Goal: Task Accomplishment & Management: Manage account settings

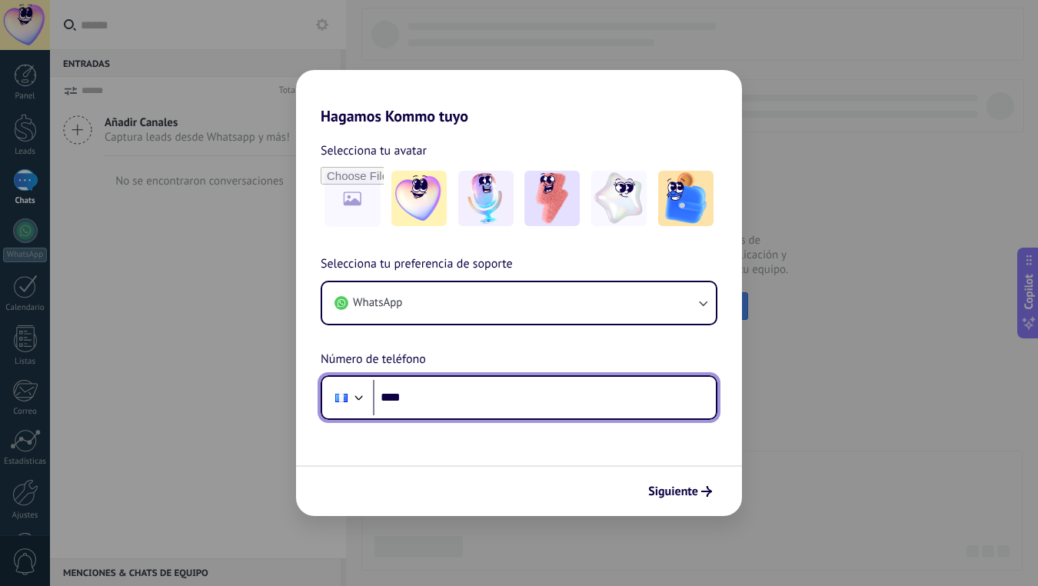
click at [483, 384] on input "****" at bounding box center [544, 397] width 343 height 35
type input "**********"
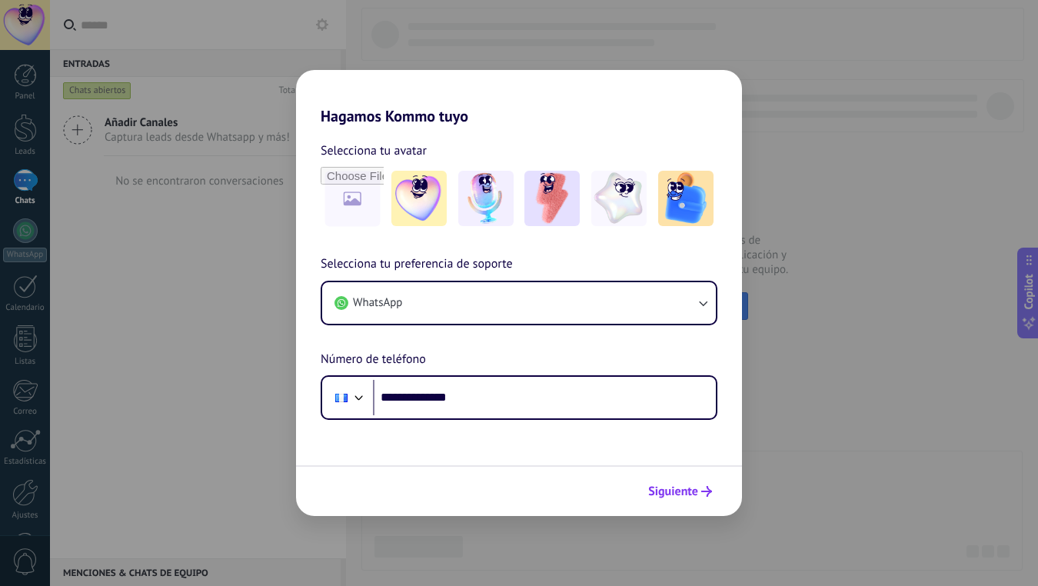
click at [678, 486] on span "Siguiente" at bounding box center [673, 491] width 50 height 11
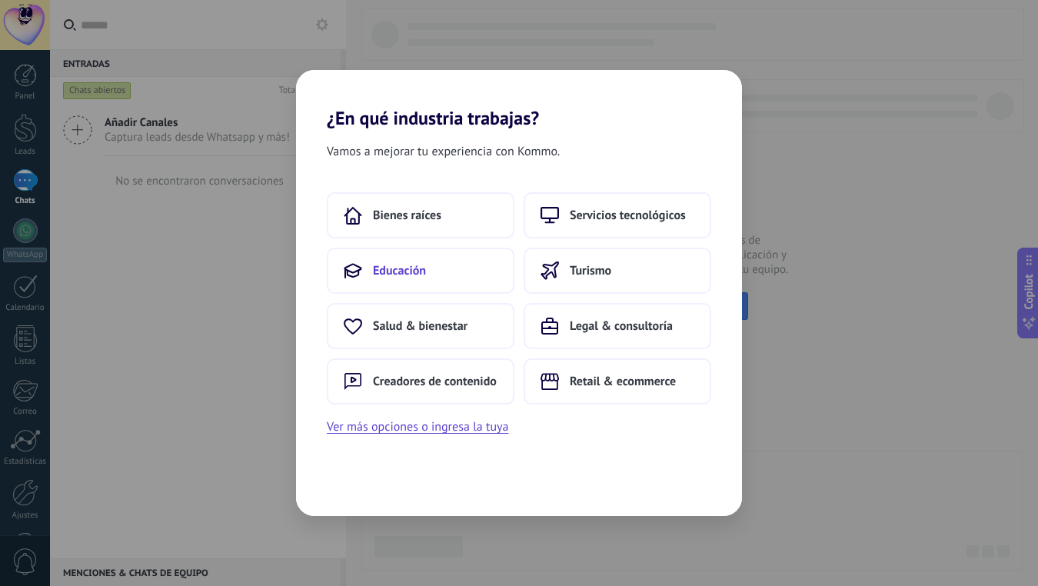
drag, startPoint x: 606, startPoint y: 222, endPoint x: 469, endPoint y: 275, distance: 146.8
click at [469, 276] on div "Bienes raíces Servicios tecnológicos Educación Turismo Salud & bienestar Legal …" at bounding box center [519, 298] width 385 height 212
click at [469, 275] on button "Educación" at bounding box center [421, 271] width 188 height 46
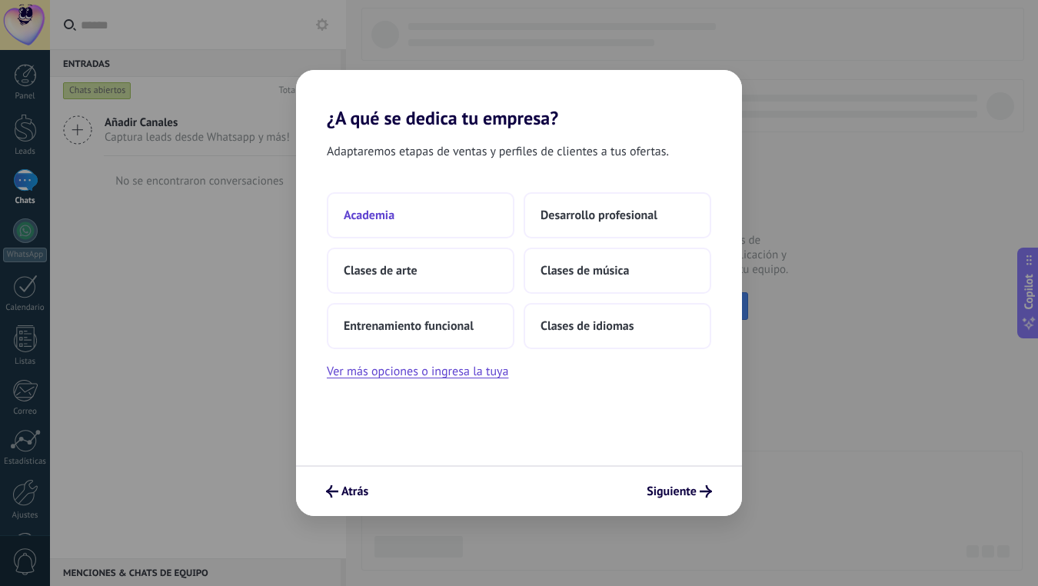
click at [397, 216] on button "Academia" at bounding box center [421, 215] width 188 height 46
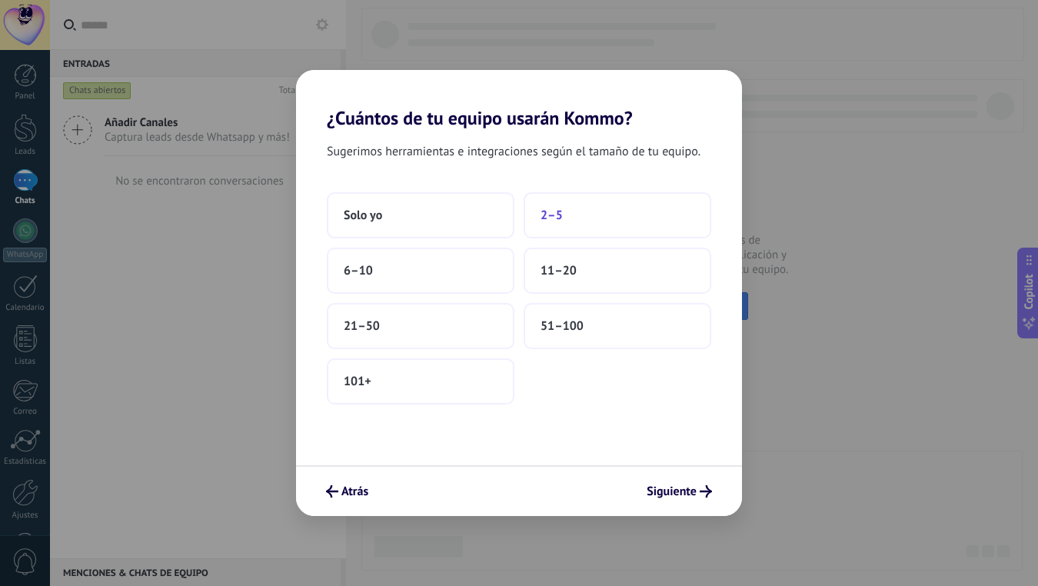
click at [571, 223] on button "2–5" at bounding box center [618, 215] width 188 height 46
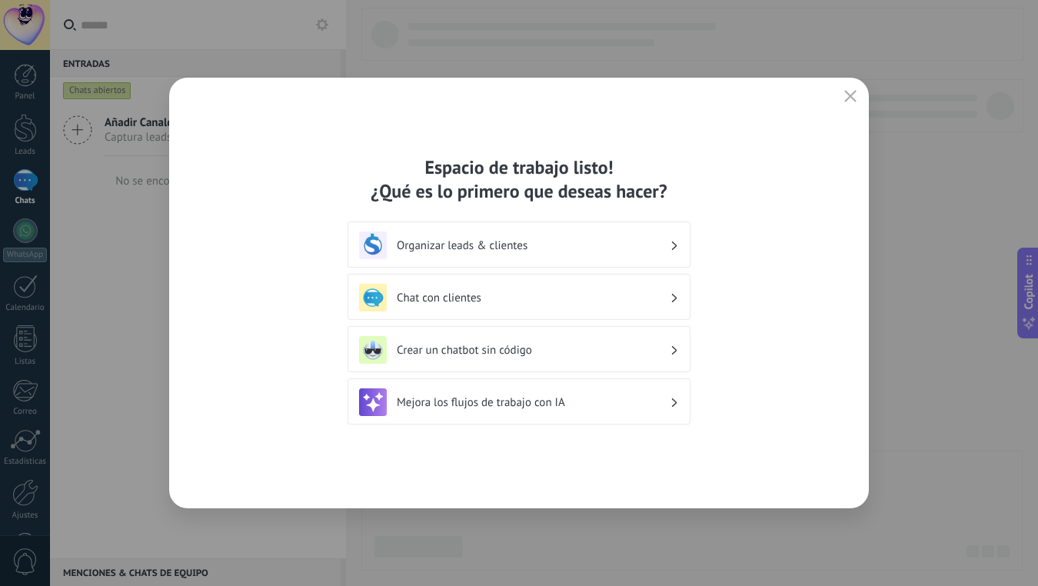
click at [482, 312] on div "Chat con clientes" at bounding box center [519, 297] width 343 height 46
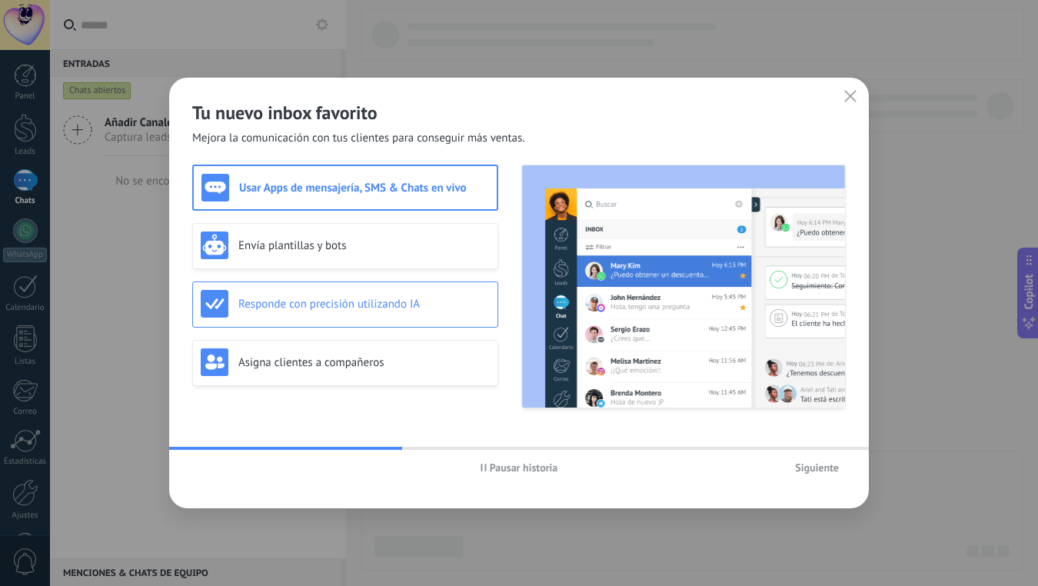
click at [360, 306] on h3 "Responde con precisión utilizando IA" at bounding box center [364, 304] width 252 height 15
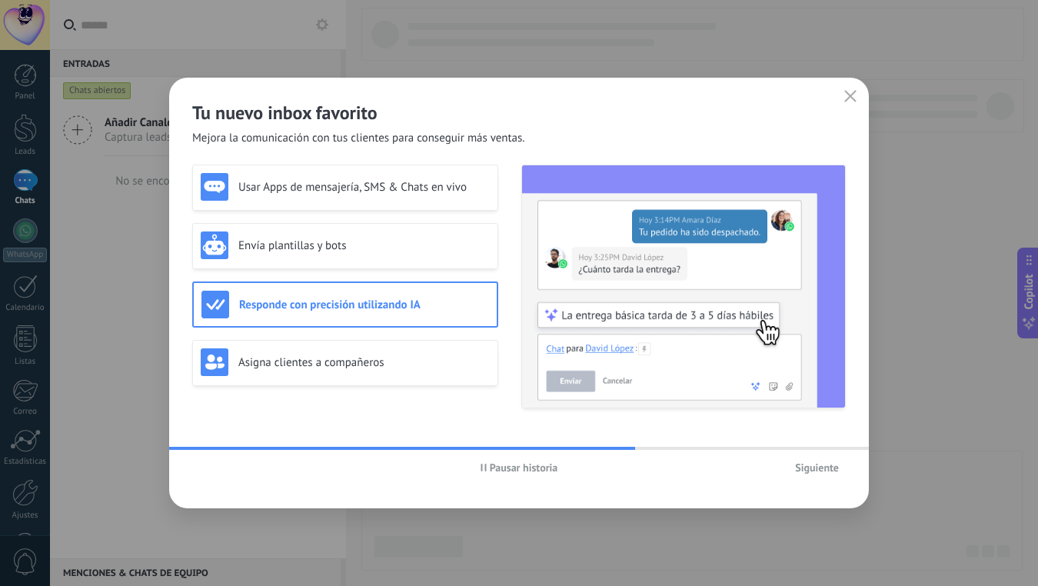
click at [491, 466] on span "Pausar historia" at bounding box center [524, 467] width 68 height 11
drag, startPoint x: 384, startPoint y: 145, endPoint x: 478, endPoint y: 148, distance: 93.9
click at [478, 148] on div "Tu nuevo inbox favorito Mejora la comunicación con tus clientes para conseguir …" at bounding box center [519, 293] width 700 height 431
click at [311, 248] on h3 "Envía plantillas y bots" at bounding box center [364, 245] width 252 height 15
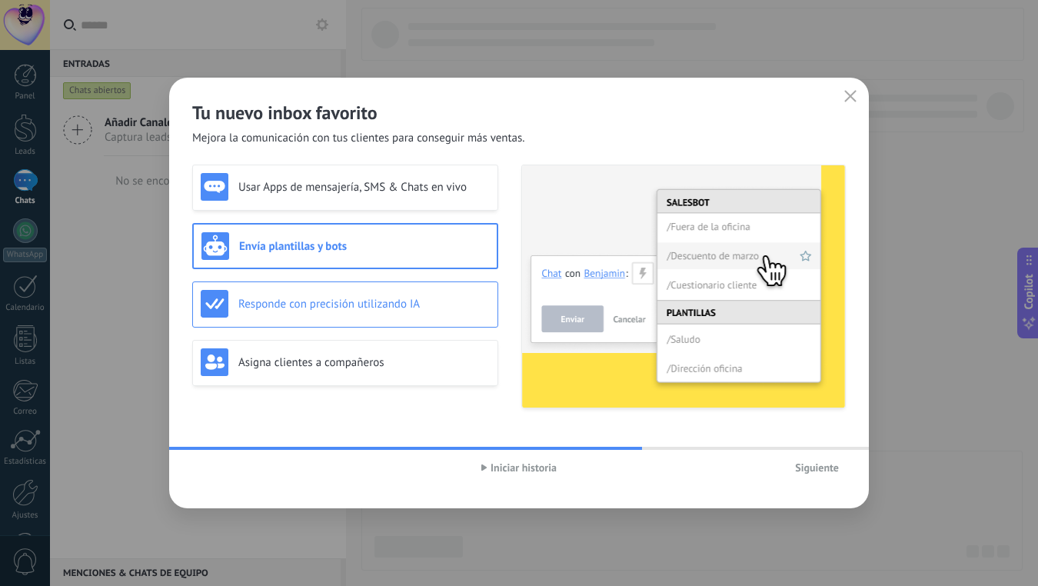
click at [335, 300] on h3 "Responde con precisión utilizando IA" at bounding box center [364, 304] width 252 height 15
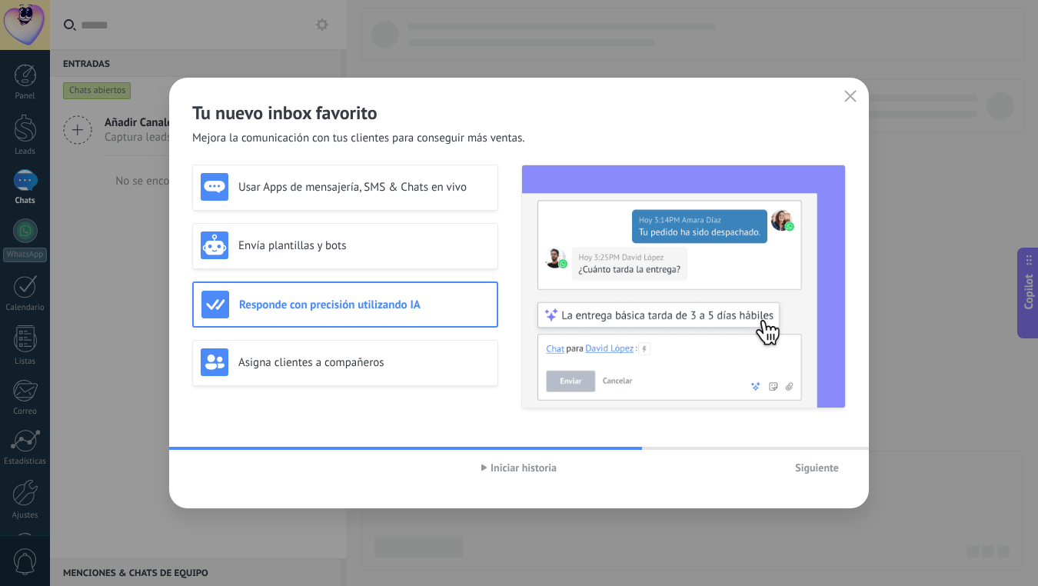
click at [825, 465] on span "Siguiente" at bounding box center [817, 467] width 44 height 11
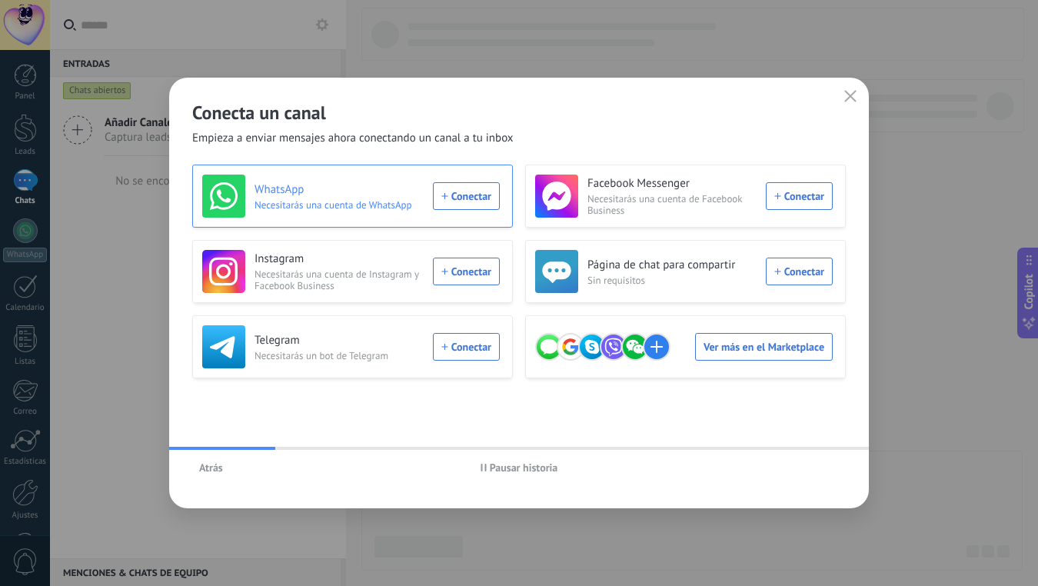
click at [459, 197] on div "WhatsApp Necesitarás una cuenta de WhatsApp Conectar" at bounding box center [351, 196] width 298 height 43
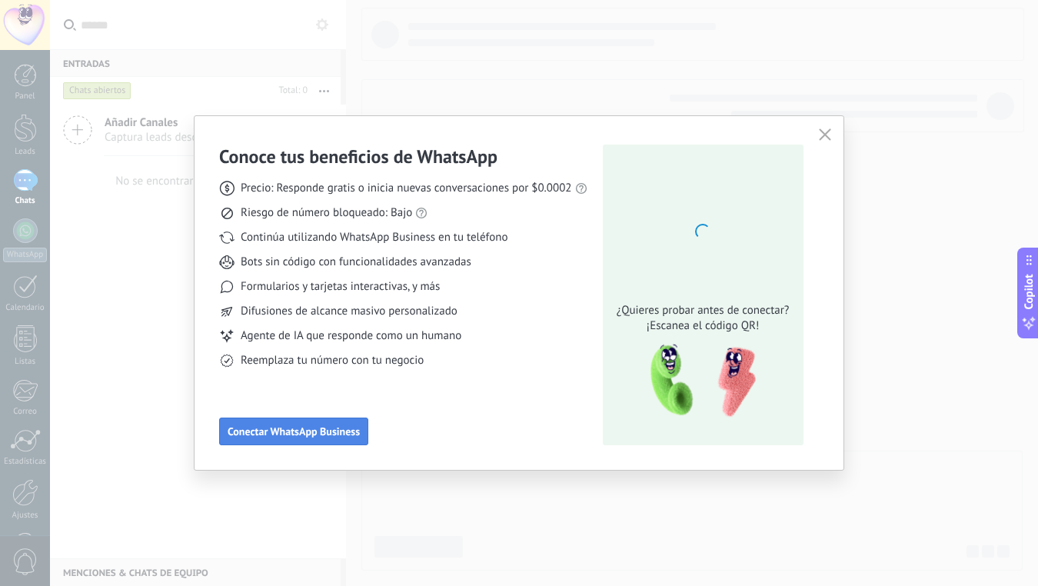
click at [334, 430] on span "Conectar WhatsApp Business" at bounding box center [294, 431] width 132 height 11
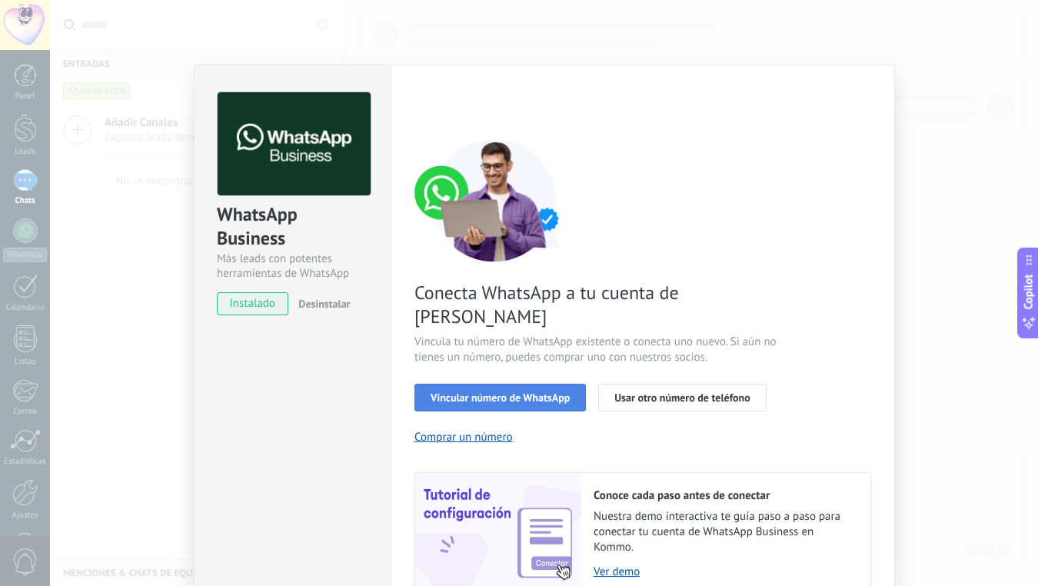
click at [539, 392] on span "Vincular número de WhatsApp" at bounding box center [500, 397] width 139 height 11
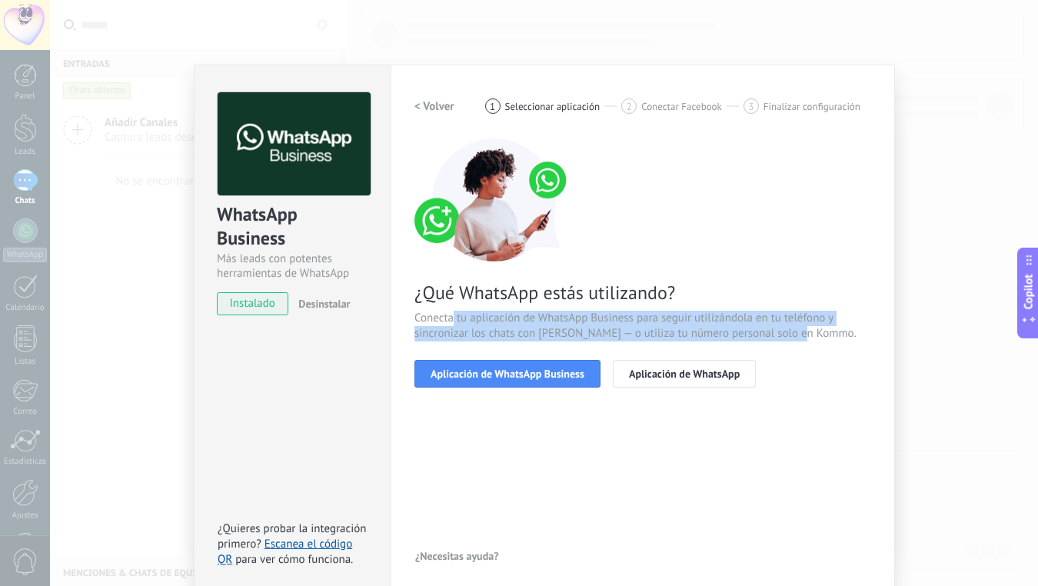
drag, startPoint x: 448, startPoint y: 312, endPoint x: 639, endPoint y: 350, distance: 194.4
click at [639, 350] on div "¿Qué WhatsApp estás utilizando? Conecta tu aplicación de WhatsApp Business para…" at bounding box center [643, 262] width 457 height 249
click at [625, 339] on span "Conecta tu aplicación de WhatsApp Business para seguir utilizándola en tu teléf…" at bounding box center [643, 326] width 457 height 31
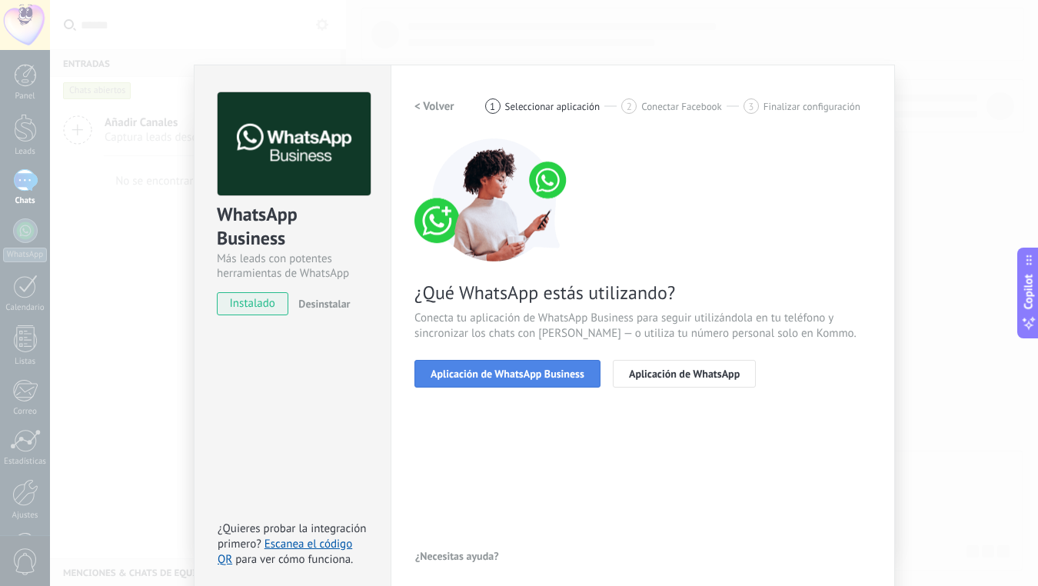
click at [541, 372] on span "Aplicación de WhatsApp Business" at bounding box center [508, 373] width 154 height 11
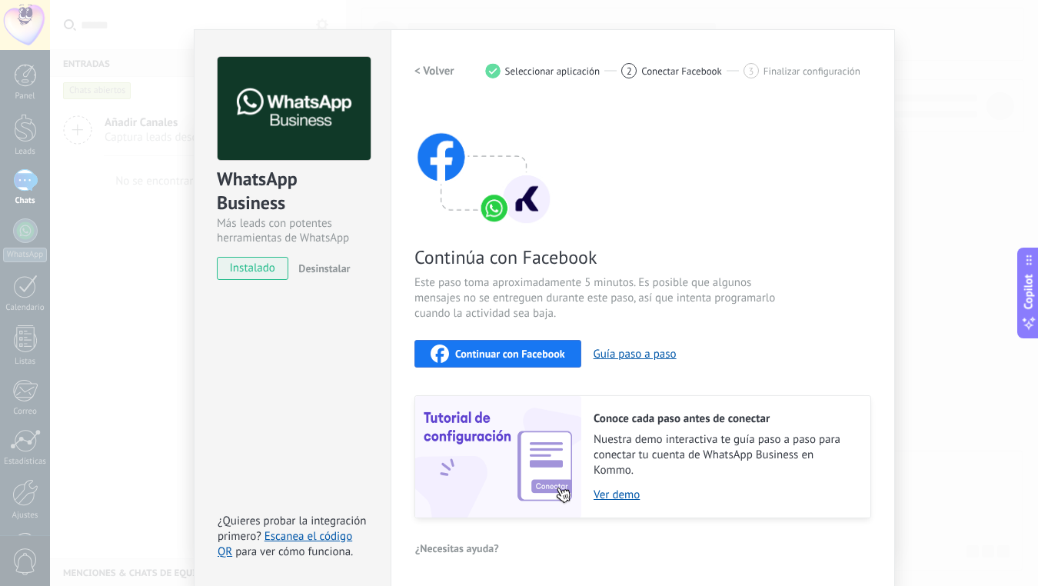
scroll to position [36, 0]
click at [508, 348] on span "Continuar con Facebook" at bounding box center [510, 353] width 110 height 11
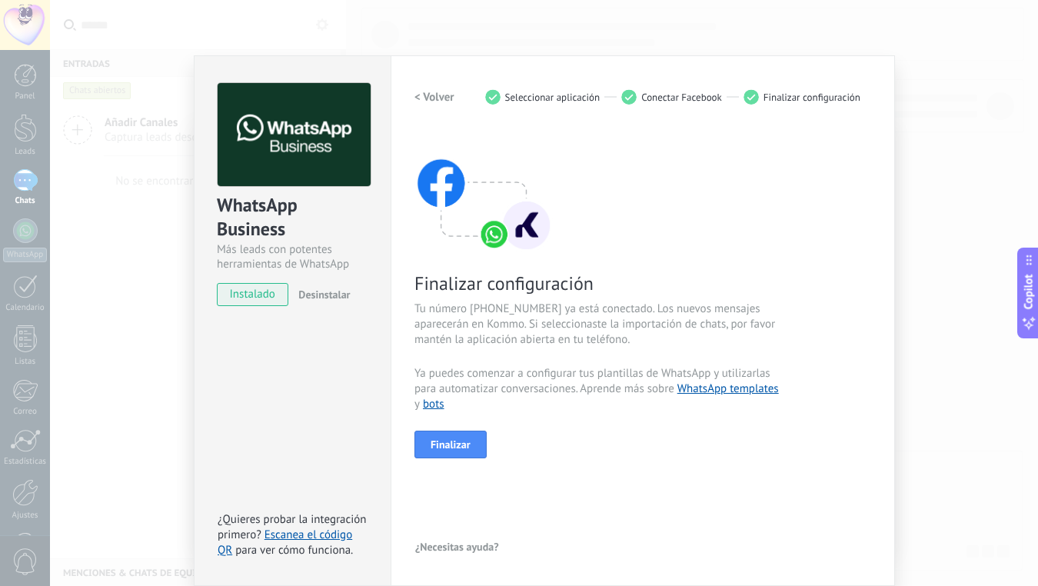
scroll to position [9, 0]
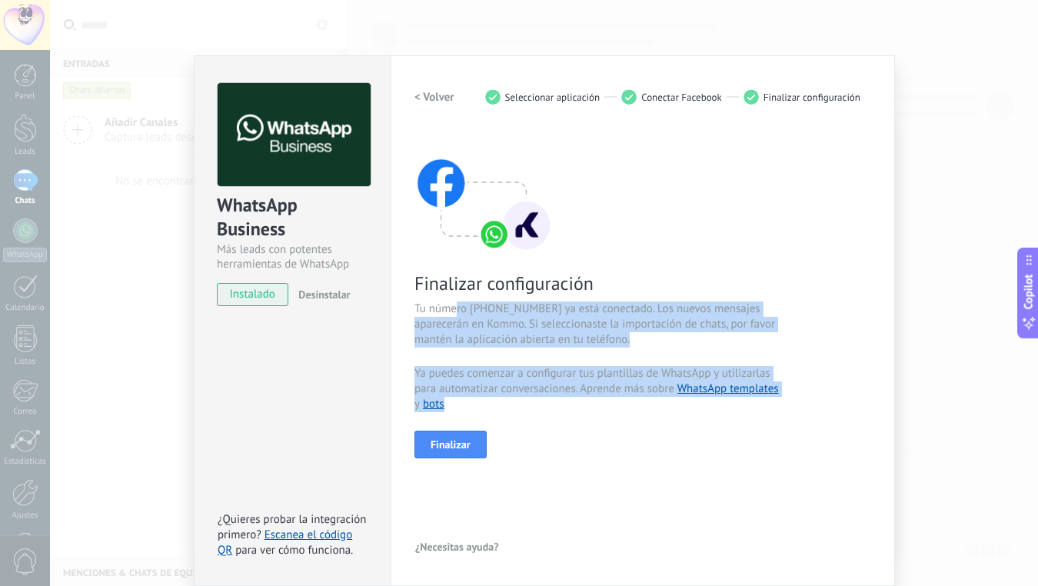
drag, startPoint x: 452, startPoint y: 305, endPoint x: 561, endPoint y: 398, distance: 142.4
click at [561, 398] on div "Finalizar configuración Tu número [PHONE_NUMBER] ya está conectado. Los nuevos …" at bounding box center [643, 293] width 457 height 329
click at [561, 398] on span "Ya puedes comenzar a configurar tus plantillas de WhatsApp y utilizarlas para a…" at bounding box center [598, 389] width 366 height 46
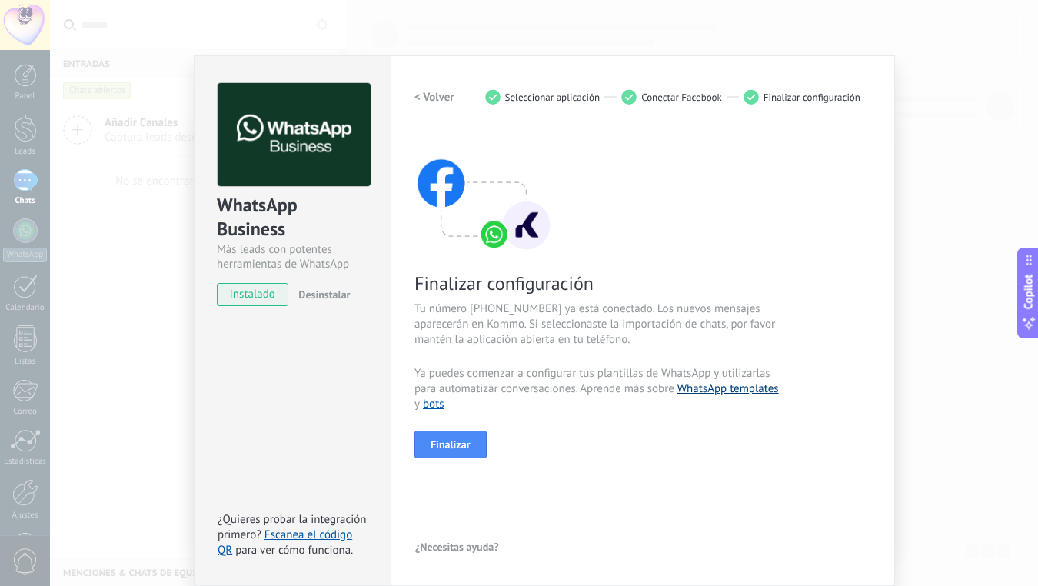
click at [692, 385] on link "WhatsApp templates" at bounding box center [729, 388] width 102 height 15
click at [435, 401] on link "bots" at bounding box center [434, 404] width 22 height 15
click at [451, 435] on button "Finalizar" at bounding box center [451, 445] width 72 height 28
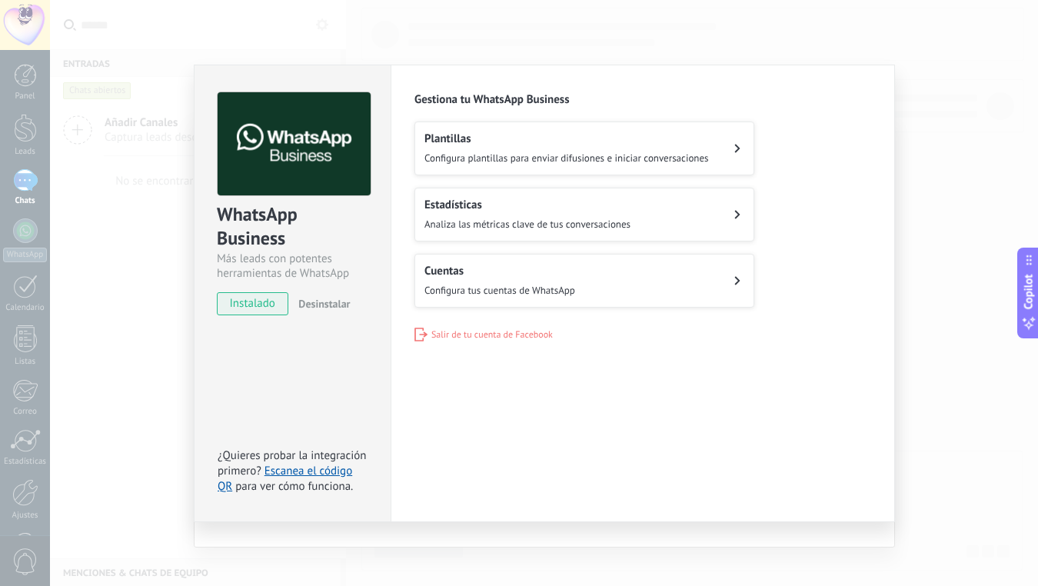
click at [568, 152] on span "Configura plantillas para enviar difusiones e iniciar conversaciones" at bounding box center [567, 158] width 285 height 13
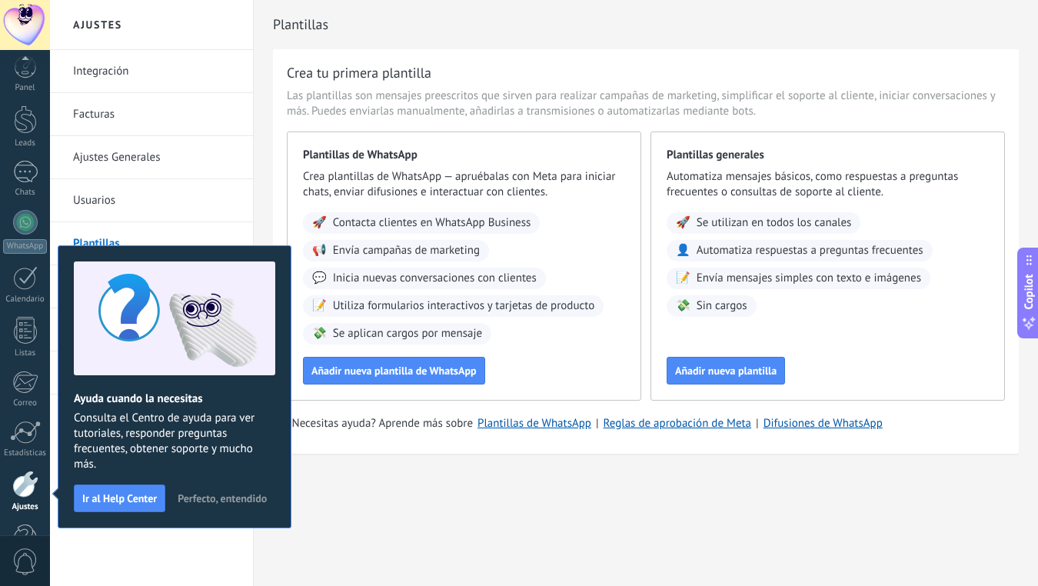
scroll to position [54, 0]
drag, startPoint x: 83, startPoint y: 410, endPoint x: 177, endPoint y: 436, distance: 97.4
click at [177, 436] on span "Consulta el Centro de ayuda para ver tutoriales, responder preguntas frecuentes…" at bounding box center [175, 442] width 202 height 62
click at [220, 500] on span "Perfecto, entendido" at bounding box center [222, 498] width 89 height 11
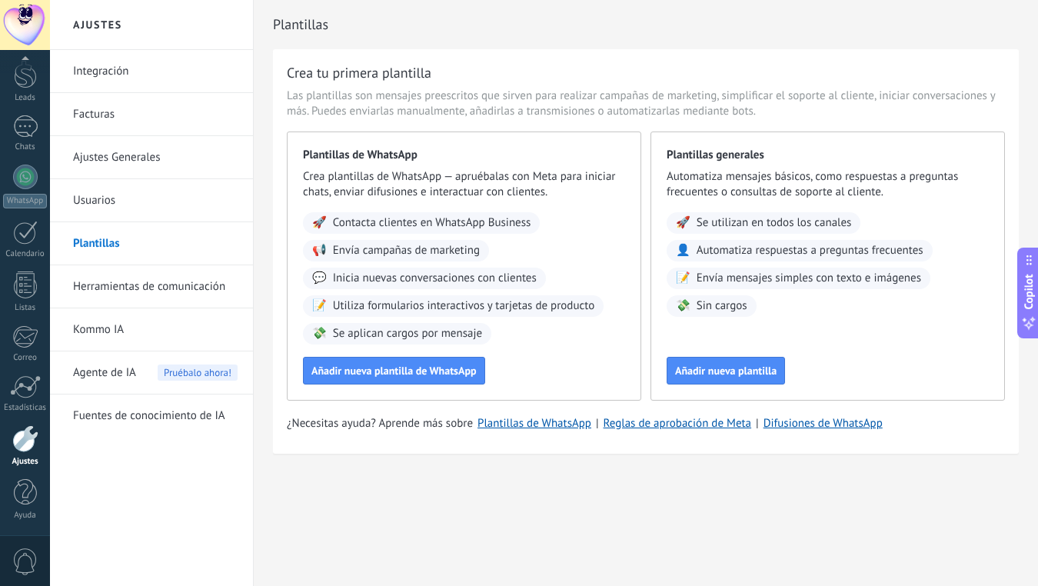
click at [88, 368] on span "Agente de IA" at bounding box center [104, 372] width 63 height 43
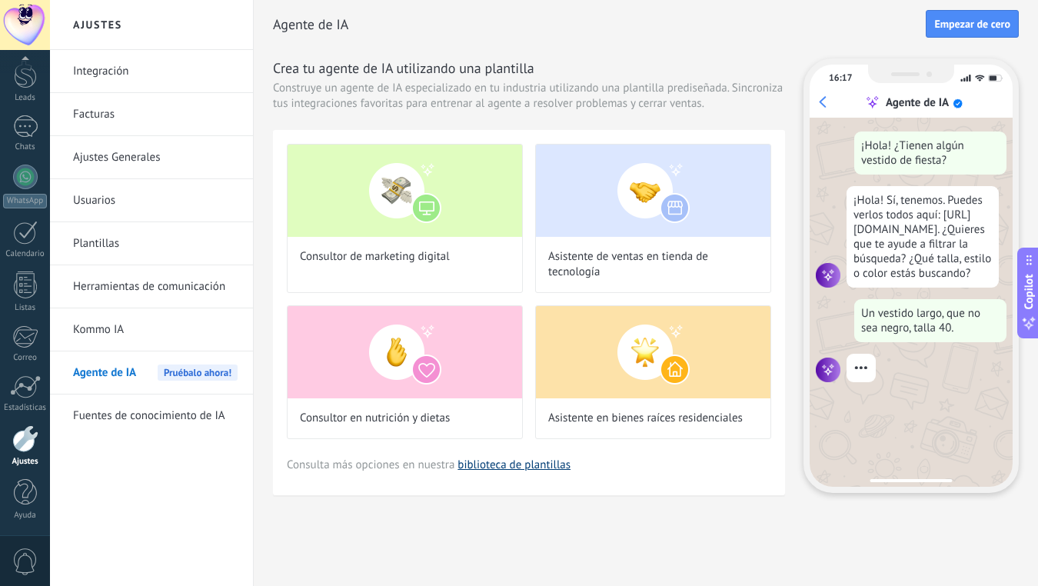
click at [499, 470] on link "biblioteca de plantillas" at bounding box center [514, 465] width 113 height 15
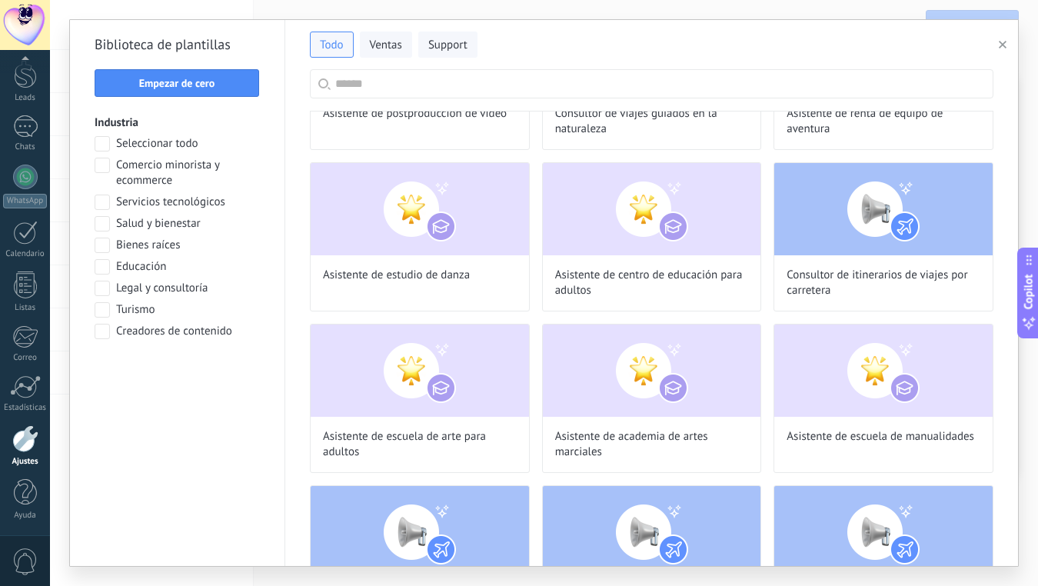
scroll to position [406, 0]
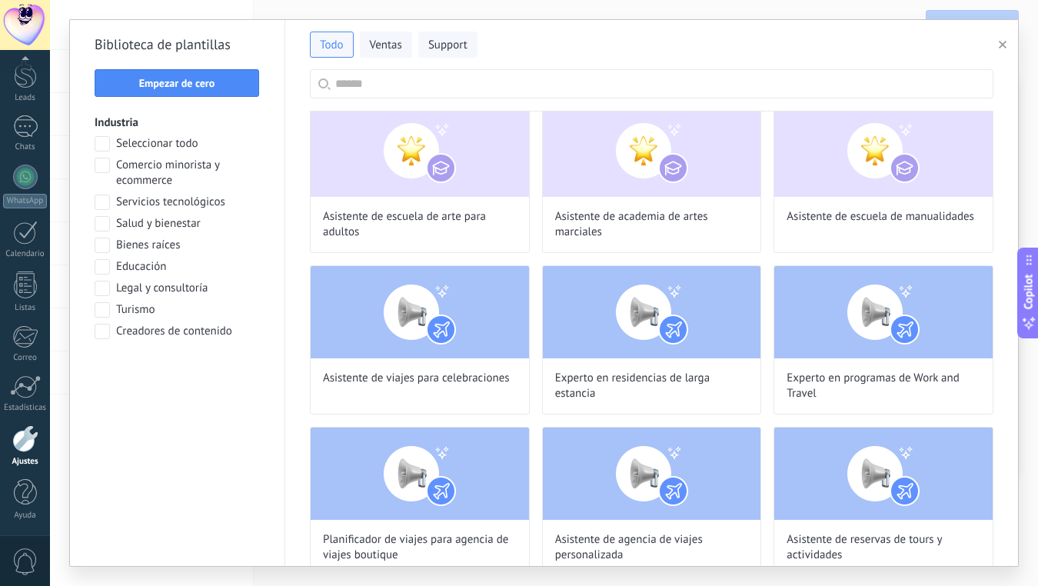
scroll to position [0, 0]
click at [214, 87] on span "Empezar de cero" at bounding box center [177, 83] width 76 height 11
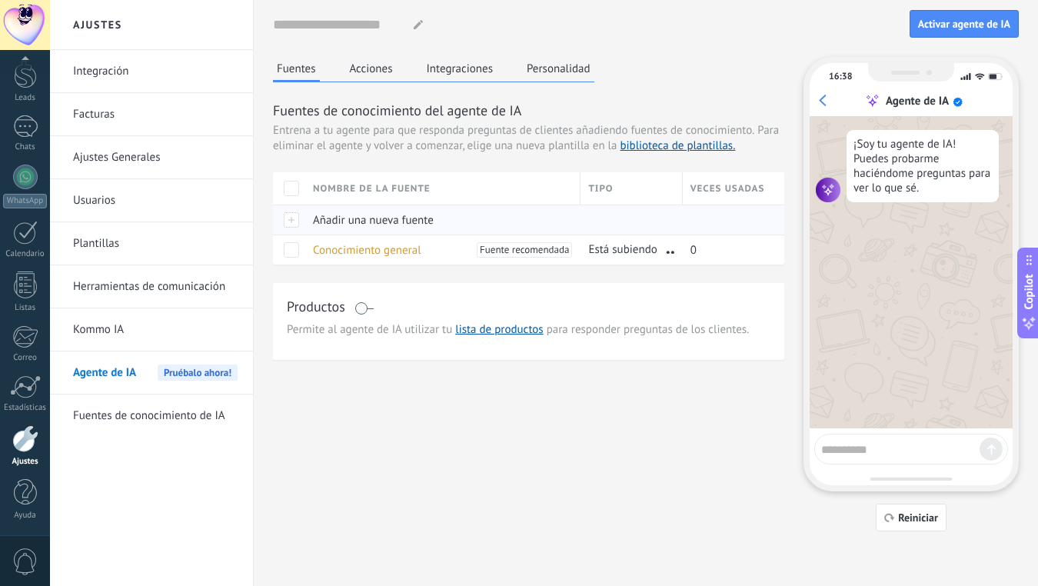
click at [324, 222] on span "Añadir una nueva fuente" at bounding box center [373, 220] width 121 height 15
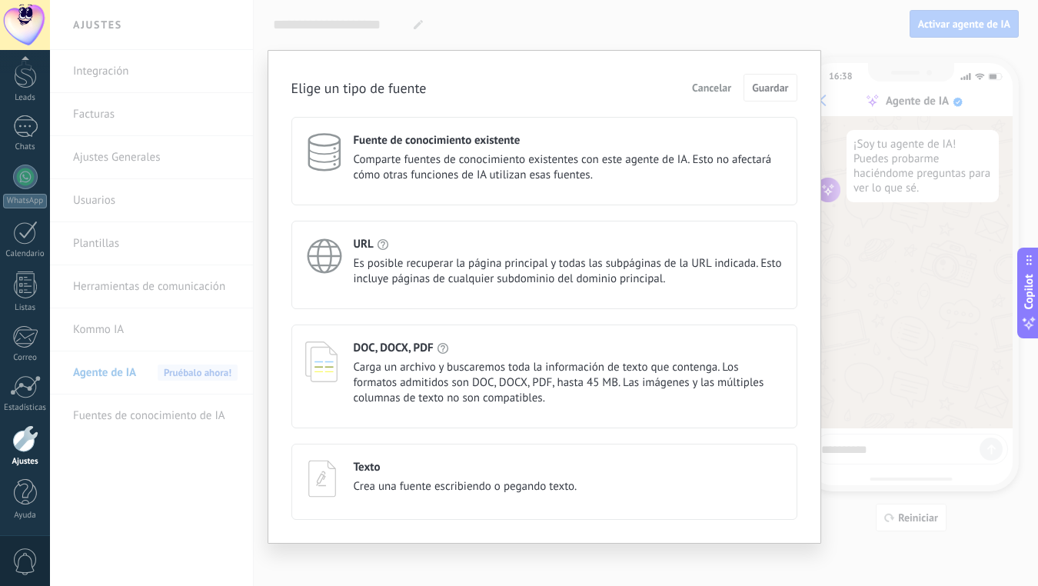
scroll to position [8, 0]
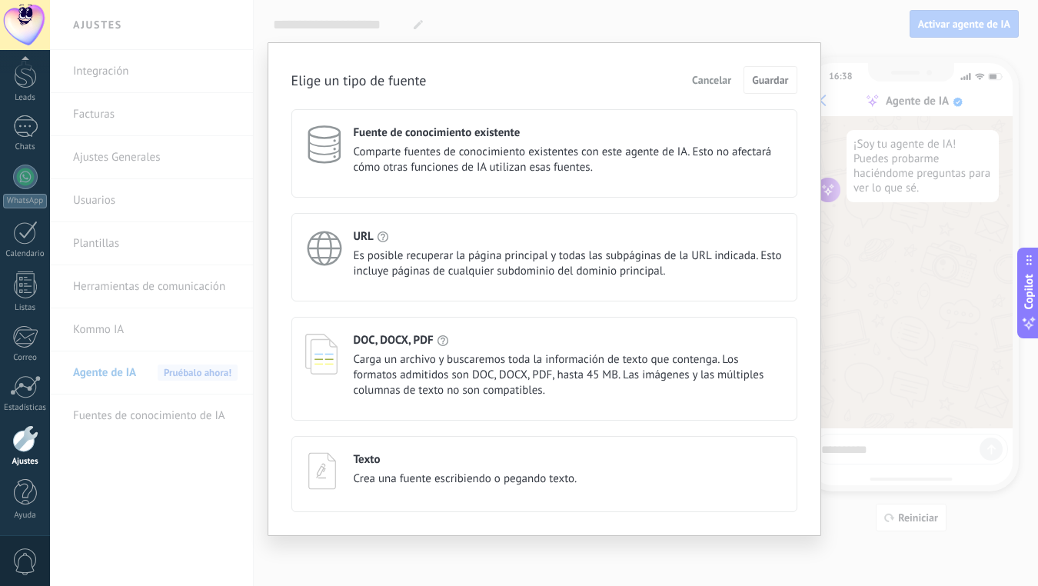
click at [423, 344] on h4 "DOC, DOCX, PDF" at bounding box center [394, 340] width 80 height 15
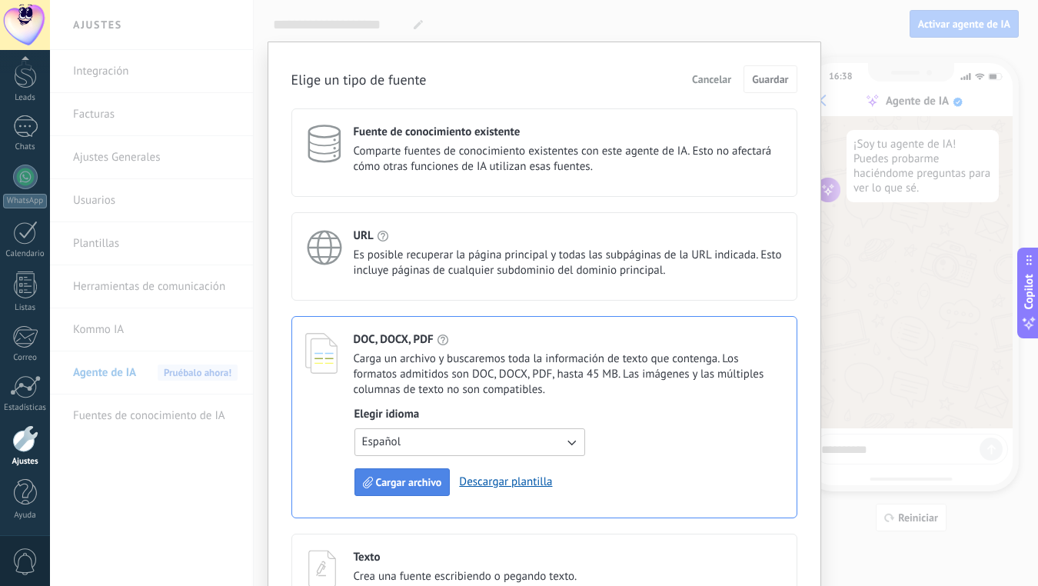
click at [406, 480] on span "Cargar archivo" at bounding box center [409, 482] width 66 height 11
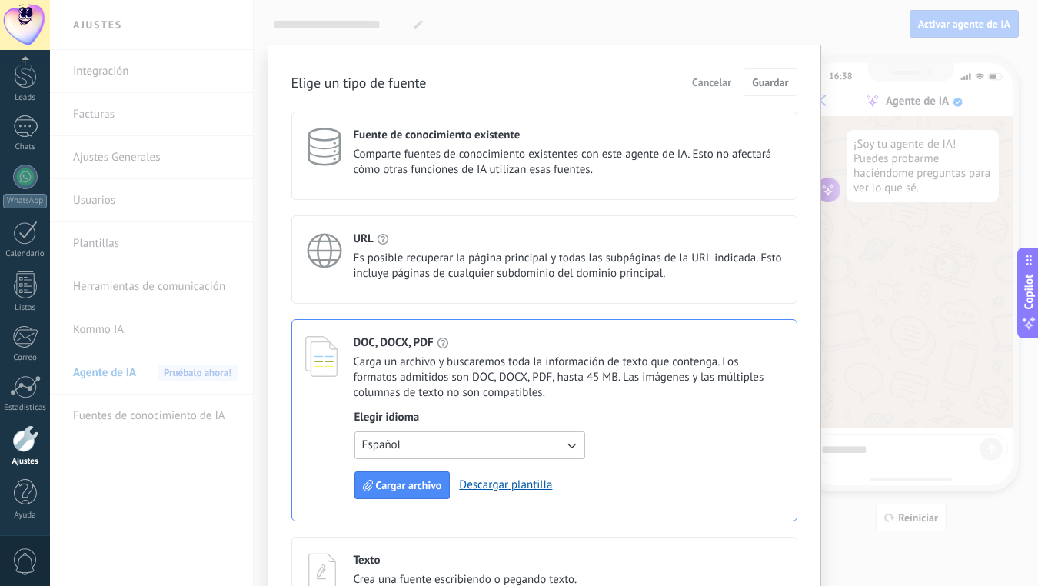
scroll to position [0, 0]
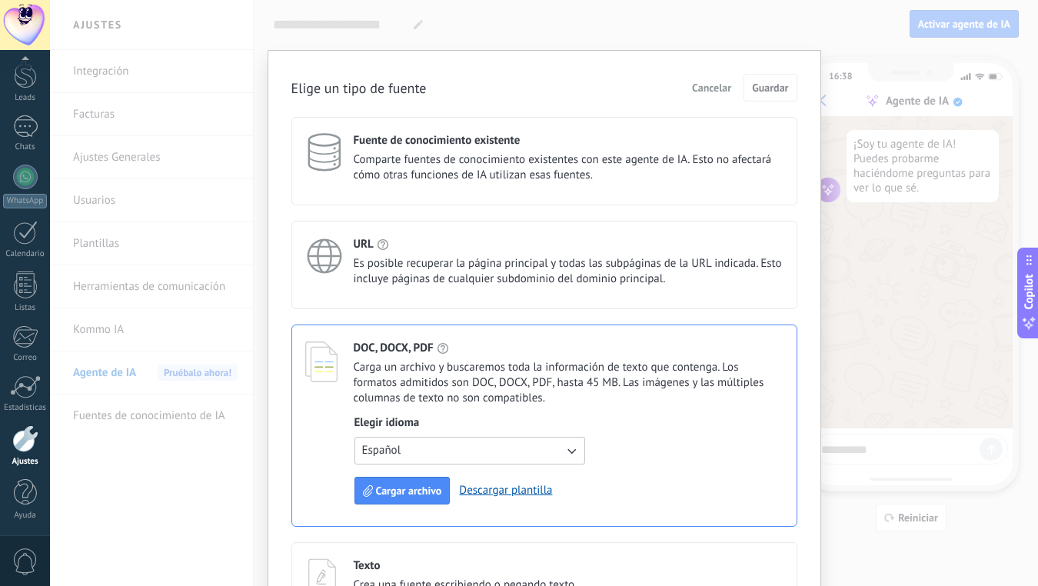
click at [565, 88] on div "Elige un tipo de fuente Cancelar Guardar" at bounding box center [545, 88] width 506 height 28
click at [407, 494] on span "Cargar archivo" at bounding box center [409, 490] width 66 height 11
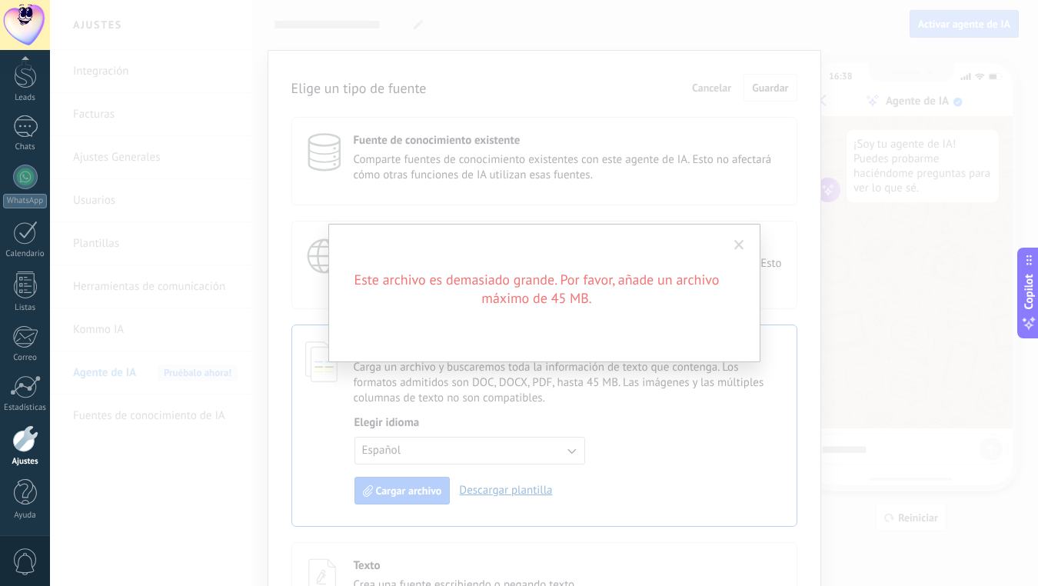
click at [741, 240] on span at bounding box center [740, 245] width 10 height 11
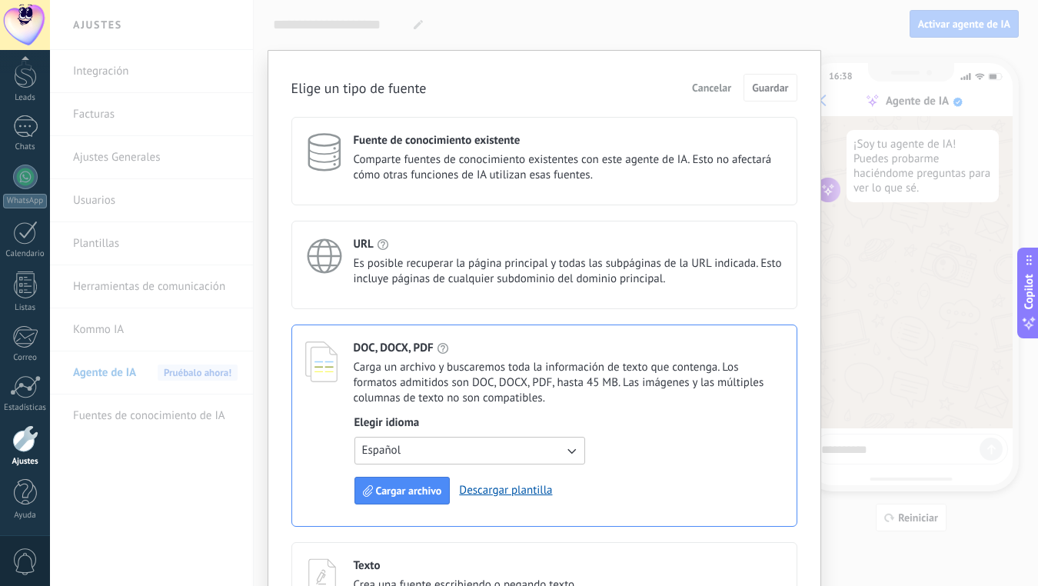
click at [431, 257] on span "Es posible recuperar la página principal y todas las subpáginas de la URL indic…" at bounding box center [569, 271] width 430 height 31
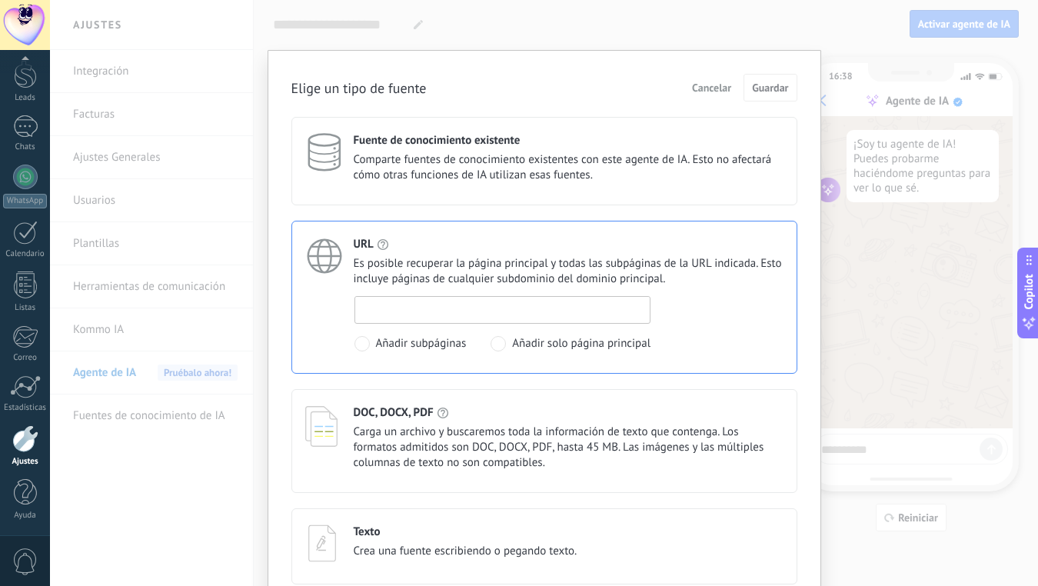
click at [467, 305] on input at bounding box center [502, 309] width 295 height 25
paste input "**********"
type input "**********"
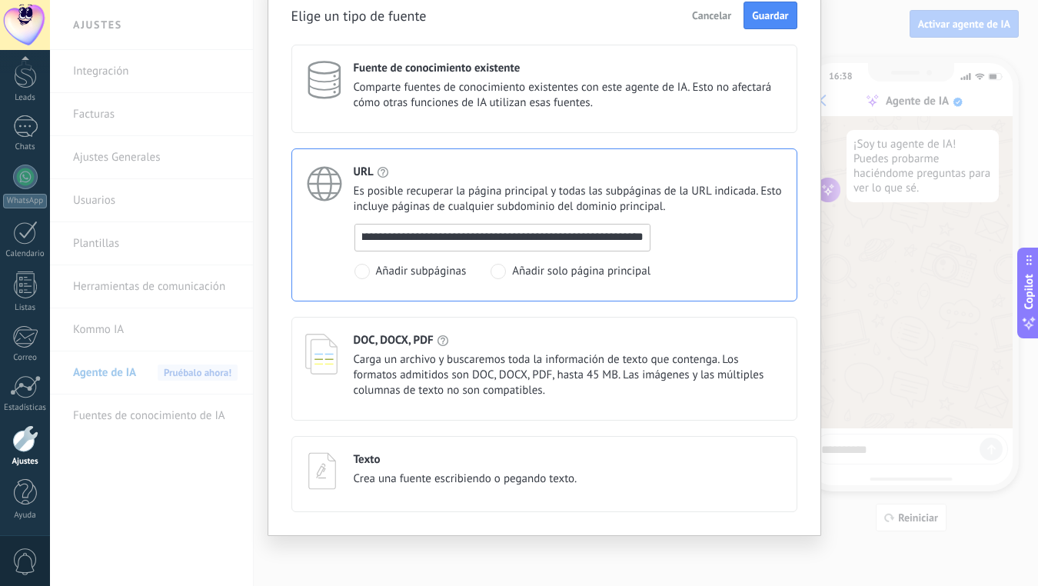
scroll to position [0, 0]
click at [498, 272] on span at bounding box center [498, 271] width 15 height 15
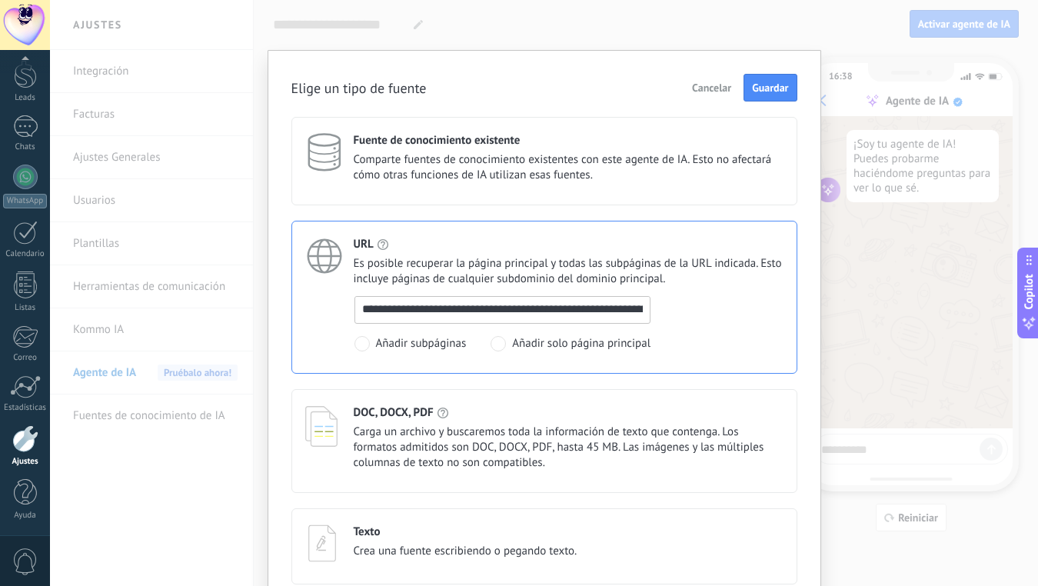
click at [437, 315] on input "**********" at bounding box center [502, 309] width 295 height 25
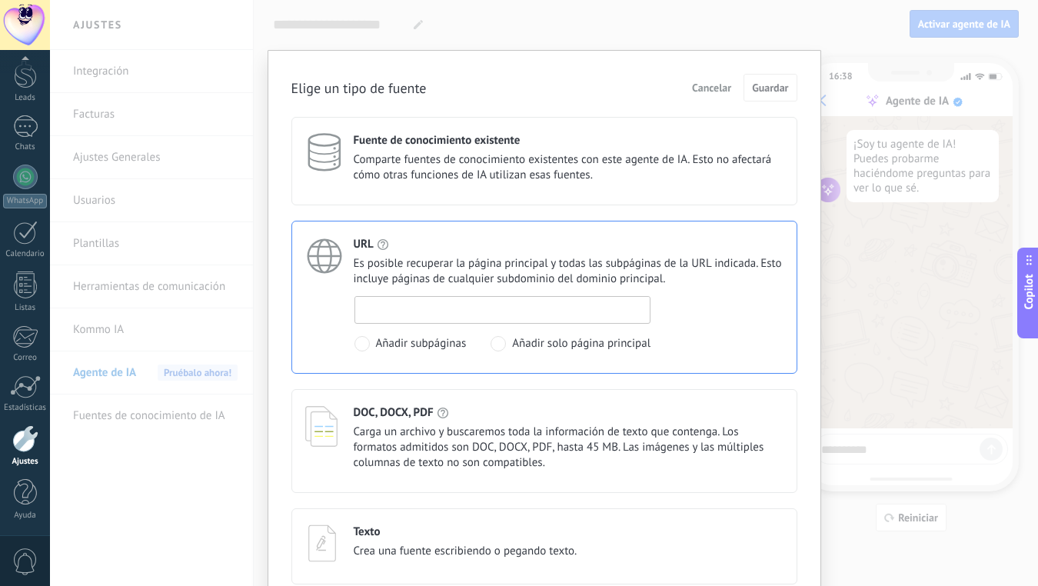
paste input "**********"
type input "**********"
click at [388, 345] on span "Añadir subpáginas" at bounding box center [421, 343] width 91 height 15
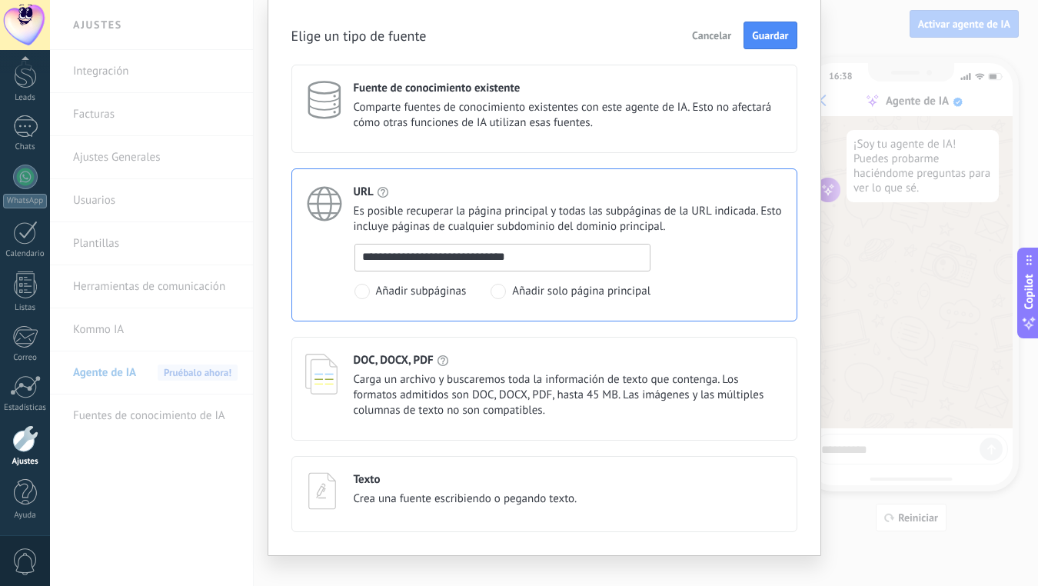
scroll to position [73, 0]
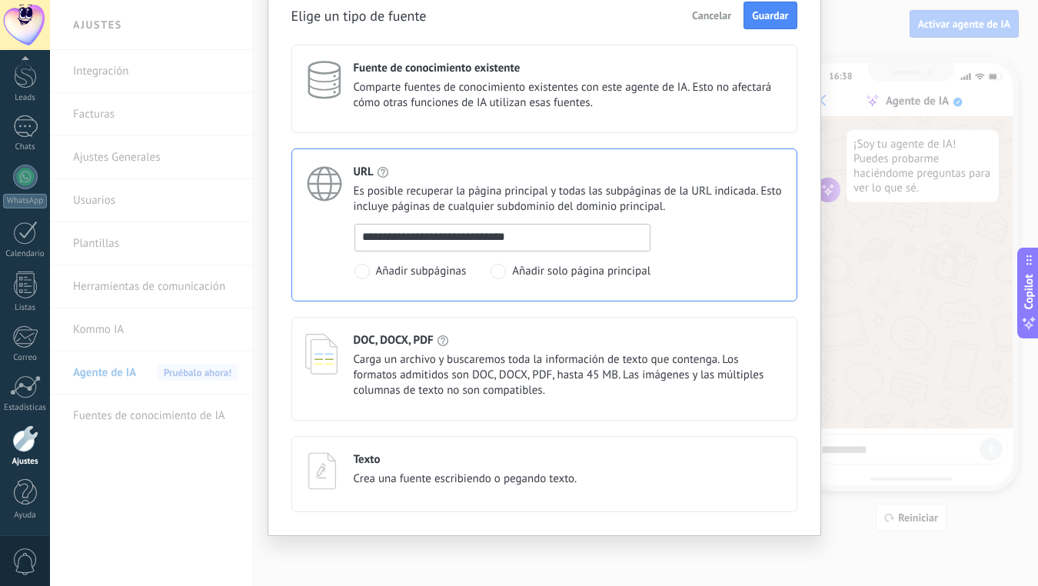
click at [450, 385] on span "Carga un archivo y buscaremos toda la información de texto que contenga. Los fo…" at bounding box center [569, 375] width 430 height 46
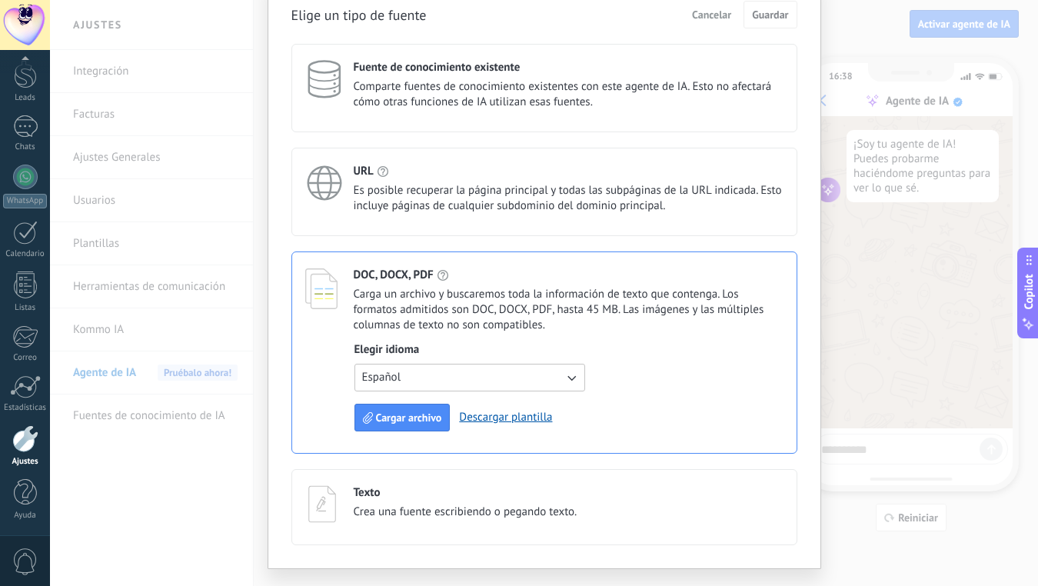
scroll to position [107, 0]
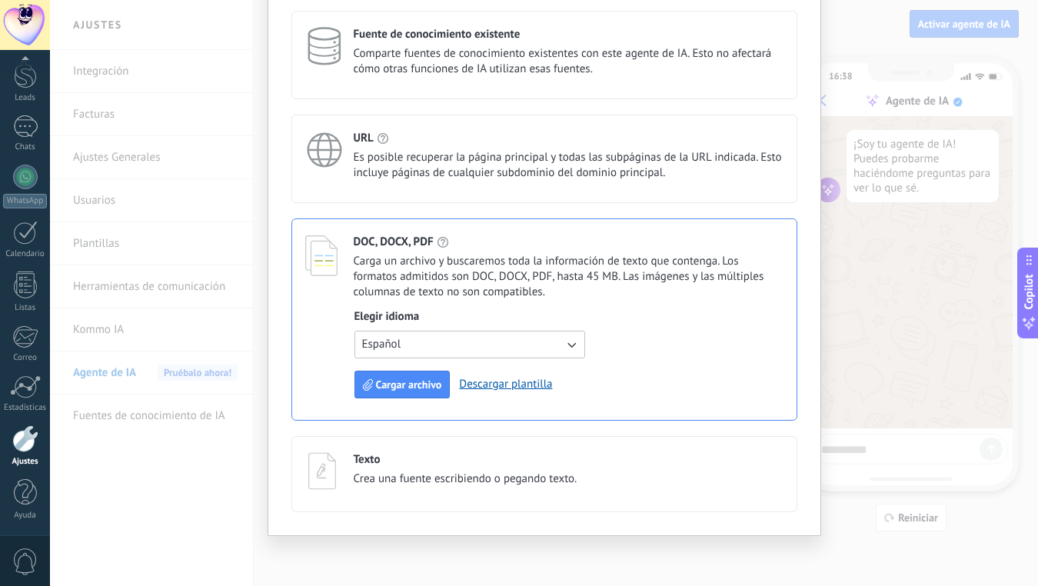
click at [435, 484] on span "Crea una fuente escribiendo o pegando texto." at bounding box center [466, 478] width 224 height 15
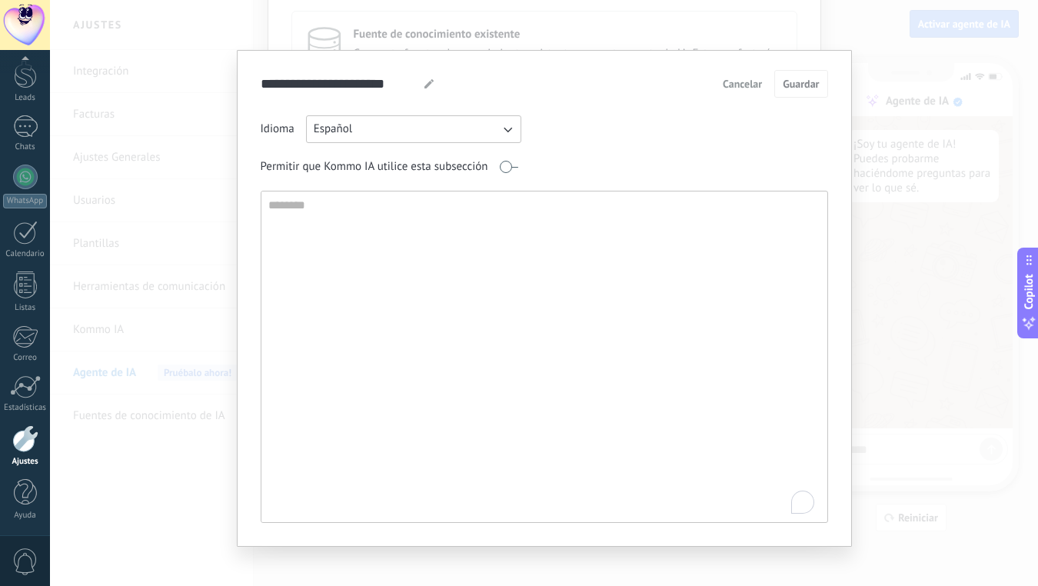
click at [416, 269] on textarea "To enrich screen reader interactions, please activate Accessibility in Grammarl…" at bounding box center [543, 357] width 563 height 331
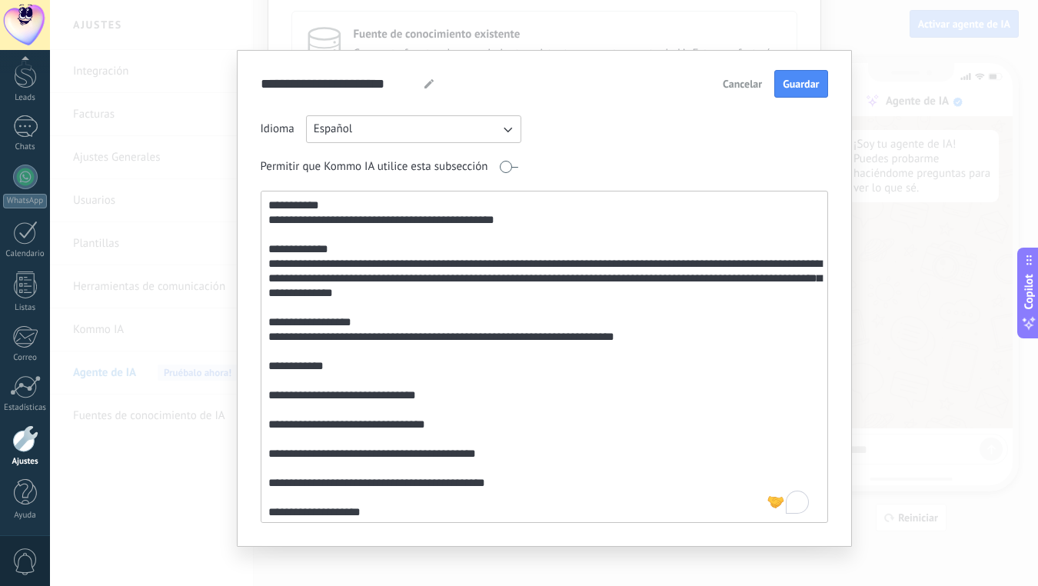
scroll to position [0, 0]
drag, startPoint x: 446, startPoint y: 265, endPoint x: 262, endPoint y: 264, distance: 183.8
click at [262, 264] on textarea "**********" at bounding box center [543, 357] width 563 height 331
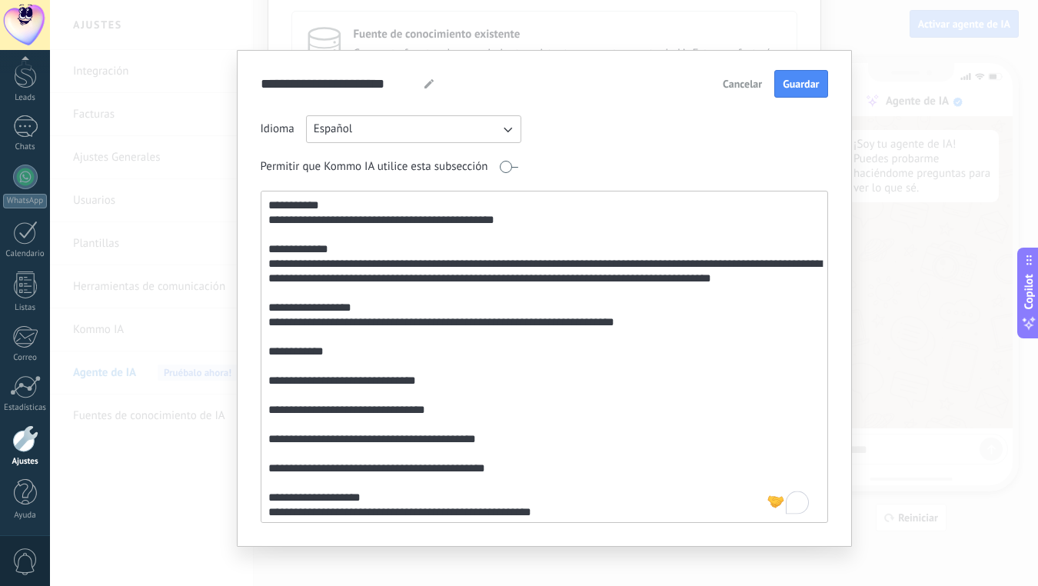
scroll to position [17, 0]
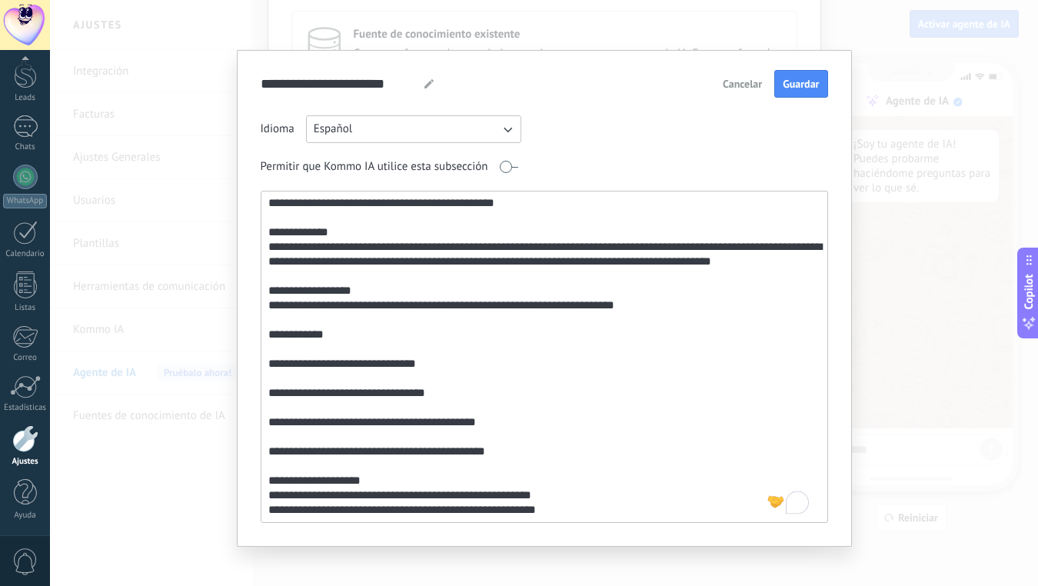
drag, startPoint x: 285, startPoint y: 306, endPoint x: 484, endPoint y: 322, distance: 199.1
click at [484, 322] on textarea "**********" at bounding box center [543, 357] width 563 height 331
click at [531, 478] on textarea "**********" at bounding box center [543, 357] width 563 height 331
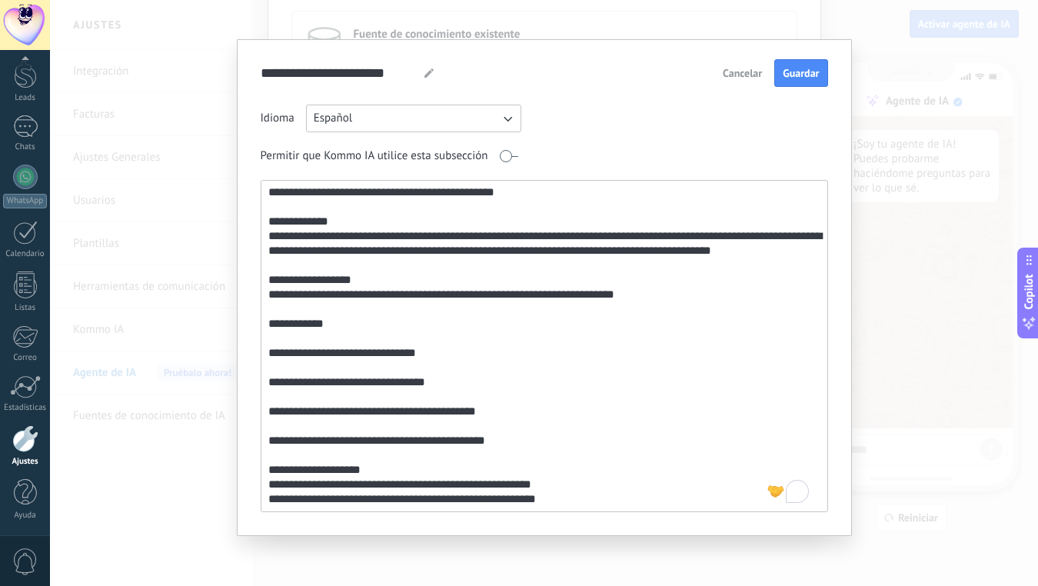
click at [560, 500] on textarea "**********" at bounding box center [543, 346] width 563 height 331
paste textarea "**********"
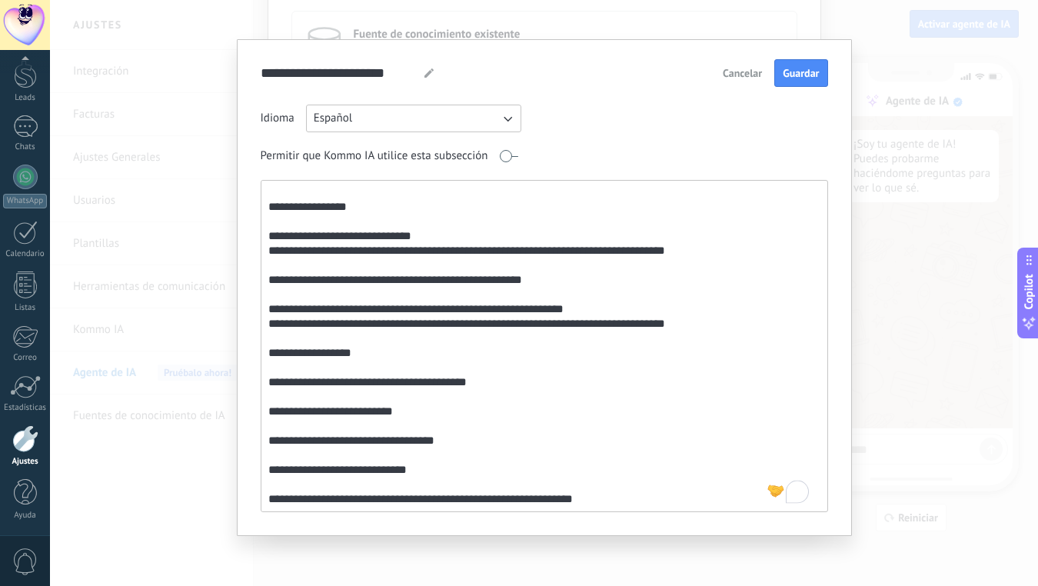
scroll to position [1137, 0]
paste textarea "**********"
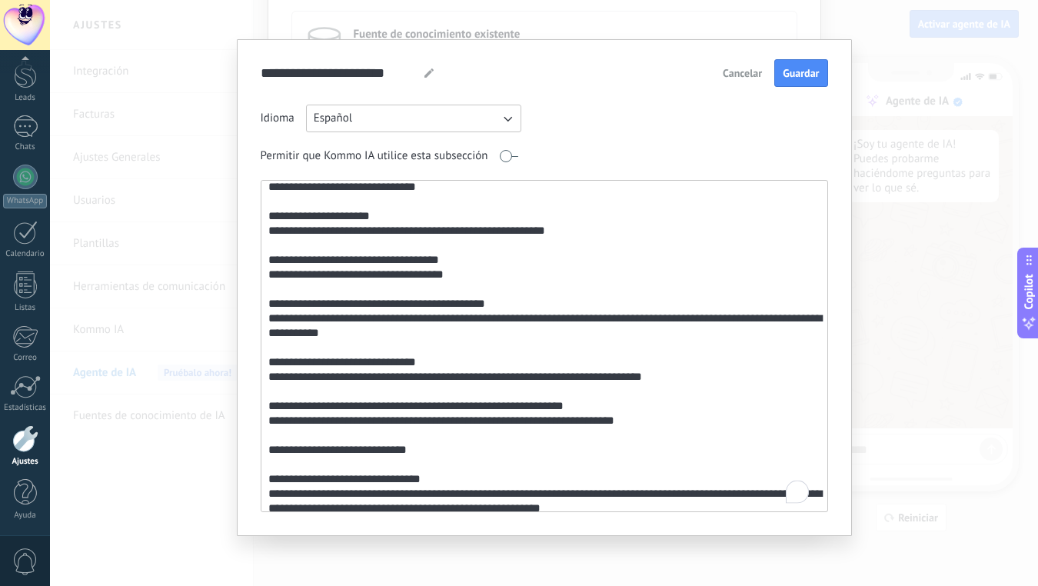
scroll to position [0, 0]
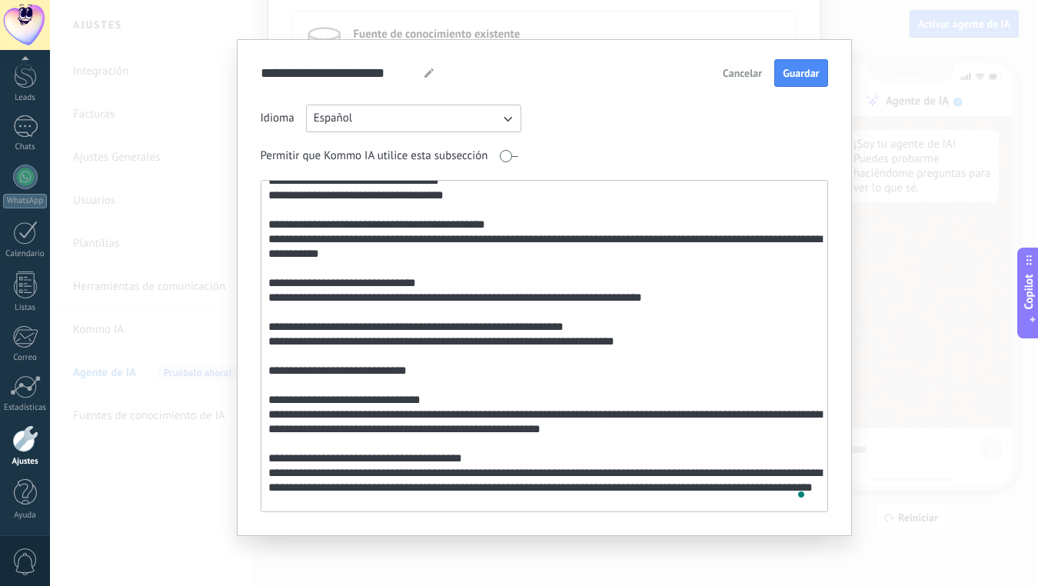
click at [520, 315] on textarea "To enrich screen reader interactions, please activate Accessibility in Grammarl…" at bounding box center [543, 346] width 563 height 331
click at [504, 315] on textarea "To enrich screen reader interactions, please activate Accessibility in Grammarl…" at bounding box center [543, 346] width 563 height 331
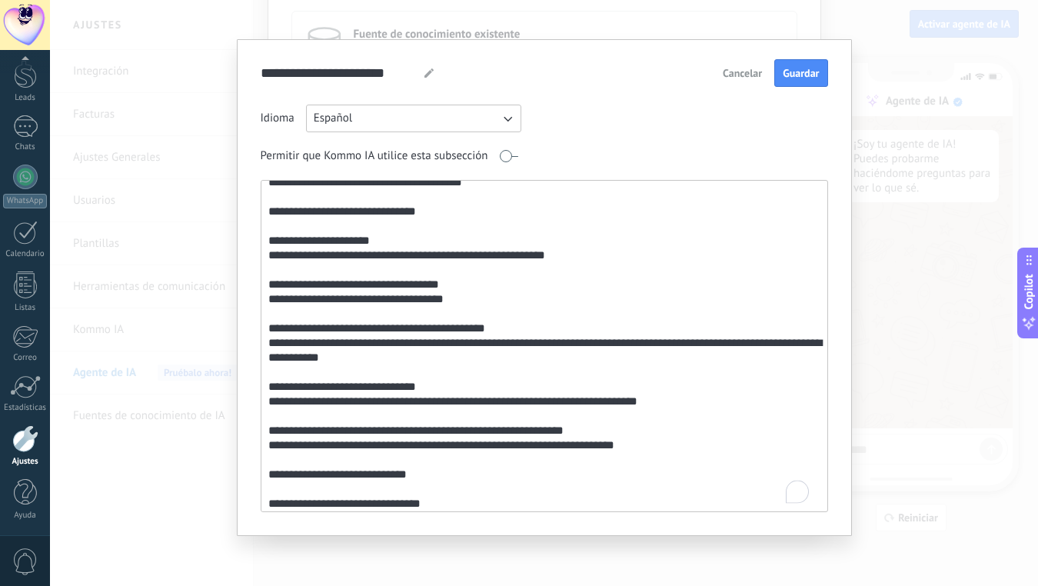
drag, startPoint x: 467, startPoint y: 416, endPoint x: 537, endPoint y: 423, distance: 70.3
click at [537, 423] on textarea "To enrich screen reader interactions, please activate Accessibility in Grammarl…" at bounding box center [543, 346] width 563 height 331
click at [482, 414] on textarea "To enrich screen reader interactions, please activate Accessibility in Grammarl…" at bounding box center [543, 346] width 563 height 331
click at [607, 416] on textarea "To enrich screen reader interactions, please activate Accessibility in Grammarl…" at bounding box center [543, 346] width 563 height 331
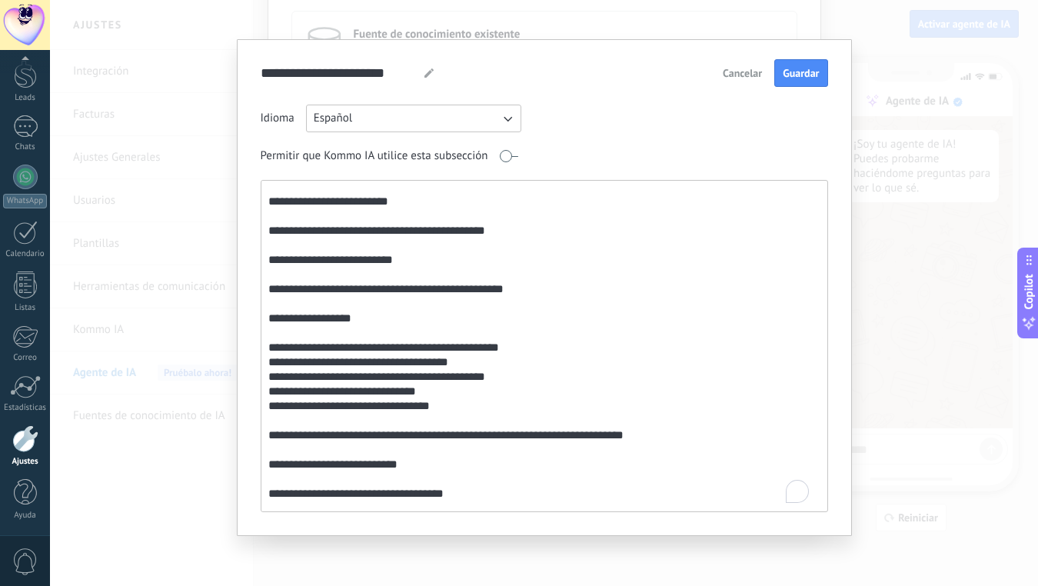
drag, startPoint x: 598, startPoint y: 360, endPoint x: 476, endPoint y: 365, distance: 121.6
click at [476, 365] on textarea "To enrich screen reader interactions, please activate Accessibility in Grammarl…" at bounding box center [543, 346] width 563 height 331
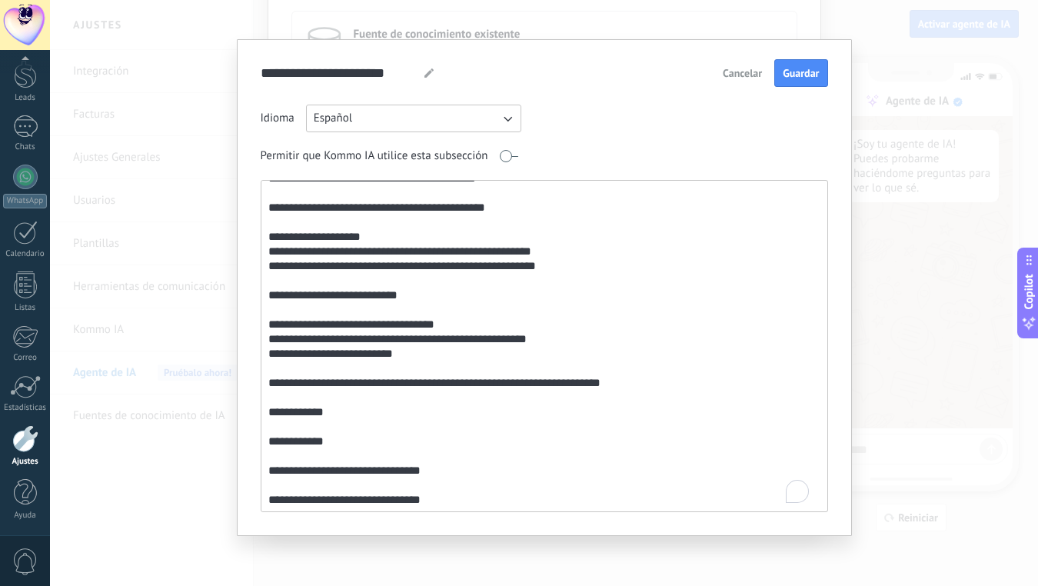
drag, startPoint x: 422, startPoint y: 355, endPoint x: 278, endPoint y: 358, distance: 143.9
click at [278, 358] on textarea "To enrich screen reader interactions, please activate Accessibility in Grammarl…" at bounding box center [543, 346] width 563 height 331
drag, startPoint x: 267, startPoint y: 238, endPoint x: 368, endPoint y: 455, distance: 240.2
click at [371, 455] on textarea "To enrich screen reader interactions, please activate Accessibility in Grammarl…" at bounding box center [543, 346] width 563 height 331
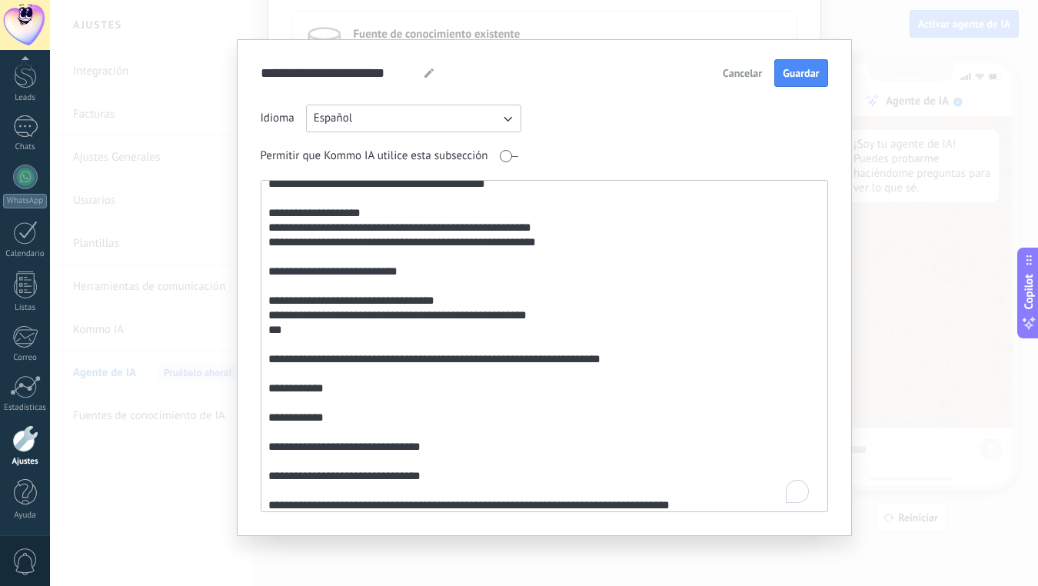
drag, startPoint x: 531, startPoint y: 345, endPoint x: 265, endPoint y: 274, distance: 274.8
click at [265, 274] on textarea "To enrich screen reader interactions, please activate Accessibility in Grammarl…" at bounding box center [543, 346] width 563 height 331
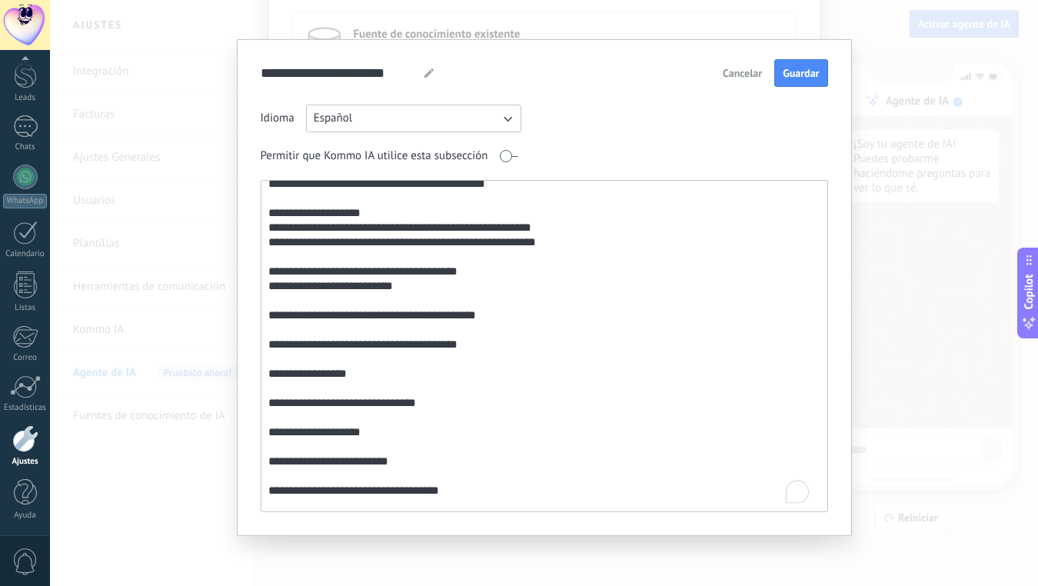
click at [326, 274] on textarea "To enrich screen reader interactions, please activate Accessibility in Grammarl…" at bounding box center [543, 346] width 563 height 331
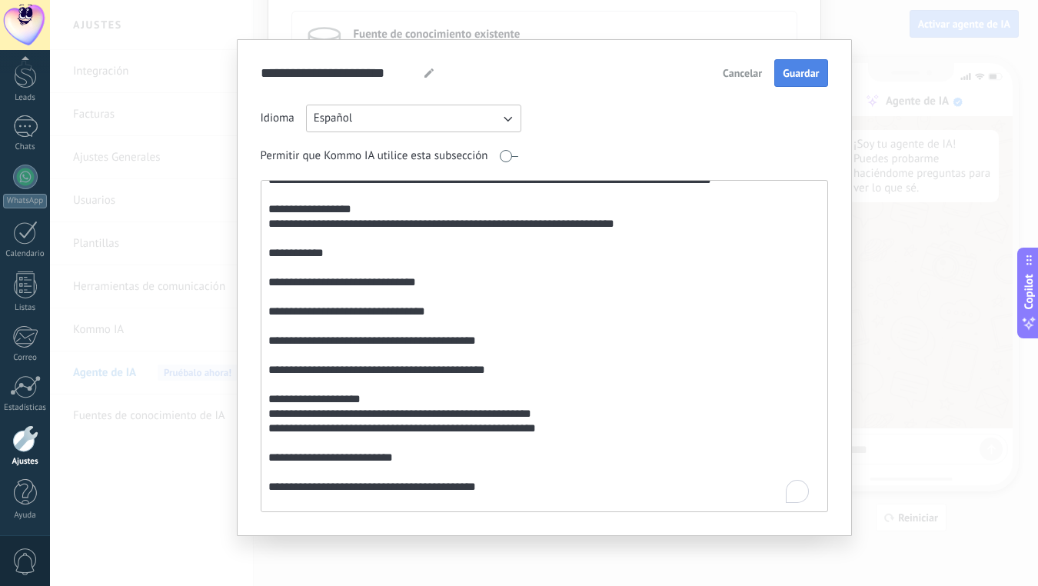
type textarea "**********"
click at [798, 71] on span "Guardar" at bounding box center [801, 73] width 36 height 11
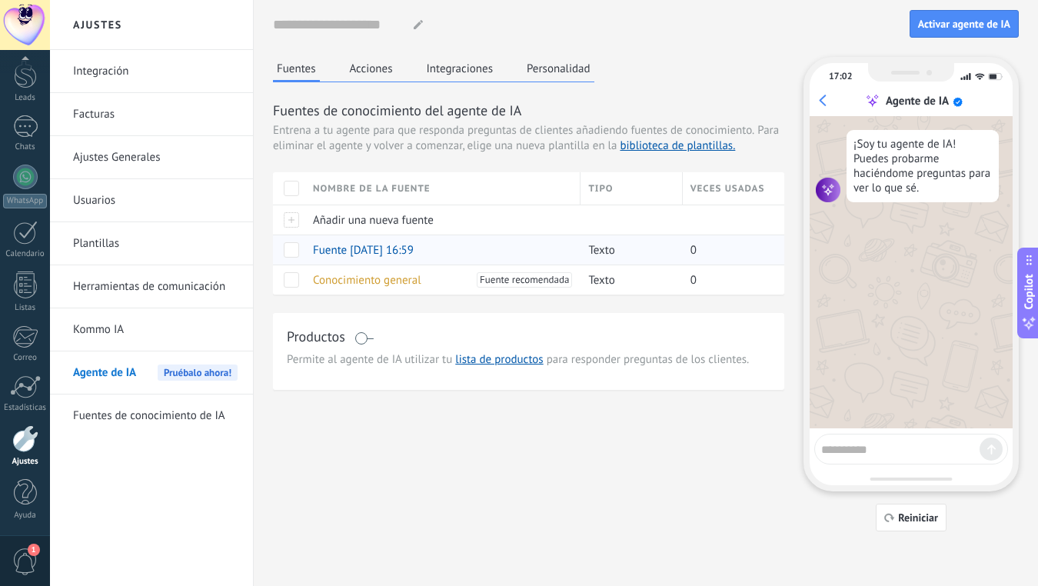
click at [352, 251] on span "Fuente [DATE] 16:59" at bounding box center [363, 250] width 101 height 15
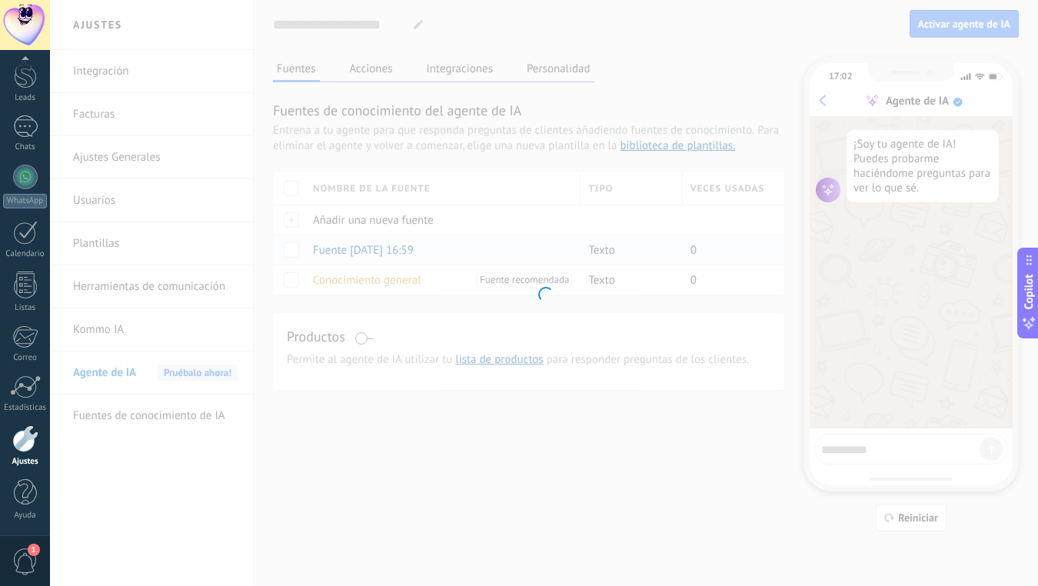
type input "**********"
type textarea "**********"
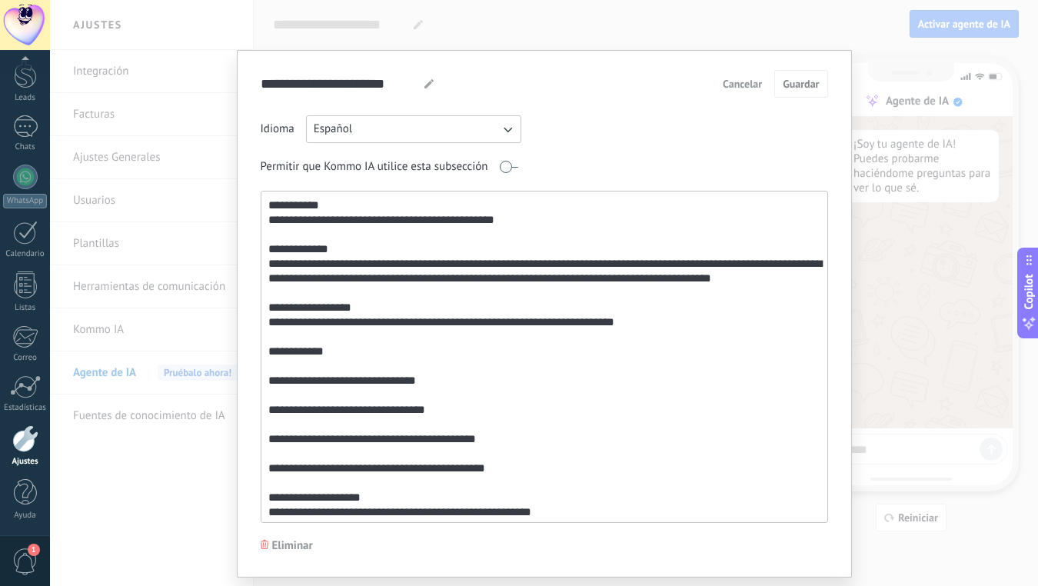
click at [429, 85] on icon at bounding box center [429, 83] width 9 height 9
click at [388, 86] on input "**********" at bounding box center [337, 83] width 152 height 27
click at [431, 82] on input "**********" at bounding box center [367, 83] width 213 height 27
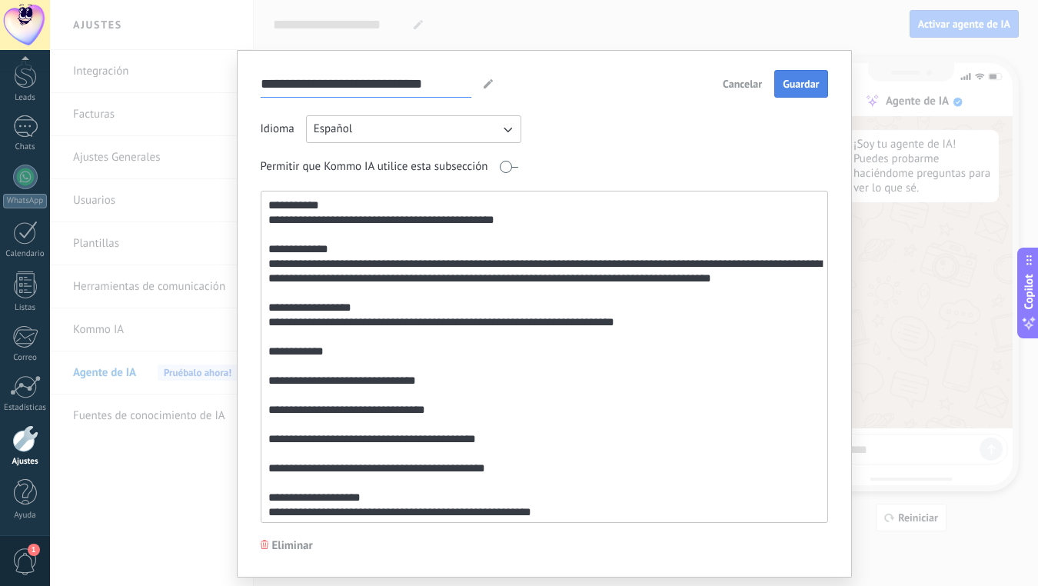
type input "**********"
click at [791, 75] on button "Guardar" at bounding box center [801, 84] width 53 height 28
click at [555, 39] on div "**********" at bounding box center [544, 293] width 988 height 586
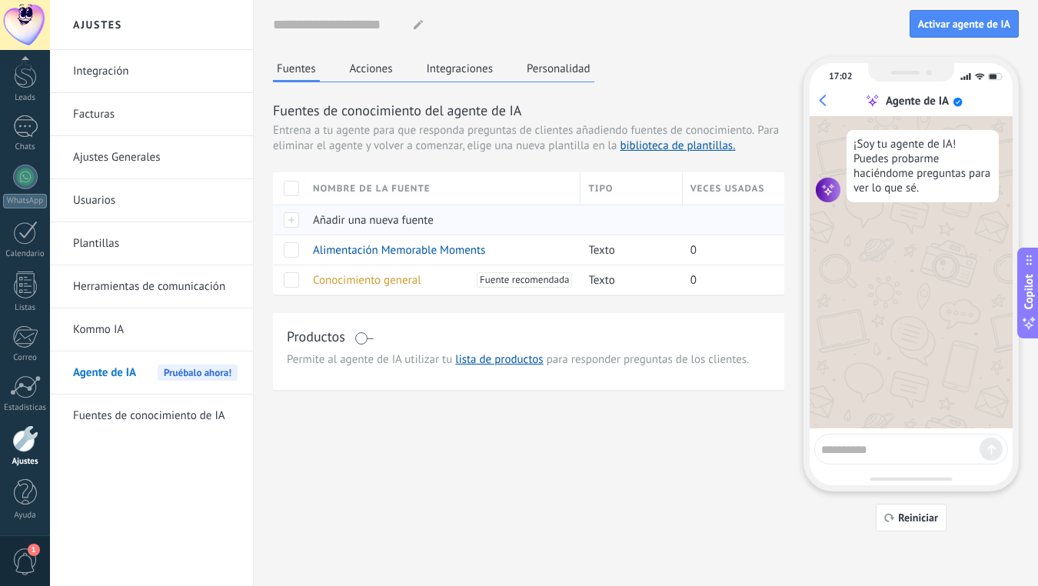
click at [292, 218] on div at bounding box center [289, 220] width 32 height 30
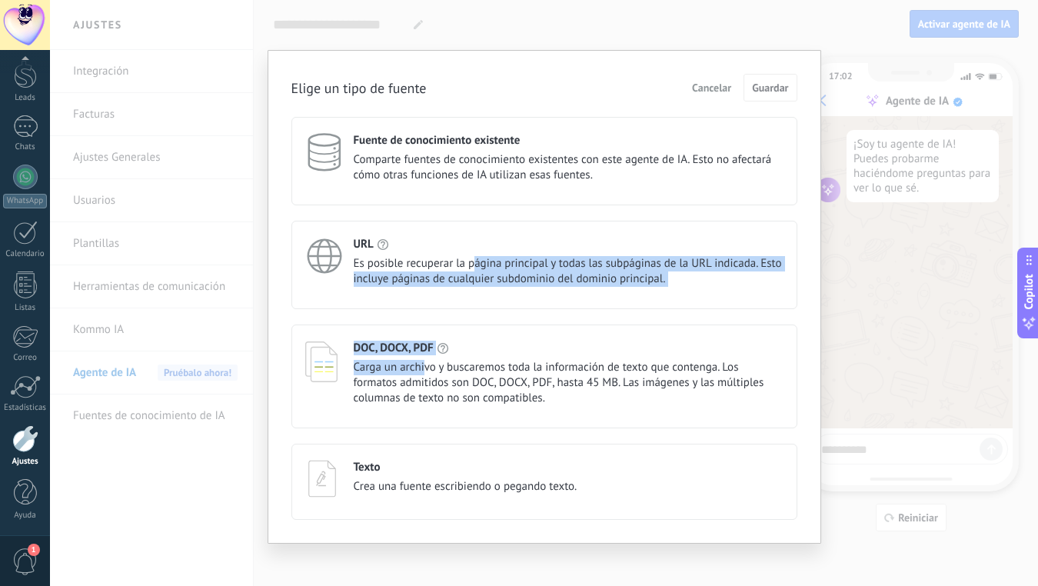
drag, startPoint x: 424, startPoint y: 373, endPoint x: 469, endPoint y: 271, distance: 111.9
click at [469, 271] on div "Fuente de conocimiento existente Comparte fuentes de conocimiento existentes co…" at bounding box center [545, 318] width 506 height 403
click at [469, 271] on span "Es posible recuperar la página principal y todas las subpáginas de la URL indic…" at bounding box center [569, 271] width 430 height 31
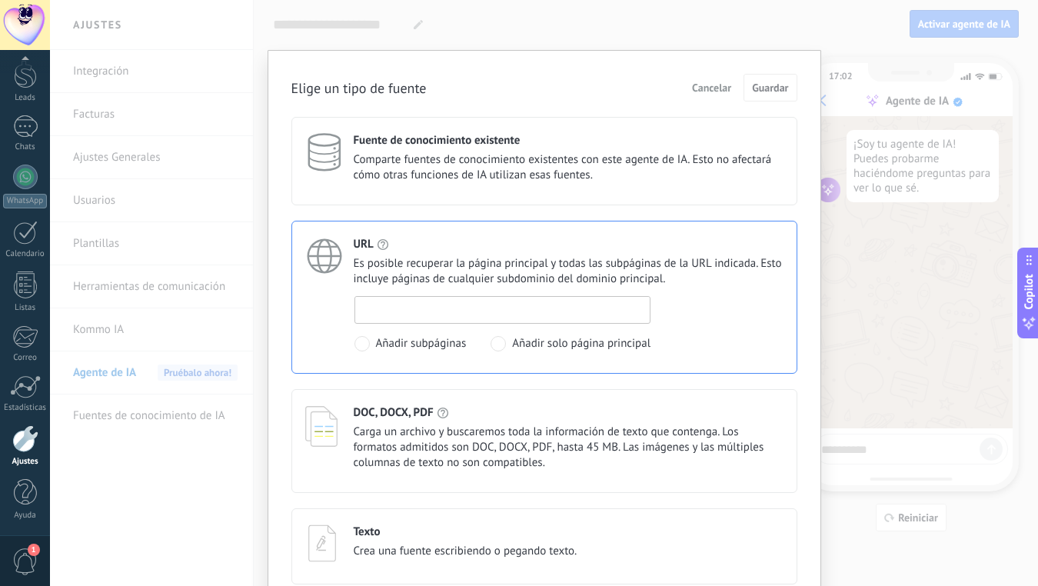
click at [449, 305] on input at bounding box center [502, 309] width 295 height 25
paste input "**********"
type input "**********"
click at [776, 82] on span "Guardar" at bounding box center [770, 87] width 36 height 11
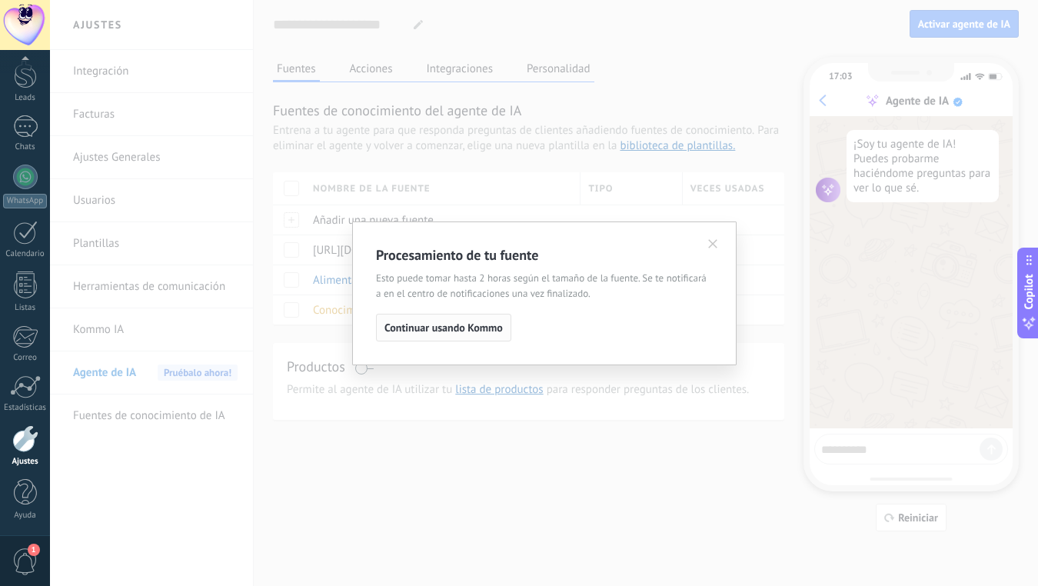
click at [435, 325] on span "Continuar usando Kommo" at bounding box center [444, 327] width 118 height 11
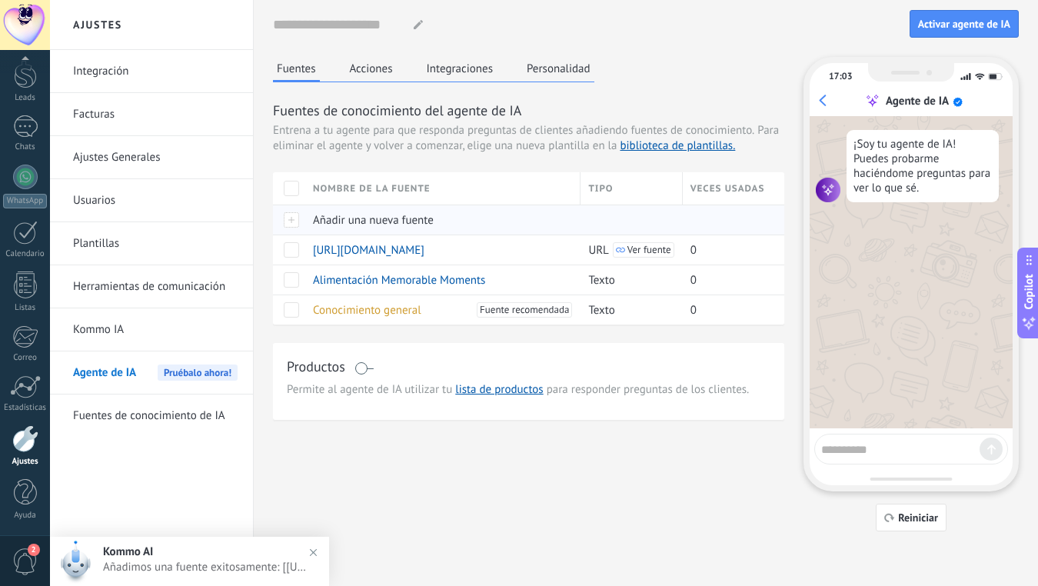
click at [386, 220] on span "Añadir una nueva fuente" at bounding box center [373, 220] width 121 height 15
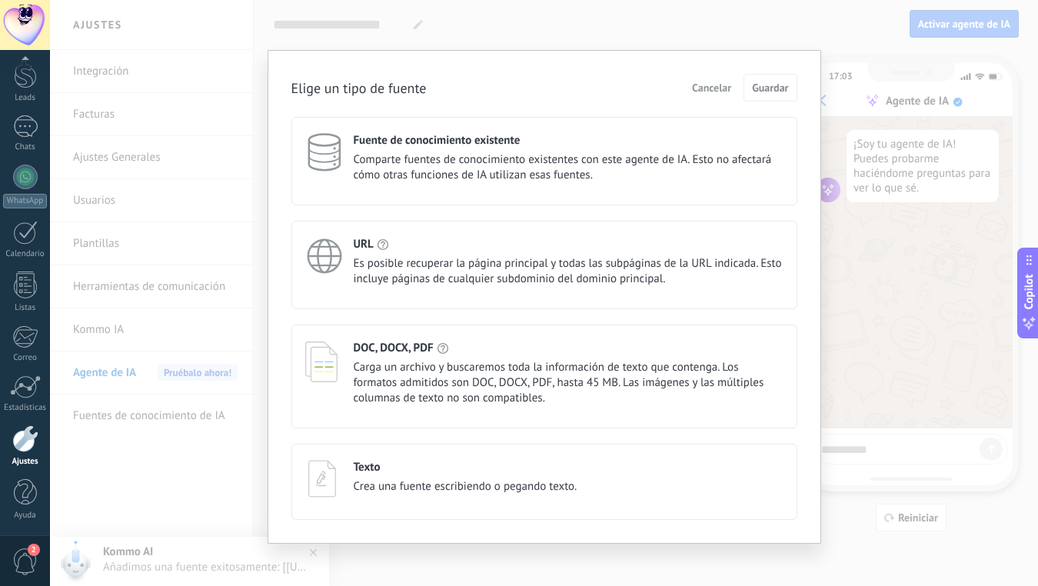
scroll to position [8, 0]
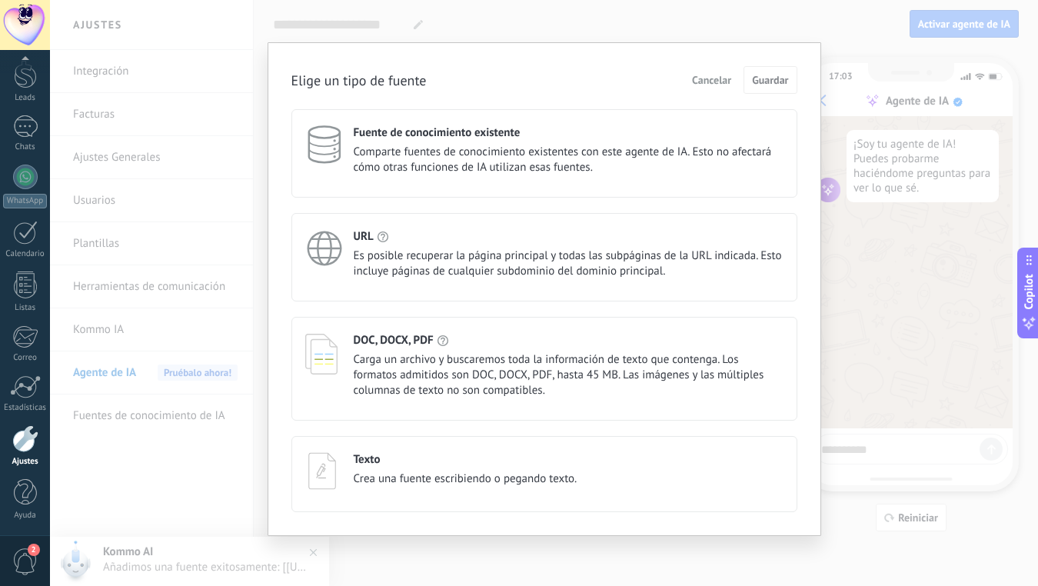
click at [455, 377] on span "Carga un archivo y buscaremos toda la información de texto que contenga. Los fo…" at bounding box center [569, 375] width 430 height 46
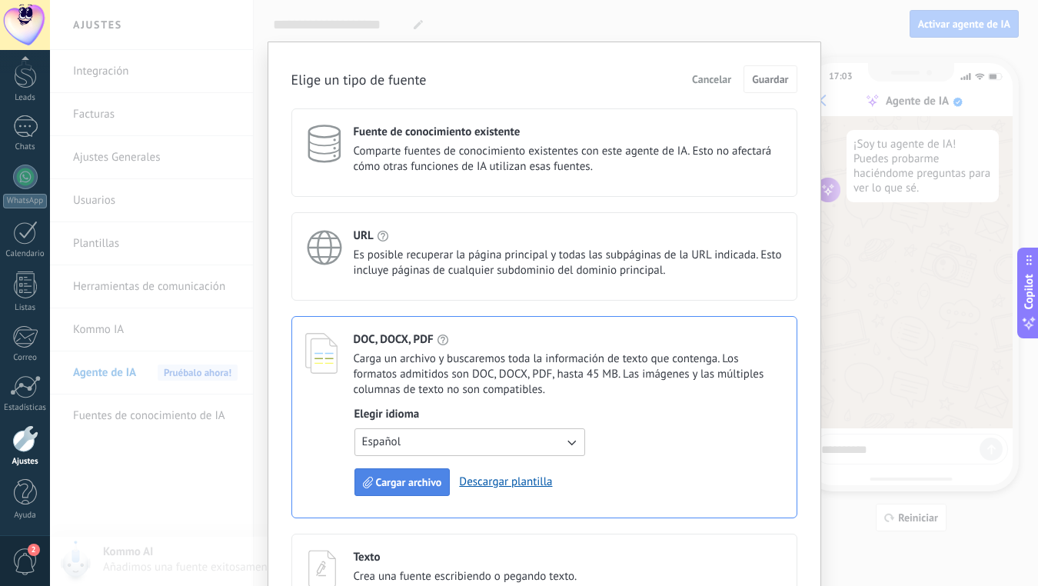
click at [405, 484] on span "Cargar archivo" at bounding box center [409, 482] width 66 height 11
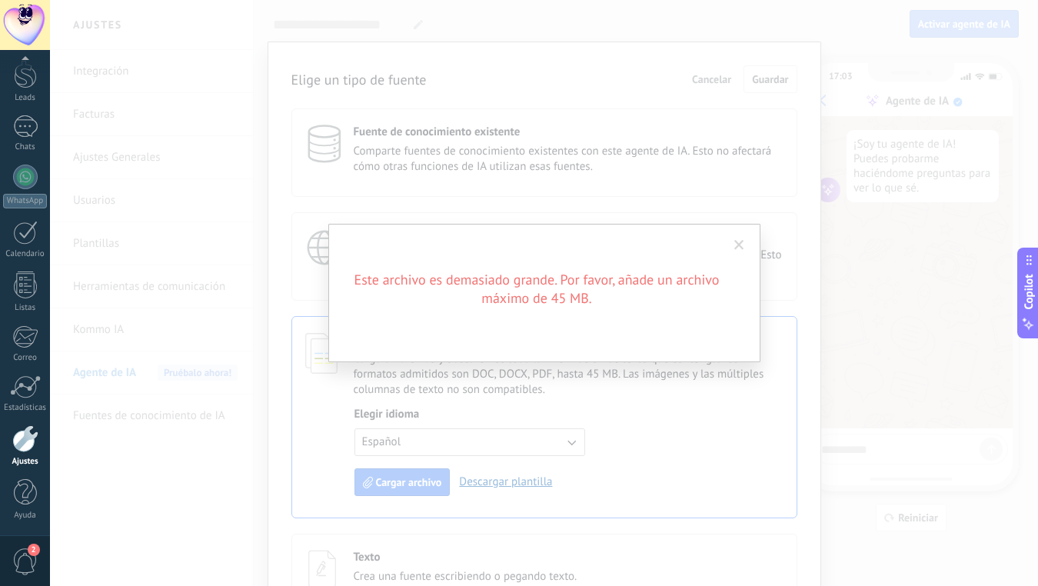
click at [741, 237] on span at bounding box center [739, 245] width 25 height 26
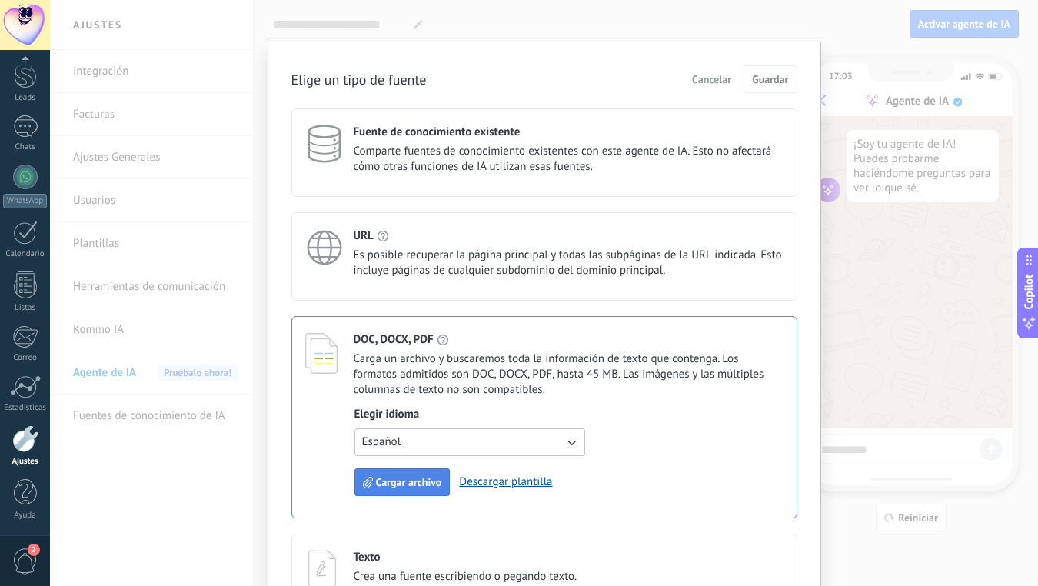
click at [398, 478] on span "Cargar archivo" at bounding box center [409, 482] width 66 height 11
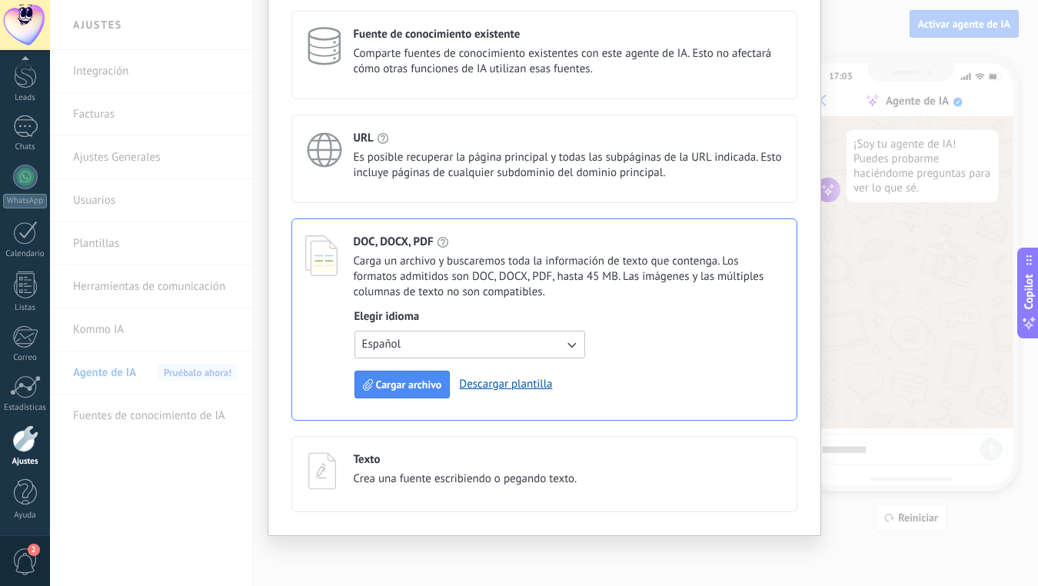
scroll to position [0, 0]
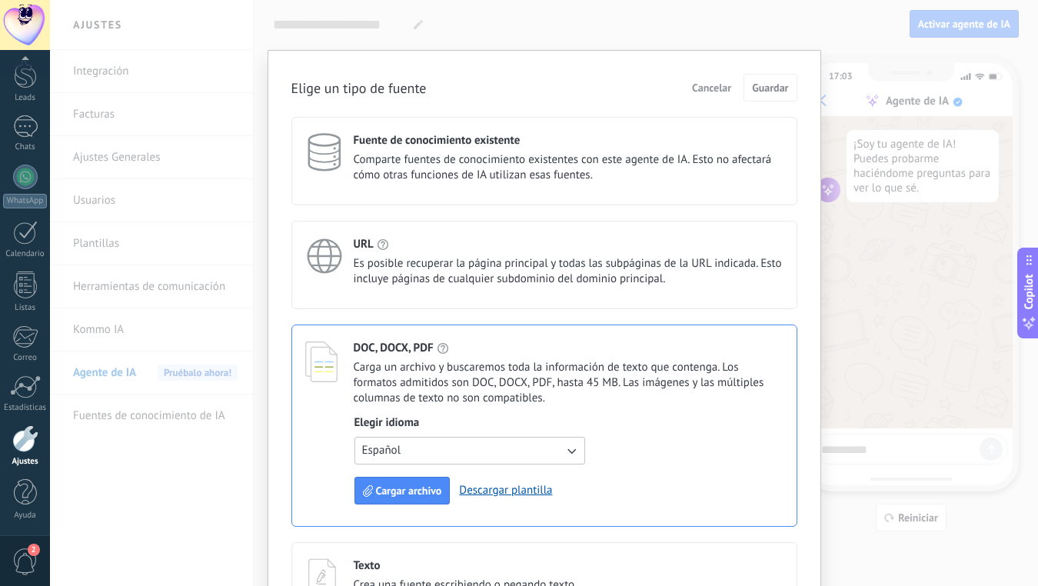
click at [709, 78] on button "Cancelar" at bounding box center [711, 87] width 53 height 23
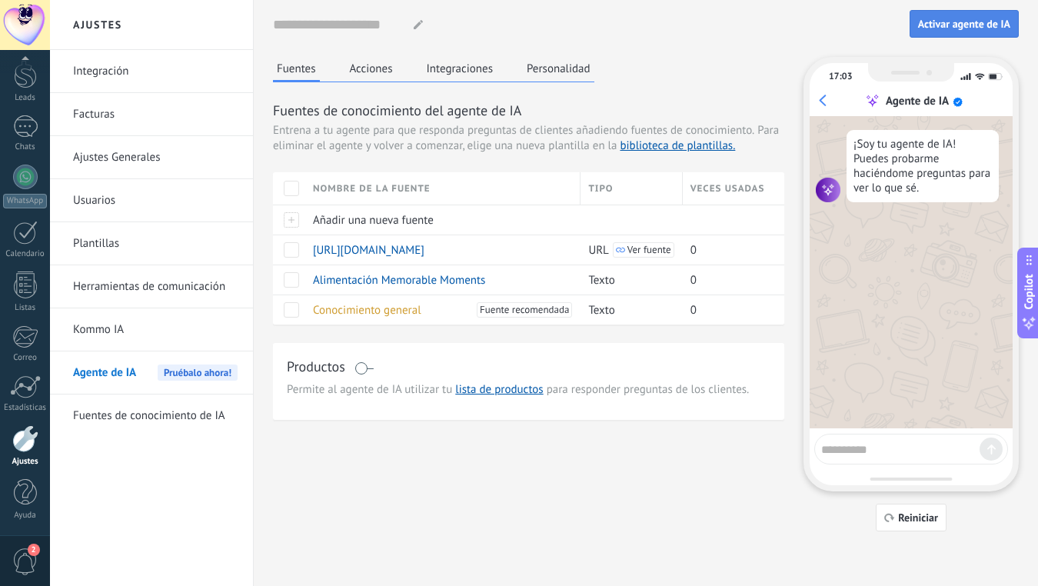
click at [958, 22] on span "Activar agente de IA" at bounding box center [964, 23] width 92 height 11
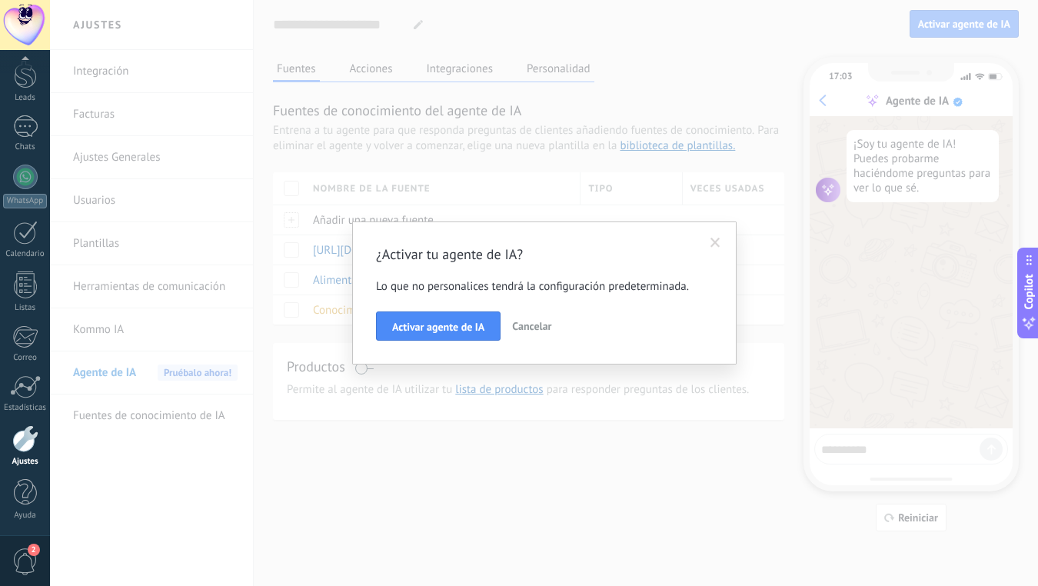
click at [529, 318] on button "Cancelar" at bounding box center [532, 326] width 52 height 29
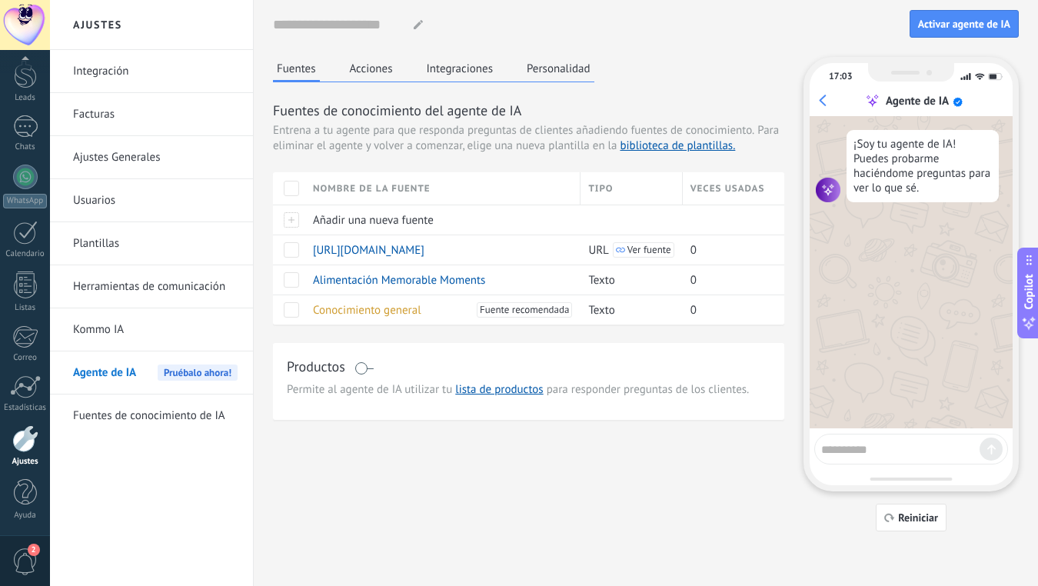
click at [370, 66] on button "Acciones" at bounding box center [371, 68] width 51 height 23
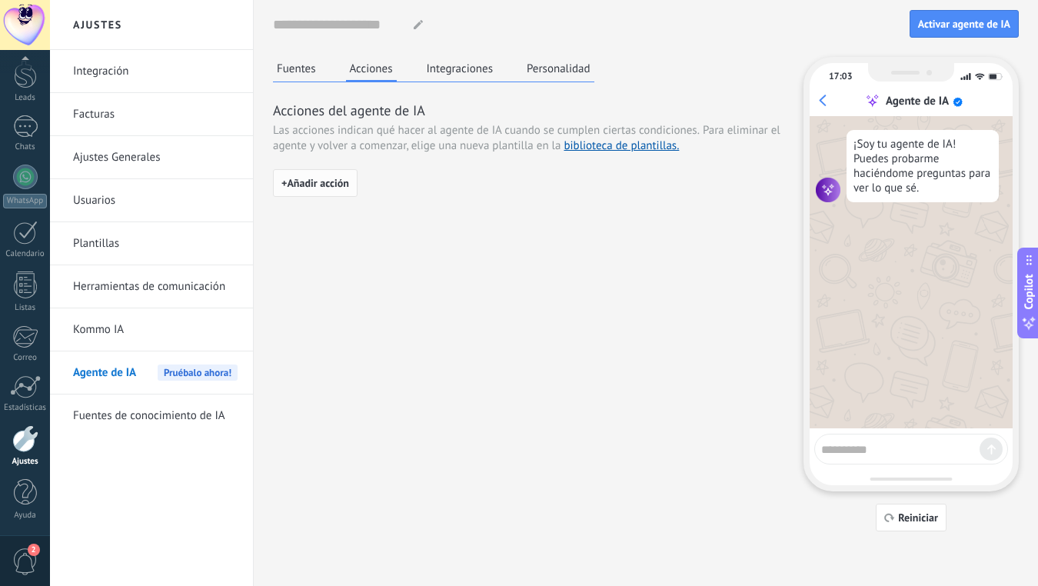
click at [316, 178] on span "+ Añadir acción" at bounding box center [316, 183] width 68 height 11
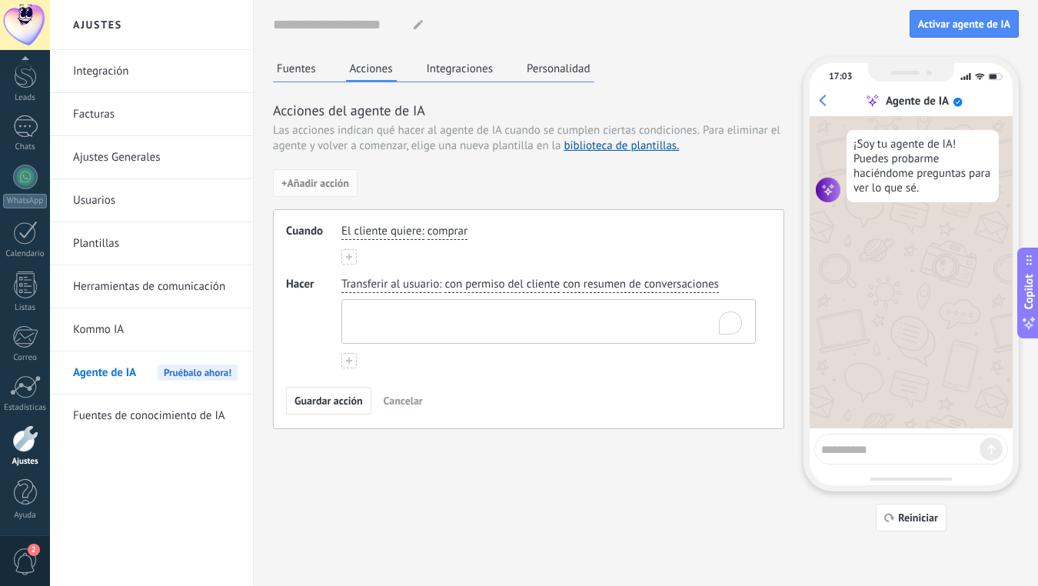
click at [372, 317] on textarea "To enrich screen reader interactions, please activate Accessibility in Grammarl…" at bounding box center [547, 321] width 410 height 43
click at [381, 284] on span "Transferir al usuario" at bounding box center [390, 284] width 98 height 15
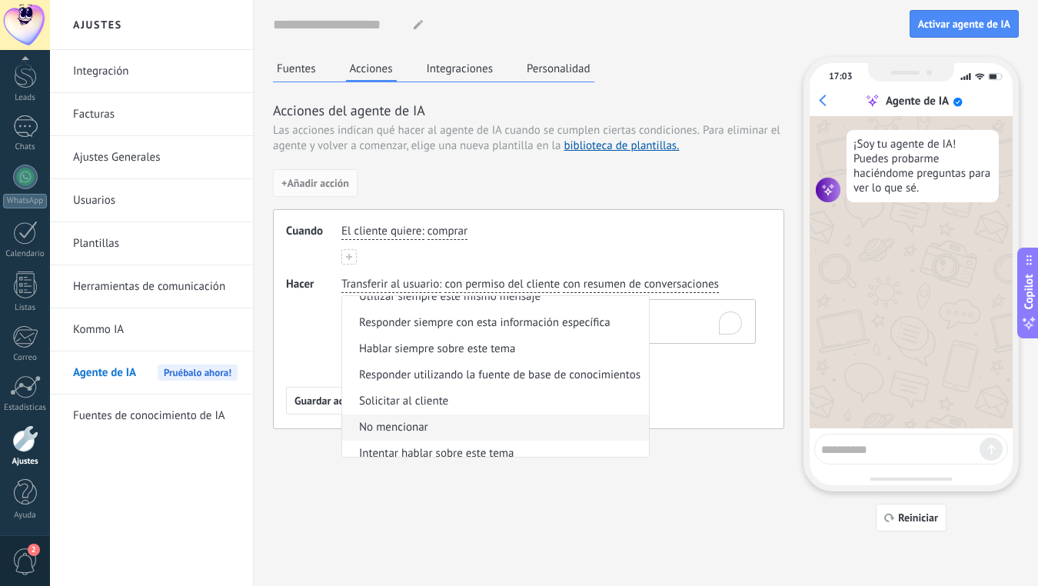
scroll to position [48, 0]
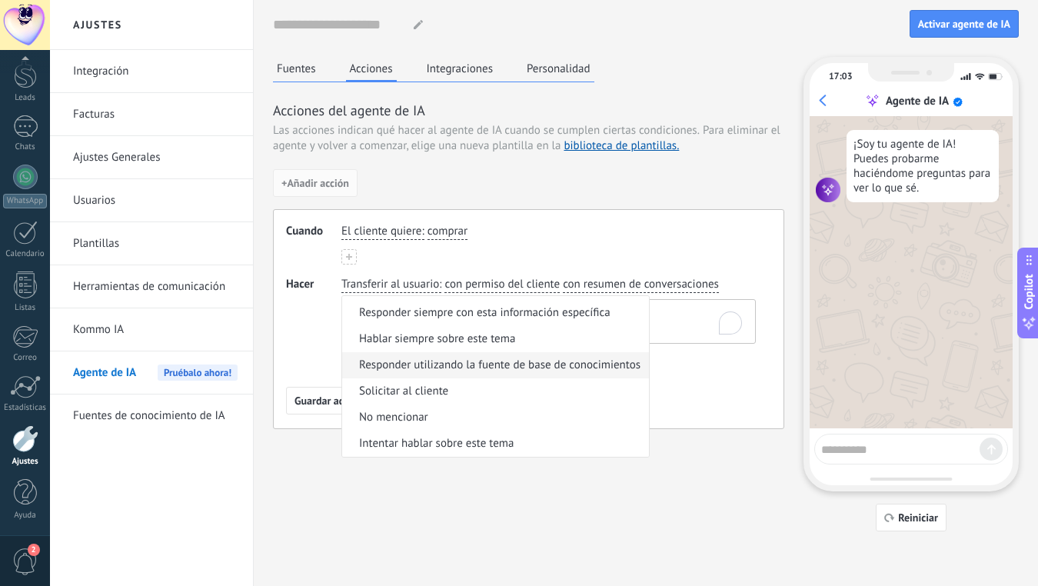
click at [553, 369] on span "Responder utilizando la fuente de base de conocimientos" at bounding box center [500, 365] width 282 height 15
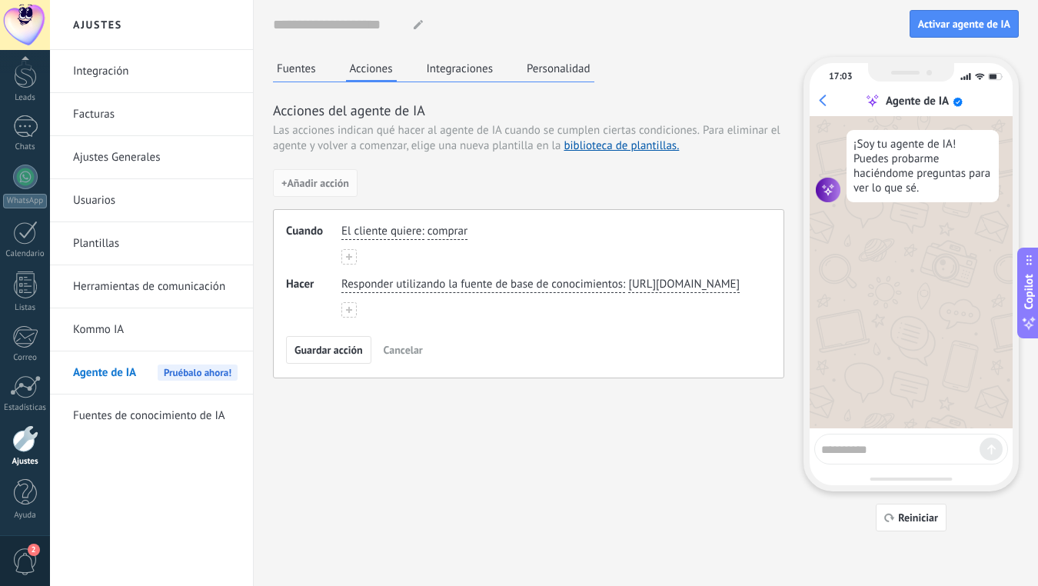
click at [457, 228] on span "comprar" at bounding box center [448, 231] width 40 height 15
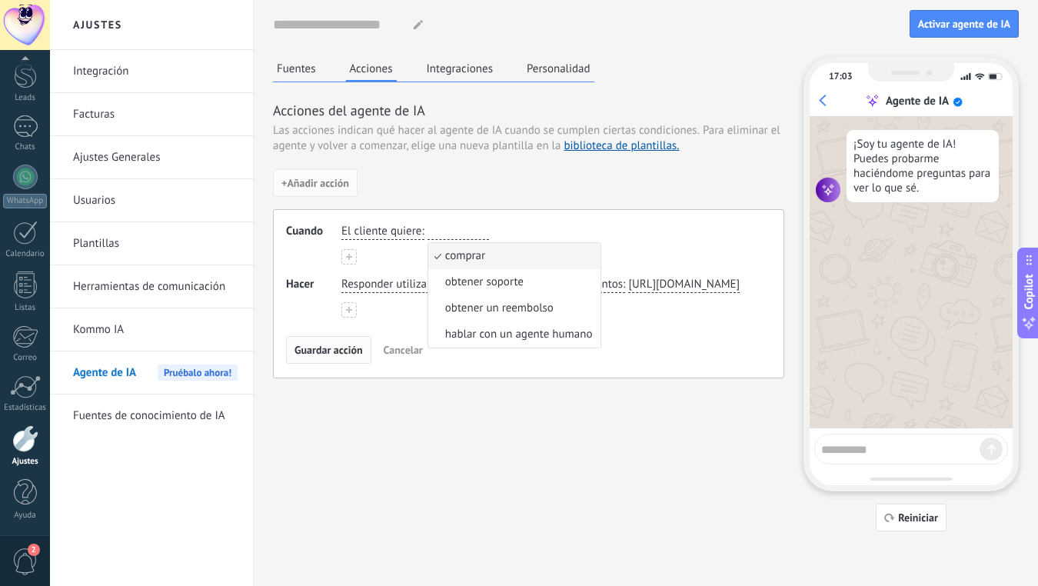
click at [332, 355] on span "Guardar acción" at bounding box center [329, 350] width 68 height 11
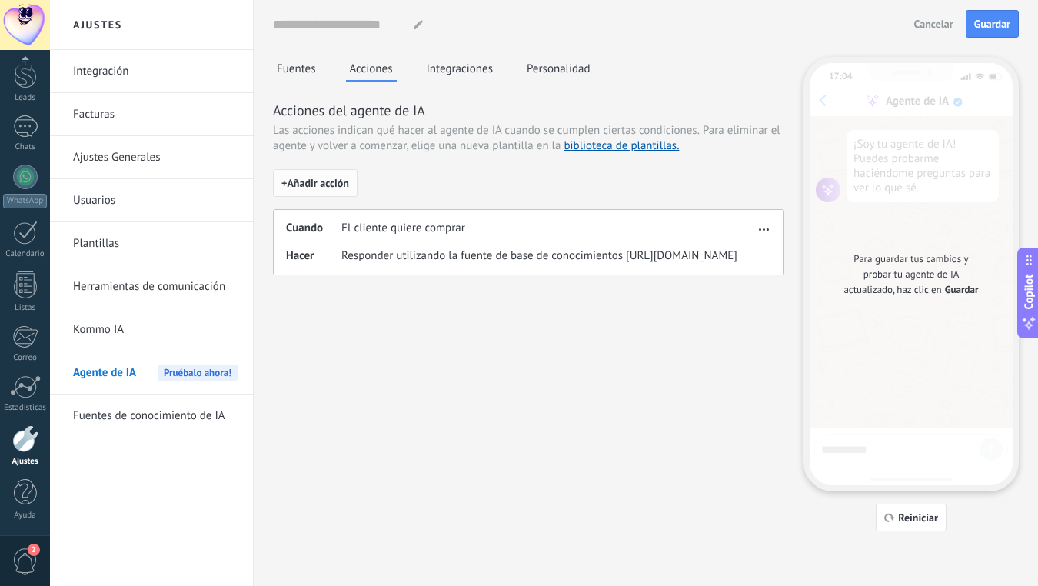
click at [327, 178] on span "+ Añadir acción" at bounding box center [316, 183] width 68 height 11
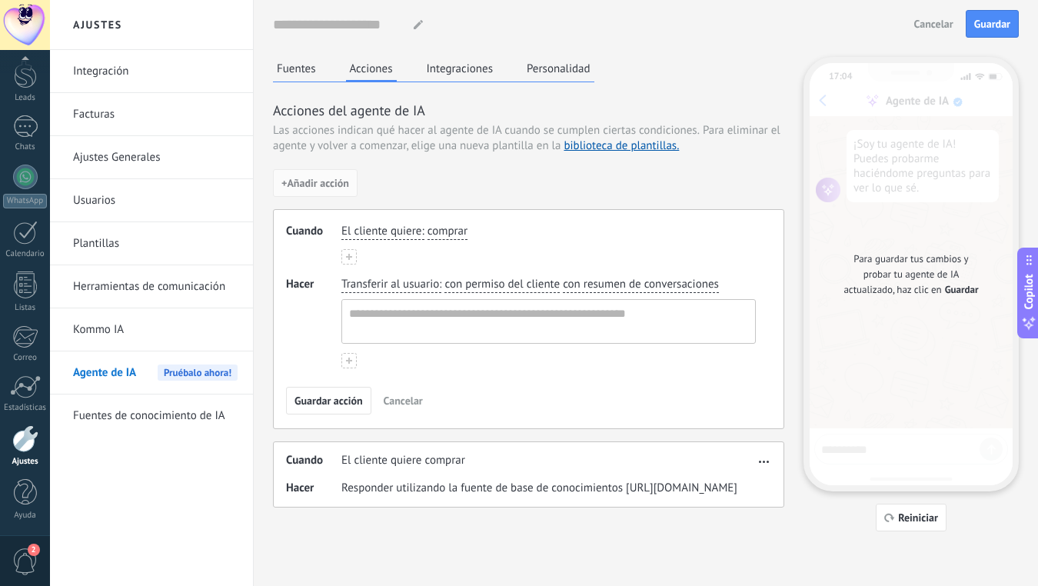
click at [379, 229] on span "El cliente quiere" at bounding box center [381, 231] width 80 height 15
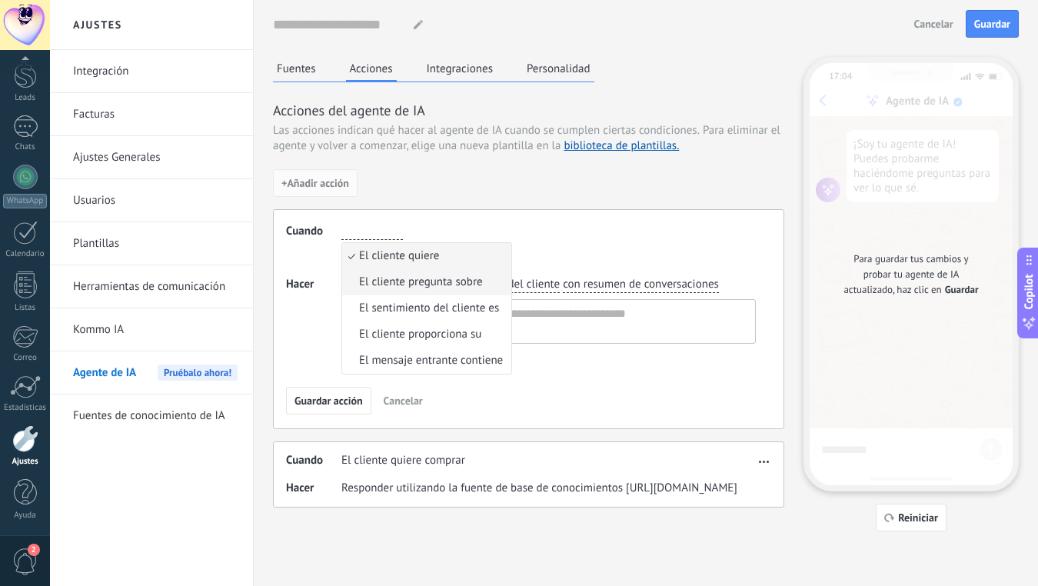
click at [448, 283] on span "El cliente pregunta sobre" at bounding box center [421, 282] width 124 height 15
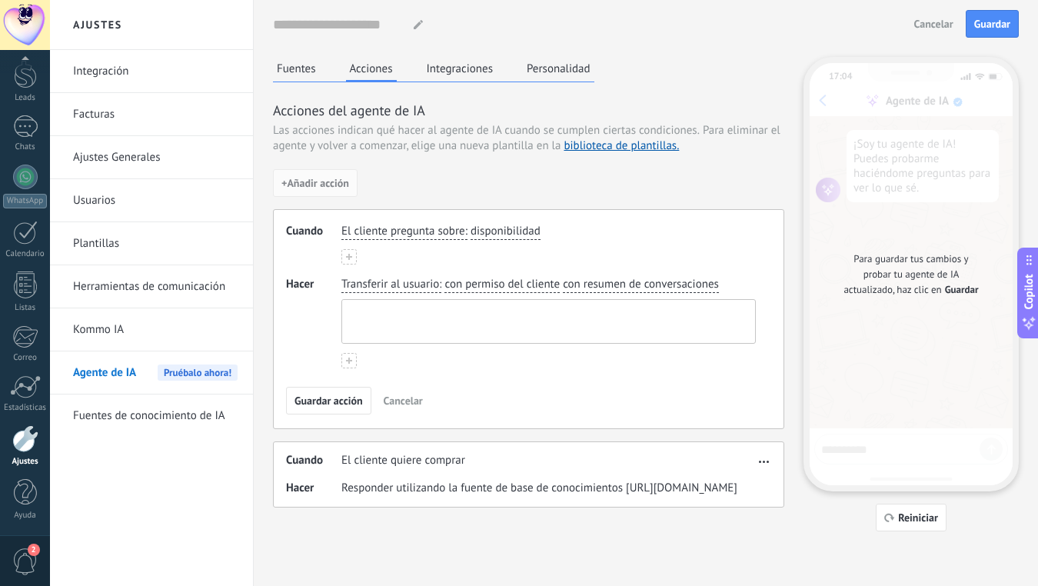
click at [437, 309] on textarea at bounding box center [547, 321] width 410 height 43
click at [551, 287] on span "con permiso del cliente" at bounding box center [502, 284] width 115 height 15
click at [617, 273] on div "Cuando El cliente pregunta sobre : disponibilidad Hacer Transferir al usuario :…" at bounding box center [528, 319] width 511 height 220
click at [617, 278] on span "con resumen de conversaciones" at bounding box center [641, 284] width 156 height 15
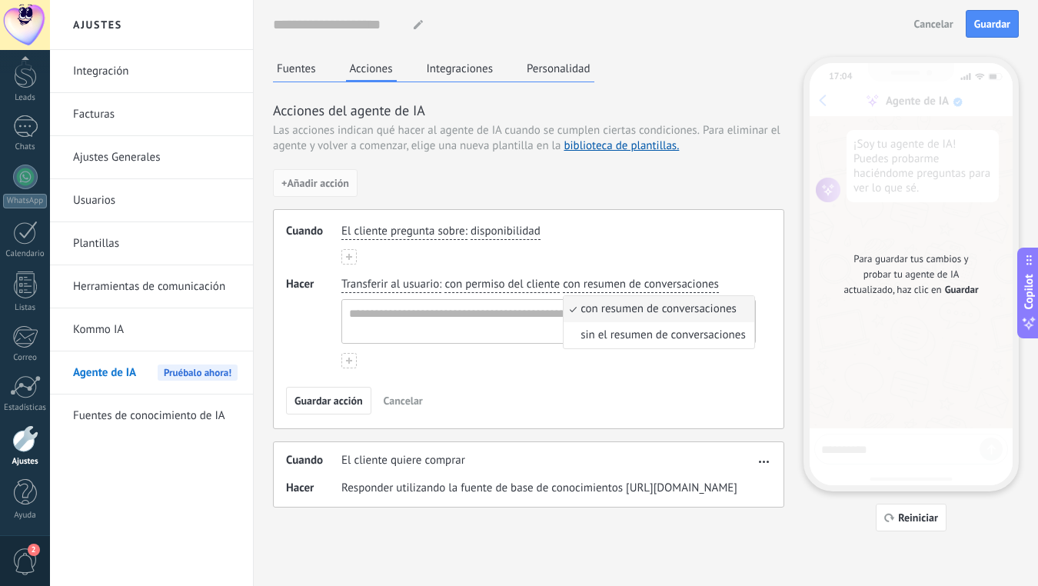
click at [444, 385] on div "Cuando El cliente pregunta sobre : disponibilidad Hacer Transferir al usuario :…" at bounding box center [528, 319] width 511 height 220
click at [359, 288] on span "Transferir al usuario" at bounding box center [390, 284] width 98 height 15
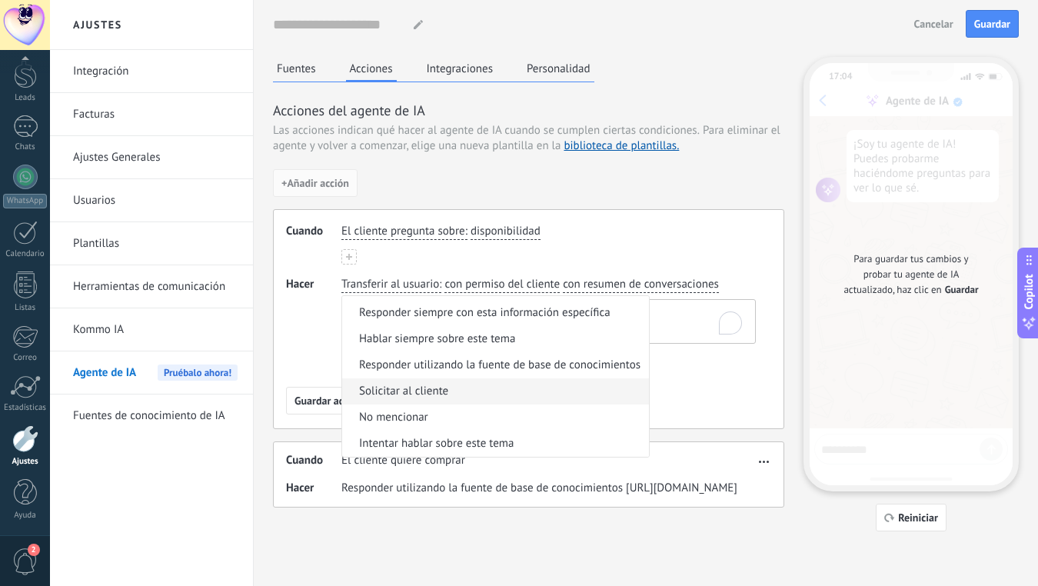
click at [394, 391] on span "Solicitar al cliente" at bounding box center [403, 391] width 89 height 15
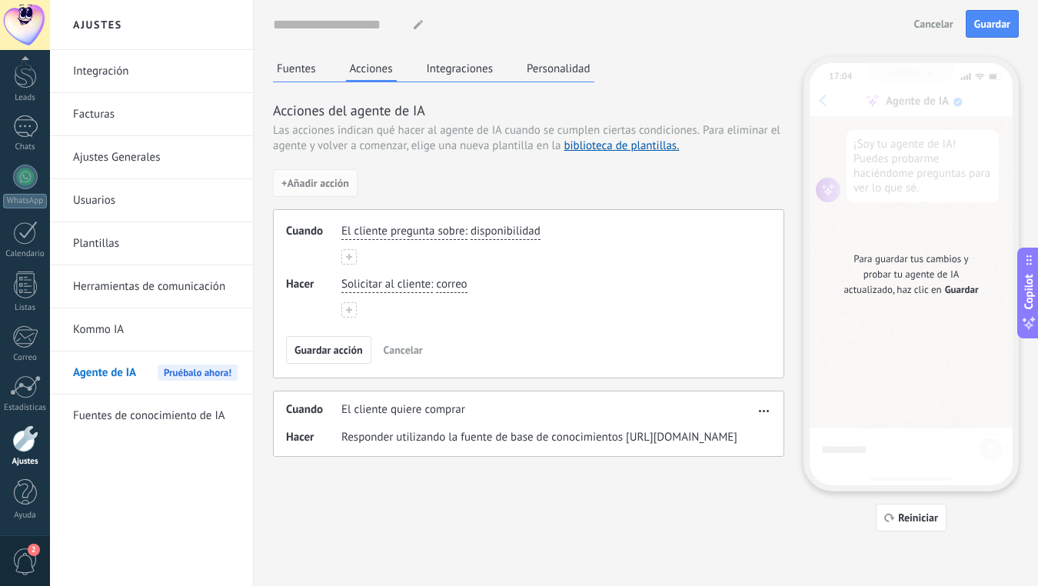
click at [359, 305] on div "Solicitar al cliente : correo" at bounding box center [548, 297] width 415 height 41
click at [354, 311] on button at bounding box center [348, 309] width 15 height 15
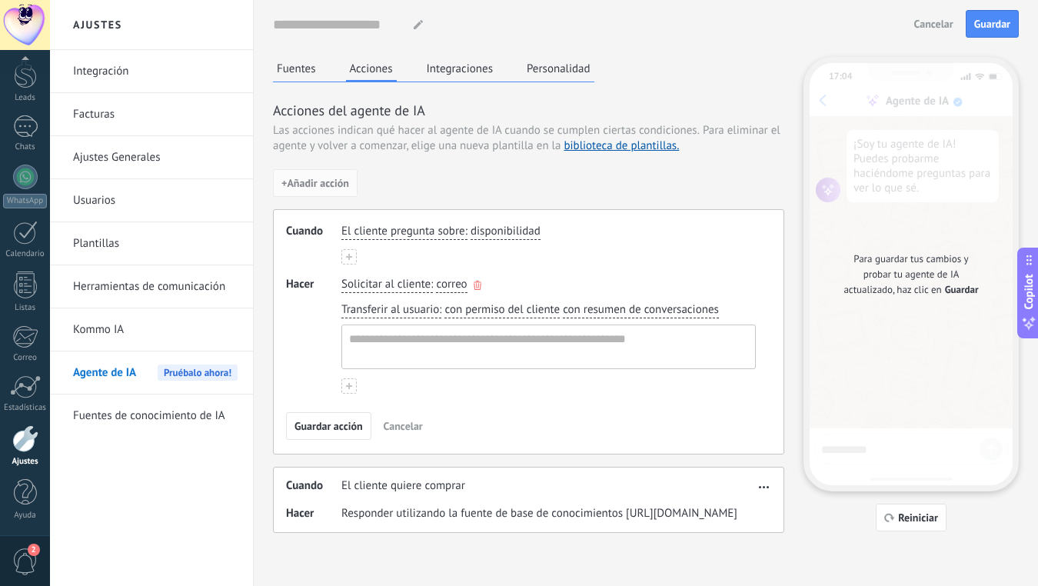
click at [451, 284] on span "correo" at bounding box center [451, 284] width 31 height 15
click at [557, 263] on div "El cliente pregunta sobre : disponibilidad" at bounding box center [548, 244] width 415 height 41
click at [453, 307] on span "con permiso del cliente" at bounding box center [502, 309] width 115 height 15
click at [729, 308] on icon "button" at bounding box center [729, 310] width 8 height 9
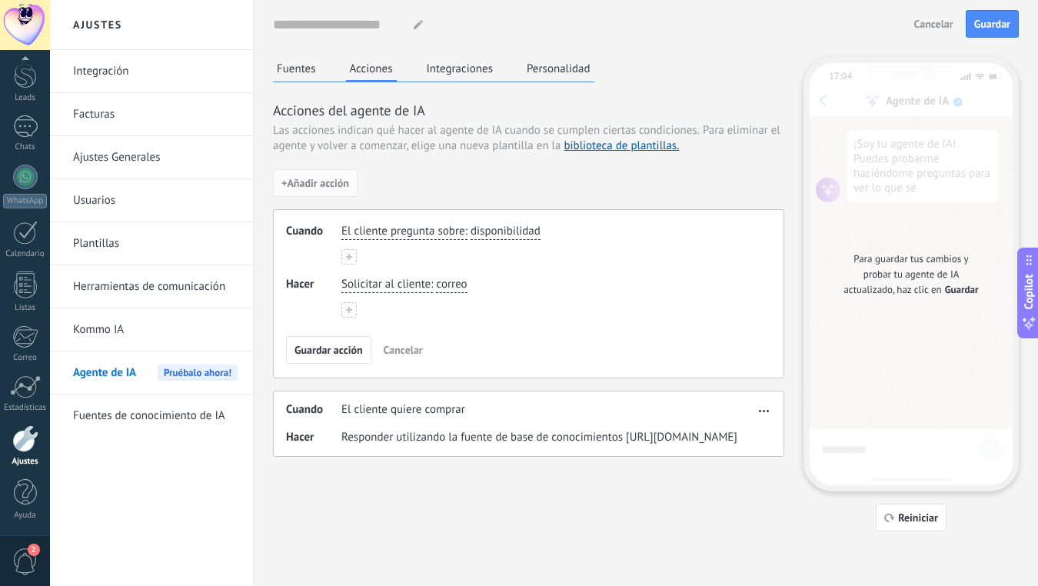
click at [424, 284] on span "Solicitar al cliente" at bounding box center [385, 284] width 89 height 15
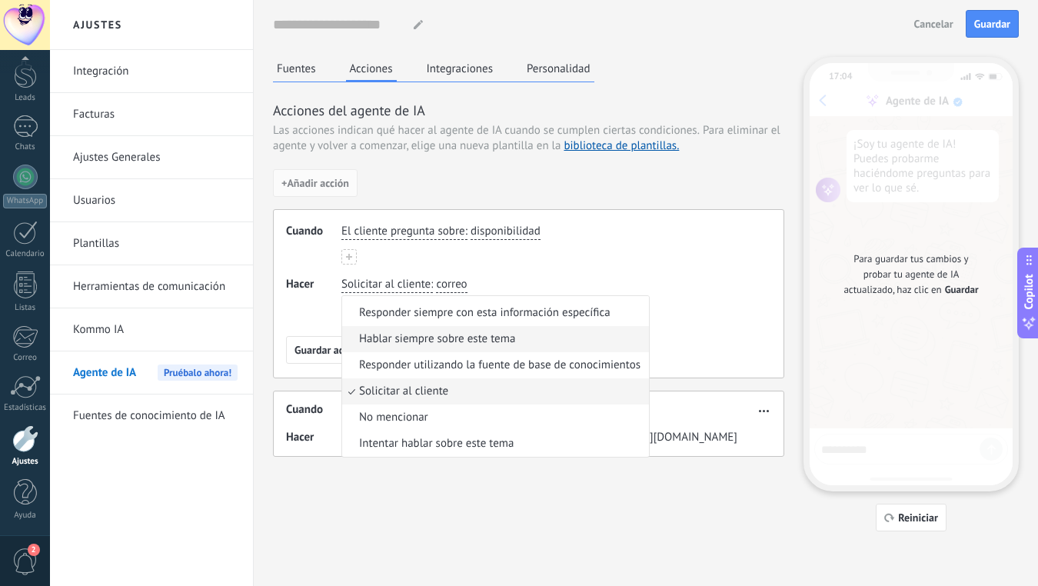
scroll to position [0, 0]
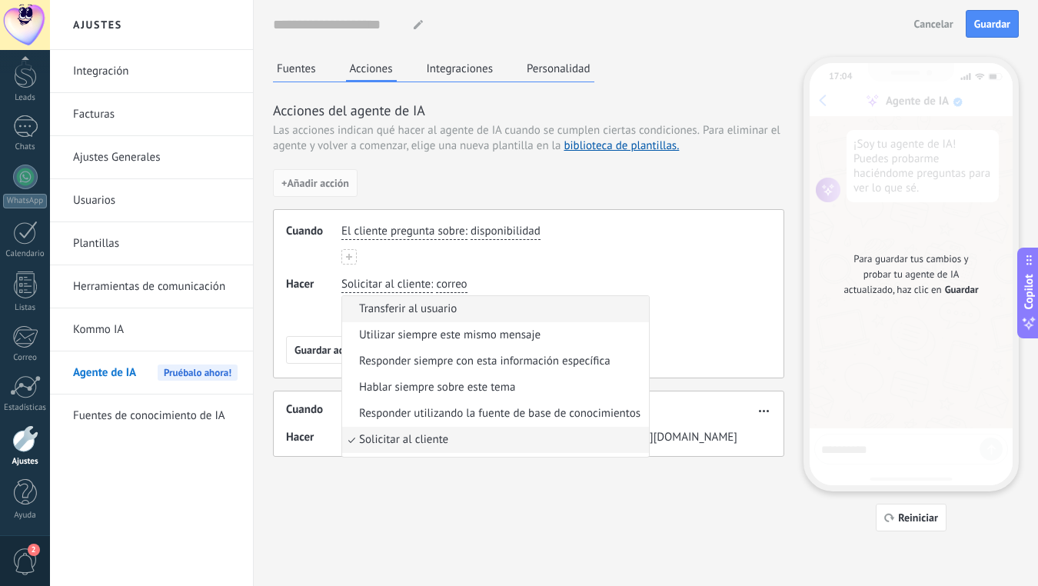
click at [405, 309] on span "Transferir al usuario" at bounding box center [408, 309] width 98 height 15
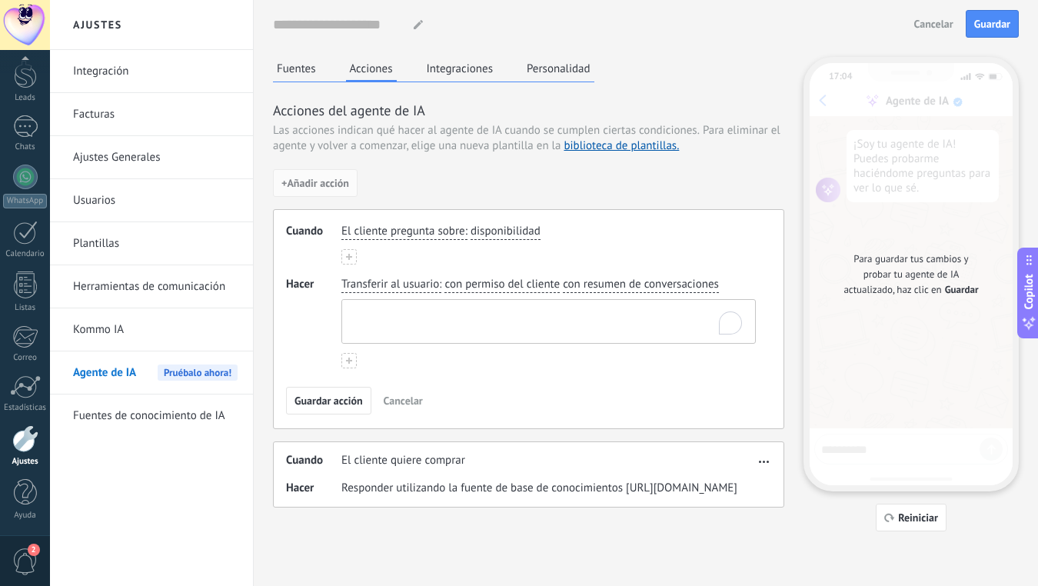
click at [384, 316] on textarea "To enrich screen reader interactions, please activate Accessibility in Grammarl…" at bounding box center [547, 321] width 410 height 43
click at [495, 421] on div "Cuando El cliente pregunta sobre : disponibilidad Hacer Transferir al usuario :…" at bounding box center [528, 319] width 511 height 220
click at [451, 321] on textarea "To enrich screen reader interactions, please activate Accessibility in Grammarl…" at bounding box center [547, 321] width 410 height 43
type textarea "**********"
click at [333, 401] on span "Guardar acción" at bounding box center [329, 400] width 68 height 11
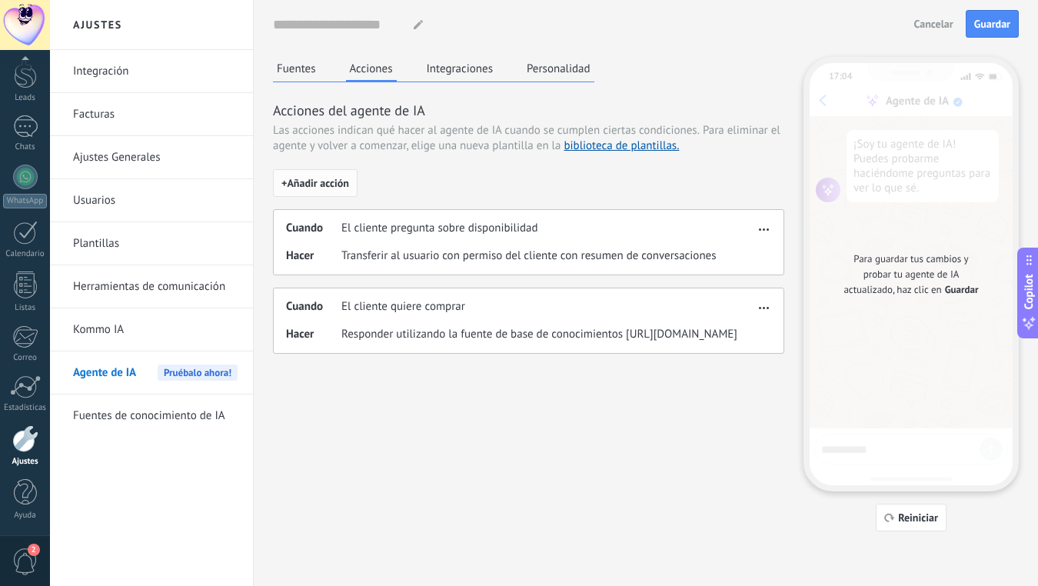
click at [325, 188] on span "+ Añadir acción" at bounding box center [316, 183] width 68 height 11
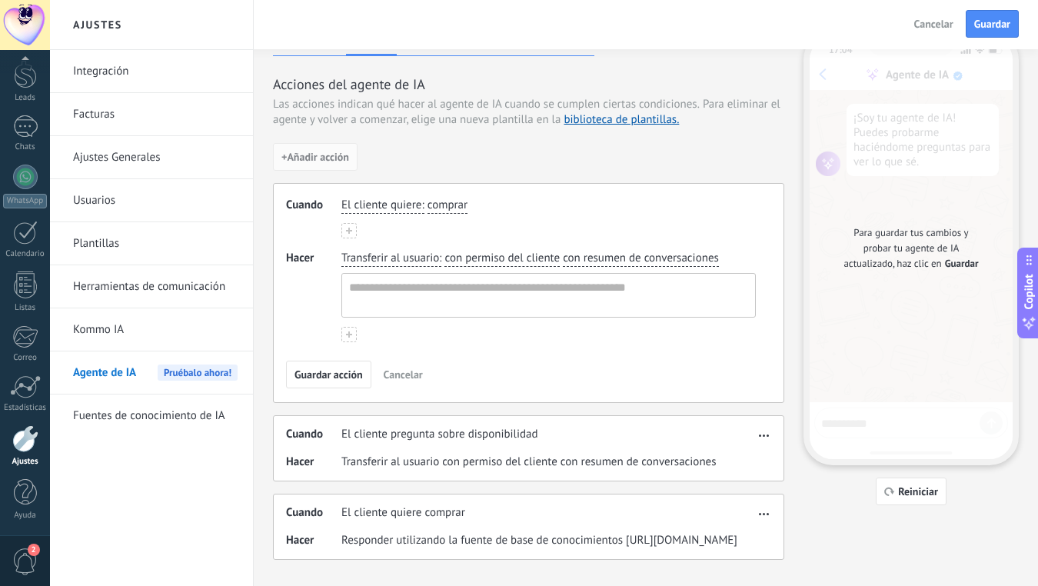
scroll to position [49, 0]
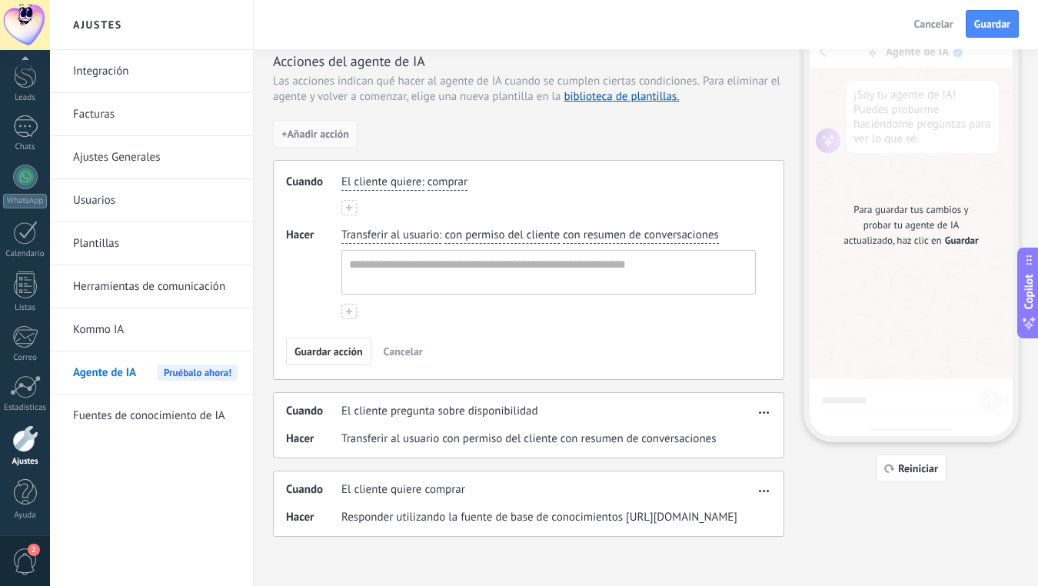
click at [360, 182] on span "El cliente quiere" at bounding box center [381, 182] width 80 height 15
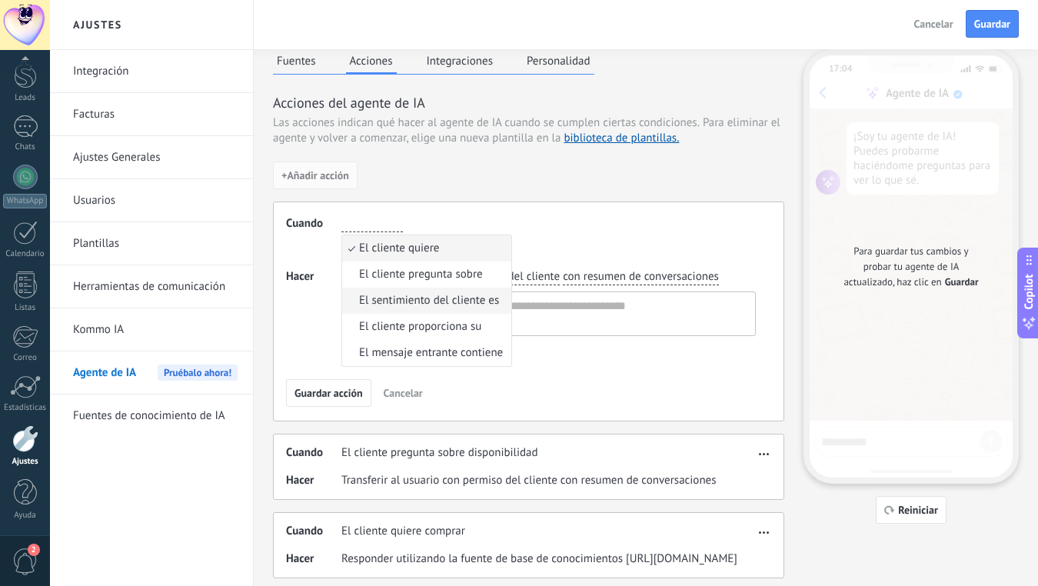
scroll to position [0, 0]
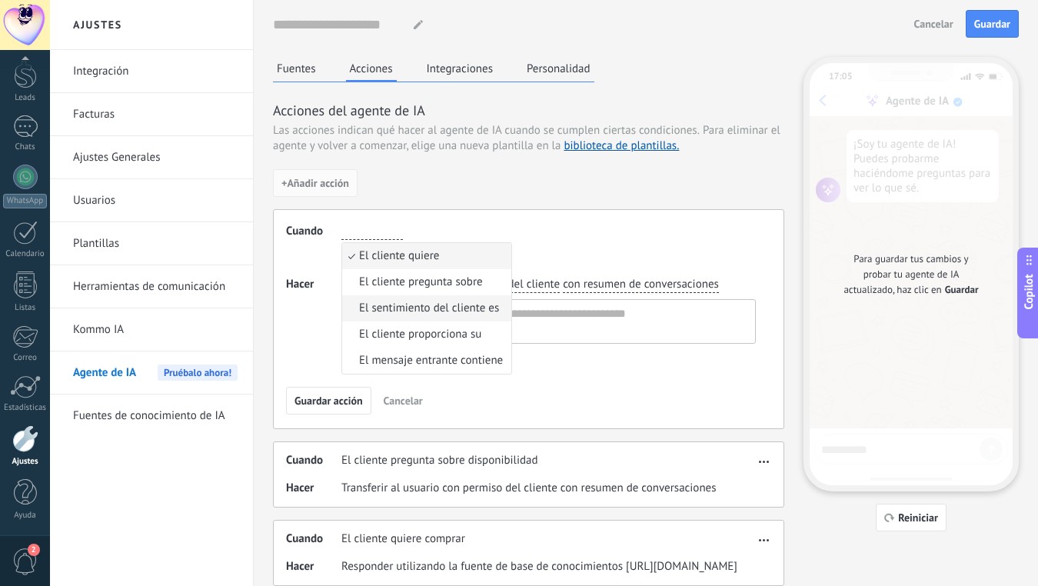
click at [375, 305] on span "El sentimiento del cliente es" at bounding box center [429, 308] width 140 height 15
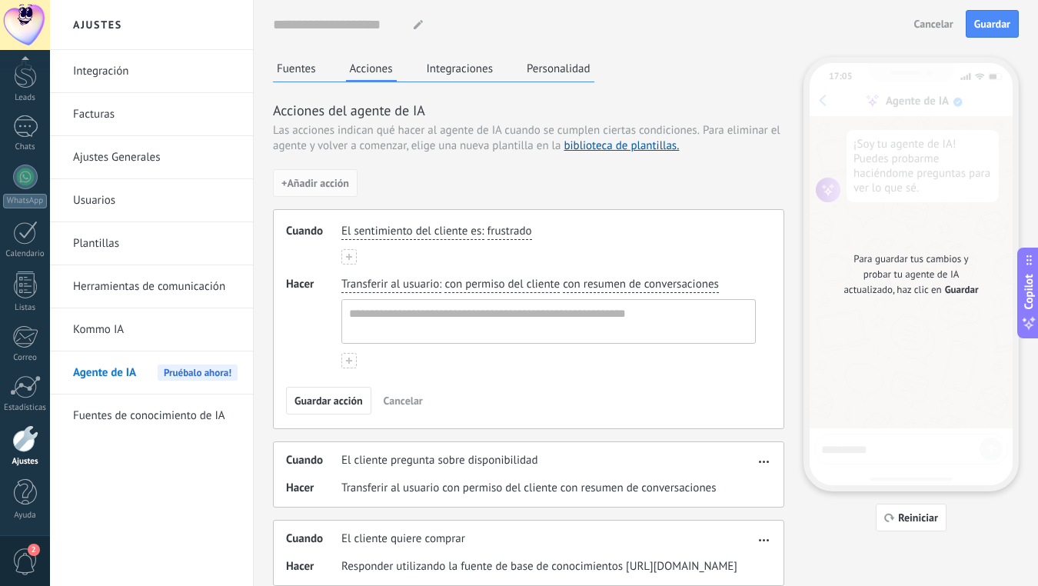
click at [352, 256] on button at bounding box center [348, 256] width 15 height 15
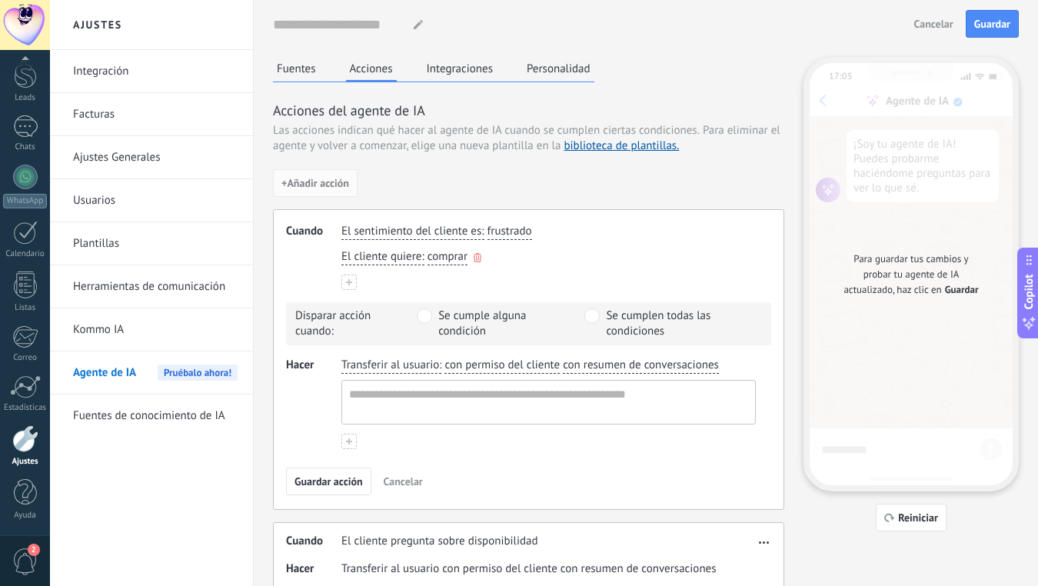
click at [475, 258] on icon "button" at bounding box center [478, 257] width 8 height 9
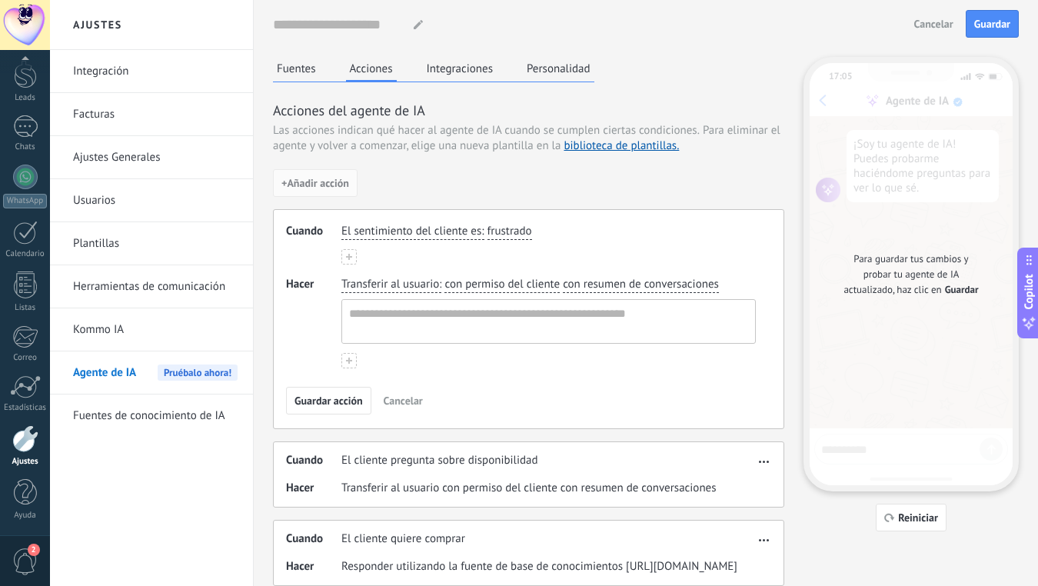
click at [363, 283] on span "Transferir al usuario" at bounding box center [390, 284] width 98 height 15
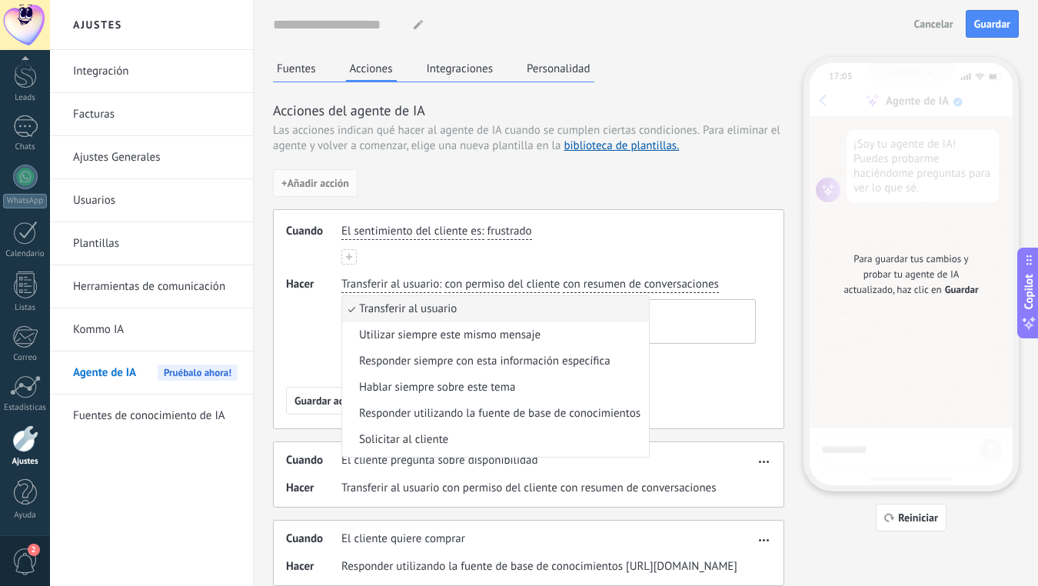
click at [306, 309] on span "Hacer" at bounding box center [313, 323] width 55 height 92
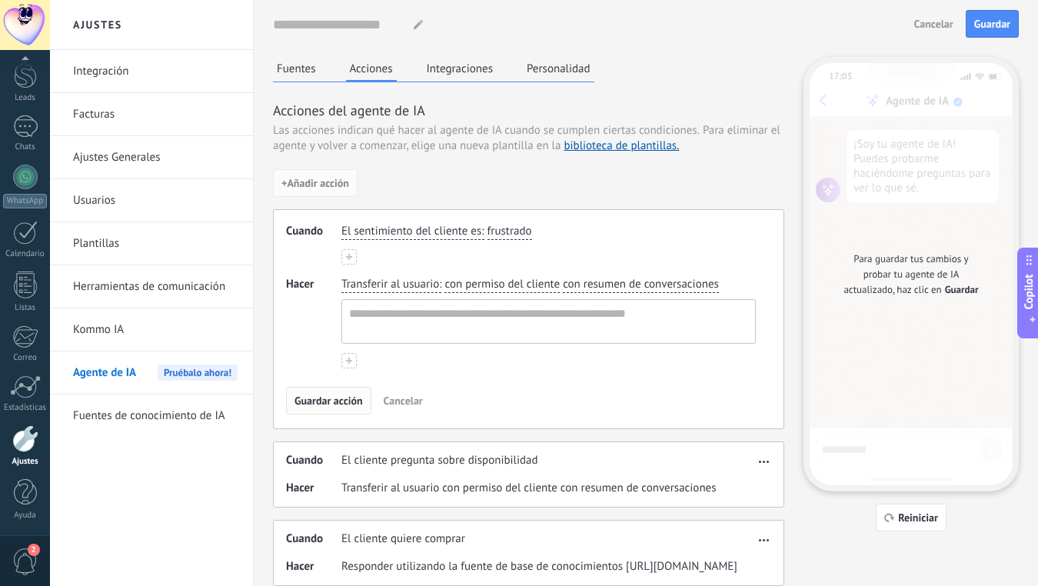
click at [331, 393] on button "Guardar acción" at bounding box center [328, 401] width 85 height 28
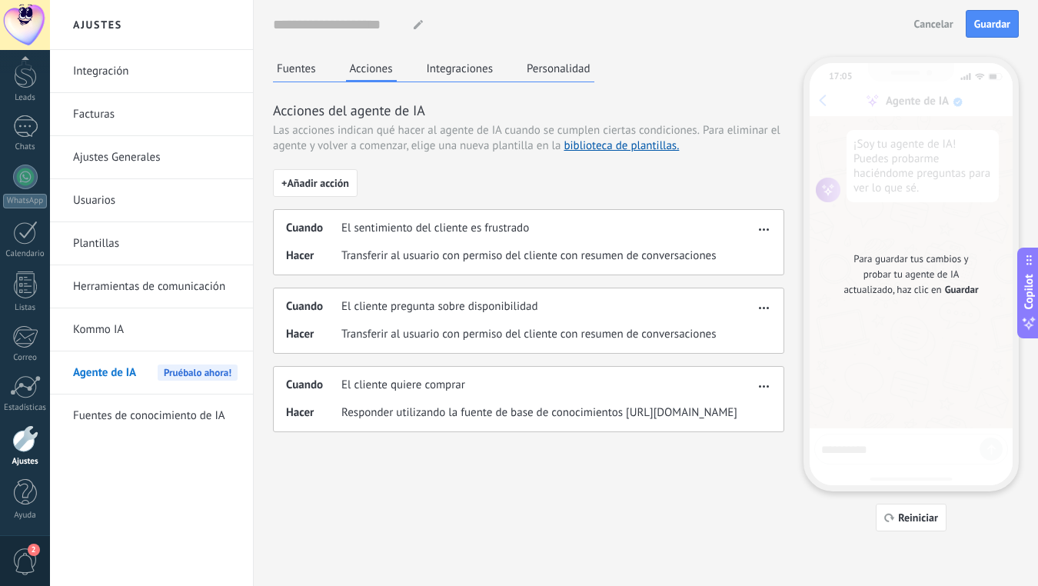
click at [461, 62] on button "Integraciones" at bounding box center [460, 68] width 75 height 23
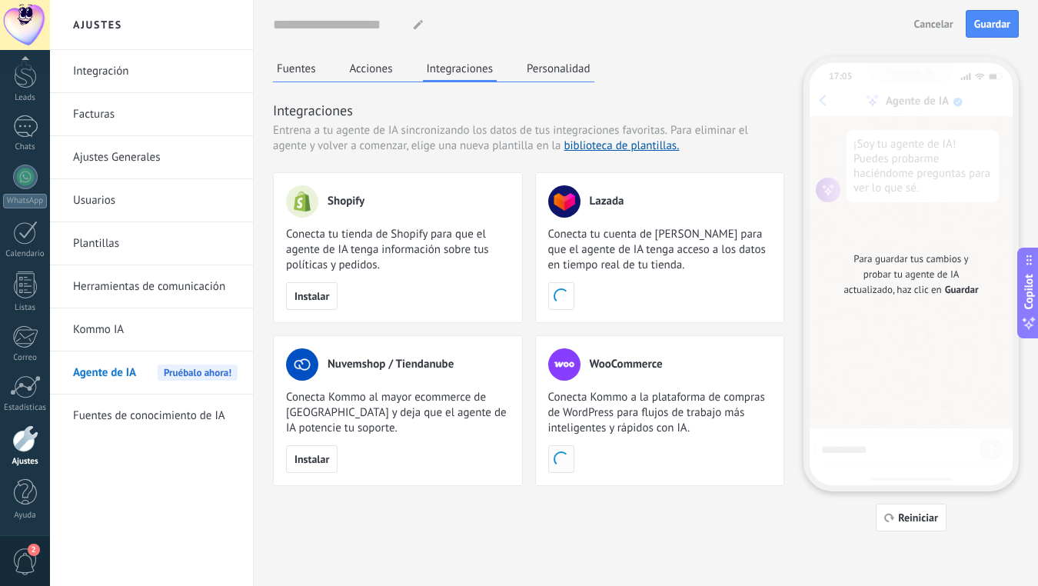
click at [568, 461] on span "button" at bounding box center [561, 458] width 15 height 15
click at [561, 67] on button "Personalidad" at bounding box center [559, 68] width 72 height 23
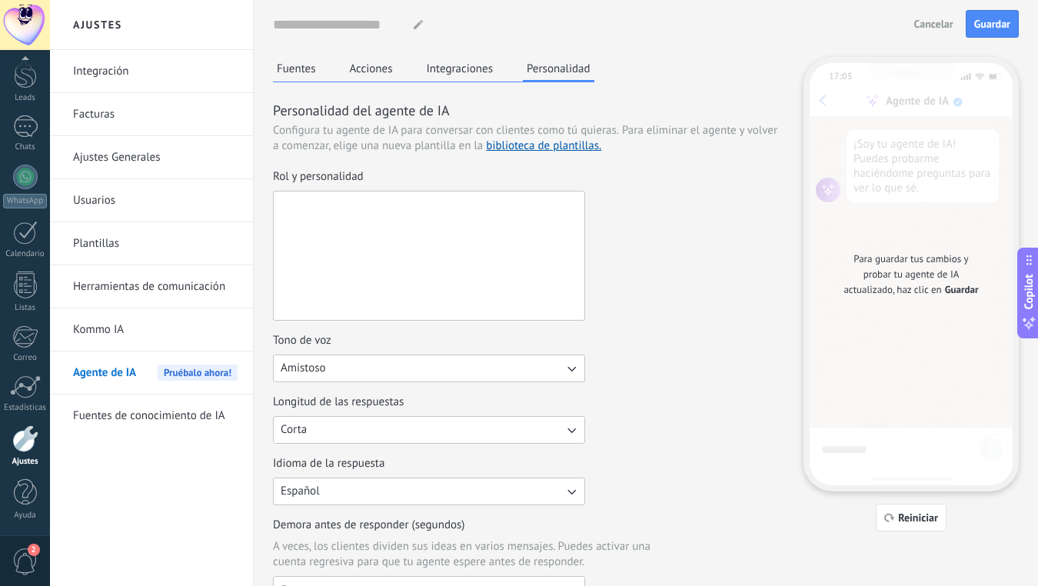
click at [330, 215] on textarea "Rol y personalidad" at bounding box center [428, 256] width 308 height 128
click at [409, 221] on textarea "Rol y personalidad" at bounding box center [428, 256] width 308 height 128
paste textarea "**********"
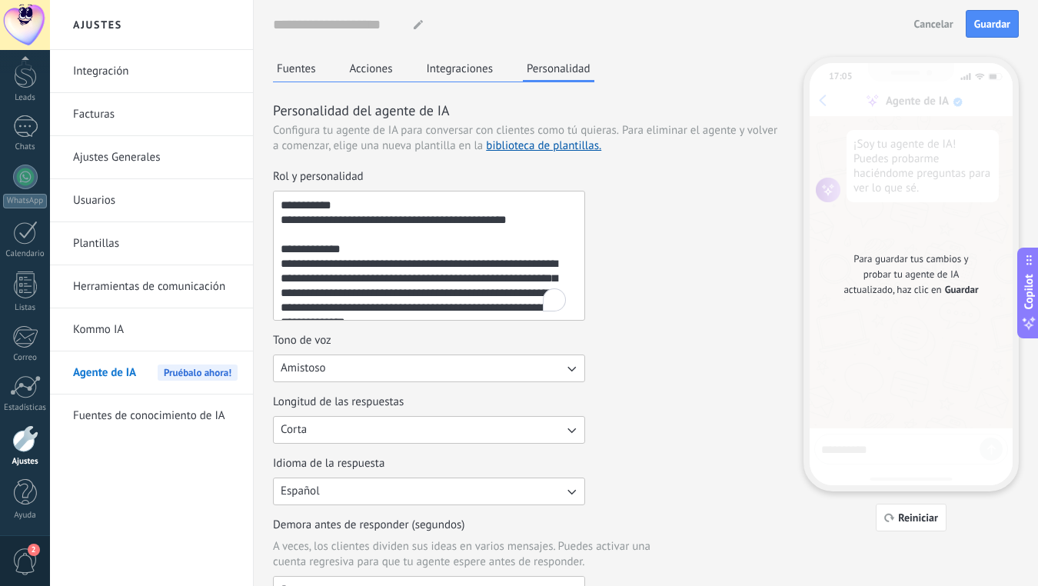
scroll to position [272, 0]
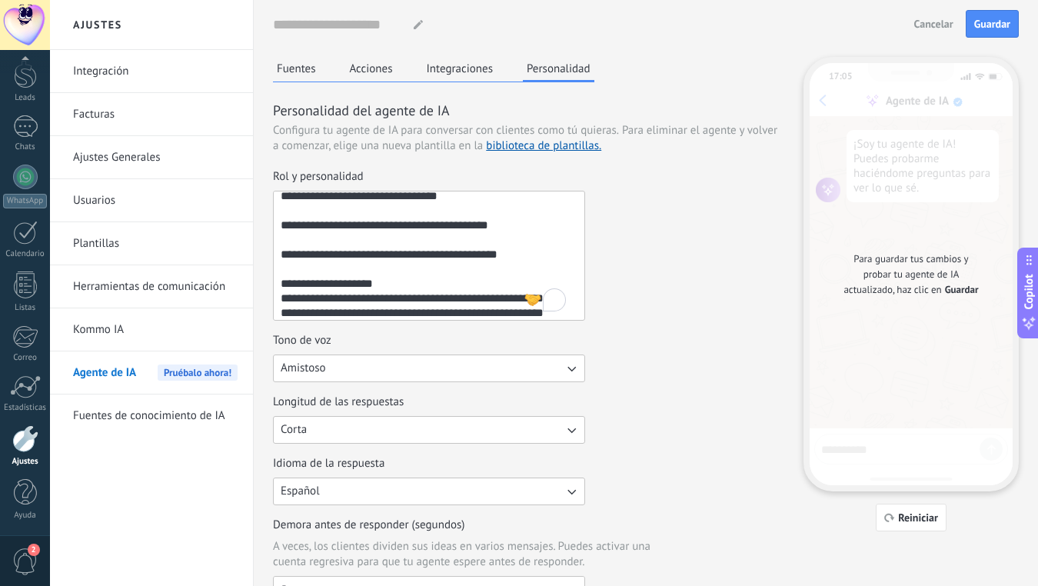
type textarea "**********"
click at [373, 368] on button "Amistoso" at bounding box center [429, 369] width 312 height 28
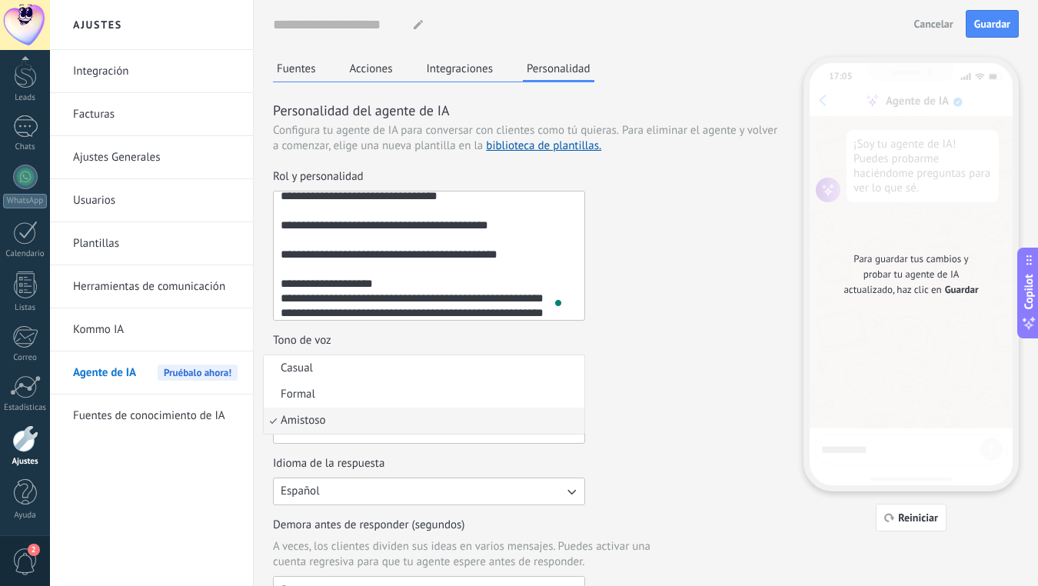
click at [648, 304] on div "**********" at bounding box center [528, 245] width 511 height 152
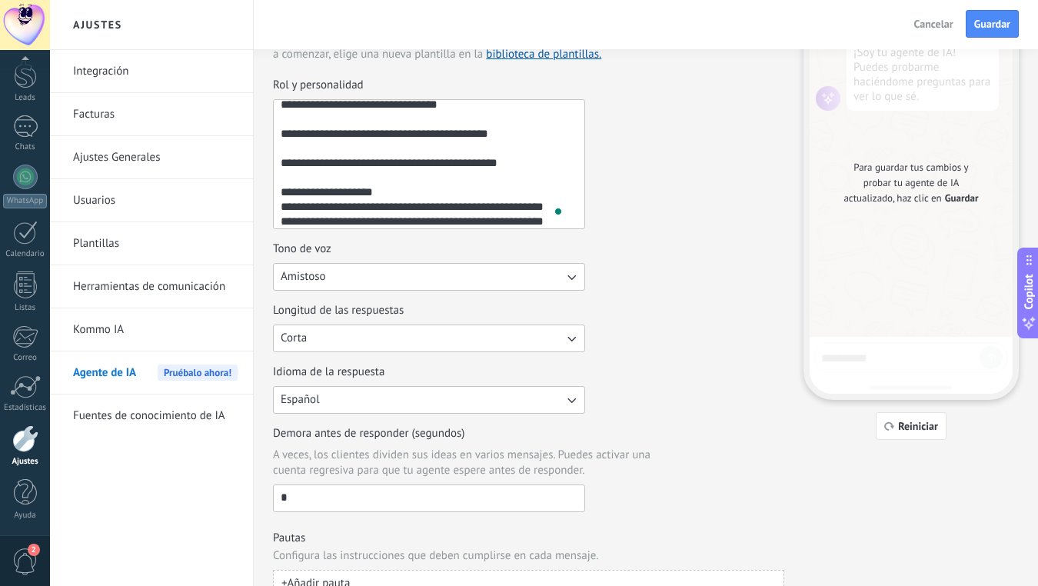
scroll to position [131, 0]
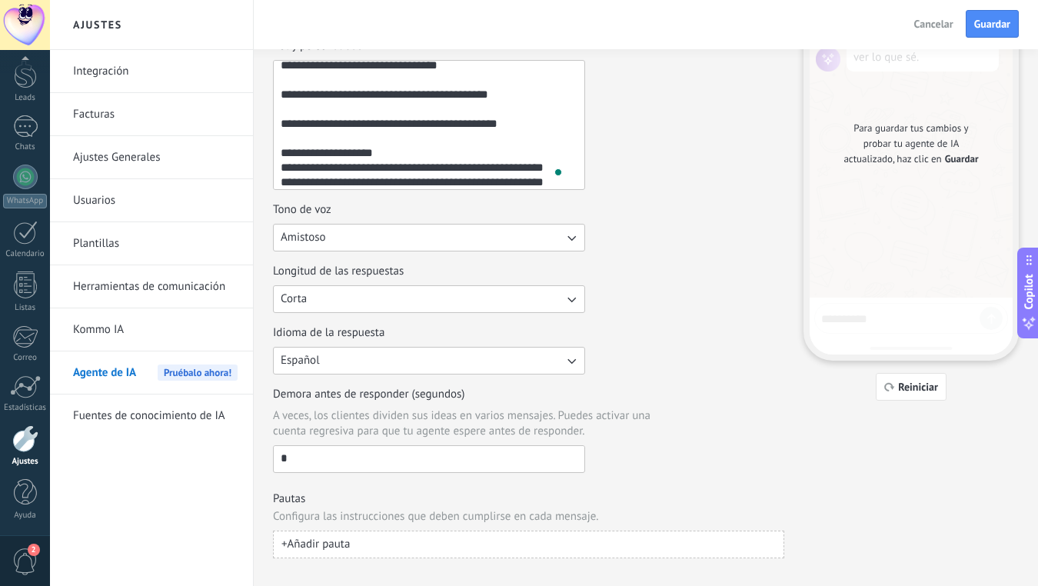
click at [393, 308] on button "Corta" at bounding box center [429, 299] width 312 height 28
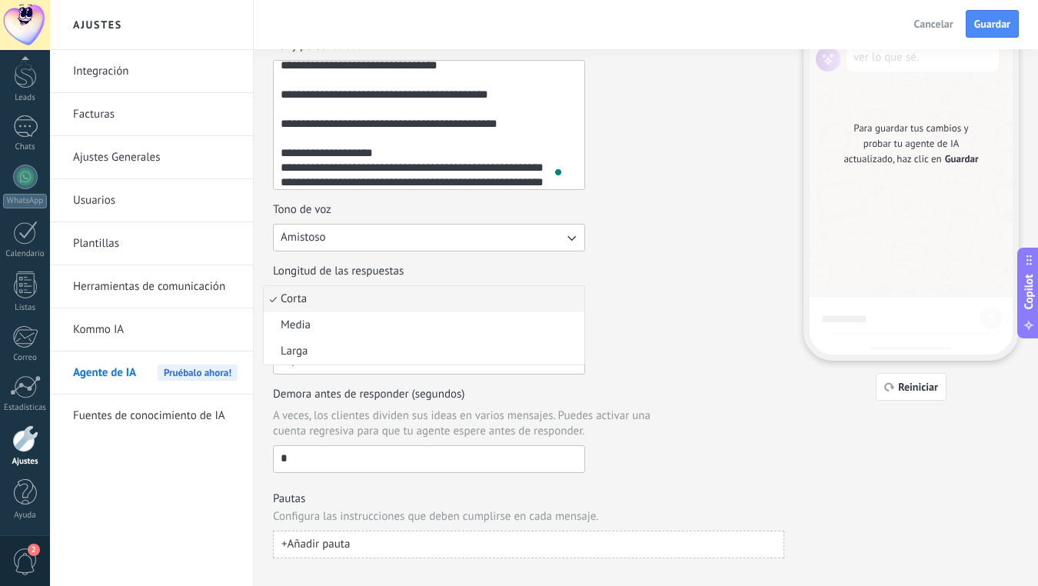
click at [390, 299] on li "Corta" at bounding box center [424, 299] width 321 height 26
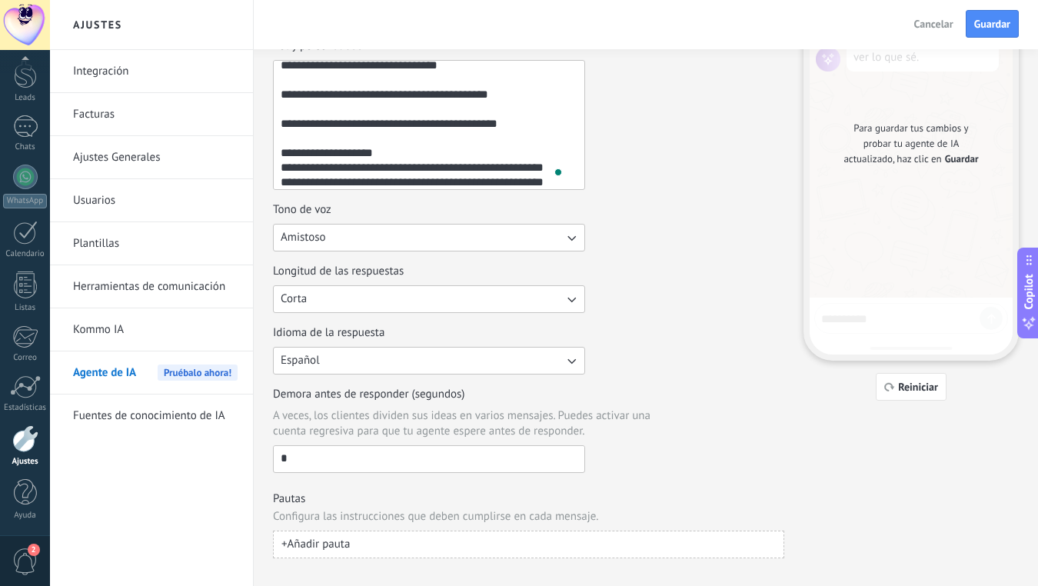
scroll to position [153, 0]
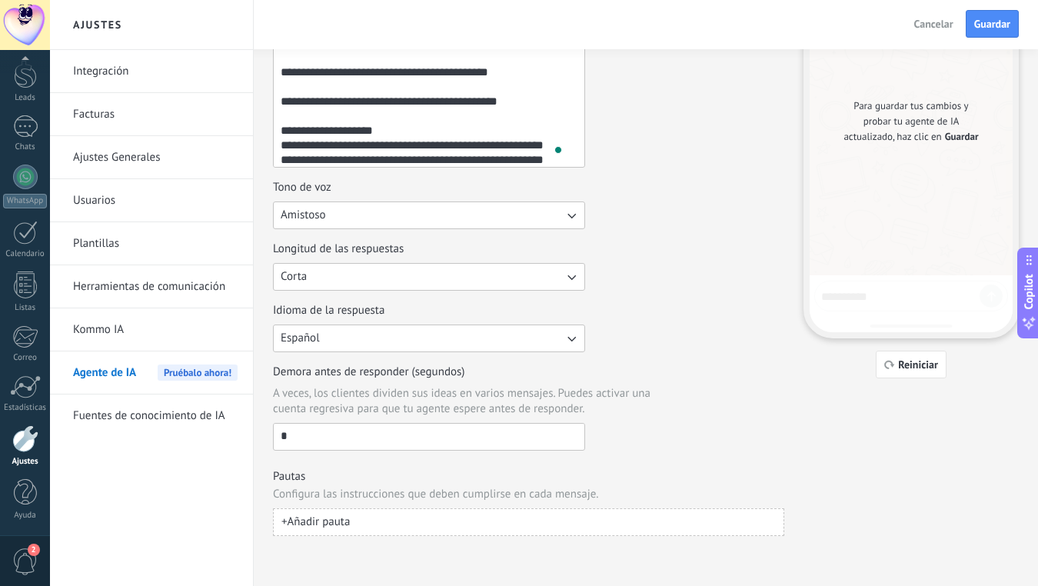
click at [335, 428] on input "*" at bounding box center [429, 436] width 311 height 25
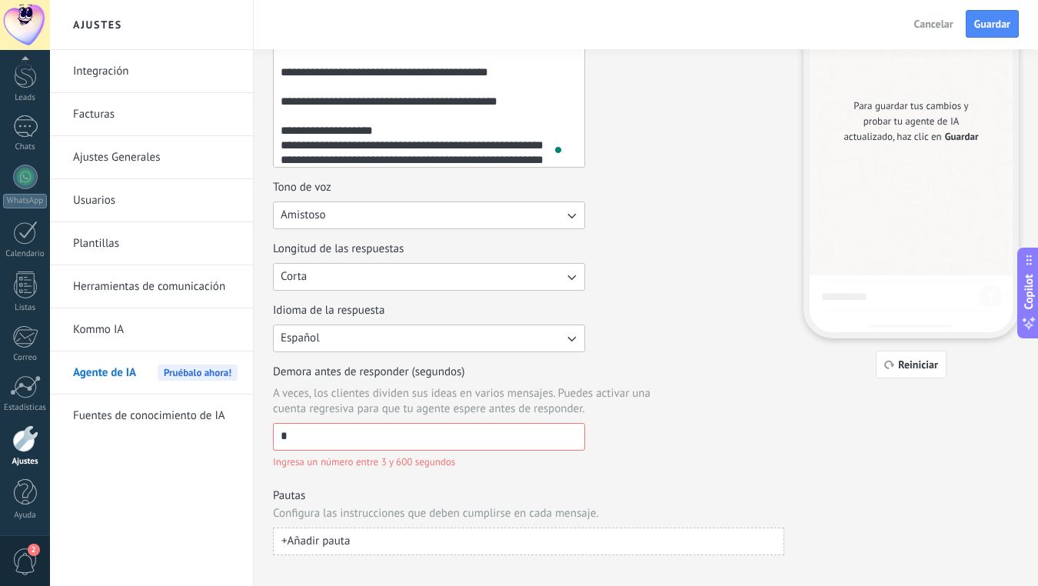
click at [655, 411] on span "A veces, los clientes dividen sus ideas en varios mensajes. Puedes activar una …" at bounding box center [475, 401] width 405 height 31
click at [585, 424] on input "*" at bounding box center [429, 436] width 311 height 25
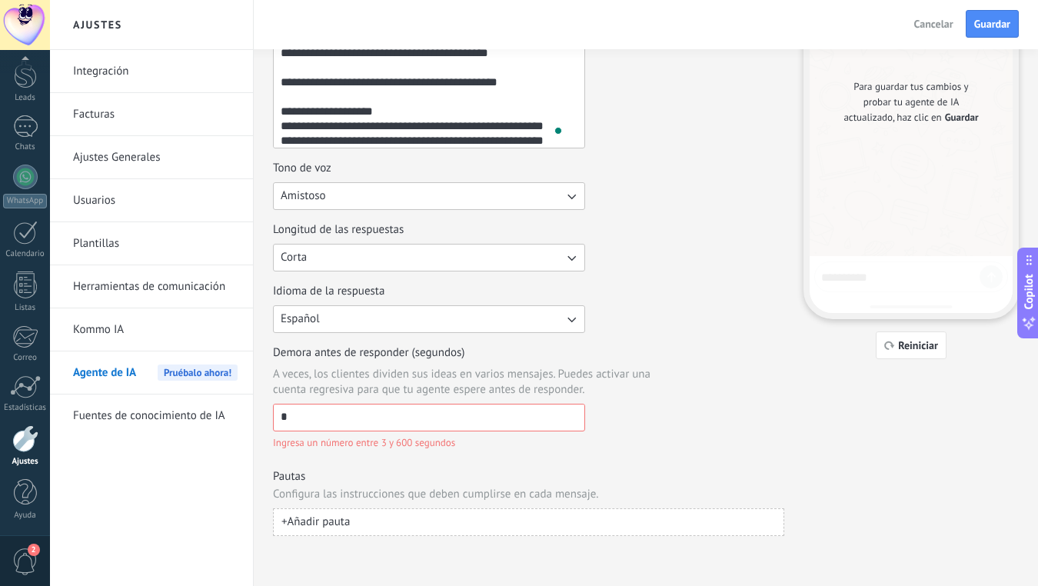
click at [389, 415] on input "*" at bounding box center [429, 417] width 311 height 25
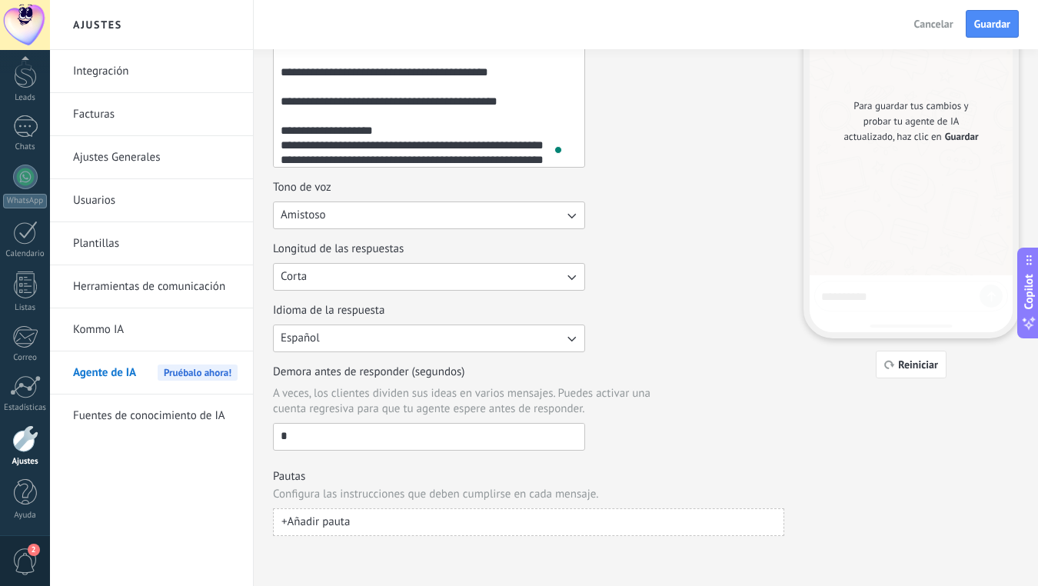
scroll to position [153, 0]
type input "*"
click at [534, 471] on h3 "Pautas" at bounding box center [528, 476] width 511 height 15
click at [332, 520] on span "+ Añadir pauta" at bounding box center [316, 522] width 68 height 15
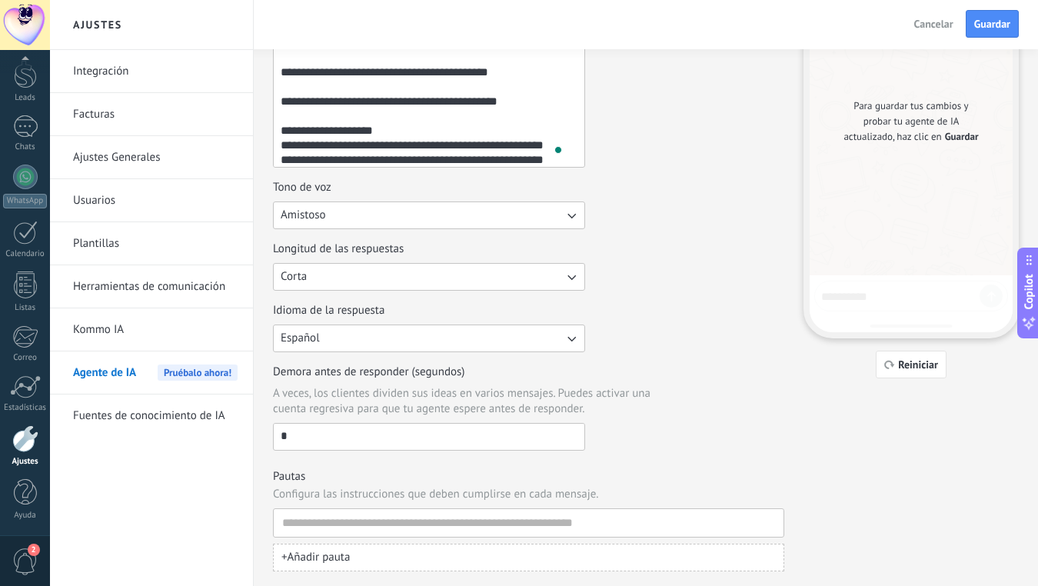
scroll to position [188, 0]
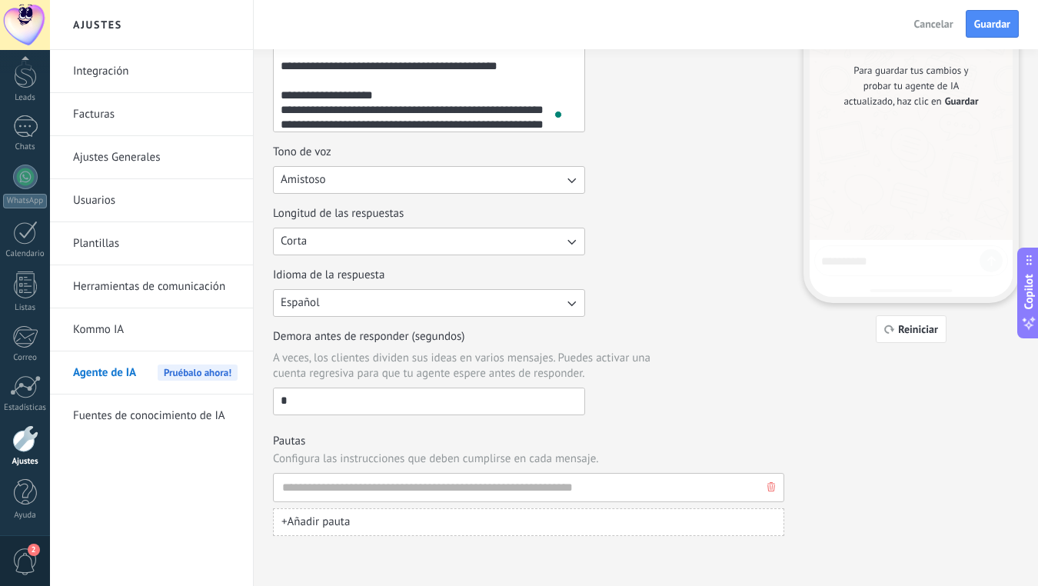
click at [771, 488] on use "button" at bounding box center [772, 486] width 8 height 9
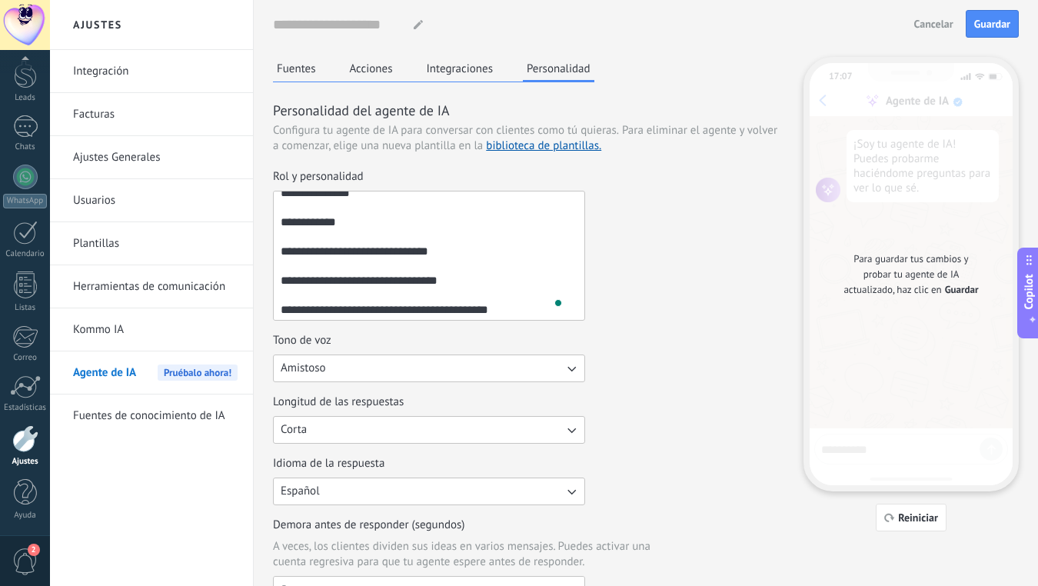
scroll to position [186, 0]
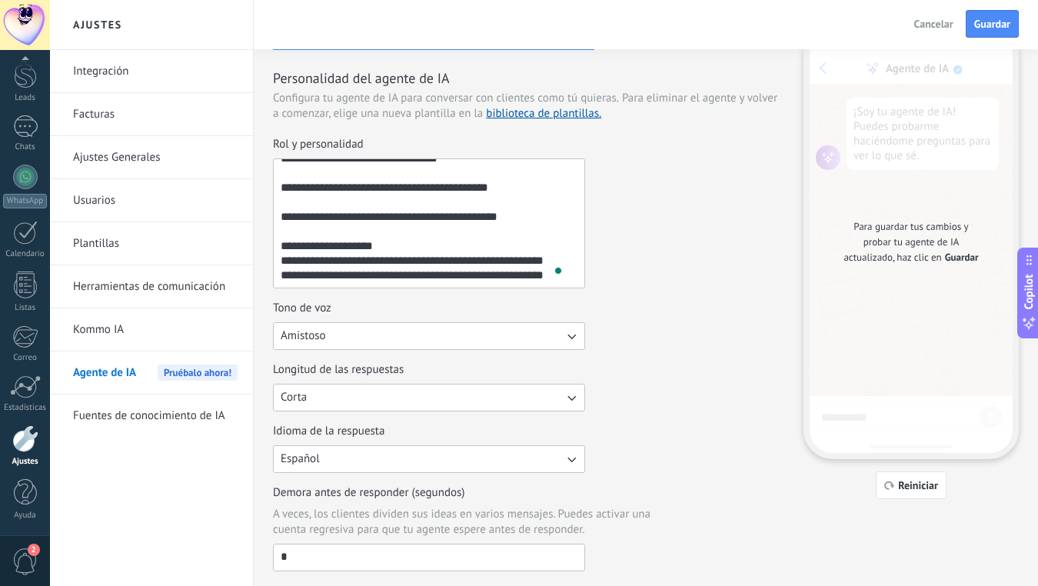
drag, startPoint x: 504, startPoint y: 264, endPoint x: 504, endPoint y: 247, distance: 16.9
click at [504, 264] on textarea "**********" at bounding box center [428, 223] width 308 height 128
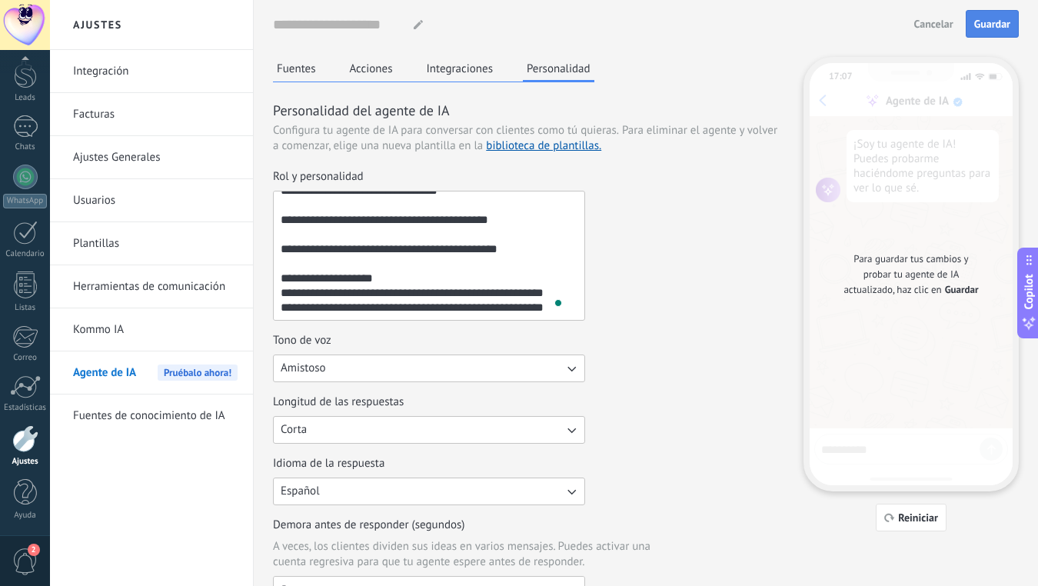
click at [992, 26] on span "Guardar" at bounding box center [992, 23] width 36 height 11
click at [396, 26] on input at bounding box center [337, 25] width 128 height 28
type input "**********"
click at [998, 22] on span "Guardar" at bounding box center [992, 23] width 36 height 11
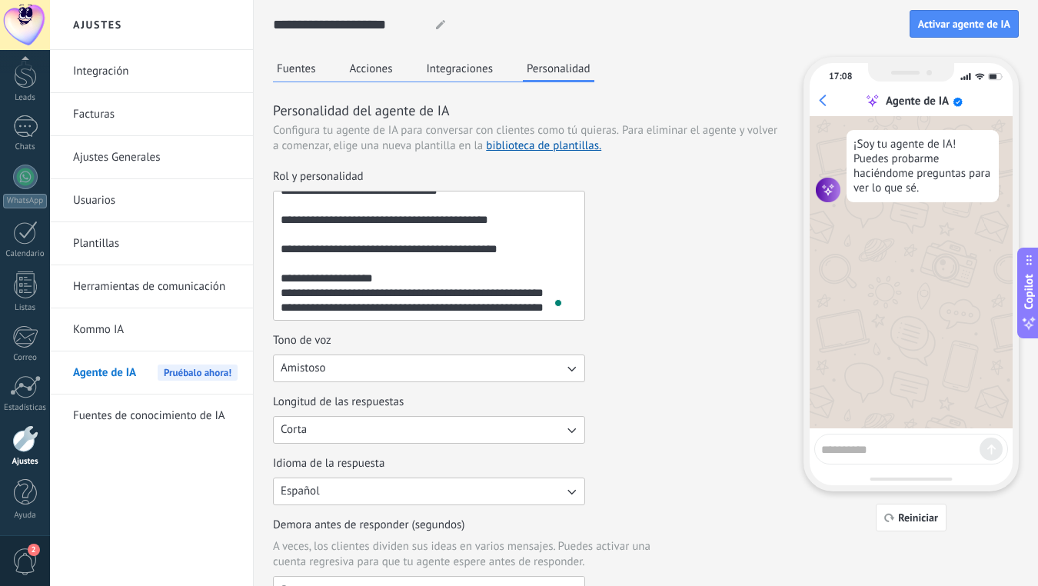
click at [846, 445] on textarea at bounding box center [900, 447] width 158 height 19
type textarea "******"
click at [374, 236] on textarea "**********" at bounding box center [428, 256] width 308 height 128
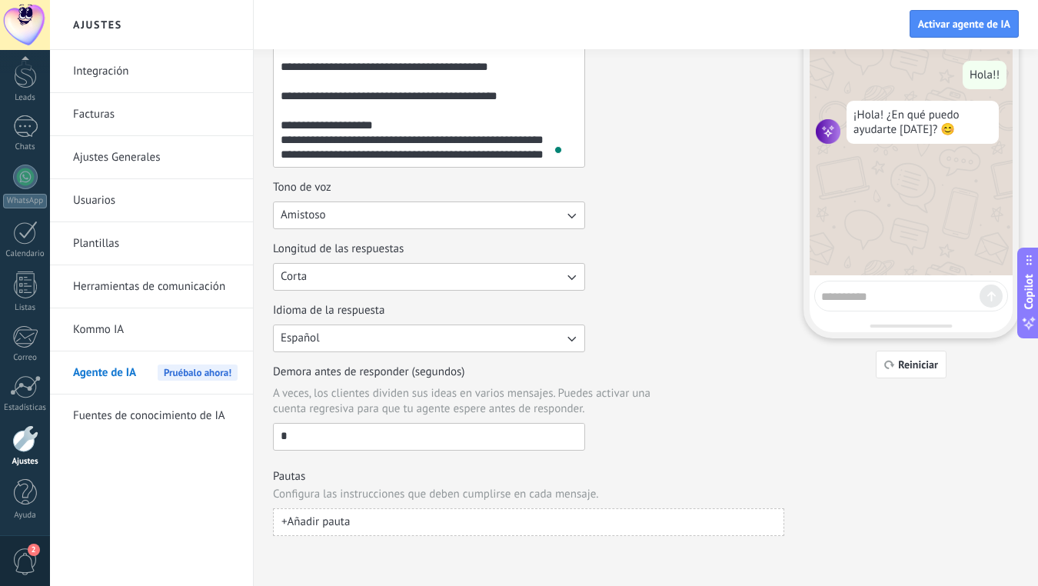
click at [305, 519] on span "+ Añadir pauta" at bounding box center [316, 522] width 68 height 15
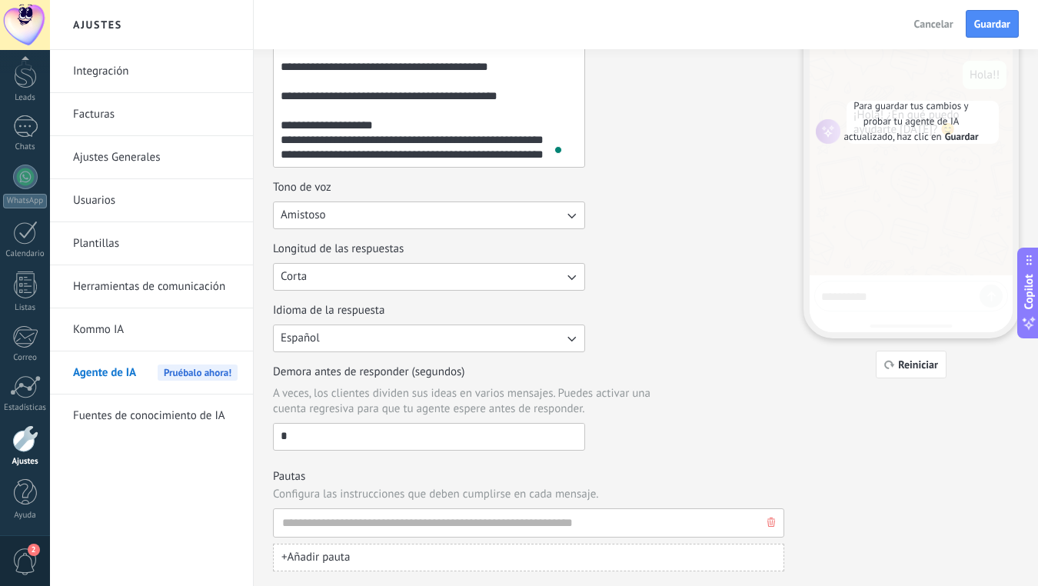
click at [335, 521] on input at bounding box center [523, 523] width 482 height 28
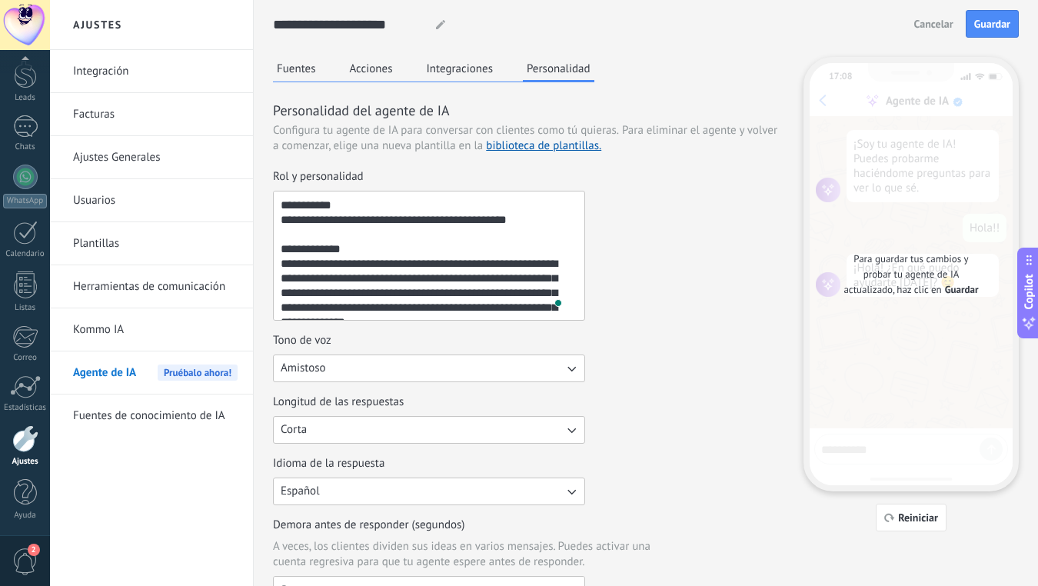
click at [361, 60] on button "Acciones" at bounding box center [371, 68] width 51 height 23
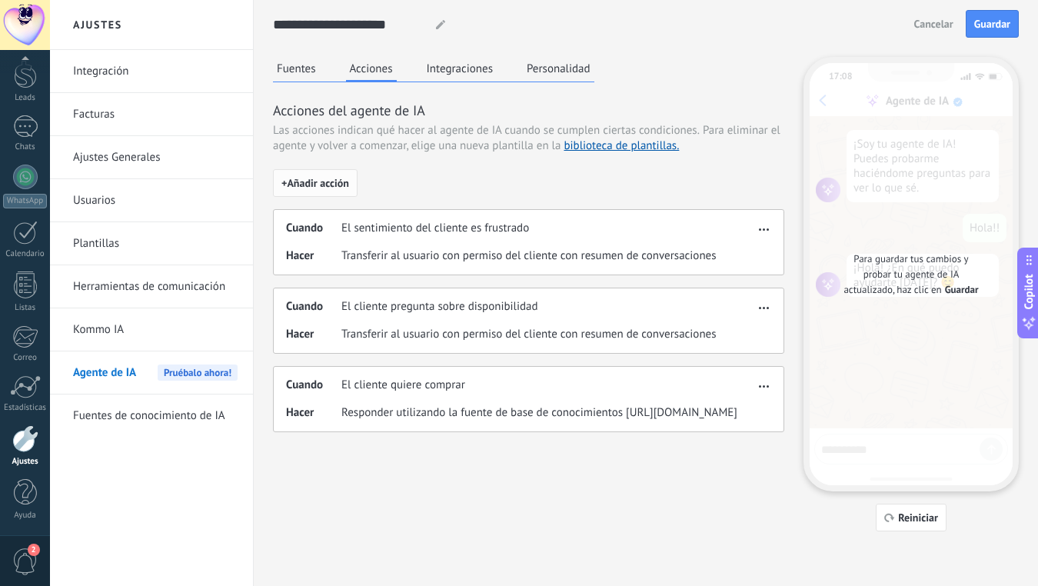
click at [310, 175] on button "+ Añadir acción" at bounding box center [315, 183] width 85 height 28
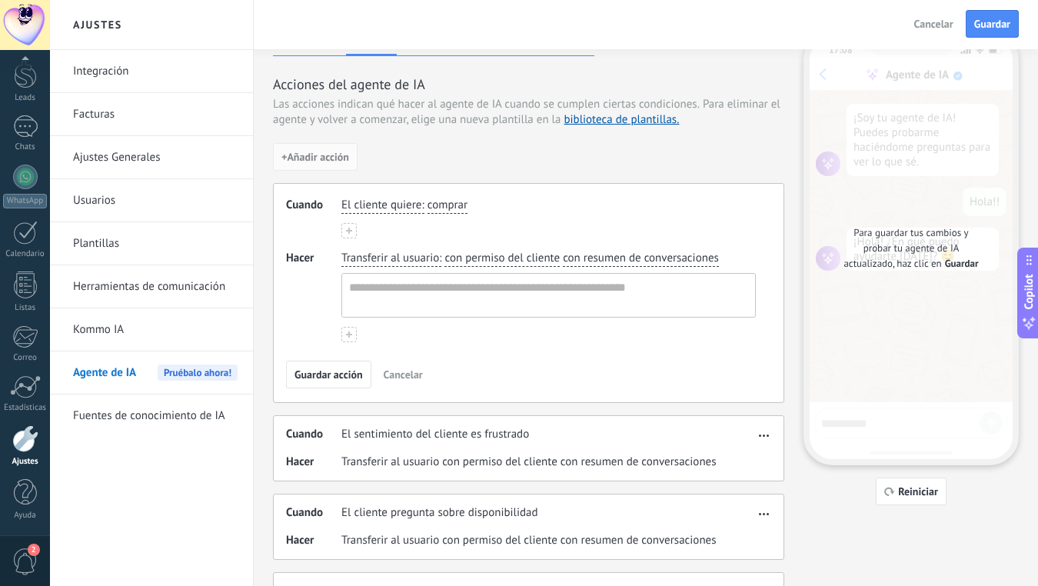
click at [400, 203] on span "El cliente quiere" at bounding box center [381, 205] width 80 height 15
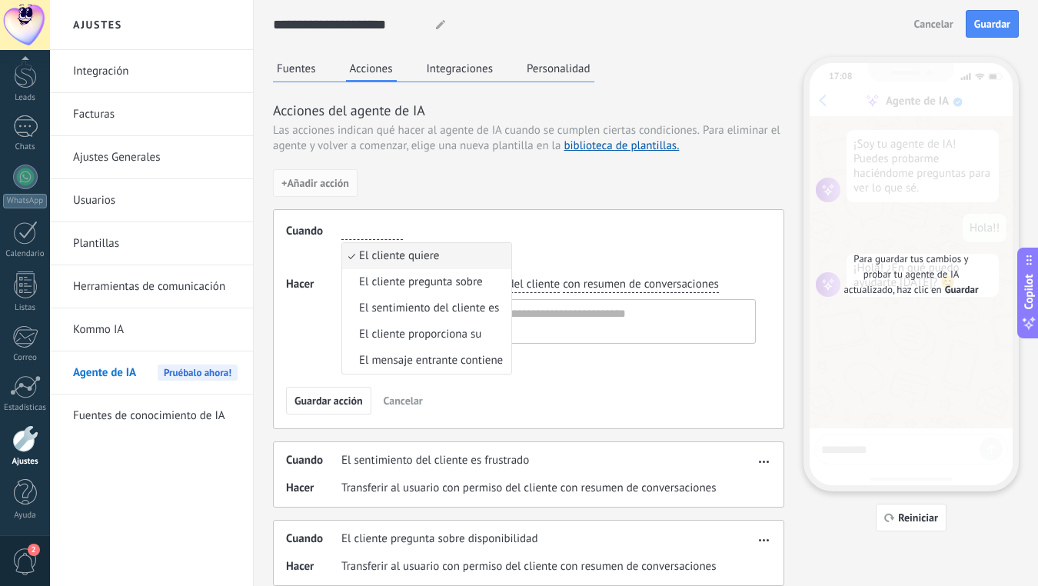
click at [391, 280] on span "El cliente pregunta sobre" at bounding box center [421, 282] width 124 height 15
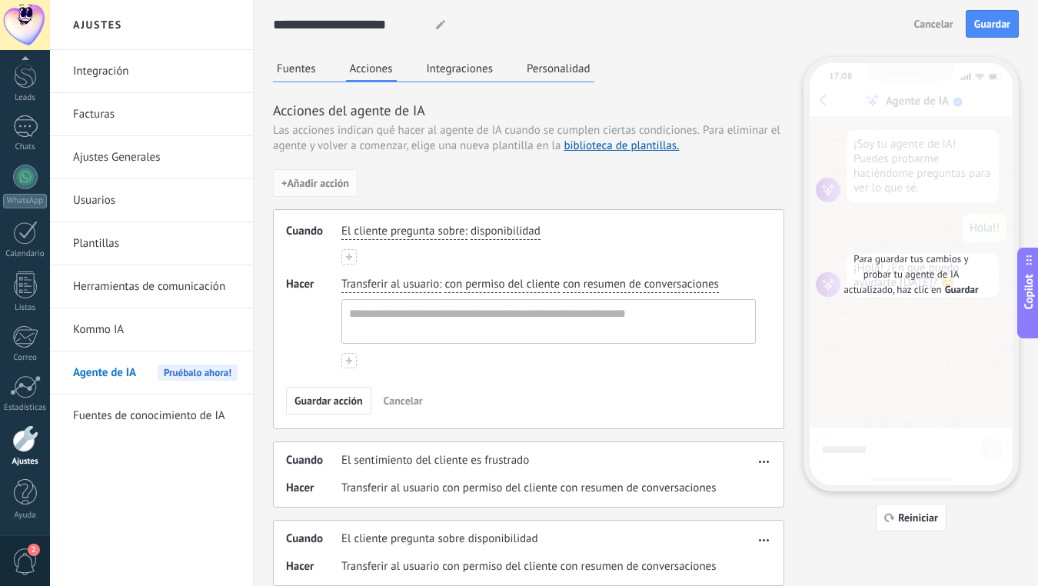
click at [432, 215] on div "Cuando El cliente pregunta sobre : disponibilidad Hacer Transferir al usuario :…" at bounding box center [528, 319] width 511 height 220
click at [432, 230] on span "El cliente pregunta sobre" at bounding box center [403, 231] width 124 height 15
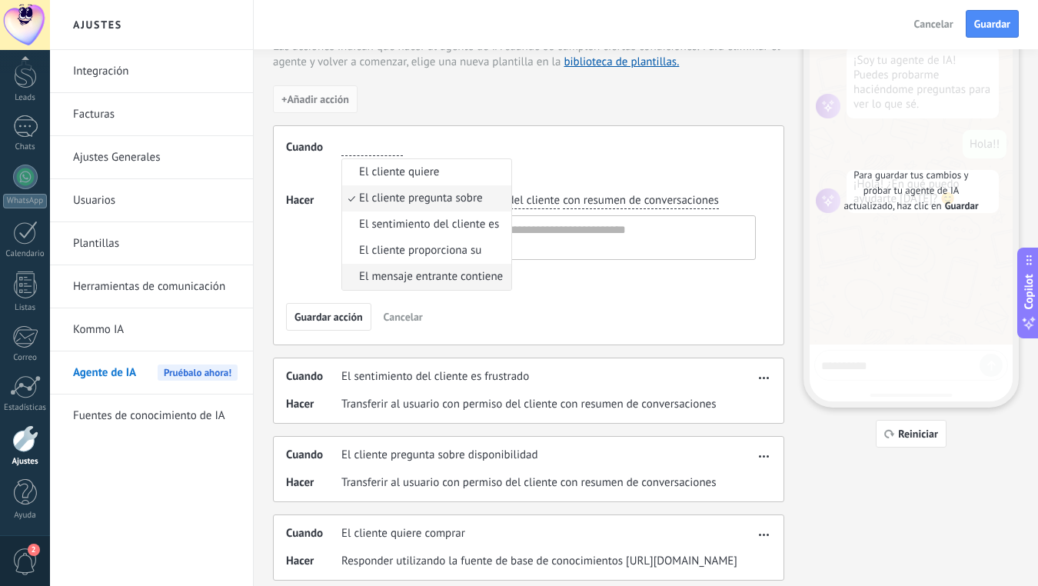
click at [432, 279] on span "El mensaje entrante contiene" at bounding box center [431, 276] width 144 height 15
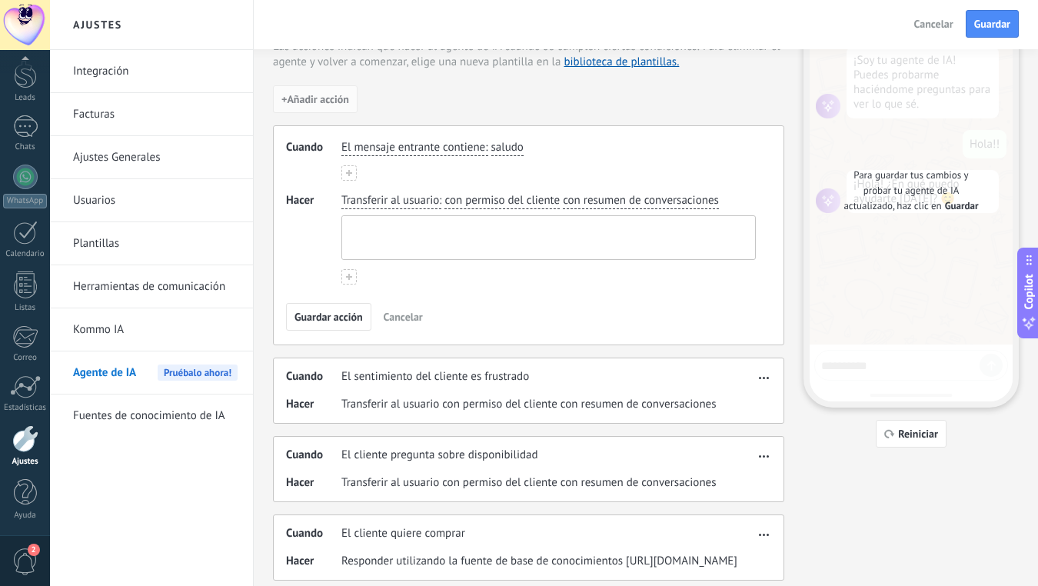
click at [424, 242] on textarea at bounding box center [547, 237] width 410 height 43
type textarea "*"
click at [451, 202] on span "con permiso del cliente" at bounding box center [502, 200] width 115 height 15
click at [367, 202] on span "Transferir al usuario" at bounding box center [390, 200] width 98 height 15
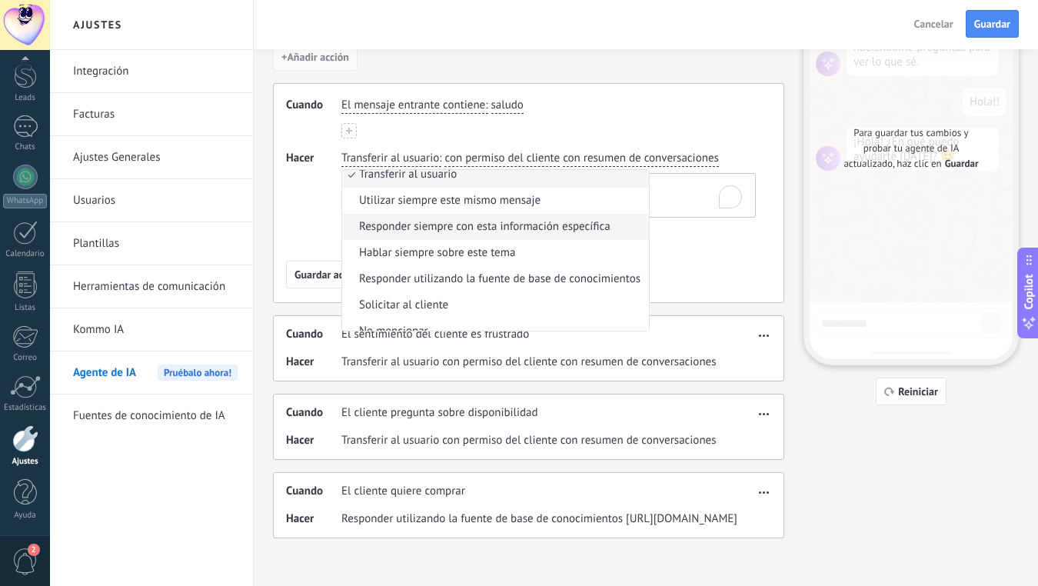
click at [450, 225] on span "Responder siempre con esta información específica" at bounding box center [485, 226] width 252 height 15
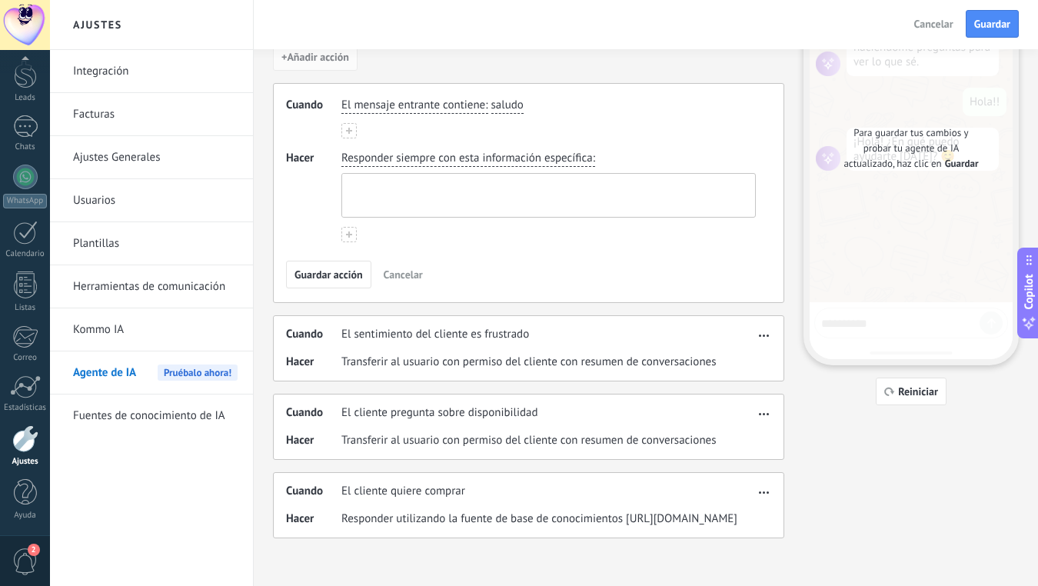
click at [448, 178] on textarea at bounding box center [547, 195] width 410 height 43
paste textarea "**********"
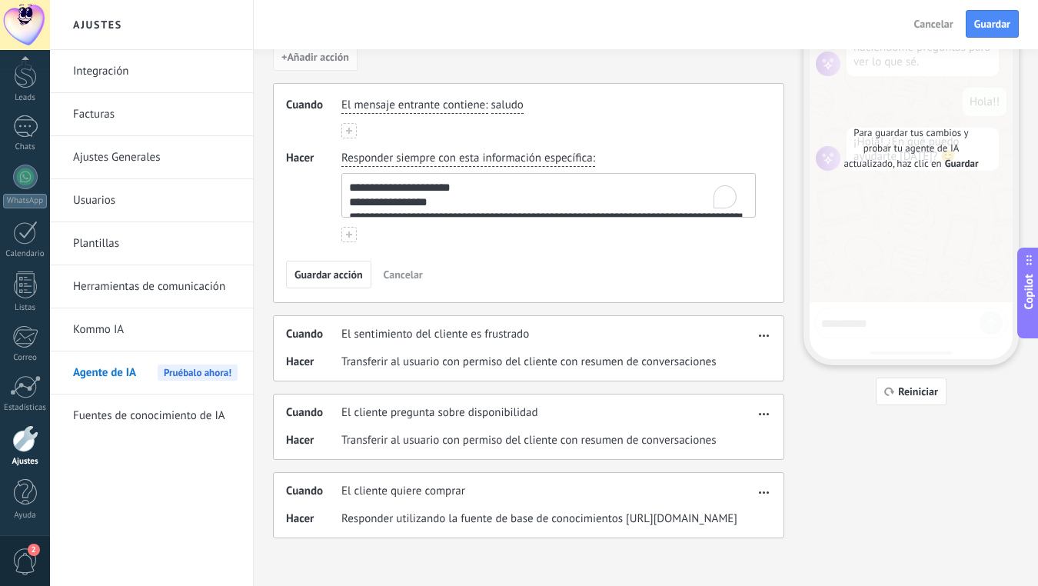
scroll to position [65, 0]
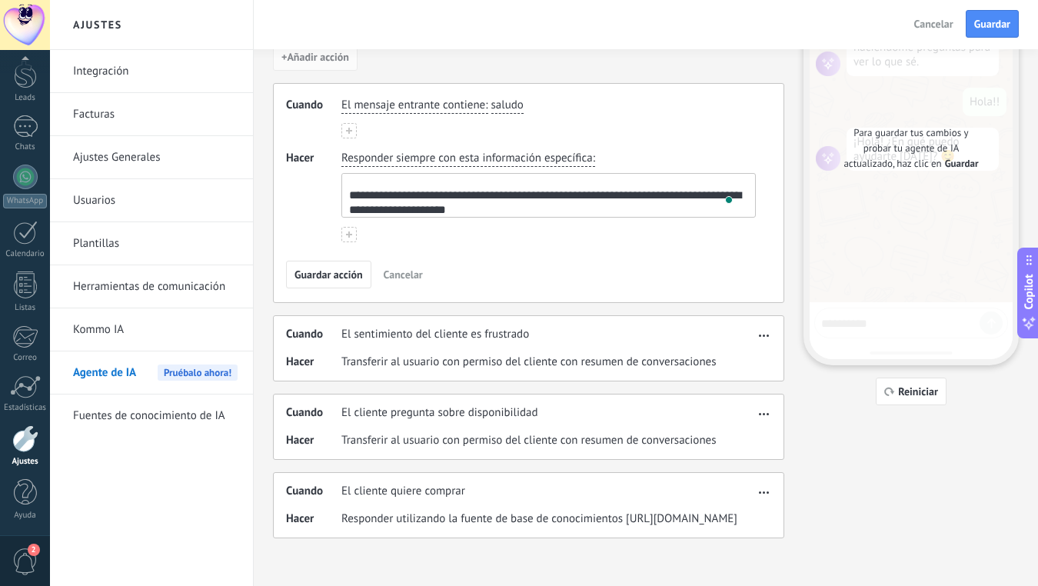
type textarea "**********"
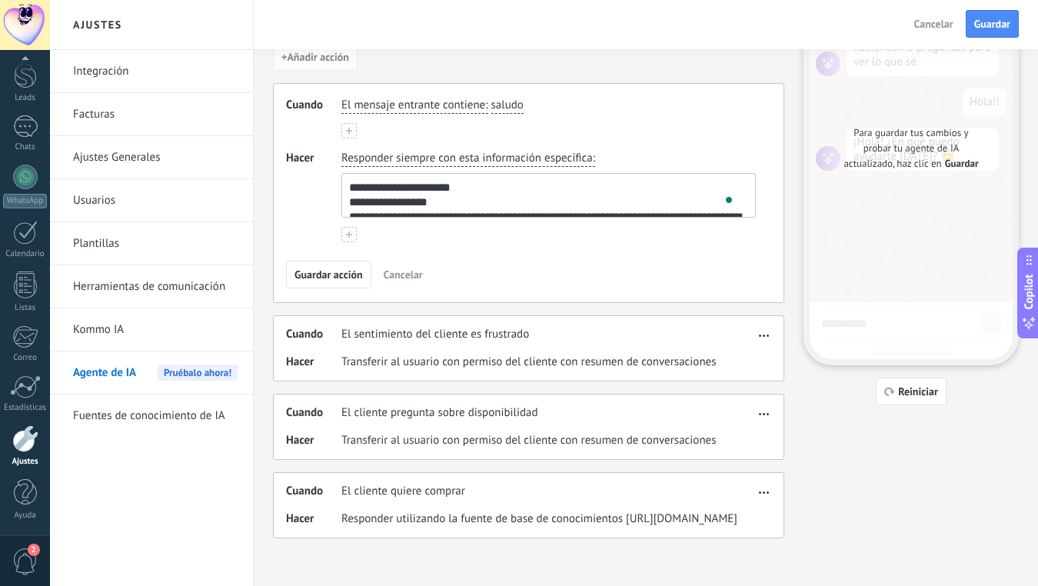
drag, startPoint x: 488, startPoint y: 211, endPoint x: 361, endPoint y: 108, distance: 163.0
click at [361, 109] on div "**********" at bounding box center [528, 193] width 511 height 220
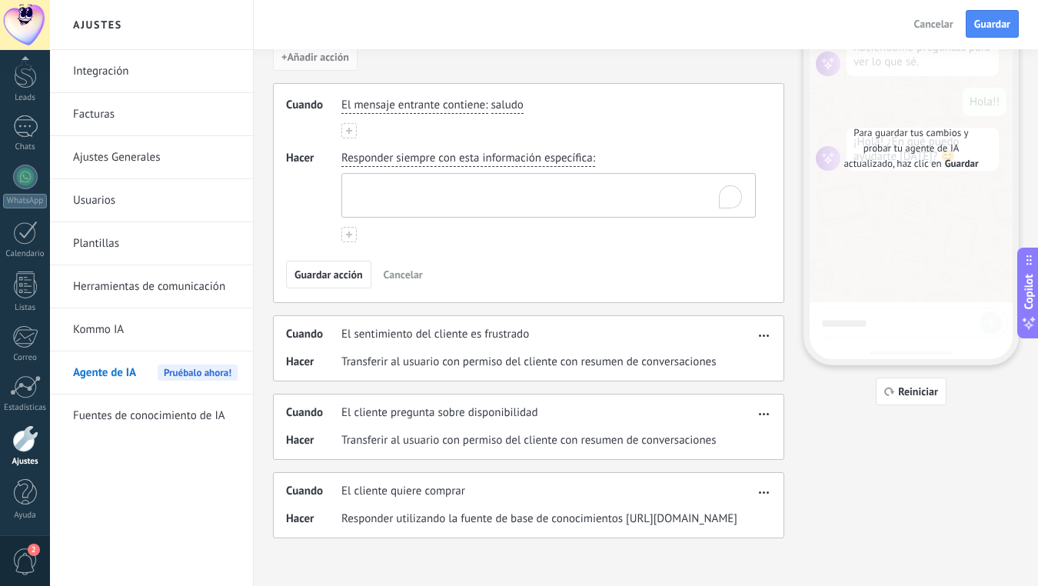
paste textarea "**********"
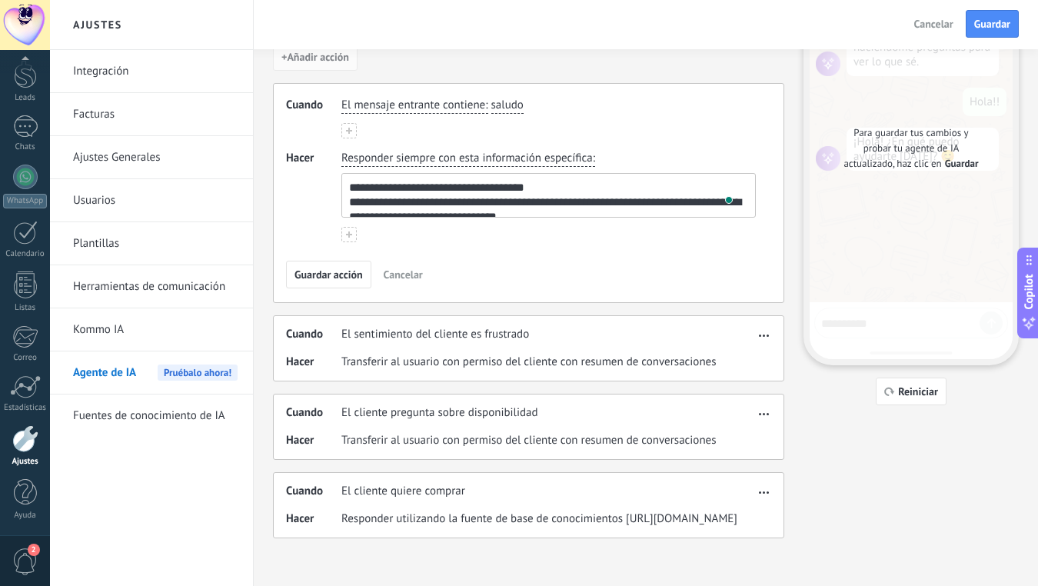
click at [348, 187] on textarea "**********" at bounding box center [547, 195] width 410 height 43
paste textarea "**********"
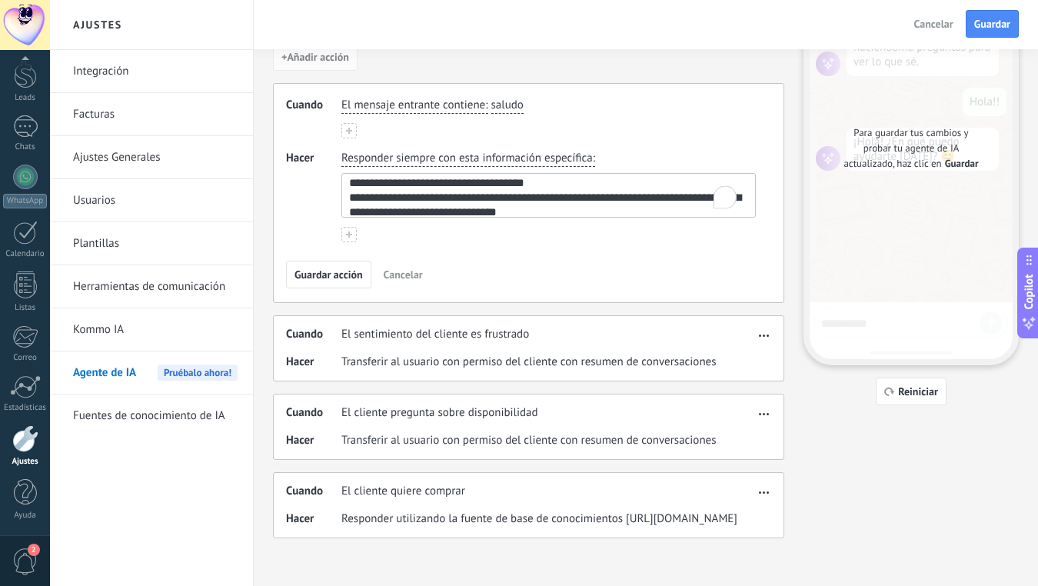
scroll to position [66, 0]
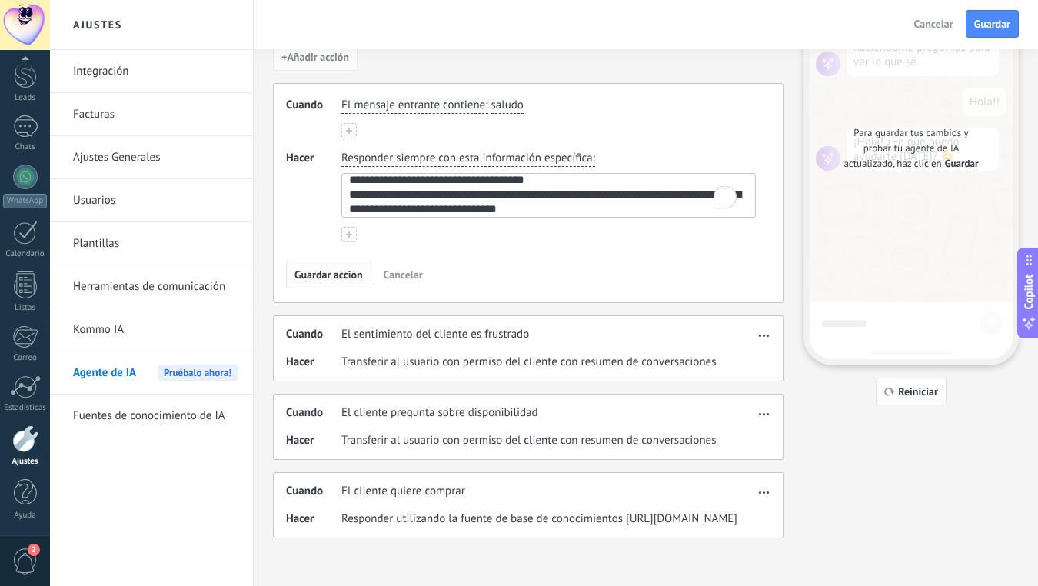
type textarea "**********"
click at [315, 276] on span "Guardar acción" at bounding box center [329, 274] width 68 height 11
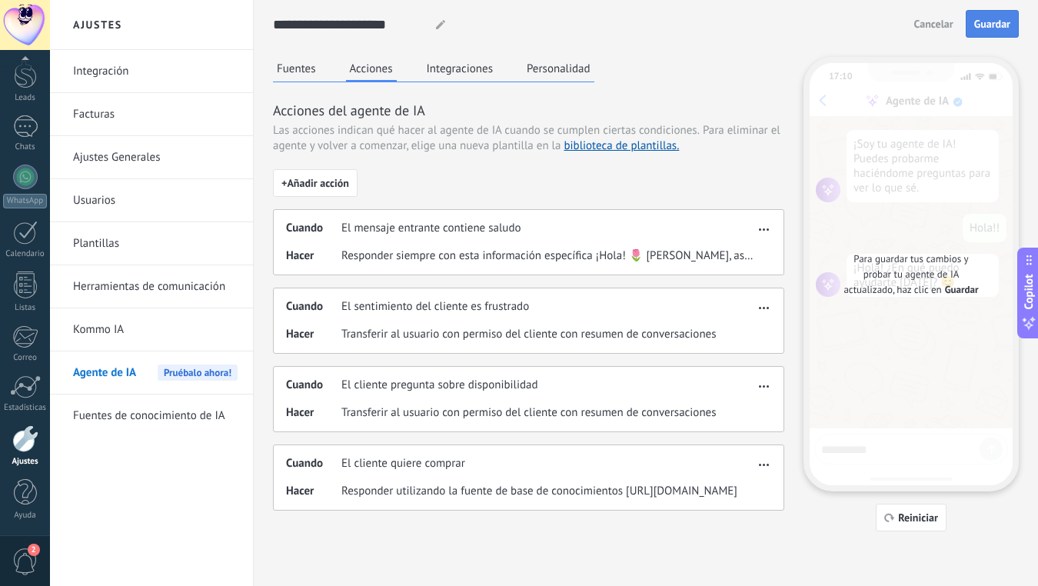
click at [1001, 16] on button "Guardar" at bounding box center [992, 24] width 53 height 28
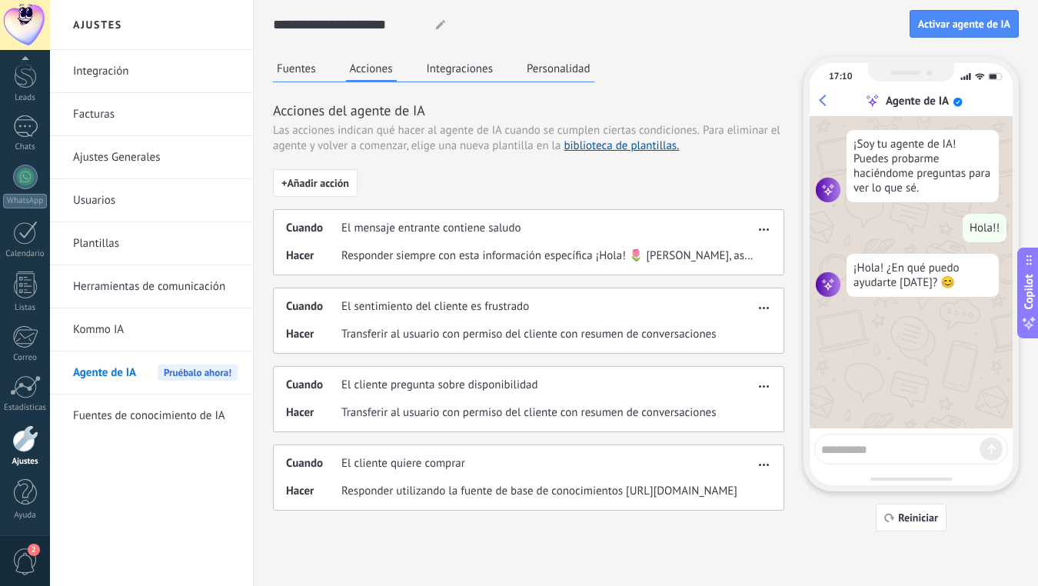
click at [873, 445] on textarea at bounding box center [900, 447] width 158 height 19
click at [899, 526] on button "Reiniciar" at bounding box center [911, 518] width 71 height 28
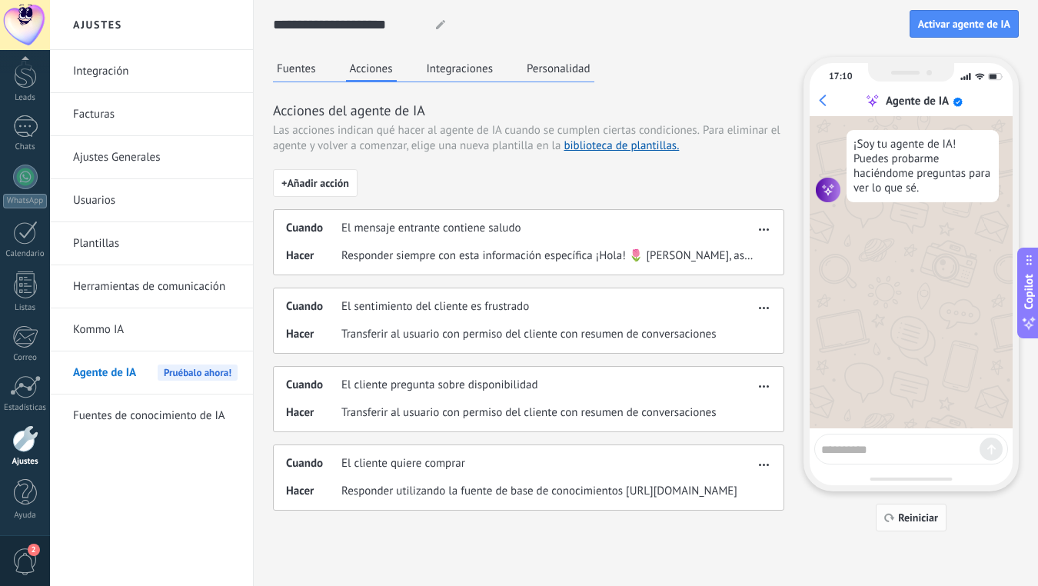
click at [905, 518] on span "Reiniciar" at bounding box center [918, 517] width 40 height 11
click at [905, 519] on span "Reiniciar" at bounding box center [918, 517] width 40 height 11
click at [851, 445] on textarea at bounding box center [900, 447] width 158 height 19
type textarea "******"
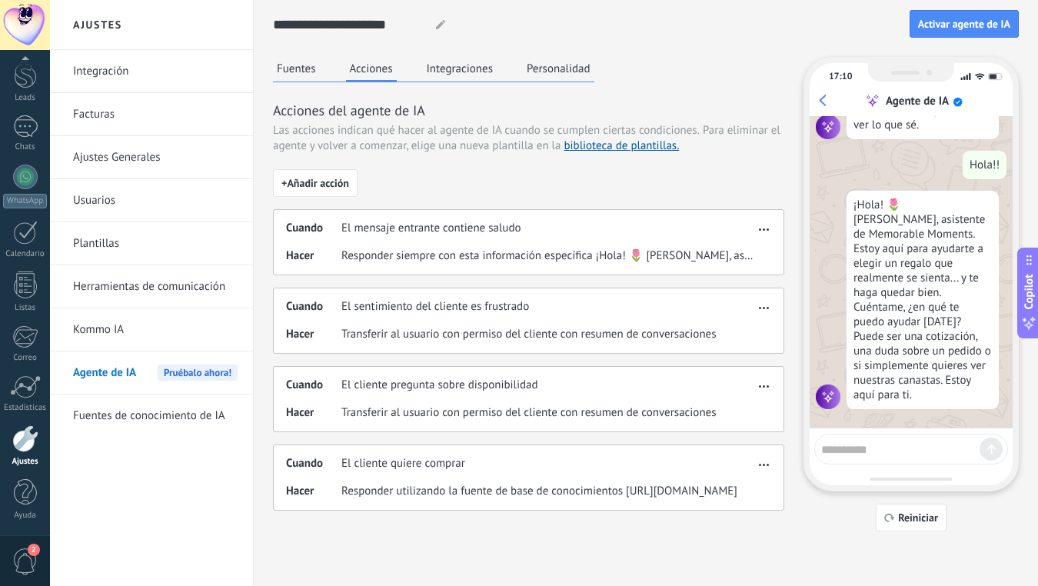
scroll to position [71, 0]
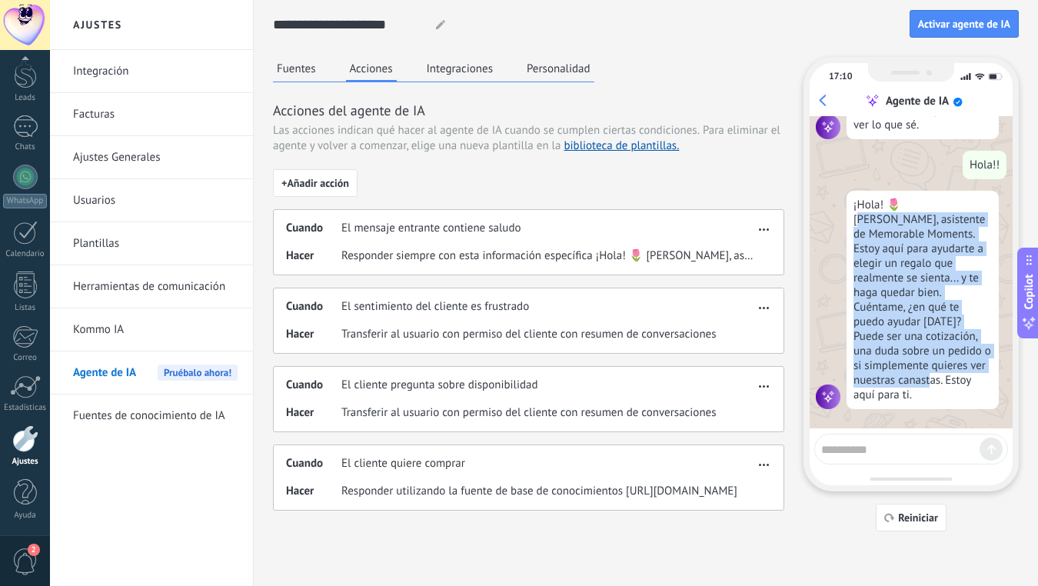
drag, startPoint x: 858, startPoint y: 208, endPoint x: 927, endPoint y: 377, distance: 182.1
click at [928, 376] on div "¡Hola! 🌷 [PERSON_NAME], asistente de Memorable Moments. Estoy aquí para ayudart…" at bounding box center [923, 300] width 152 height 218
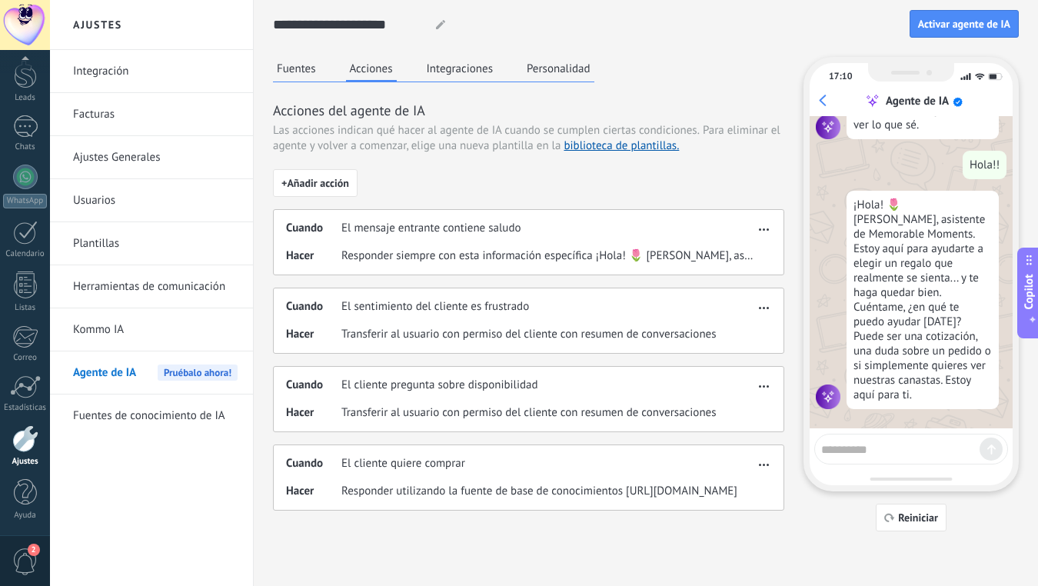
click at [901, 441] on textarea at bounding box center [900, 447] width 158 height 19
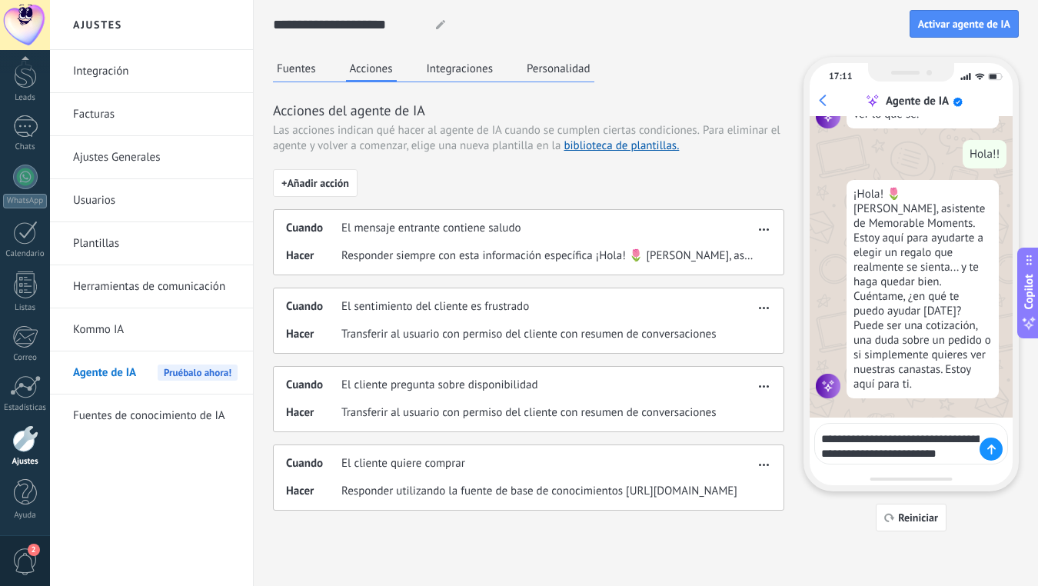
type textarea "**********"
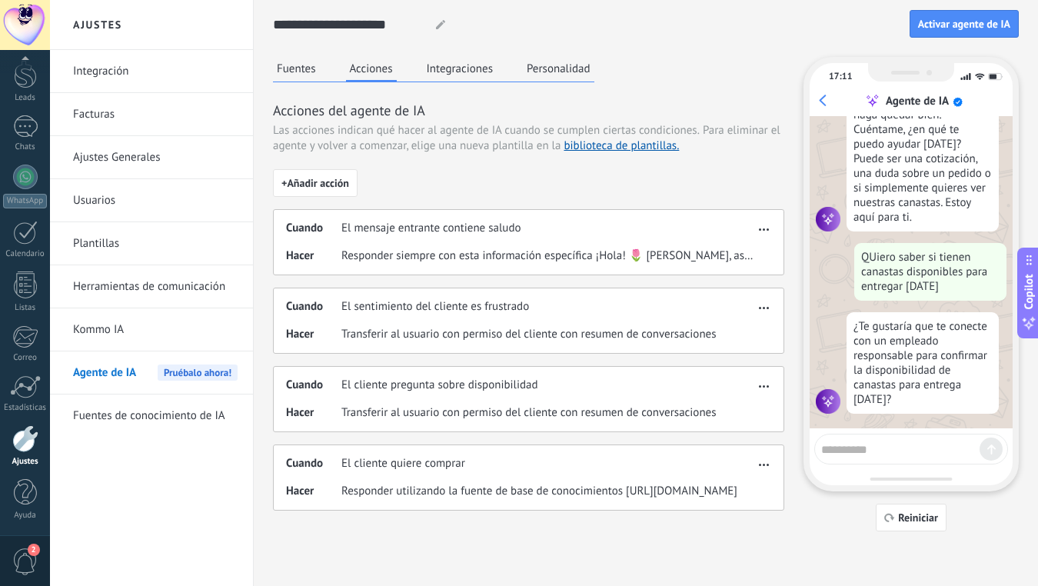
scroll to position [242, 0]
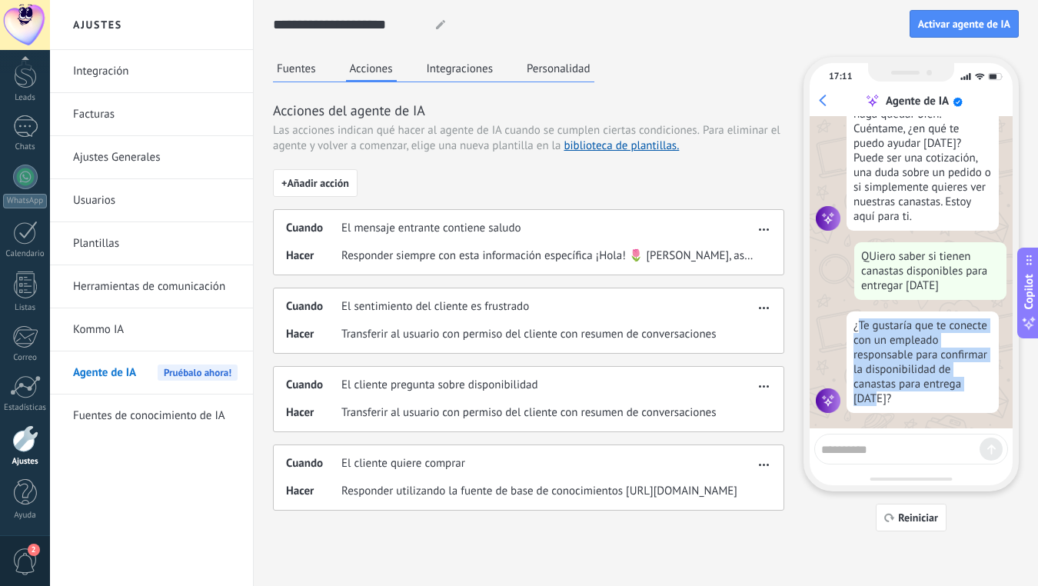
drag, startPoint x: 858, startPoint y: 327, endPoint x: 939, endPoint y: 428, distance: 130.2
click at [941, 428] on div "17:11 Agente de IA ¡Soy tu agente de IA! Puedes probarme haciéndome preguntas p…" at bounding box center [911, 274] width 215 height 435
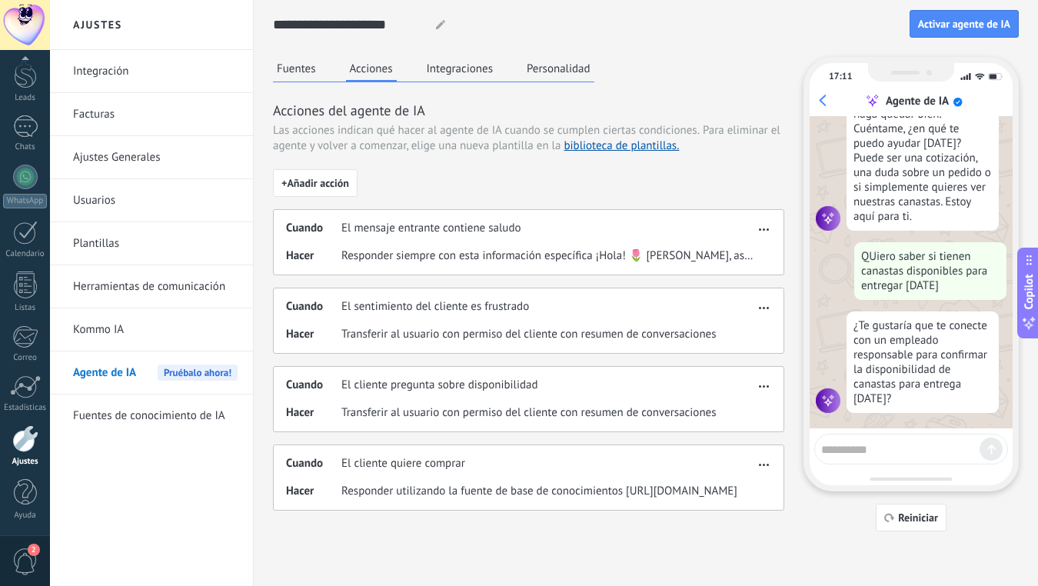
click at [921, 451] on textarea at bounding box center [900, 447] width 158 height 19
type textarea "**********"
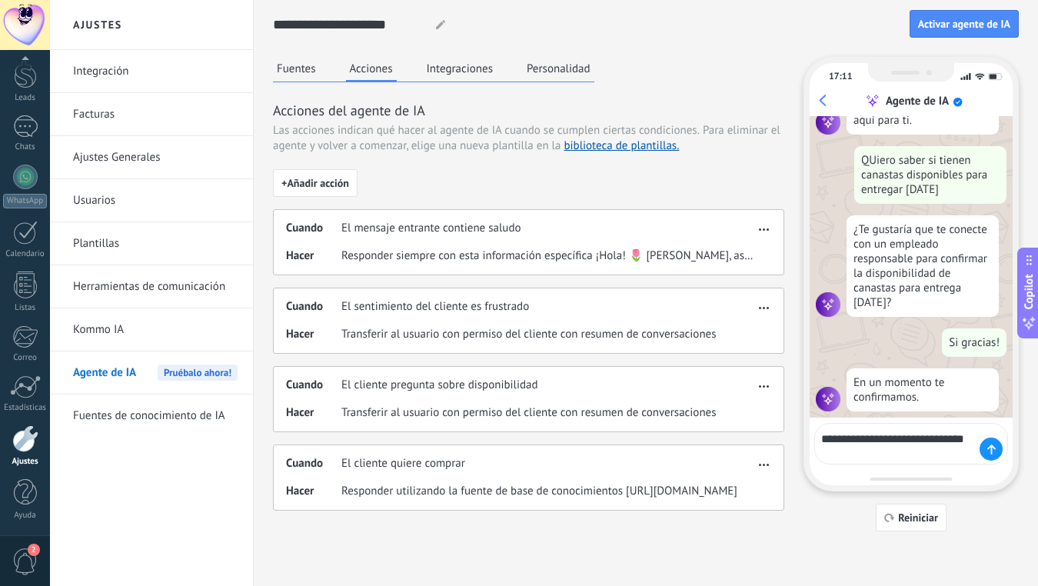
scroll to position [348, 0]
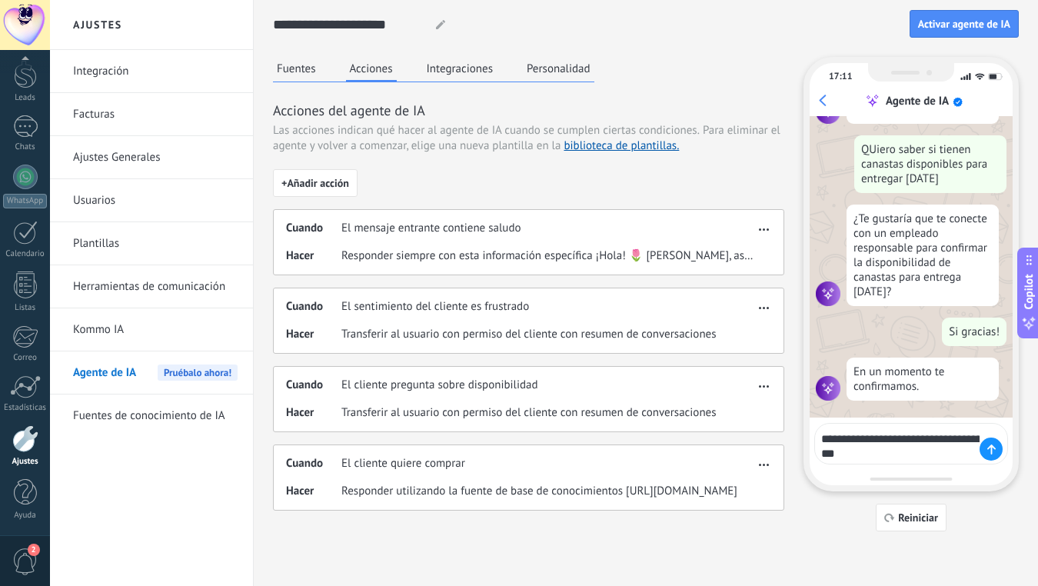
type textarea "**********"
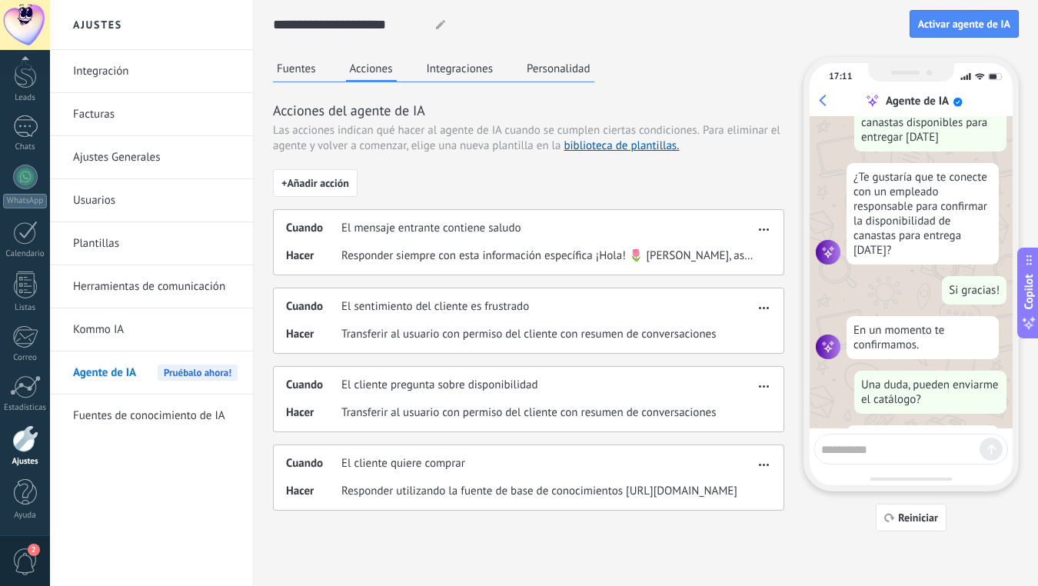
scroll to position [448, 0]
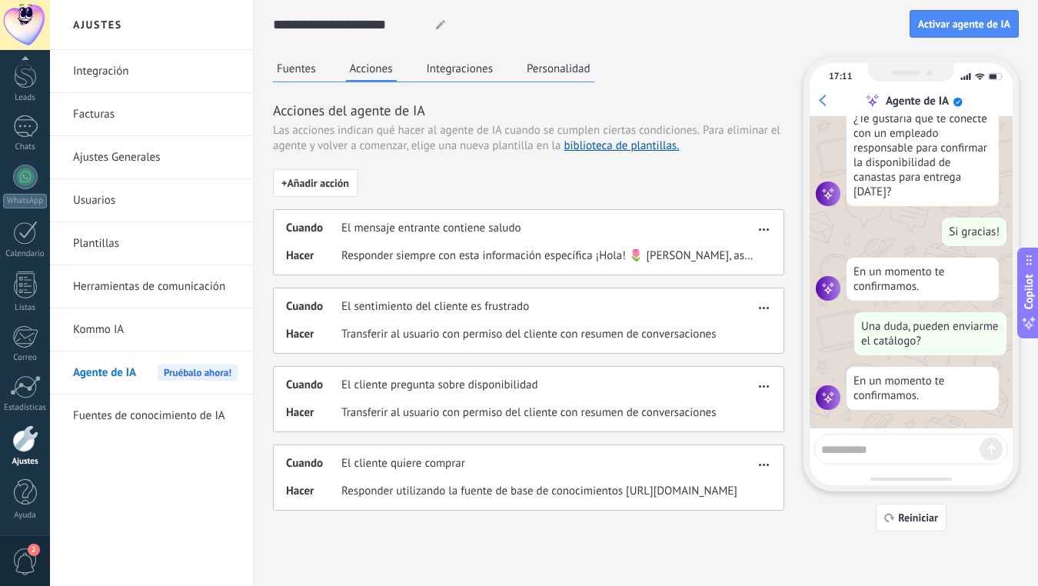
click at [282, 80] on div "Fuentes Acciones Integraciones Personalidad" at bounding box center [433, 69] width 321 height 25
click at [305, 78] on button "Fuentes" at bounding box center [296, 68] width 47 height 23
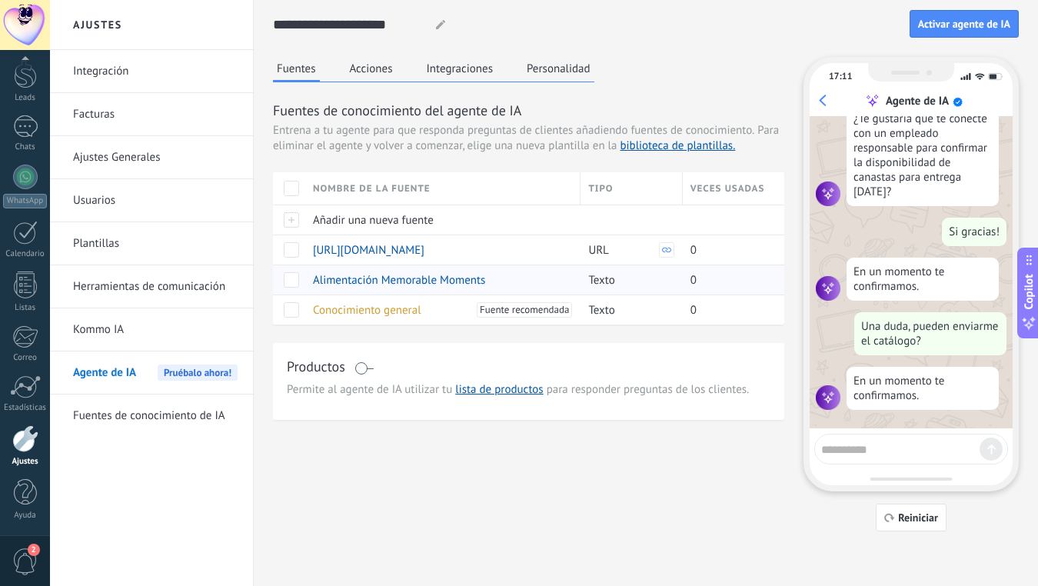
click at [381, 288] on div "Alimentación Memorable Moments" at bounding box center [439, 279] width 268 height 29
click at [377, 282] on span "Alimentación Memorable Moments" at bounding box center [399, 280] width 172 height 15
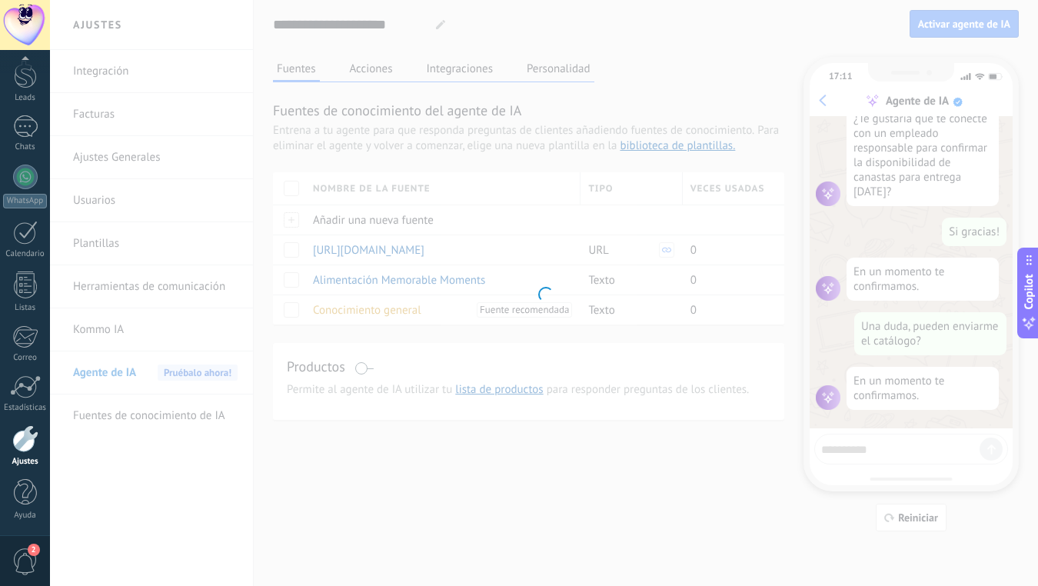
type input "**********"
type textarea "**********"
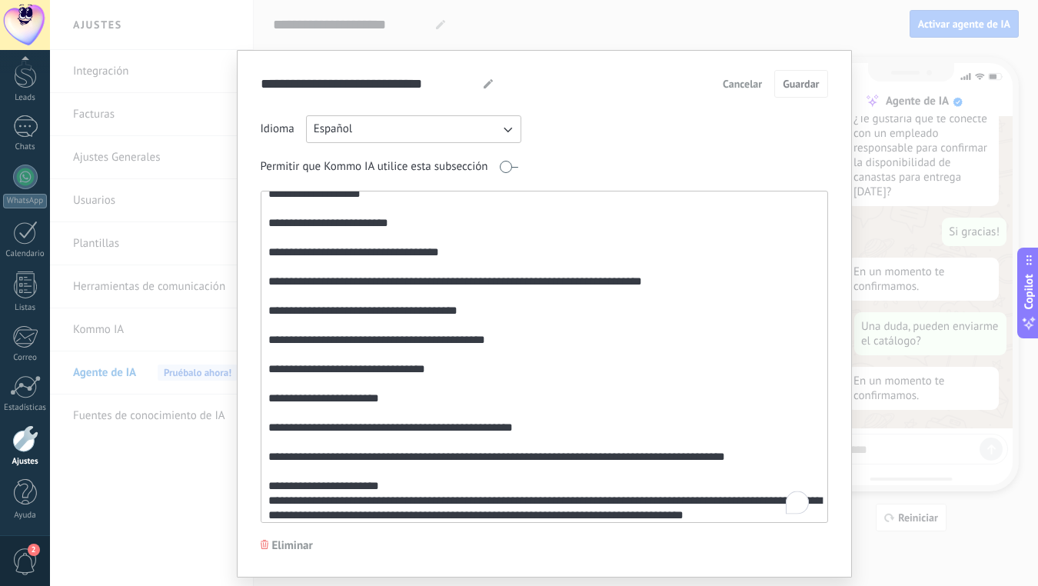
scroll to position [508, 0]
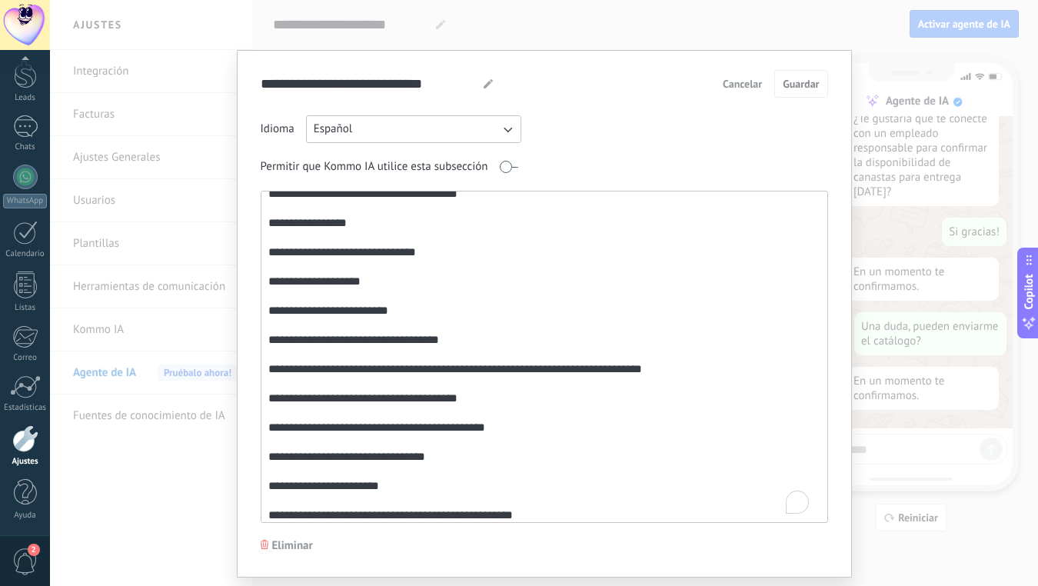
drag, startPoint x: 266, startPoint y: 365, endPoint x: 404, endPoint y: 312, distance: 147.5
click at [404, 312] on textarea "To enrich screen reader interactions, please activate Accessibility in Grammarl…" at bounding box center [543, 357] width 563 height 331
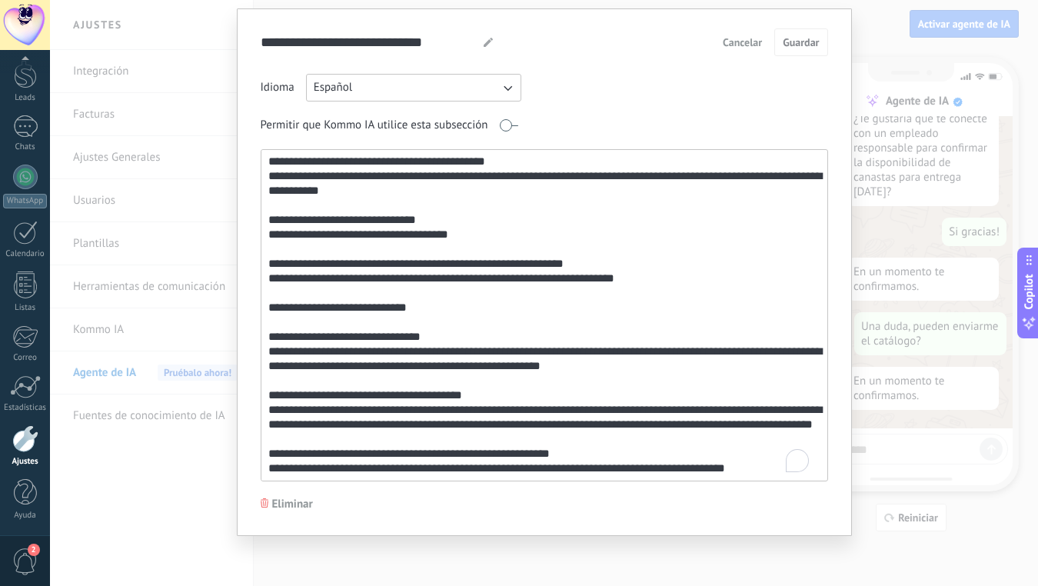
drag, startPoint x: 265, startPoint y: 324, endPoint x: 608, endPoint y: 467, distance: 371.0
click at [608, 467] on textarea "To enrich screen reader interactions, please activate Accessibility in Grammarl…" at bounding box center [543, 315] width 563 height 331
click at [729, 42] on span "Cancelar" at bounding box center [742, 42] width 39 height 11
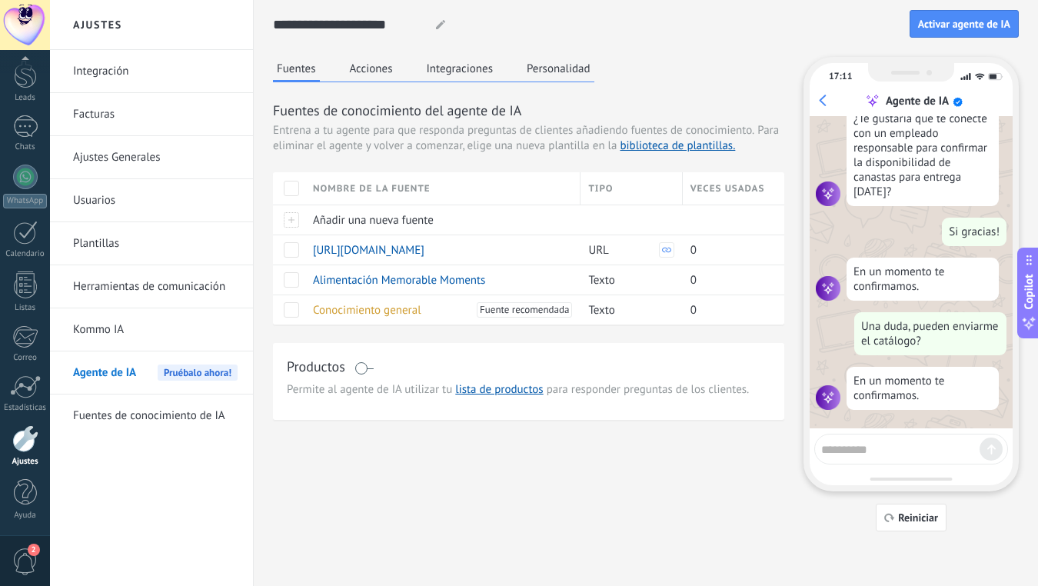
click at [381, 62] on button "Acciones" at bounding box center [371, 68] width 51 height 23
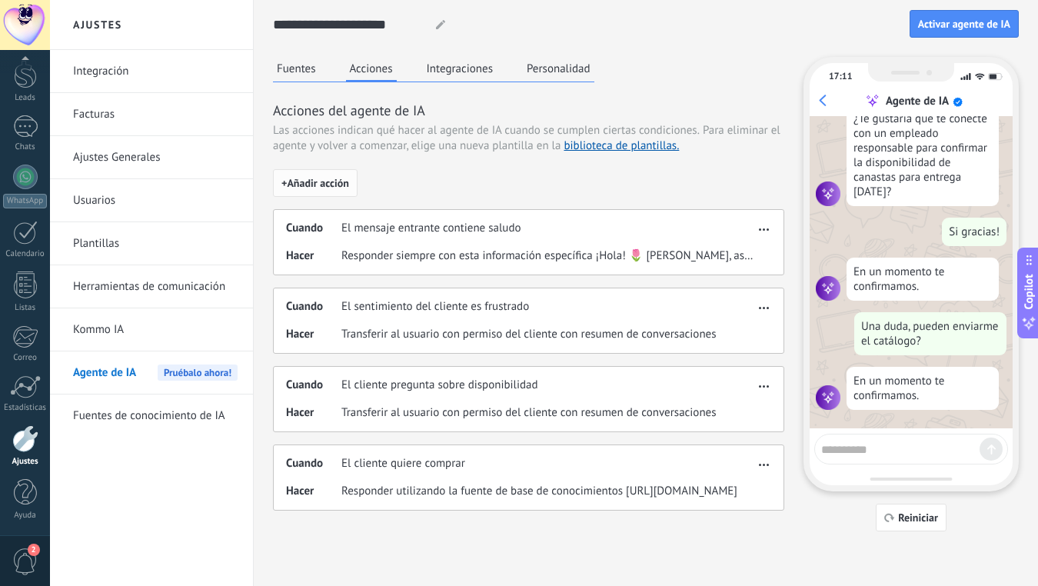
click at [316, 184] on span "+ Añadir acción" at bounding box center [316, 183] width 68 height 11
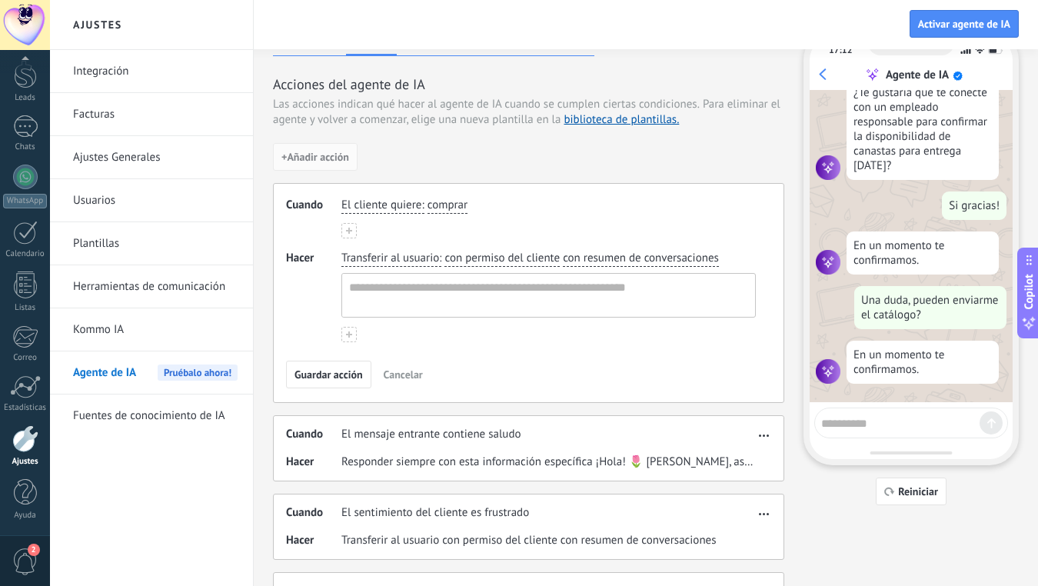
click at [423, 207] on span ":" at bounding box center [422, 205] width 2 height 15
click at [381, 212] on span "El cliente quiere" at bounding box center [381, 205] width 80 height 15
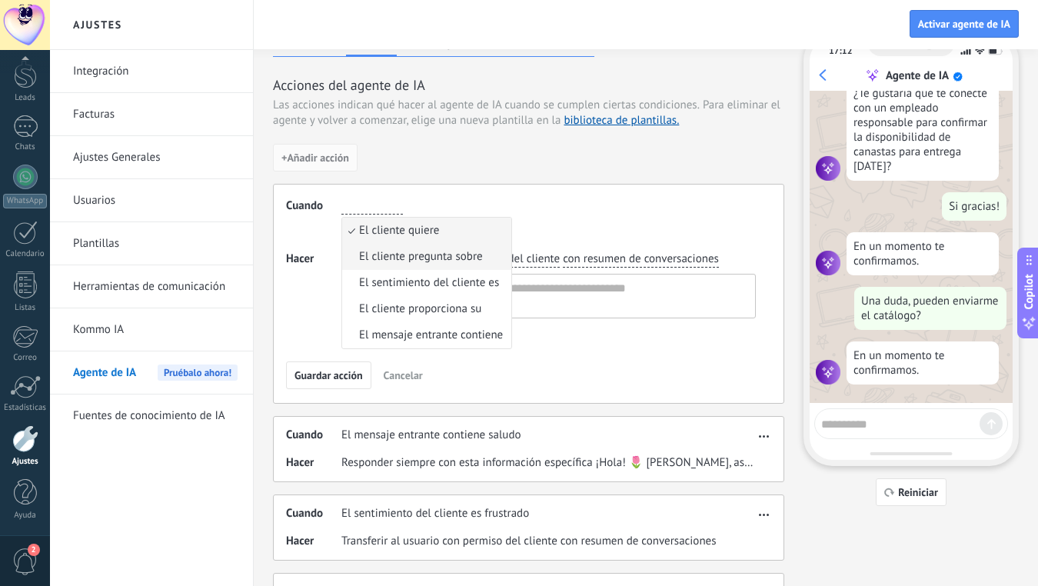
click at [368, 258] on span "El cliente pregunta sobre" at bounding box center [421, 256] width 124 height 15
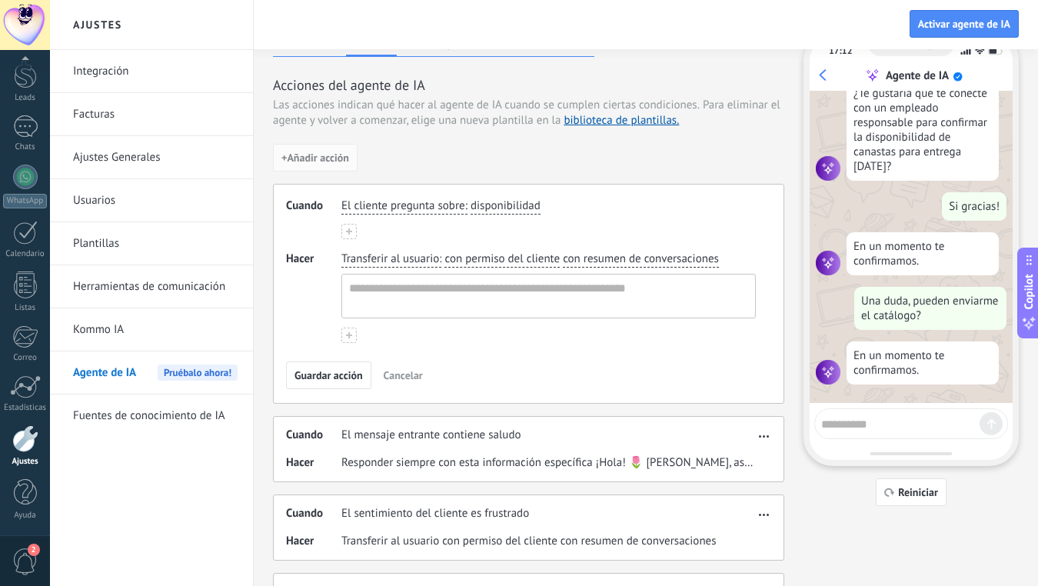
click at [378, 258] on span "Transferir al usuario" at bounding box center [390, 259] width 98 height 15
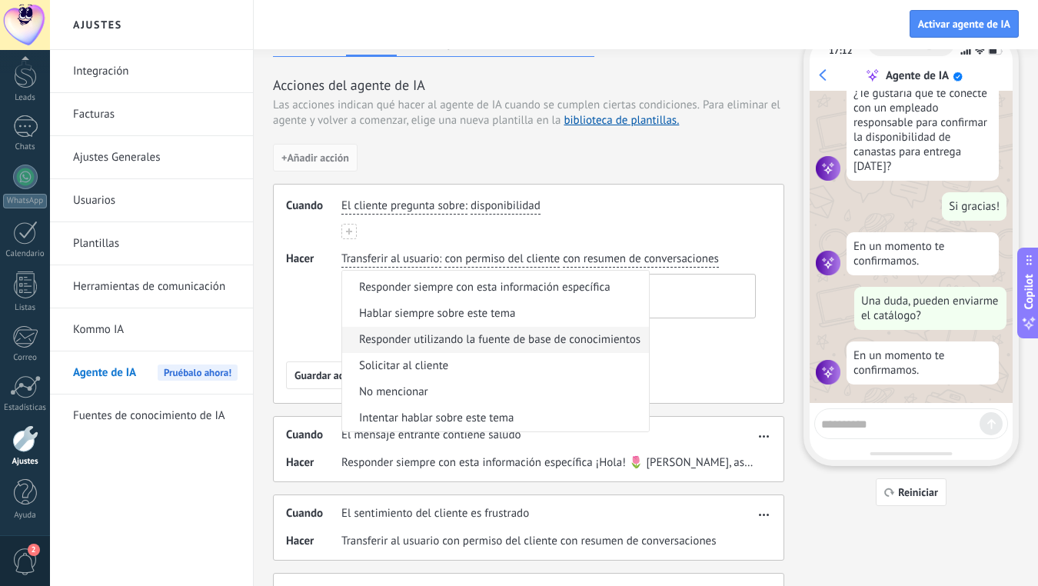
click at [373, 340] on span "Responder utilizando la fuente de base de conocimientos" at bounding box center [500, 339] width 282 height 15
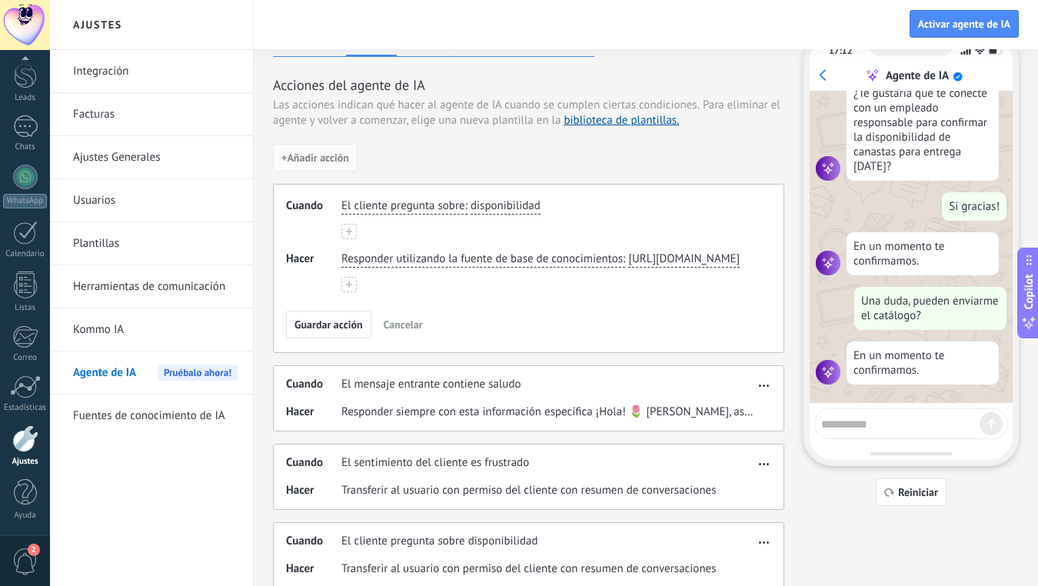
click at [353, 292] on button at bounding box center [348, 284] width 15 height 15
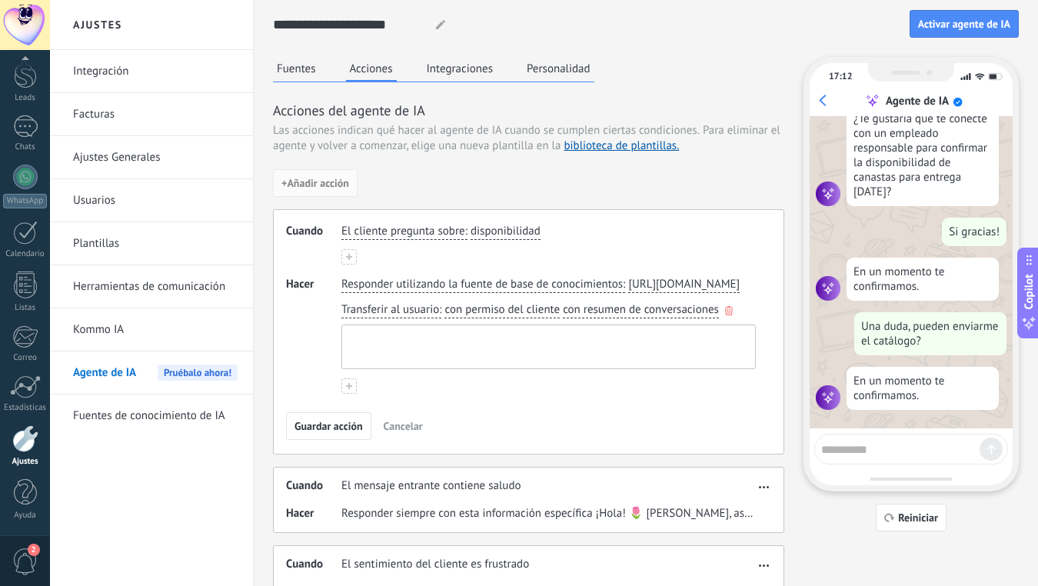
click at [388, 355] on textarea at bounding box center [547, 346] width 410 height 43
click at [362, 318] on span "Transferir al usuario" at bounding box center [390, 309] width 98 height 15
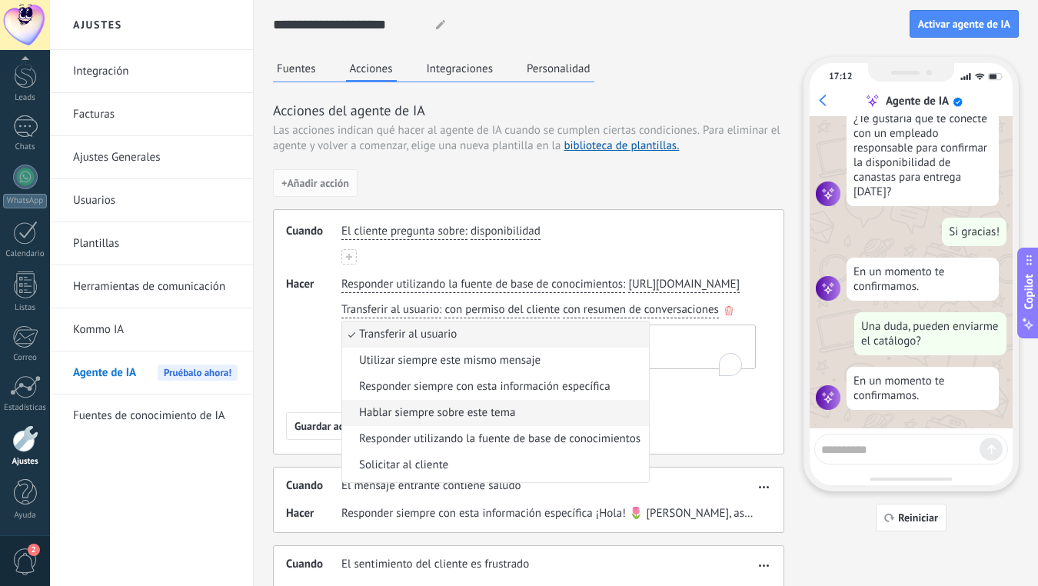
click at [391, 421] on span "Hablar siempre sobre este tema" at bounding box center [437, 412] width 156 height 15
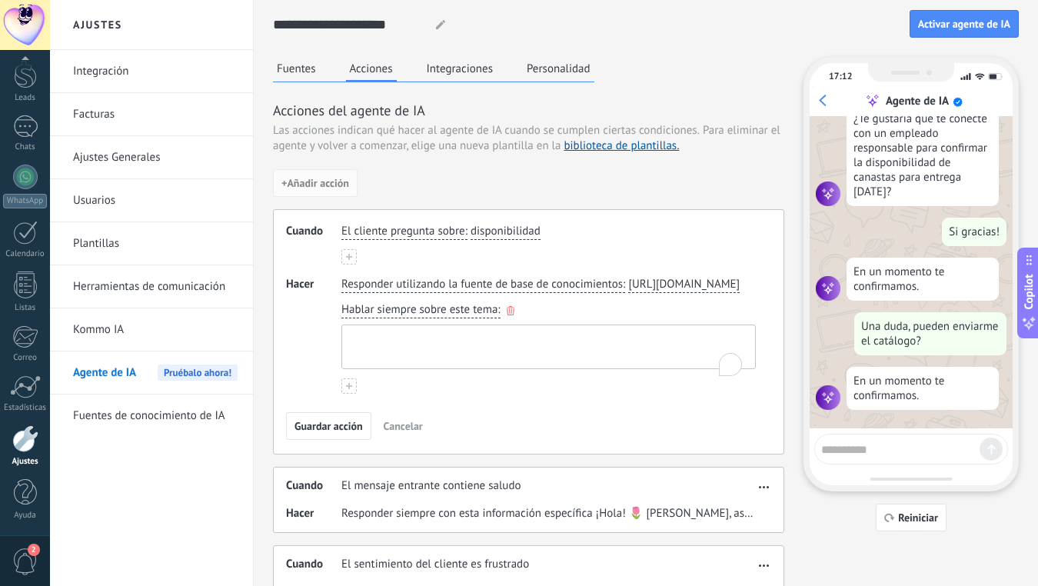
click at [406, 361] on textarea "To enrich screen reader interactions, please activate Accessibility in Grammarl…" at bounding box center [547, 346] width 410 height 43
paste textarea "**********"
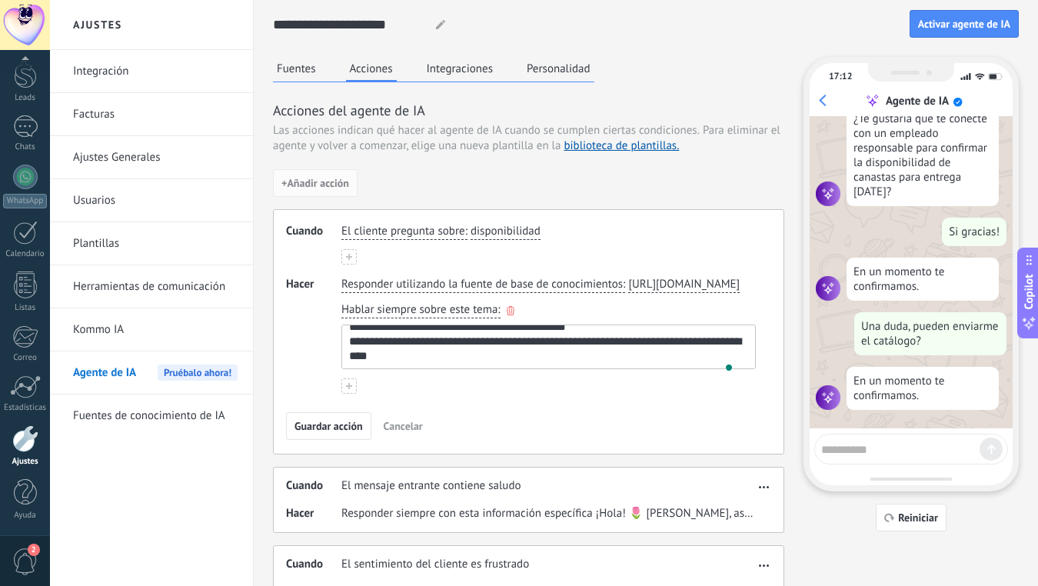
click at [347, 368] on textarea "**********" at bounding box center [547, 346] width 410 height 43
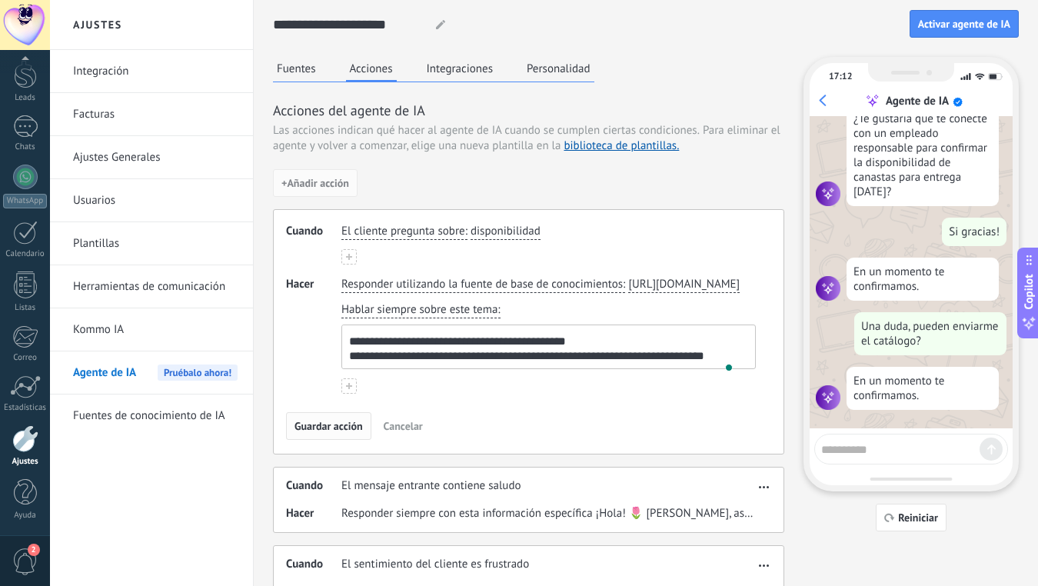
type textarea "**********"
click at [315, 431] on span "Guardar acción" at bounding box center [329, 426] width 68 height 11
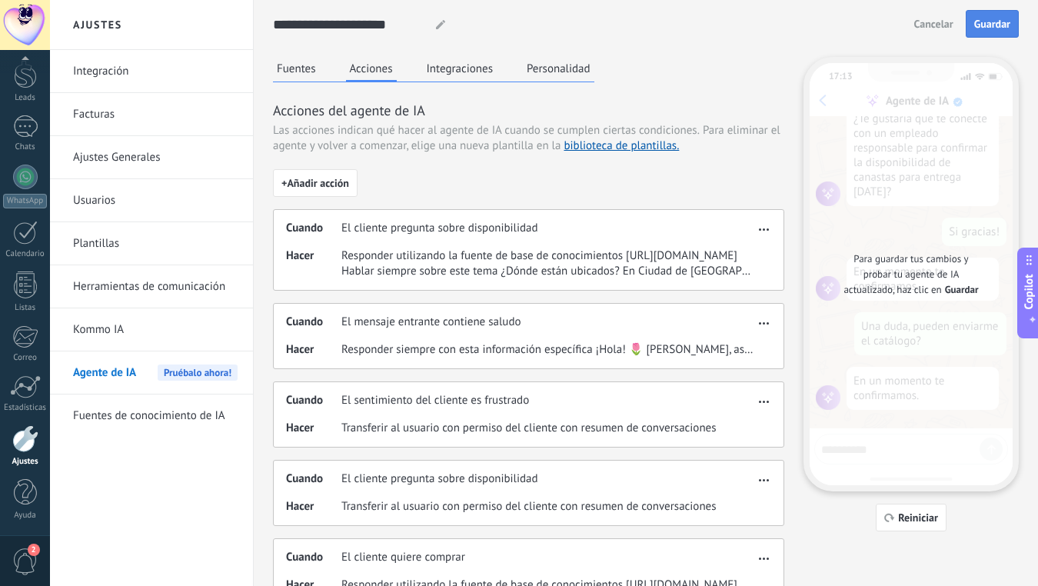
click at [996, 29] on span "Guardar" at bounding box center [992, 23] width 36 height 11
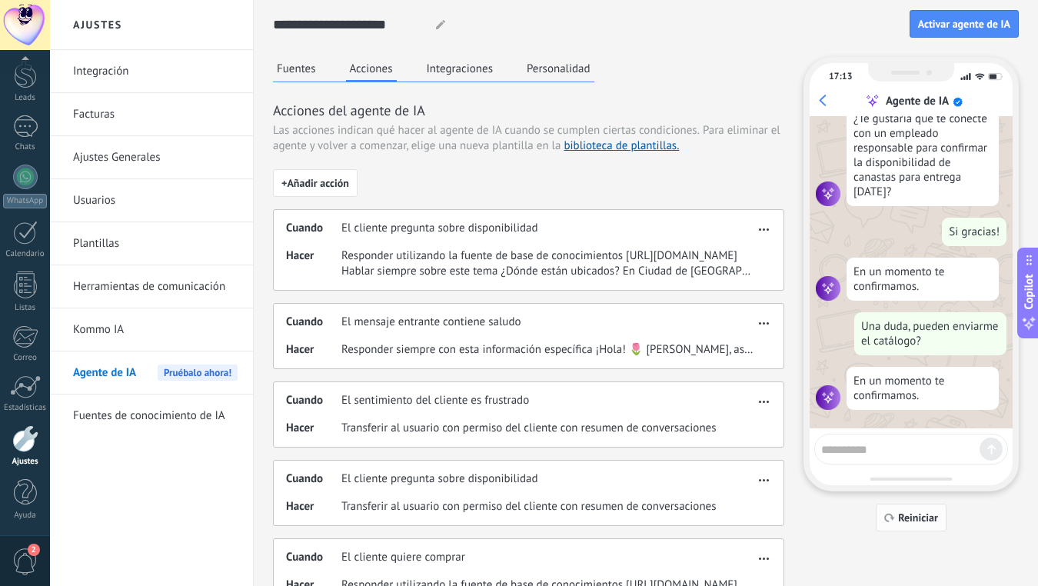
click at [913, 518] on span "Reiniciar" at bounding box center [918, 517] width 40 height 11
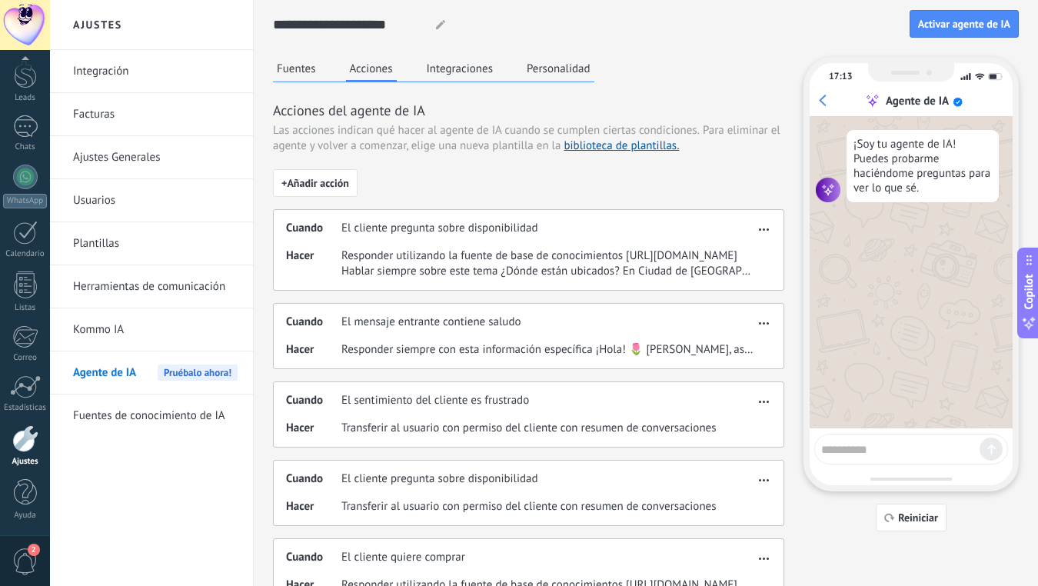
click at [871, 444] on textarea at bounding box center [900, 447] width 158 height 19
type textarea "**********"
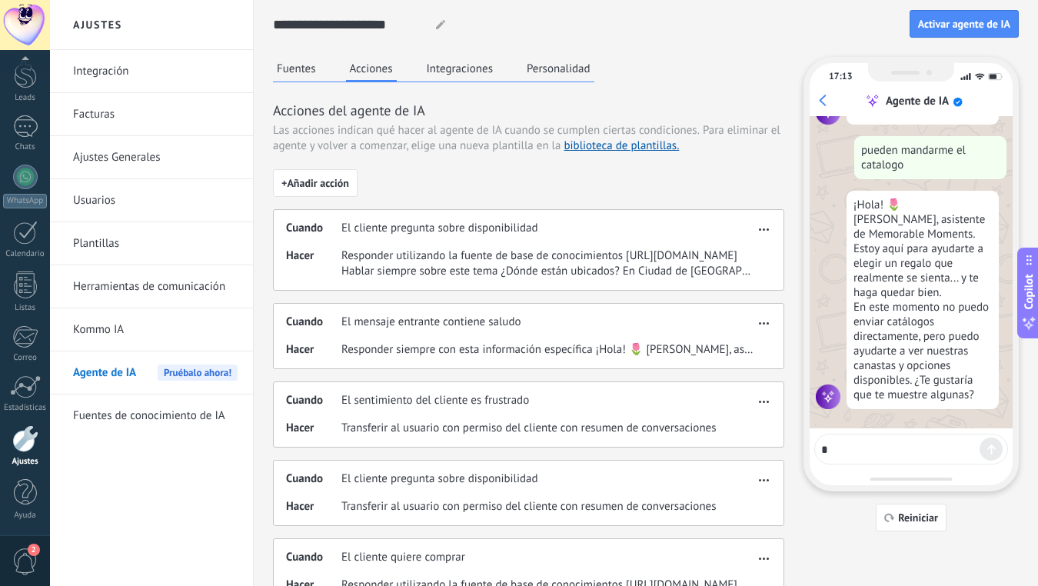
type textarea "**"
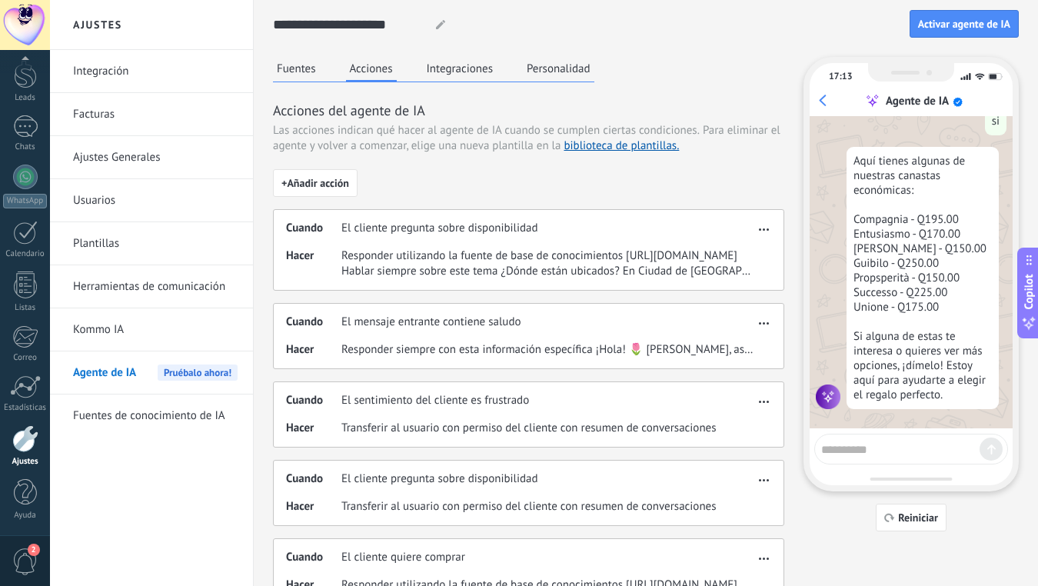
scroll to position [407, 0]
type textarea "**********"
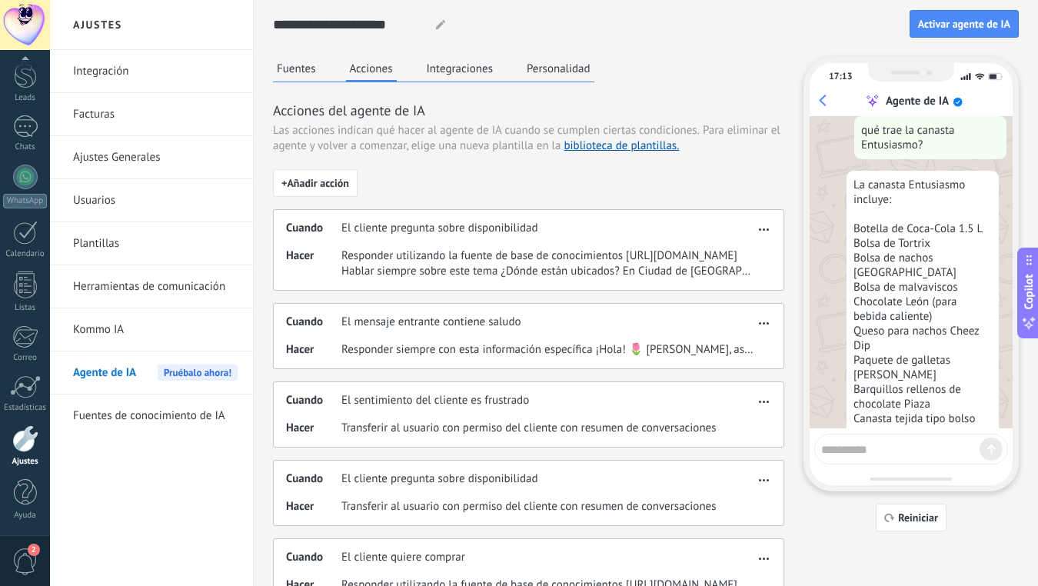
scroll to position [802, 0]
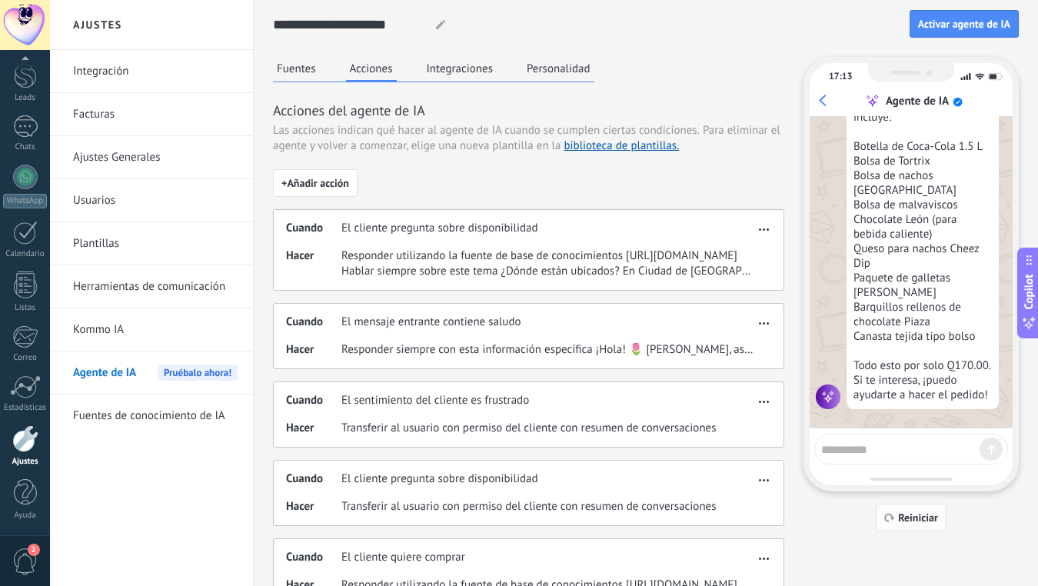
click at [901, 512] on span "Reiniciar" at bounding box center [918, 517] width 40 height 11
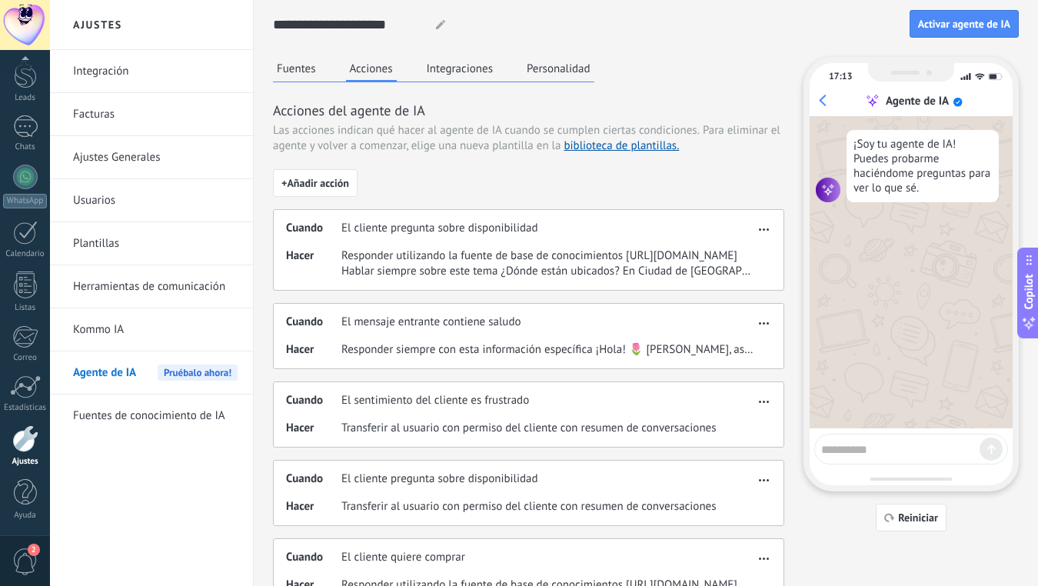
click at [884, 441] on textarea at bounding box center [900, 447] width 158 height 19
type textarea "**********"
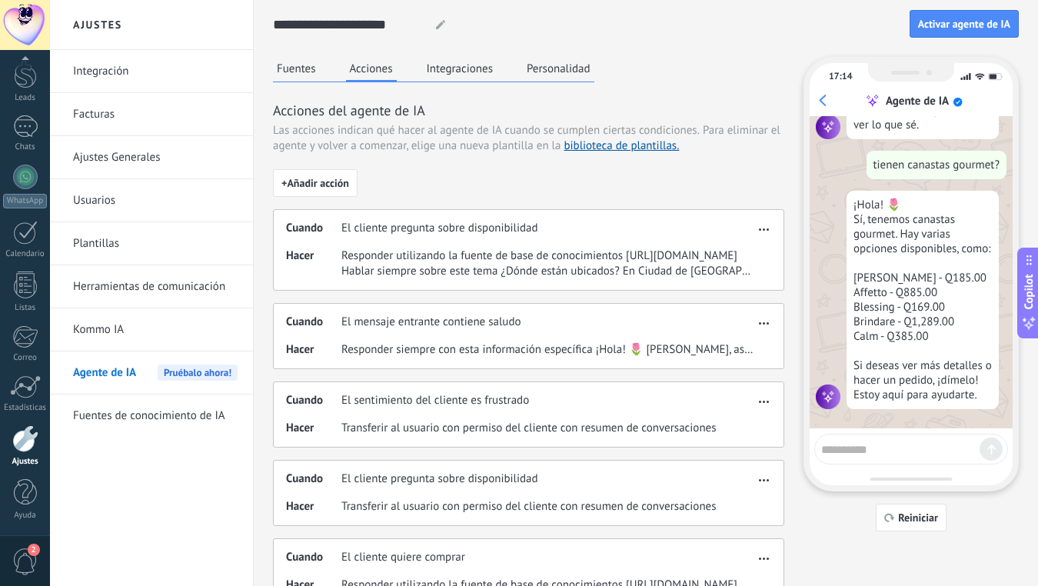
scroll to position [71, 0]
drag, startPoint x: 853, startPoint y: 275, endPoint x: 916, endPoint y: 273, distance: 63.1
click at [916, 273] on div "¡Hola! 🌷 Sí, tenemos canastas gourmet. Hay varias opciones disponibles, como: […" at bounding box center [923, 300] width 152 height 218
copy div "[PERSON_NAME]"
click at [925, 438] on textarea "**********" at bounding box center [900, 447] width 158 height 19
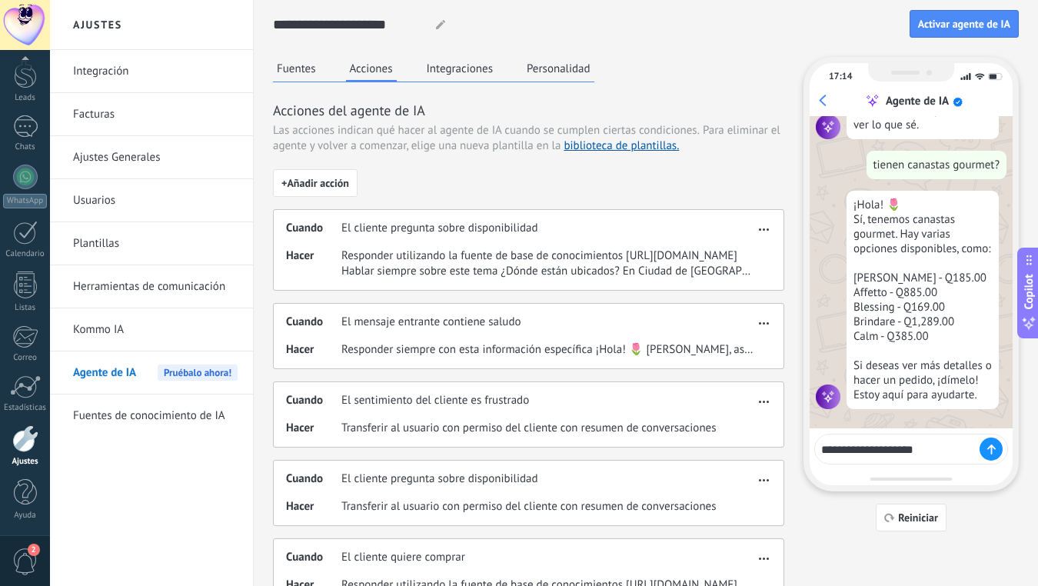
click at [930, 445] on textarea "**********" at bounding box center [900, 447] width 158 height 19
paste textarea "**********"
type textarea "**********"
click at [991, 452] on use at bounding box center [991, 449] width 7 height 8
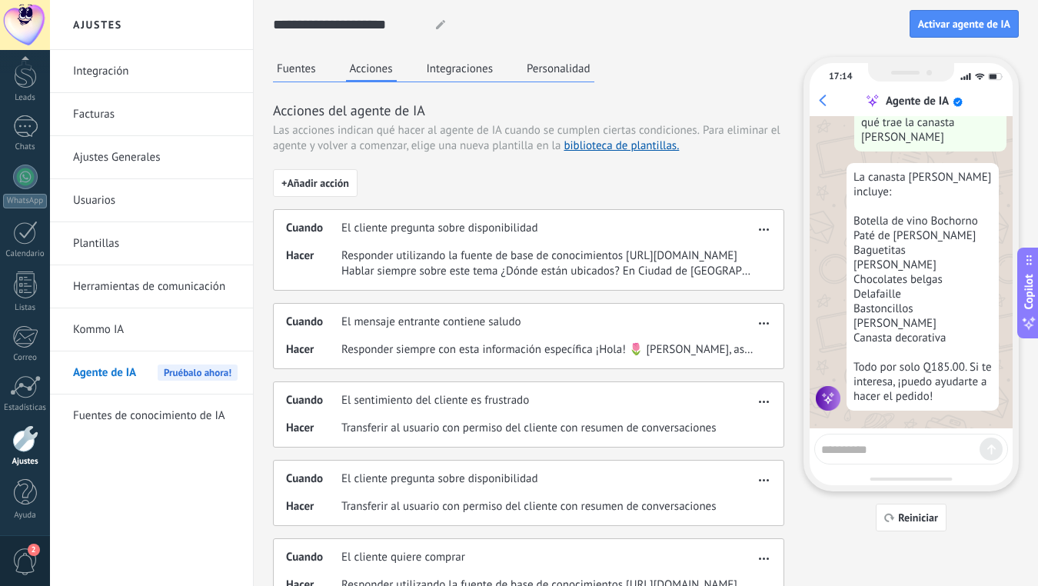
scroll to position [377, 0]
click at [146, 410] on link "Fuentes de conocimiento de IA" at bounding box center [155, 416] width 165 height 43
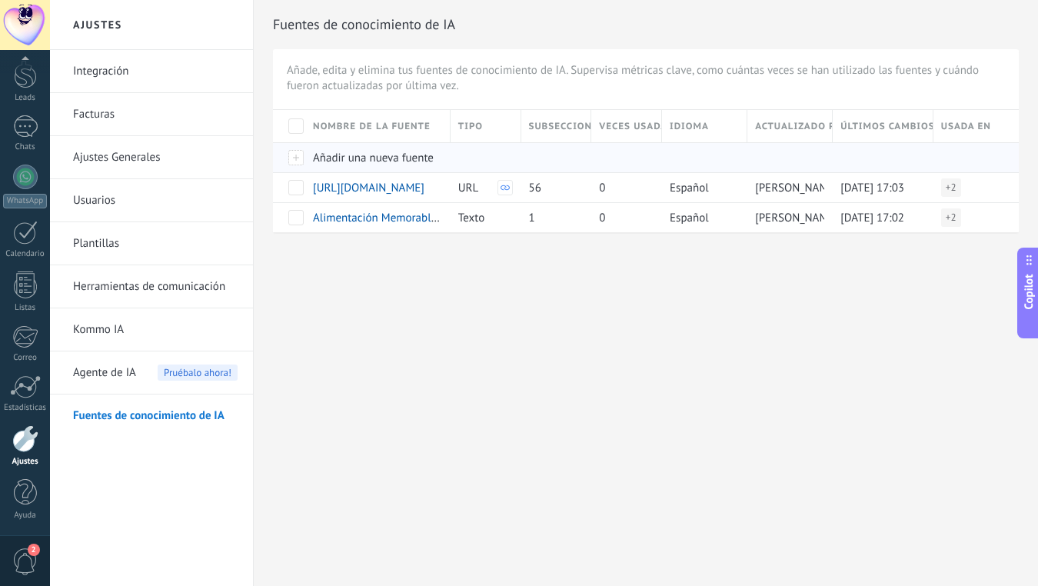
click at [302, 155] on div at bounding box center [289, 157] width 32 height 30
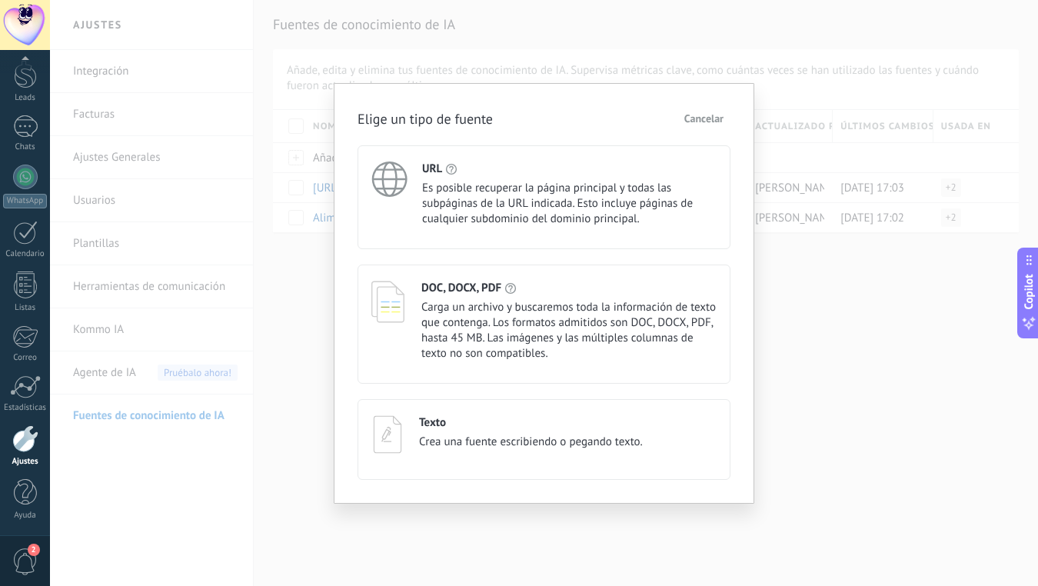
click at [468, 312] on span "Carga un archivo y buscaremos toda la información de texto que contenga. Los fo…" at bounding box center [568, 331] width 295 height 62
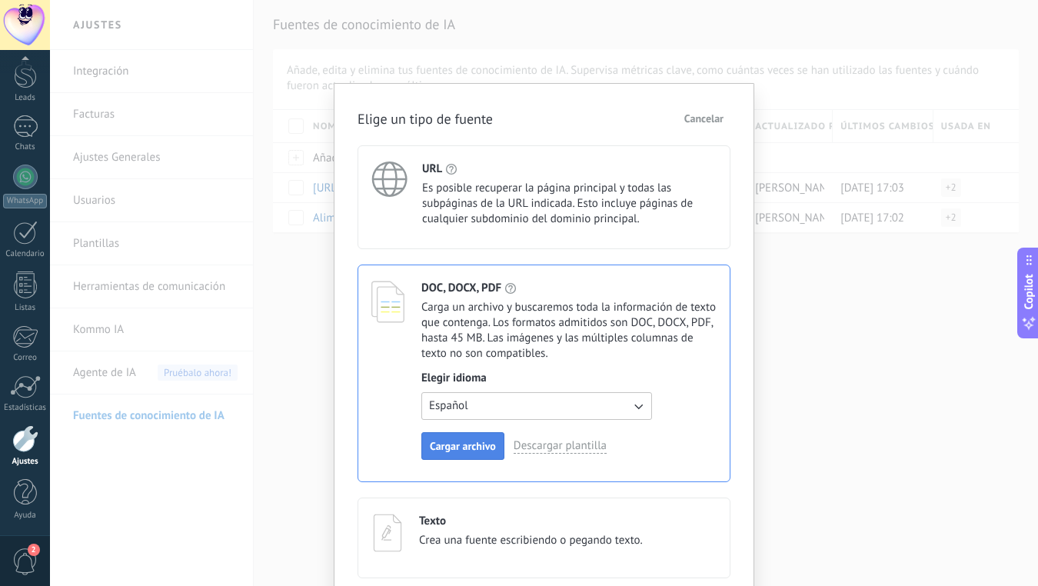
click at [461, 445] on span "Cargar archivo" at bounding box center [463, 446] width 66 height 11
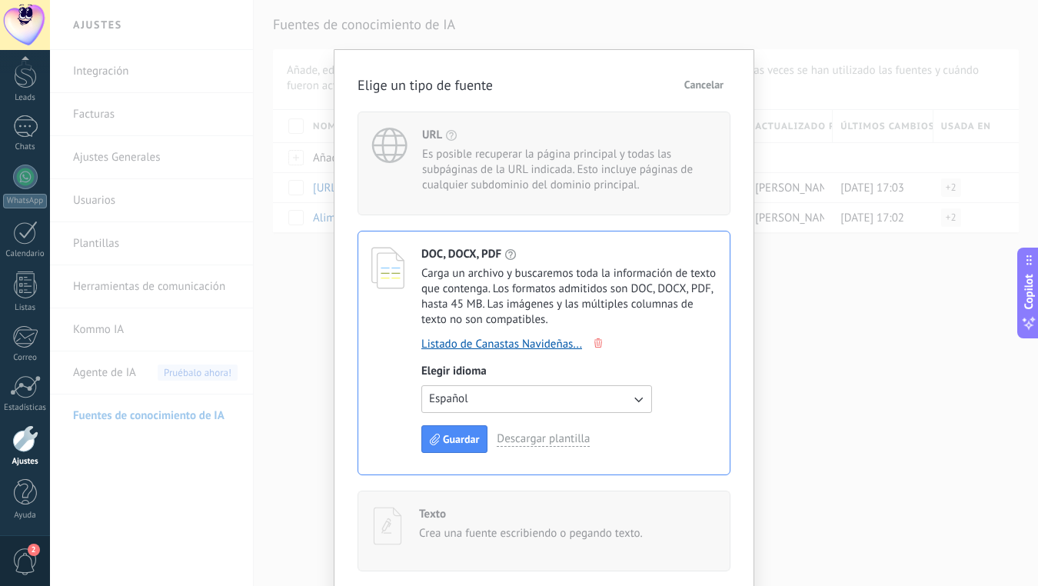
scroll to position [43, 0]
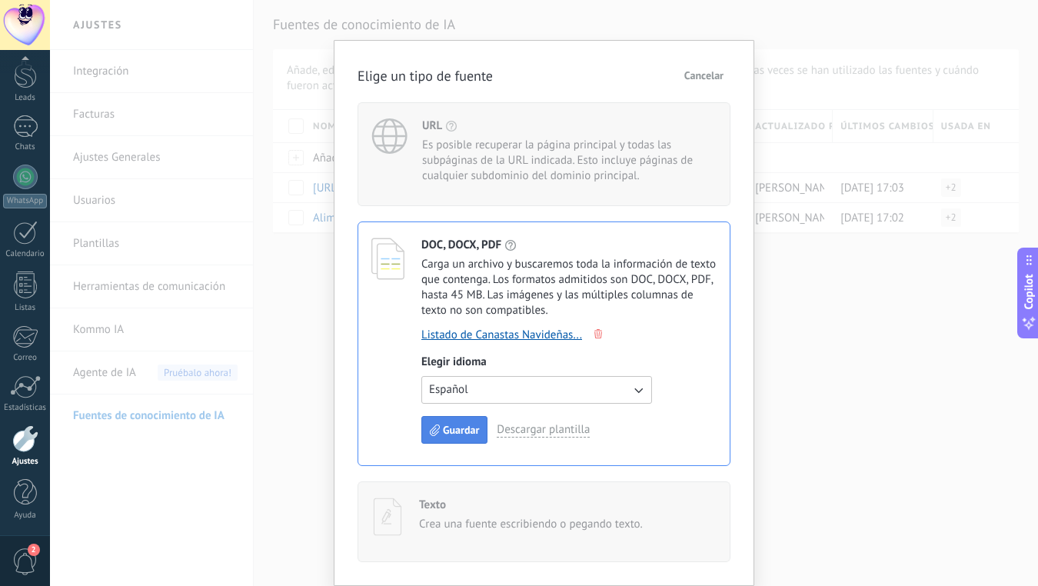
click at [443, 429] on span "Guardar" at bounding box center [461, 430] width 36 height 11
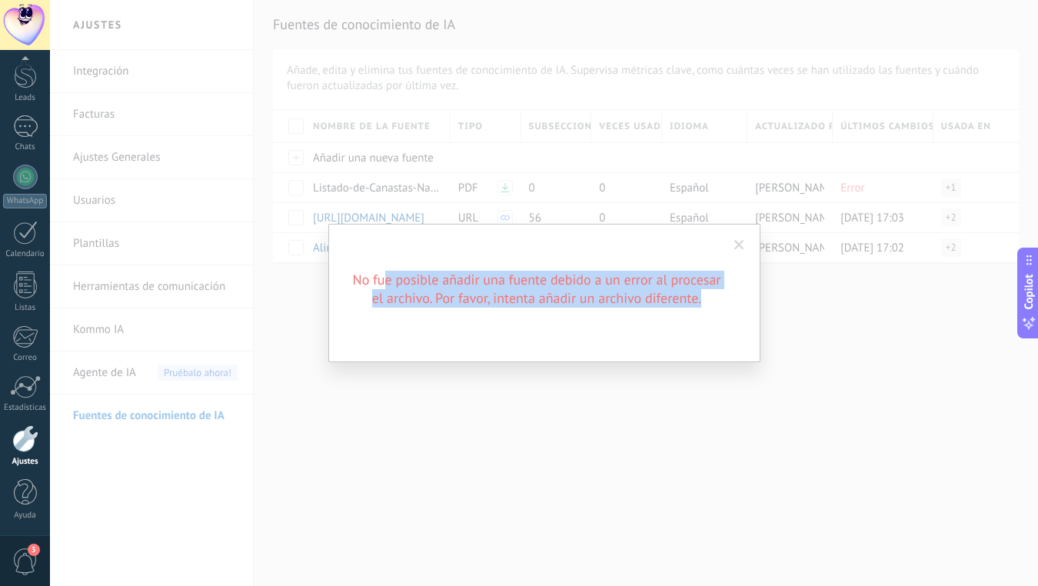
drag, startPoint x: 388, startPoint y: 280, endPoint x: 667, endPoint y: 319, distance: 281.9
click at [666, 318] on div "No fue posible añadir una fuente debido a un error al procesar el archivo. Por …" at bounding box center [544, 293] width 432 height 138
click at [667, 319] on div "No fue posible añadir una fuente debido a un error al procesar el archivo. Por …" at bounding box center [544, 293] width 432 height 138
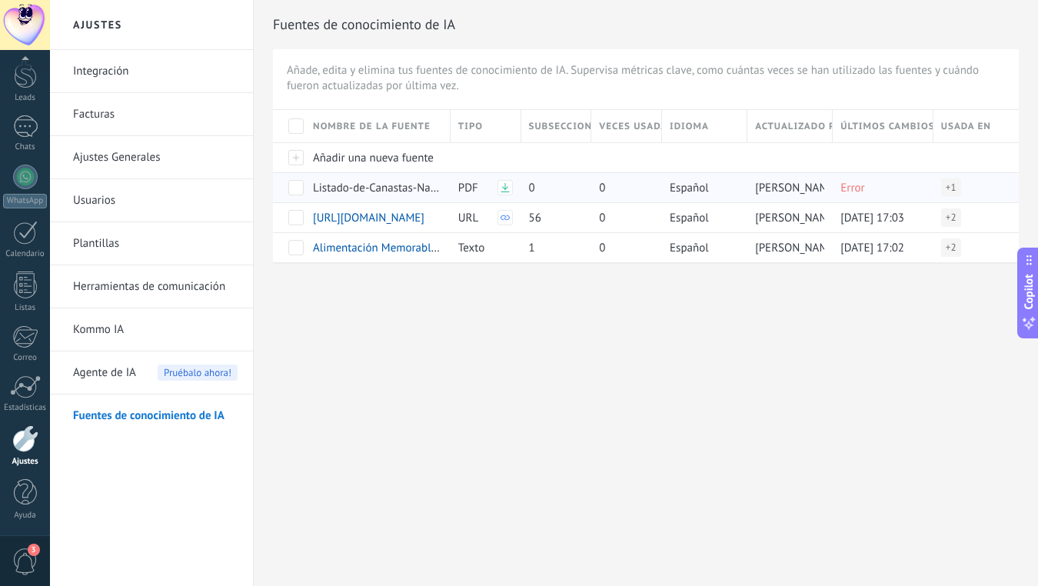
click at [848, 188] on span "Error" at bounding box center [853, 188] width 24 height 15
click at [951, 191] on span "+ 1" at bounding box center [951, 187] width 11 height 15
click at [305, 178] on div "Listado-de-Canastas-Navidenas-Sheet1.pdf" at bounding box center [374, 187] width 138 height 29
click at [300, 188] on span at bounding box center [295, 187] width 15 height 15
click at [314, 187] on use at bounding box center [315, 187] width 8 height 9
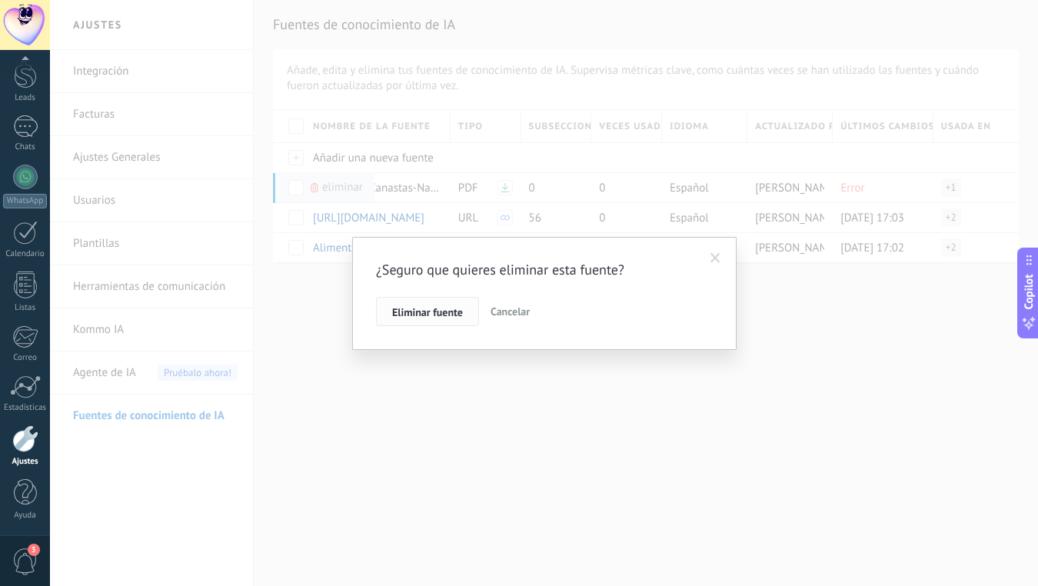
click at [448, 319] on button "Eliminar fuente" at bounding box center [427, 311] width 103 height 29
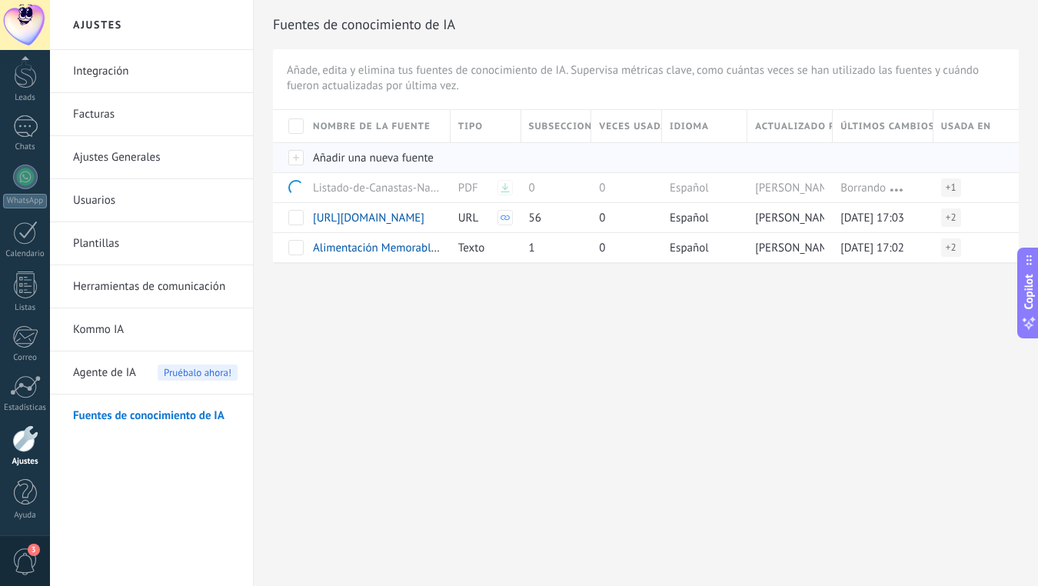
click at [297, 155] on div at bounding box center [289, 157] width 32 height 30
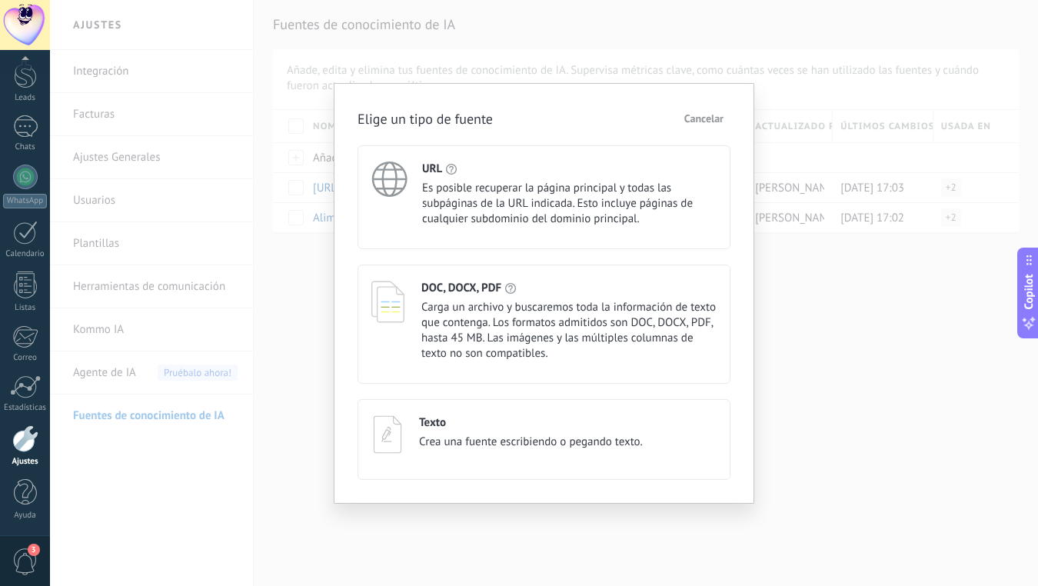
click at [545, 302] on span "Carga un archivo y buscaremos toda la información de texto que contenga. Los fo…" at bounding box center [568, 331] width 295 height 62
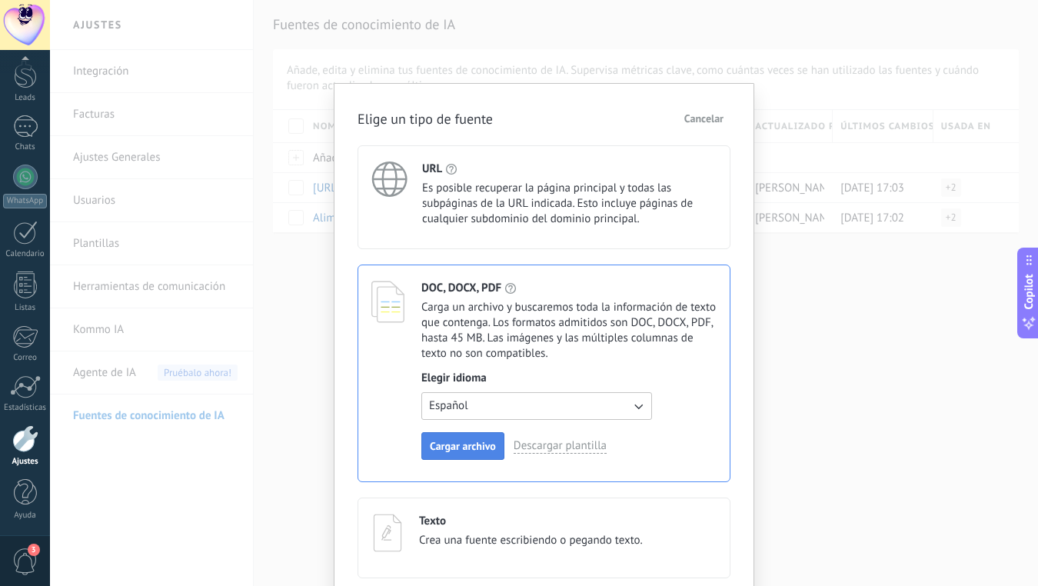
click at [466, 448] on span "Cargar archivo" at bounding box center [463, 446] width 66 height 11
click at [570, 450] on link "Descargar plantilla" at bounding box center [560, 445] width 93 height 15
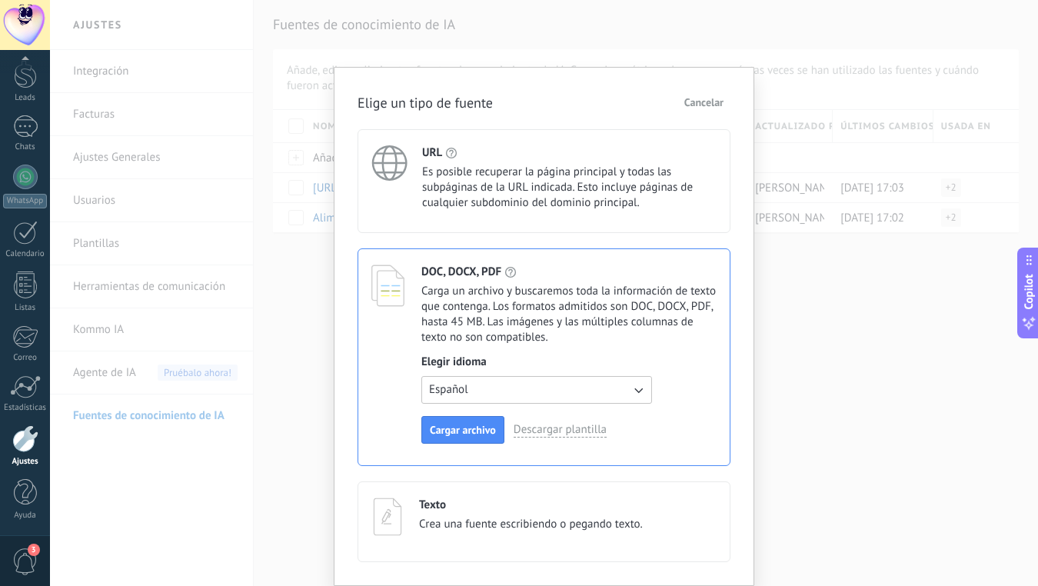
click at [704, 97] on span "Cancelar" at bounding box center [704, 102] width 39 height 11
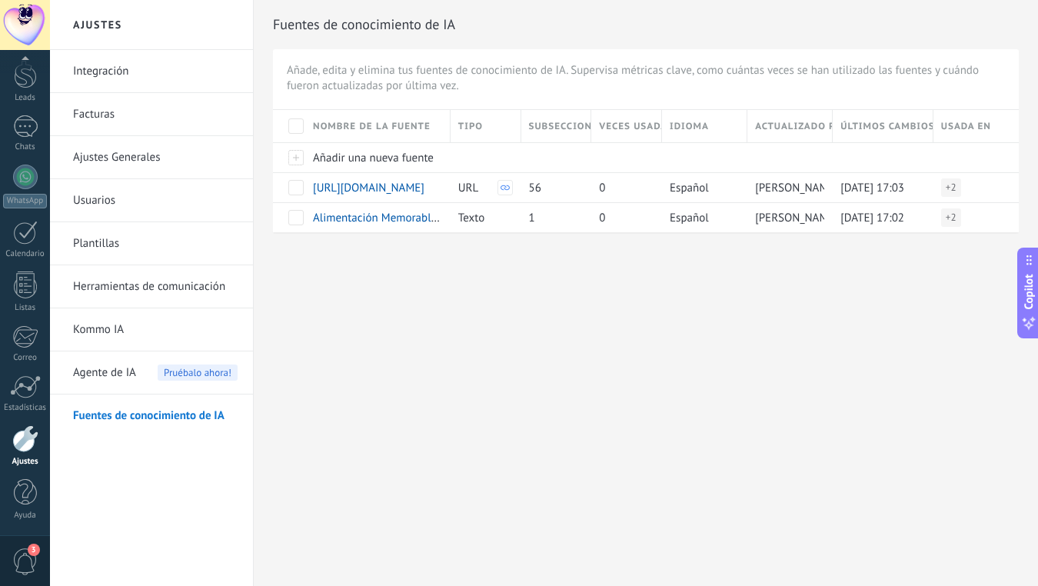
click at [90, 372] on span "Agente de IA" at bounding box center [104, 372] width 63 height 43
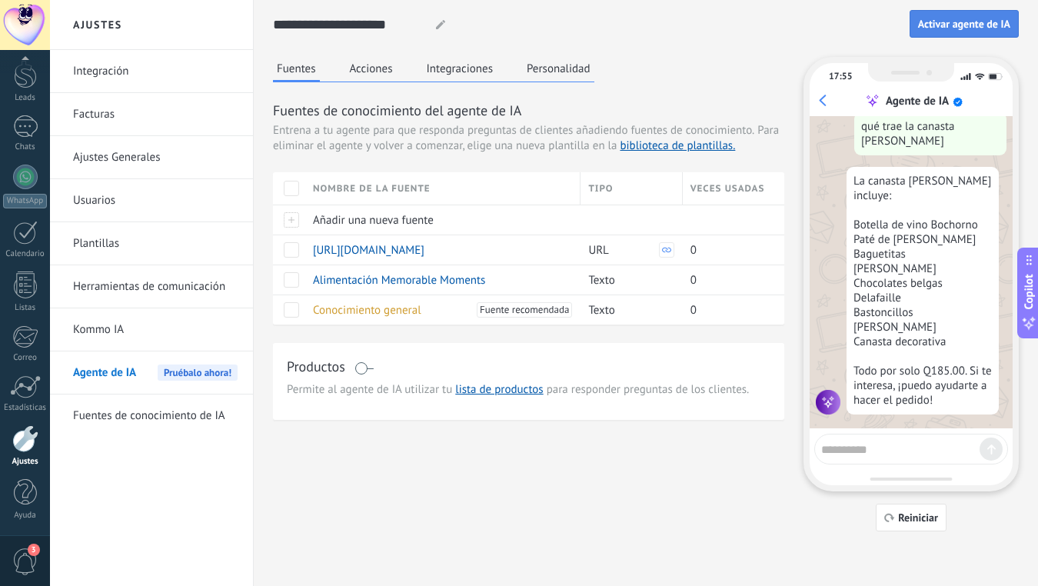
scroll to position [377, 0]
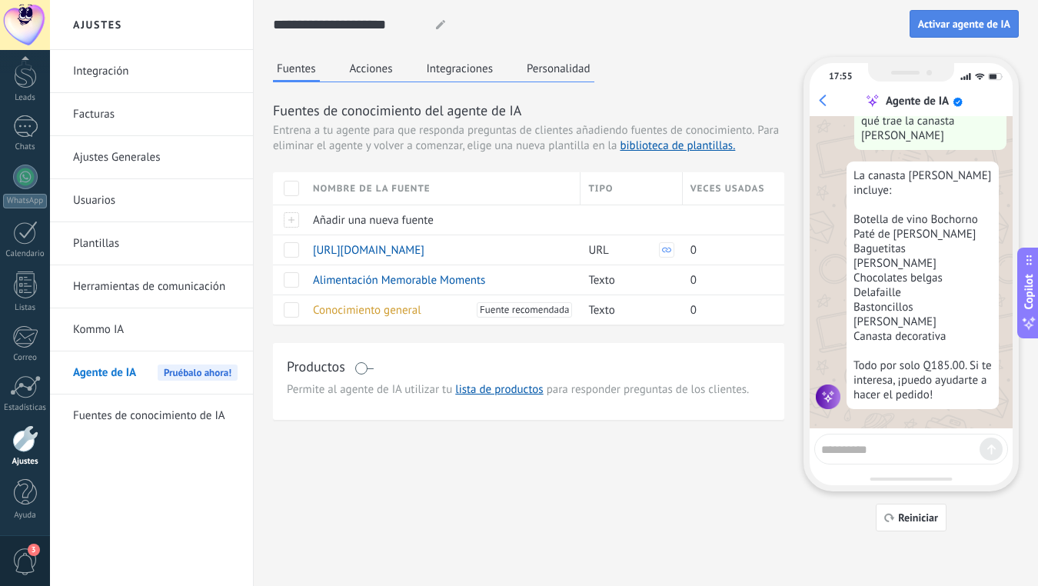
click at [958, 22] on span "Activar agente de IA" at bounding box center [964, 23] width 92 height 11
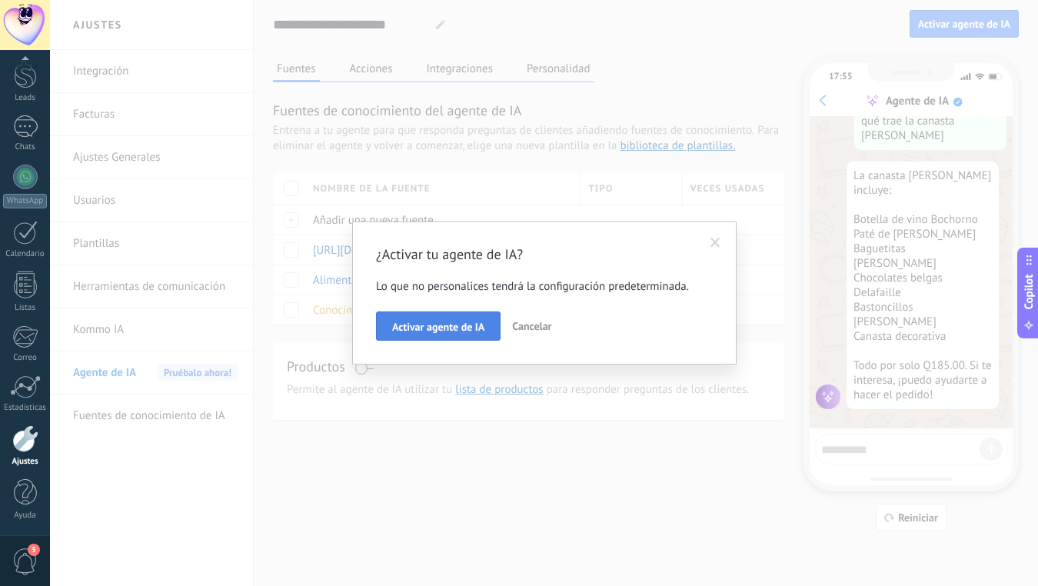
click at [446, 326] on span "Activar agente de IA" at bounding box center [438, 326] width 92 height 11
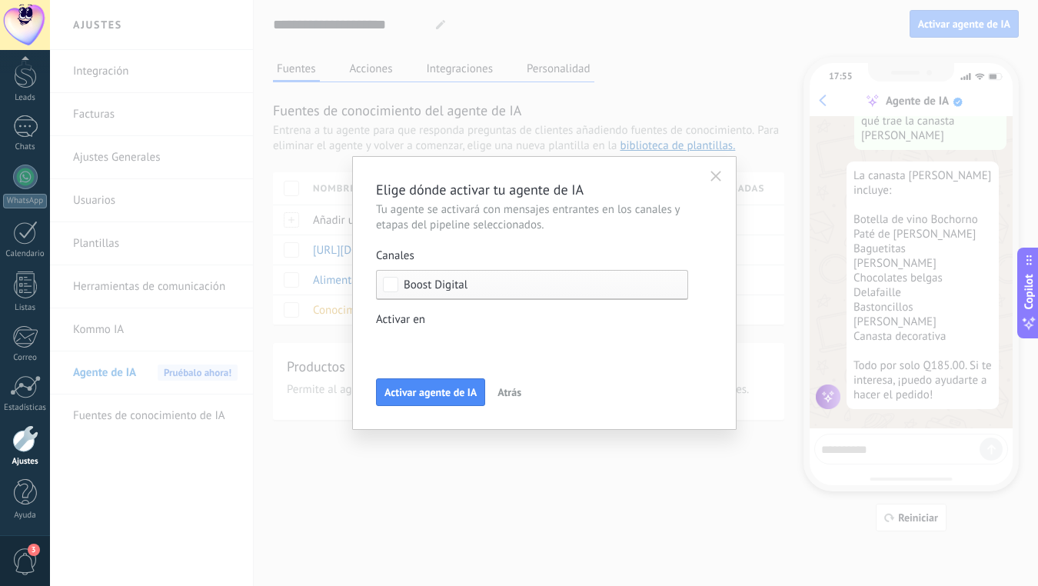
click at [0, 0] on div "Incoming leads Contacto inicial Negociación Debate contractual Discusión de con…" at bounding box center [0, 0] width 0 height 0
click at [451, 345] on span at bounding box center [437, 344] width 78 height 13
click at [465, 306] on div at bounding box center [544, 293] width 988 height 586
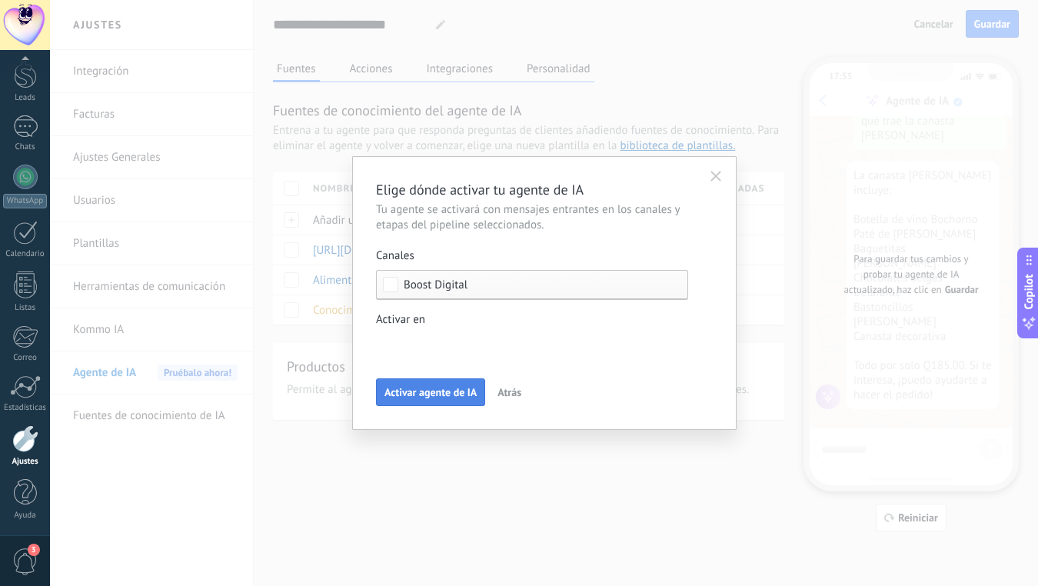
click at [426, 398] on span "Activar agente de IA" at bounding box center [431, 392] width 92 height 11
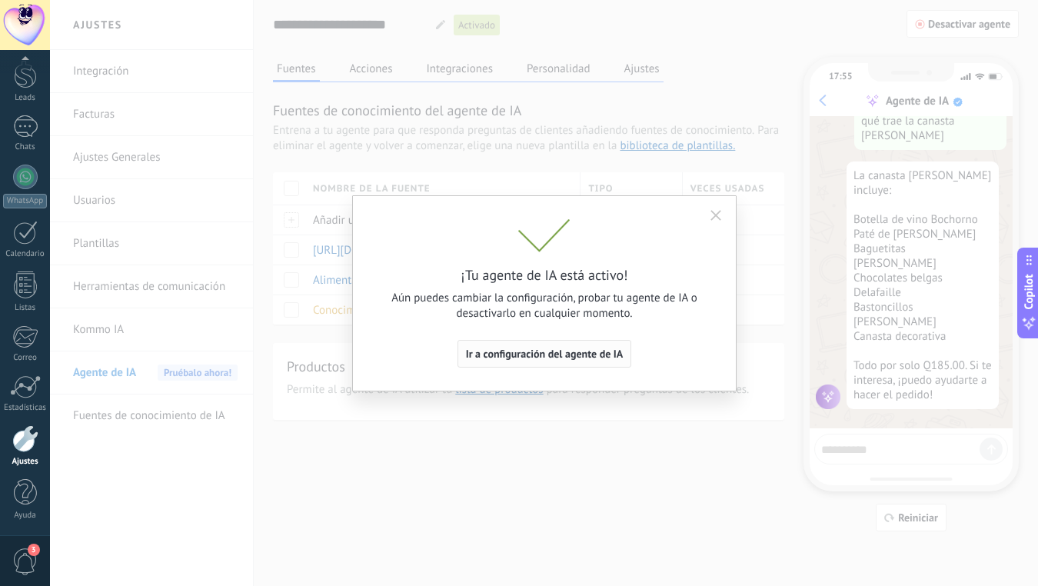
click at [552, 353] on span "Ir a configuración del agente de IA" at bounding box center [545, 353] width 158 height 11
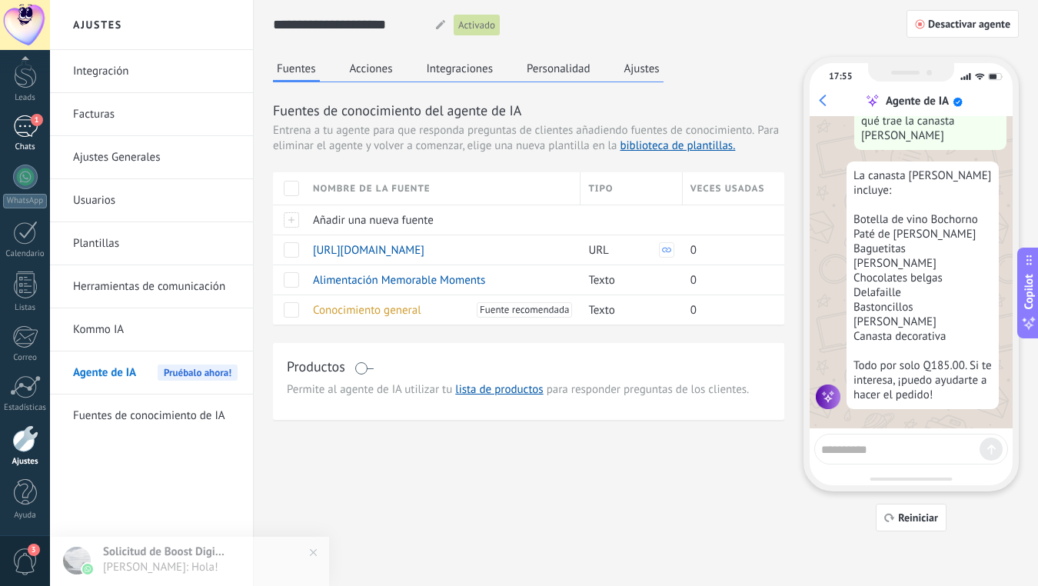
click at [25, 131] on div "1" at bounding box center [25, 126] width 25 height 22
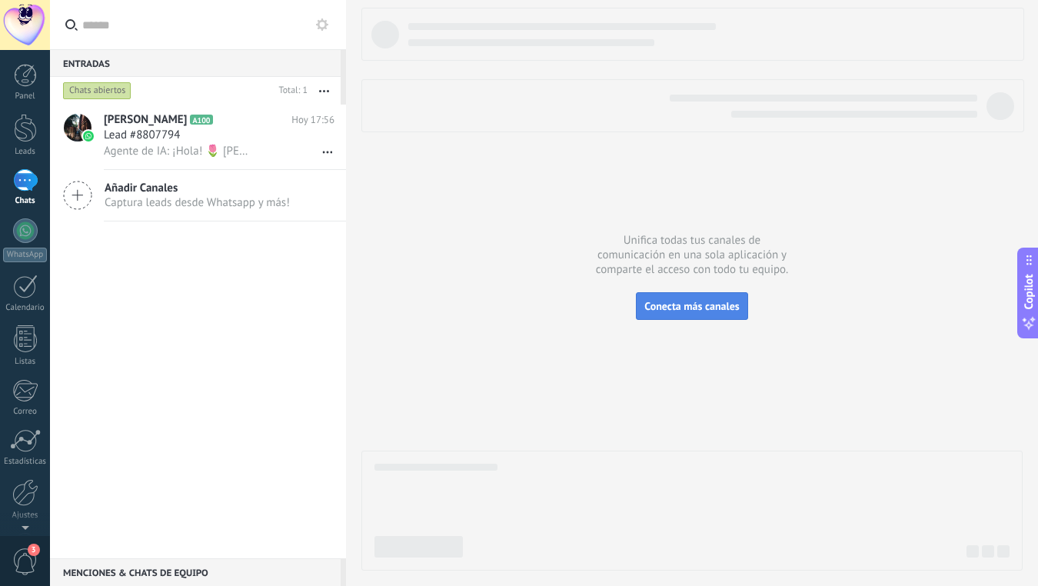
click at [687, 311] on span "Conecta más canales" at bounding box center [692, 306] width 95 height 14
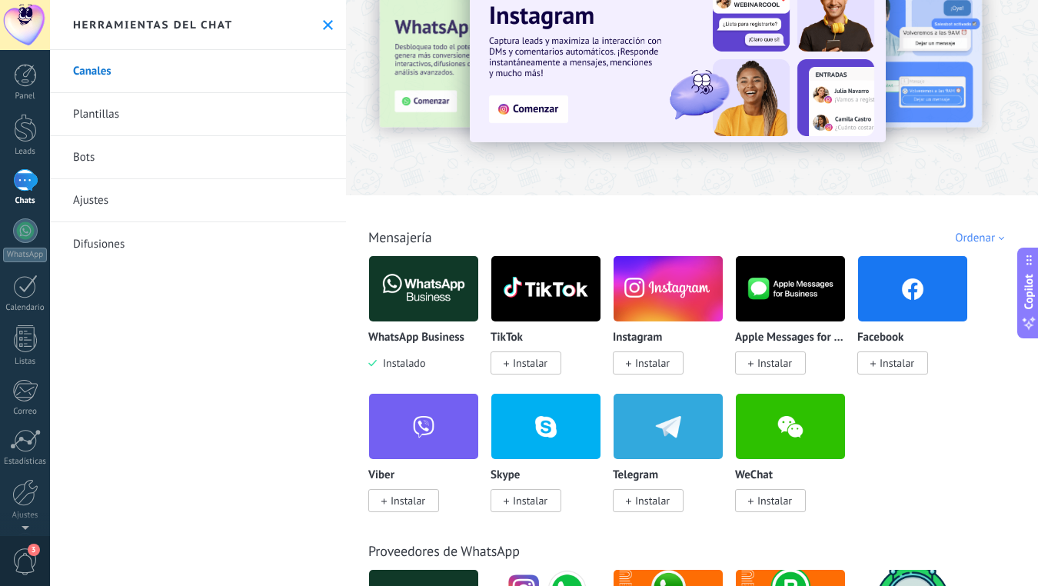
scroll to position [65, 0]
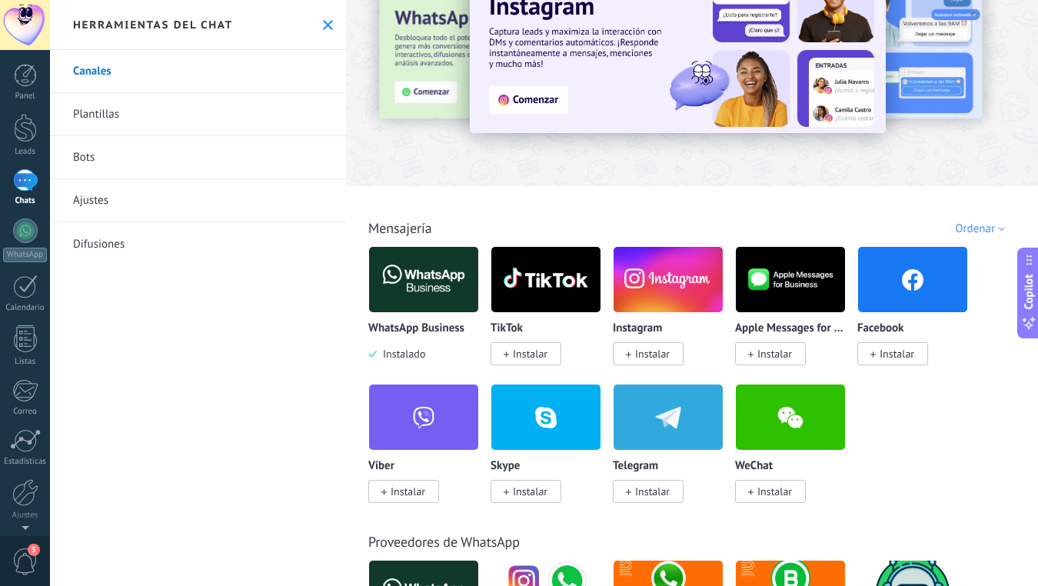
click at [651, 348] on span "Instalar" at bounding box center [652, 354] width 35 height 14
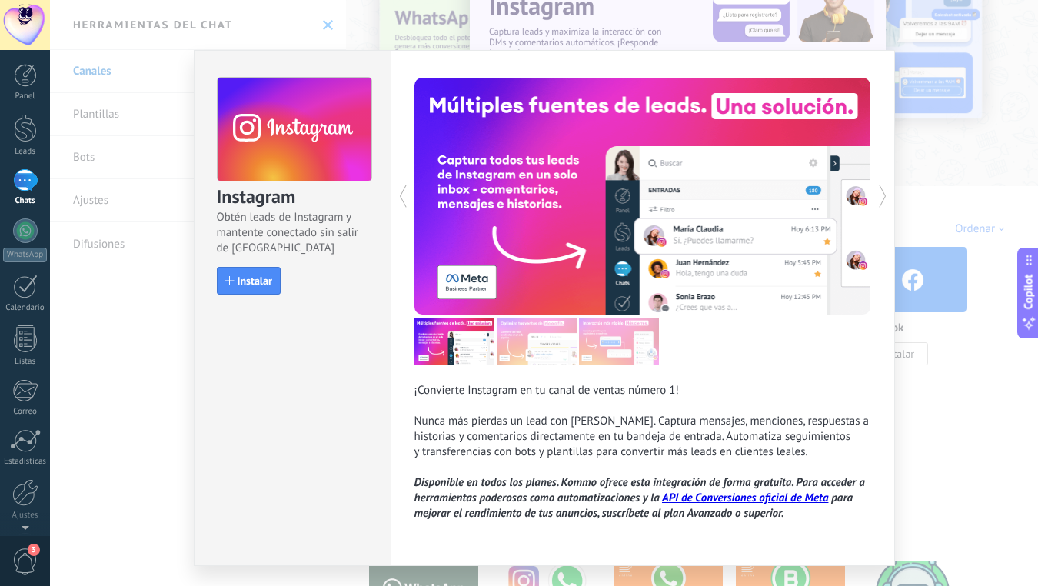
scroll to position [40, 0]
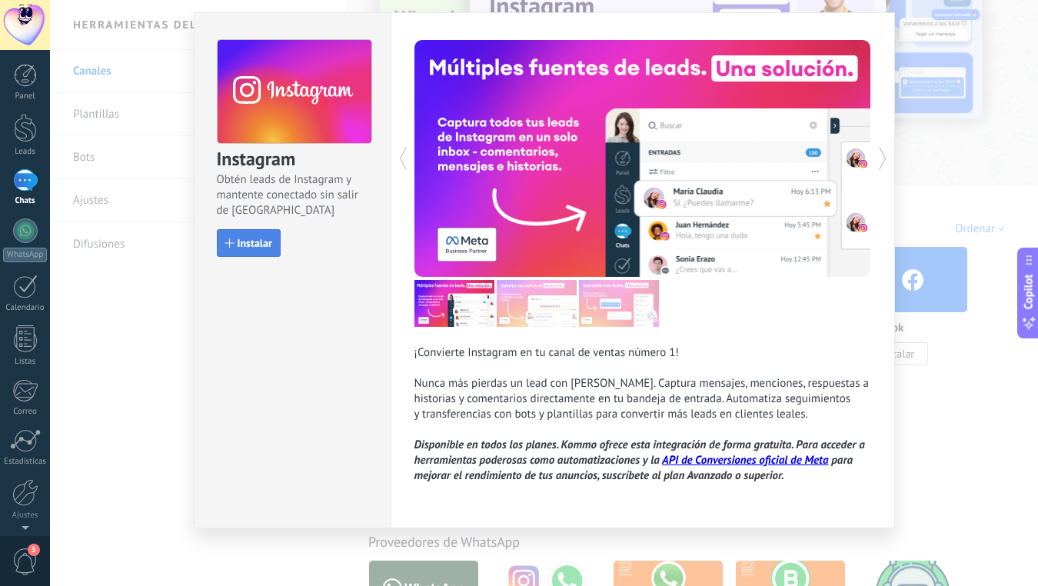
click at [245, 232] on button "Instalar" at bounding box center [249, 243] width 64 height 28
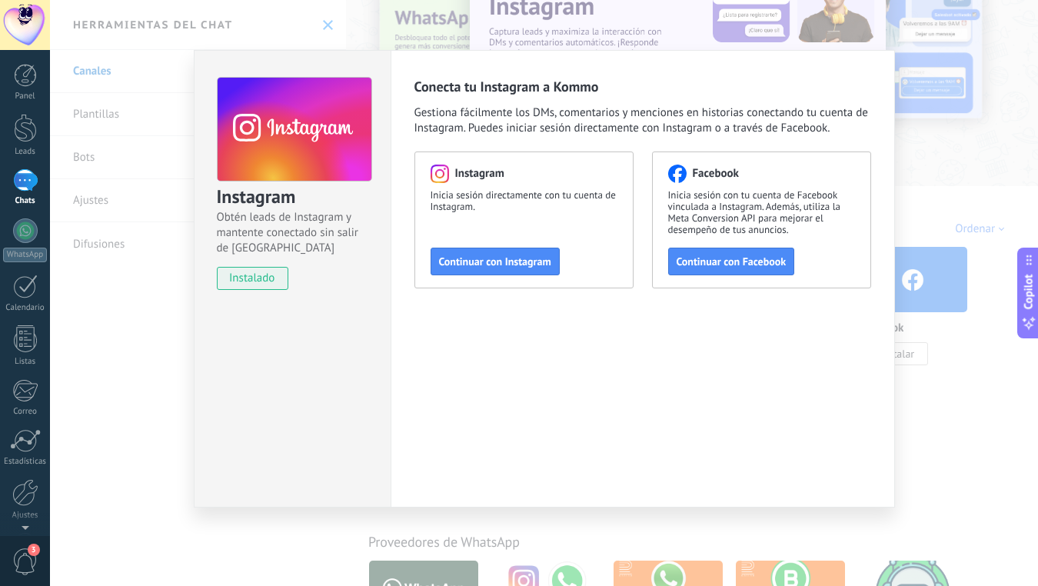
scroll to position [0, 0]
click at [518, 262] on span "Continuar con Instagram" at bounding box center [495, 261] width 112 height 11
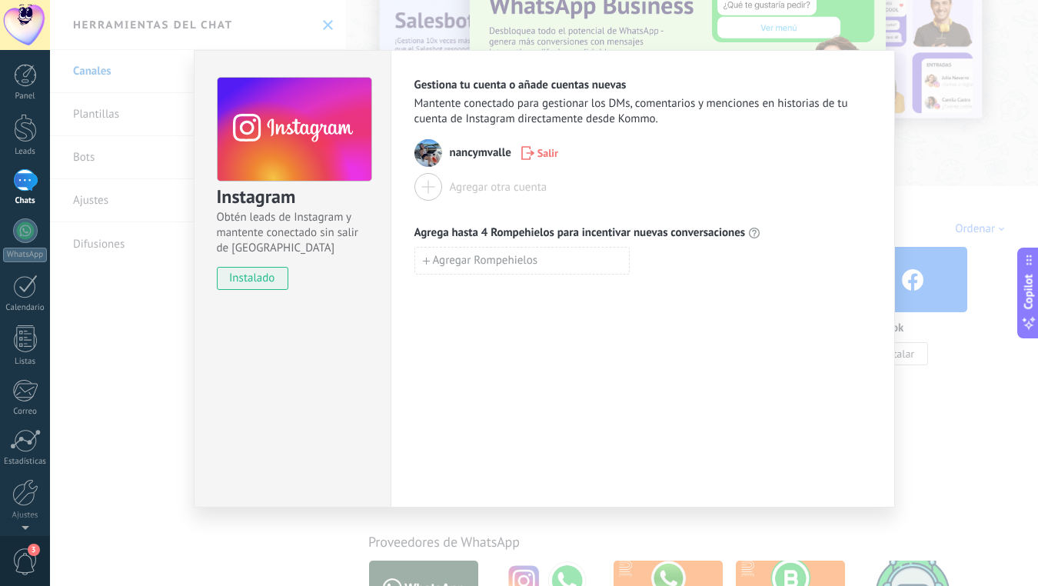
click at [430, 181] on div at bounding box center [429, 187] width 28 height 28
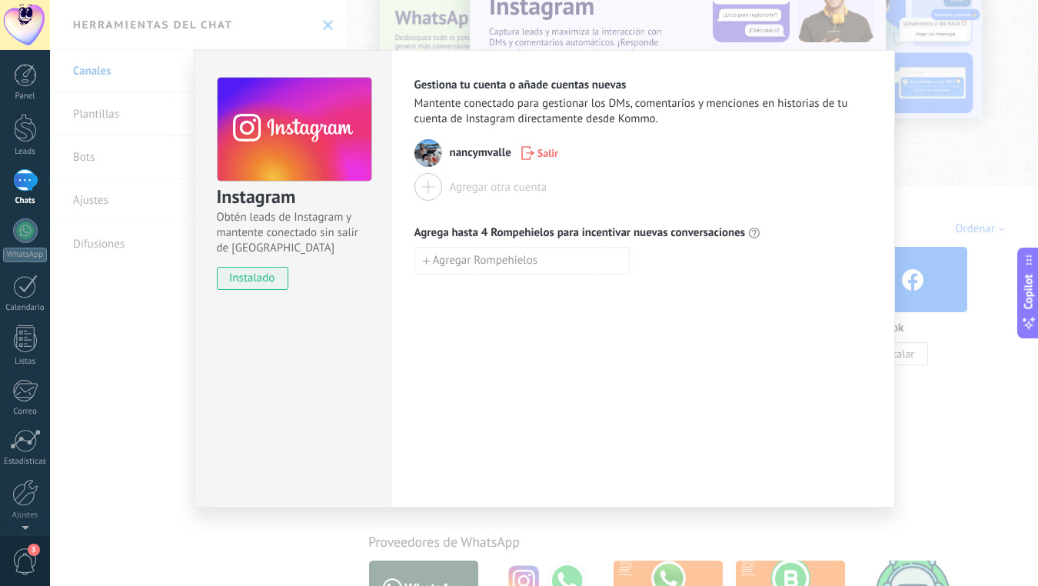
click at [531, 151] on icon "button" at bounding box center [527, 153] width 13 height 14
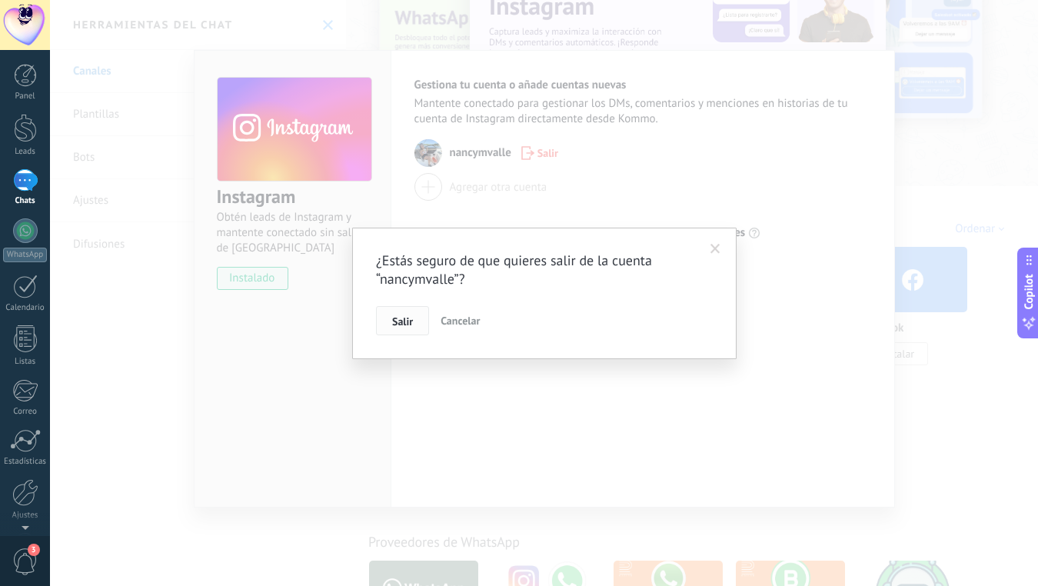
click at [404, 318] on span "Salir" at bounding box center [402, 321] width 21 height 11
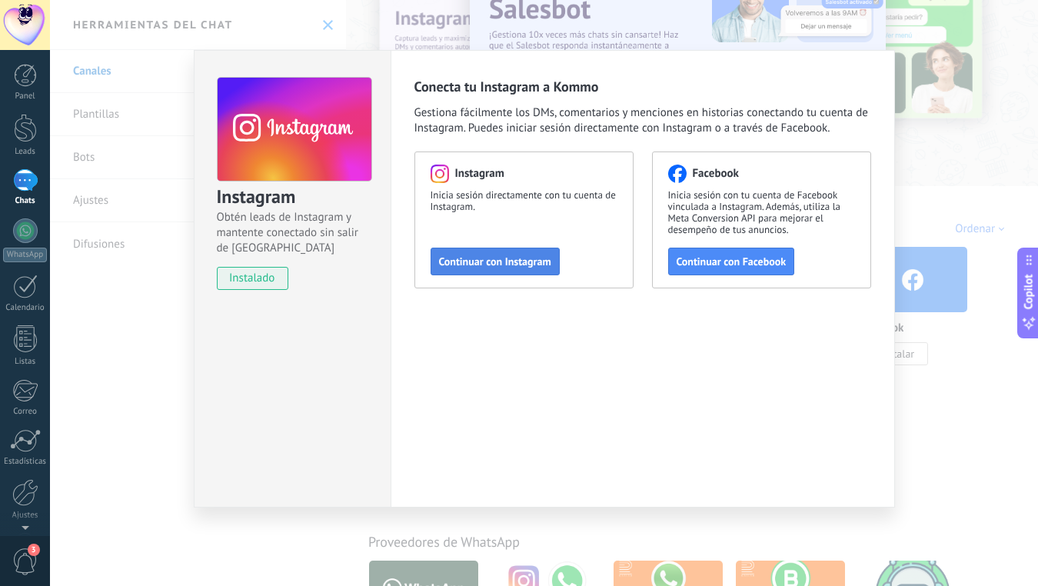
click at [518, 252] on button "Continuar con Instagram" at bounding box center [495, 262] width 129 height 28
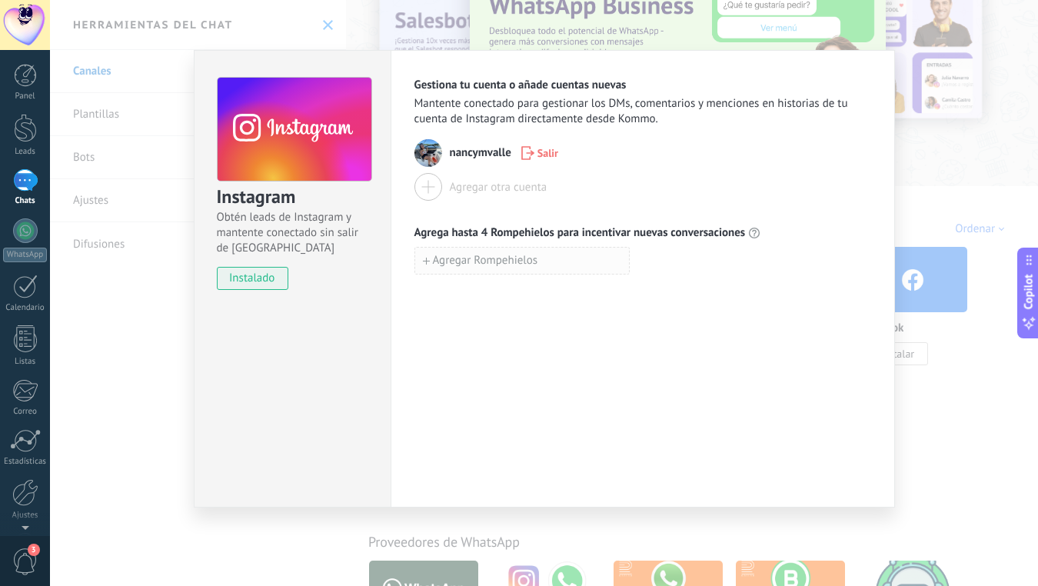
click at [516, 248] on button "Agregar Rompehielos" at bounding box center [522, 261] width 215 height 28
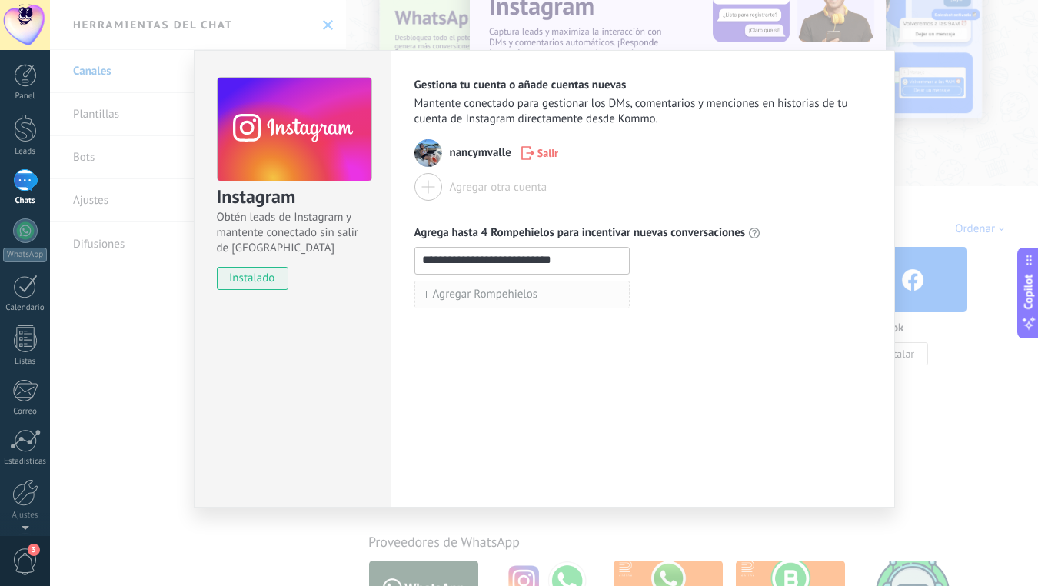
type input "**********"
click at [523, 289] on span "Agregar Rompehielos" at bounding box center [485, 294] width 105 height 11
type input "*"
type input "**********"
click at [707, 333] on div "Agregar Rompehielos" at bounding box center [643, 329] width 457 height 28
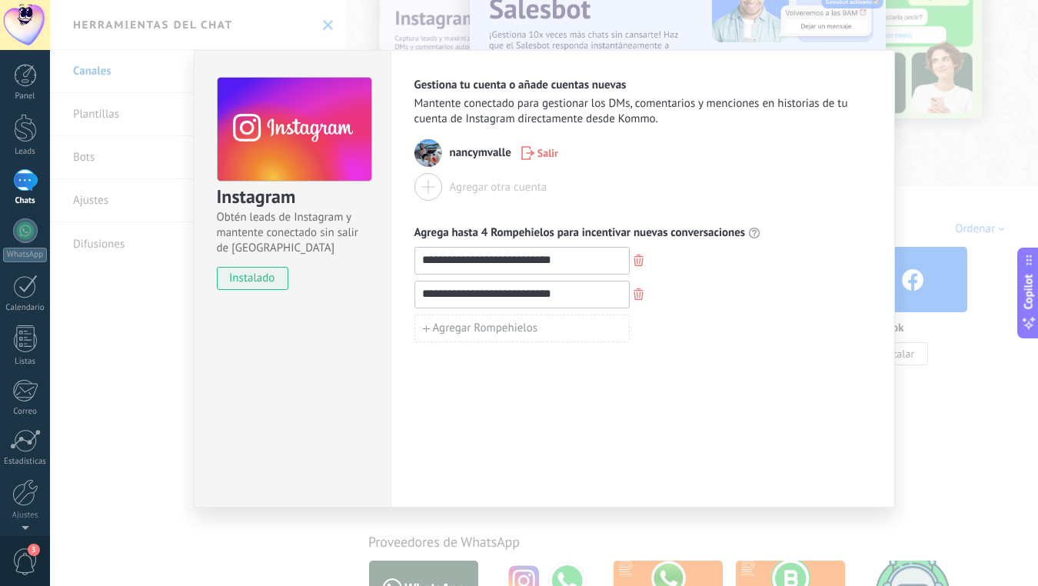
drag, startPoint x: 459, startPoint y: 198, endPoint x: 560, endPoint y: 101, distance: 140.3
click at [560, 101] on div "**********" at bounding box center [643, 210] width 457 height 265
click at [440, 194] on div at bounding box center [429, 187] width 28 height 28
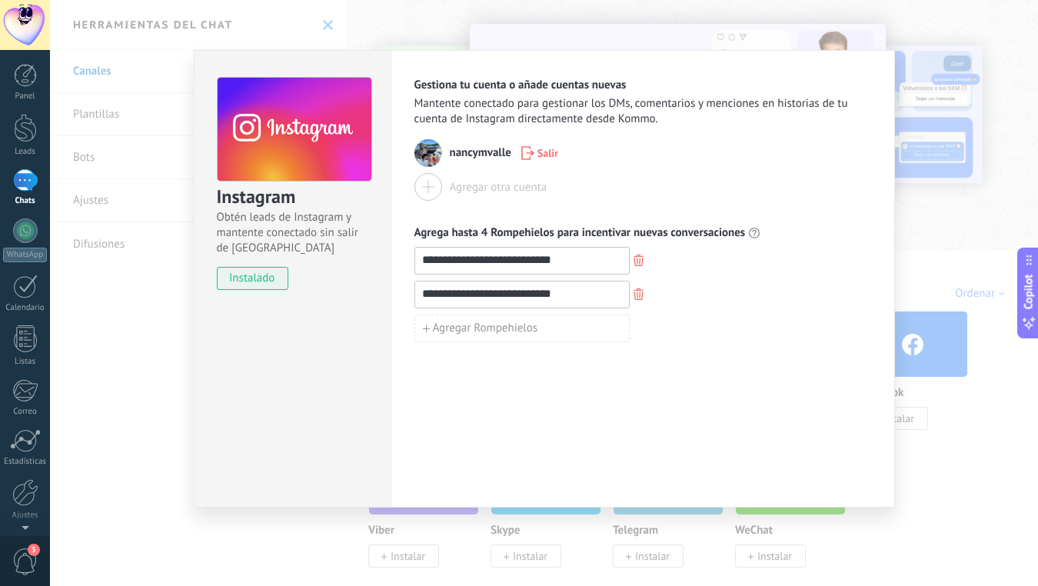
scroll to position [65, 0]
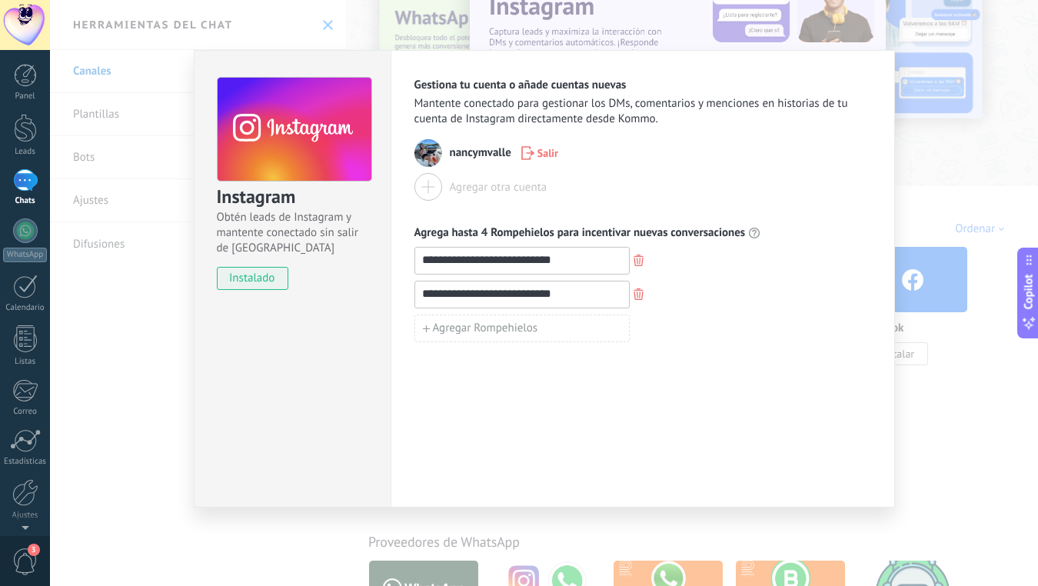
click at [435, 188] on div at bounding box center [429, 187] width 28 height 28
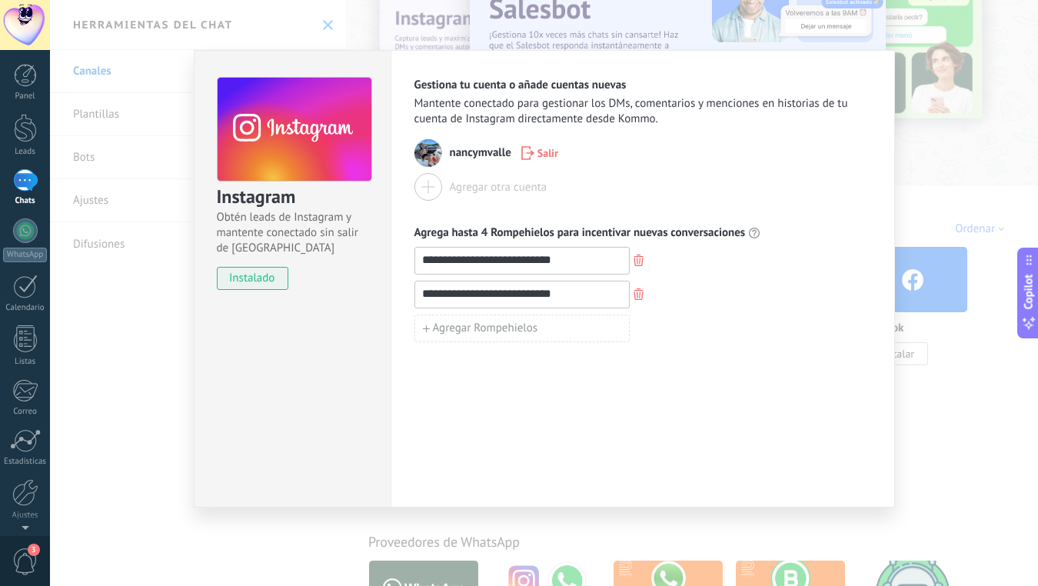
click at [528, 152] on icon "button" at bounding box center [527, 153] width 13 height 14
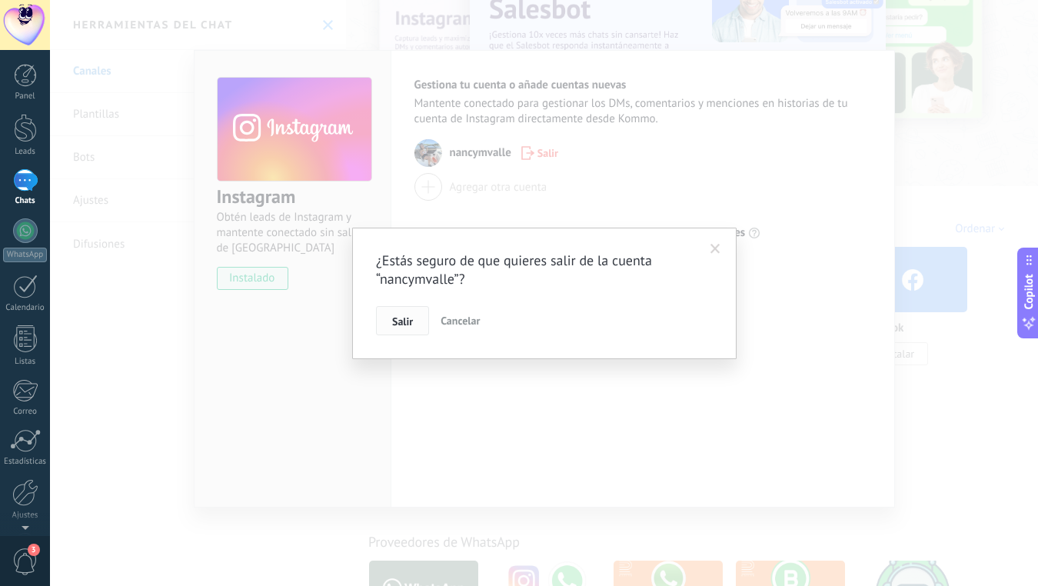
click at [411, 323] on span "Salir" at bounding box center [402, 321] width 21 height 11
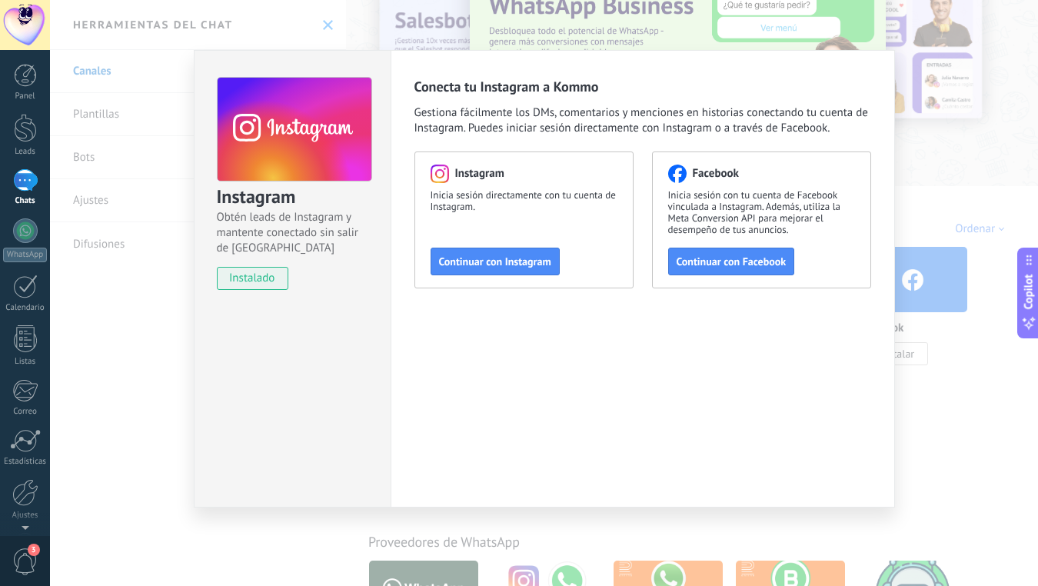
click at [540, 246] on div "Instagram Inicia sesión directamente con tu cuenta de Instagram. Continuar con …" at bounding box center [524, 220] width 219 height 137
click at [552, 262] on button "Continuar con Instagram" at bounding box center [495, 262] width 129 height 28
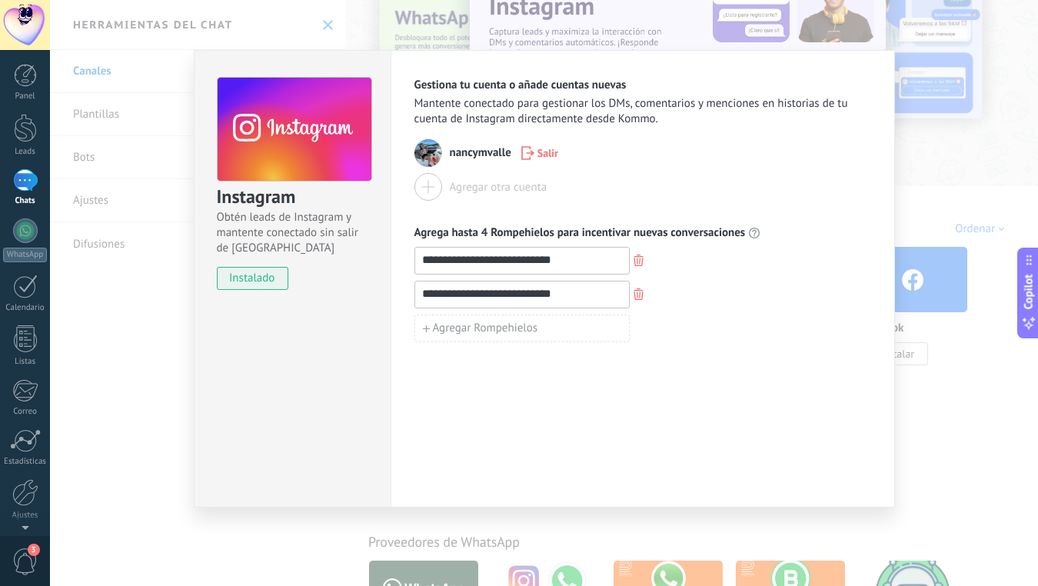
click at [925, 108] on div "**********" at bounding box center [544, 293] width 988 height 586
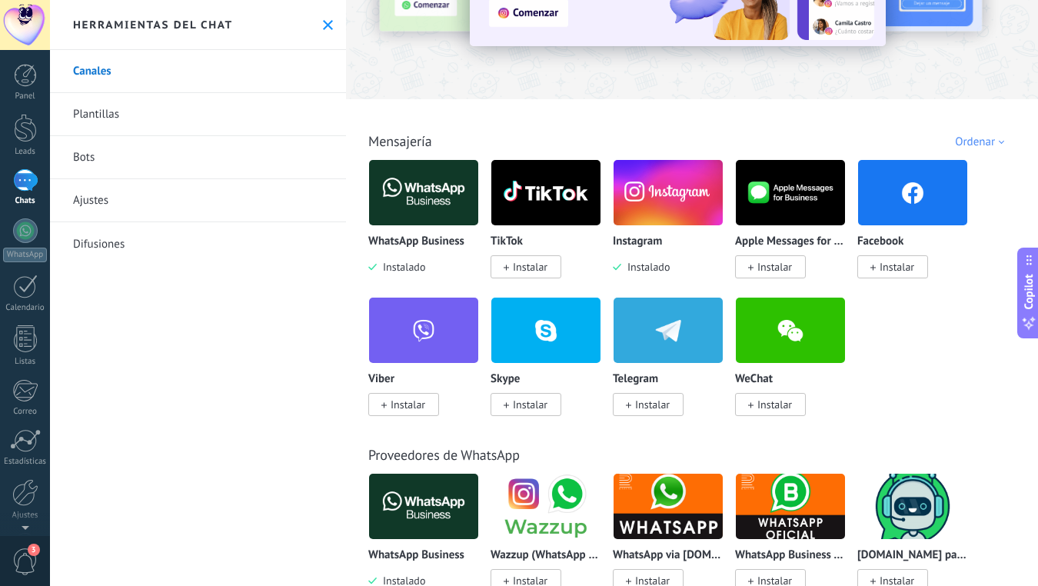
scroll to position [156, 0]
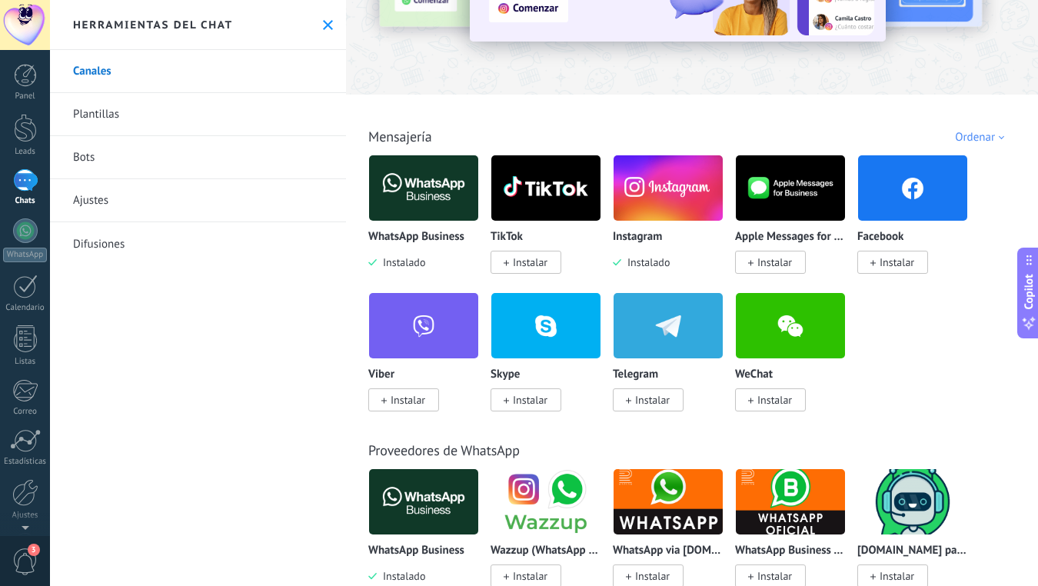
click at [898, 265] on span "Instalar" at bounding box center [897, 262] width 35 height 14
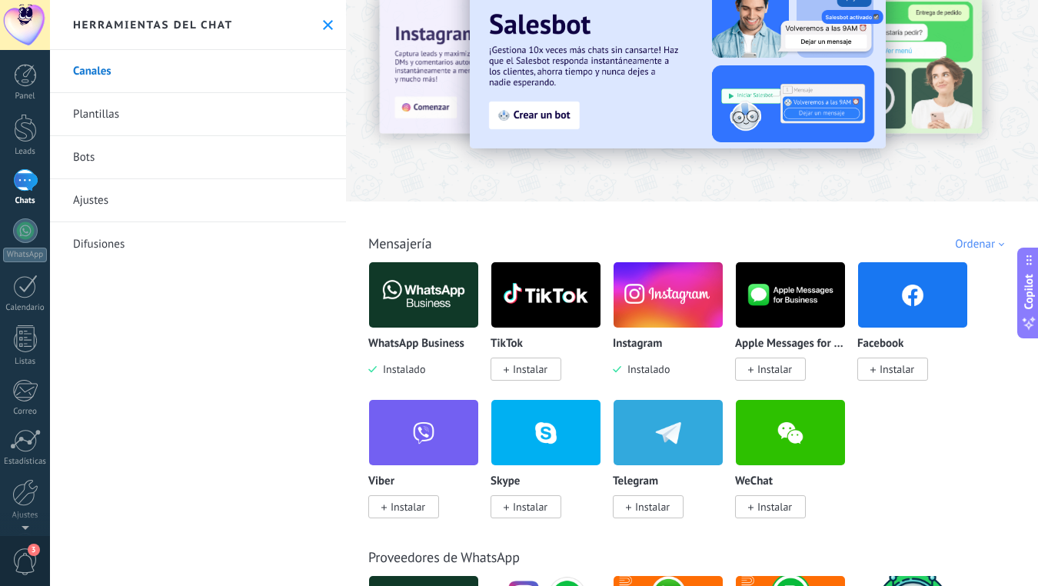
scroll to position [0, 0]
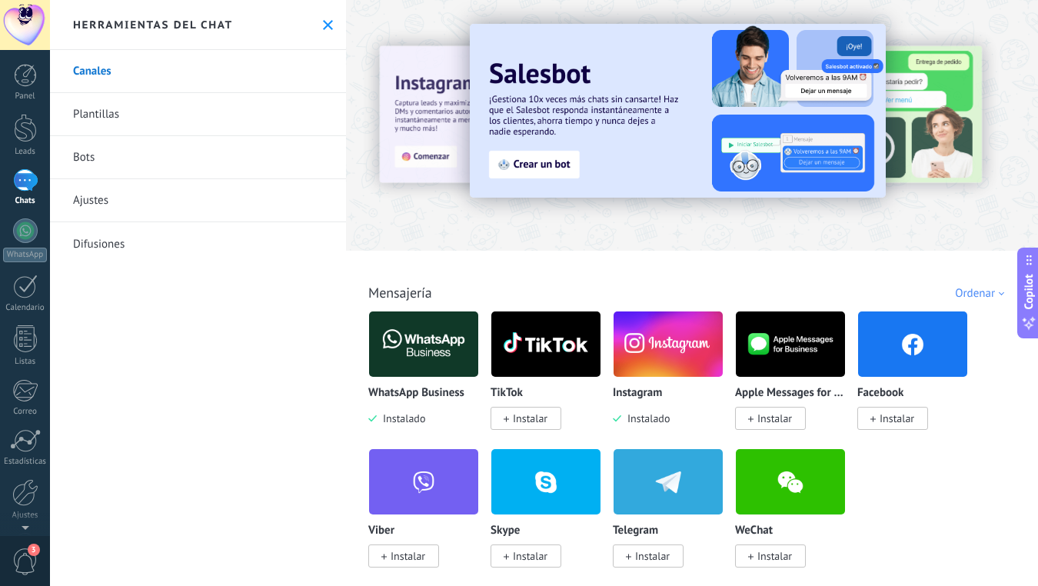
click at [92, 114] on link "Plantillas" at bounding box center [198, 114] width 296 height 43
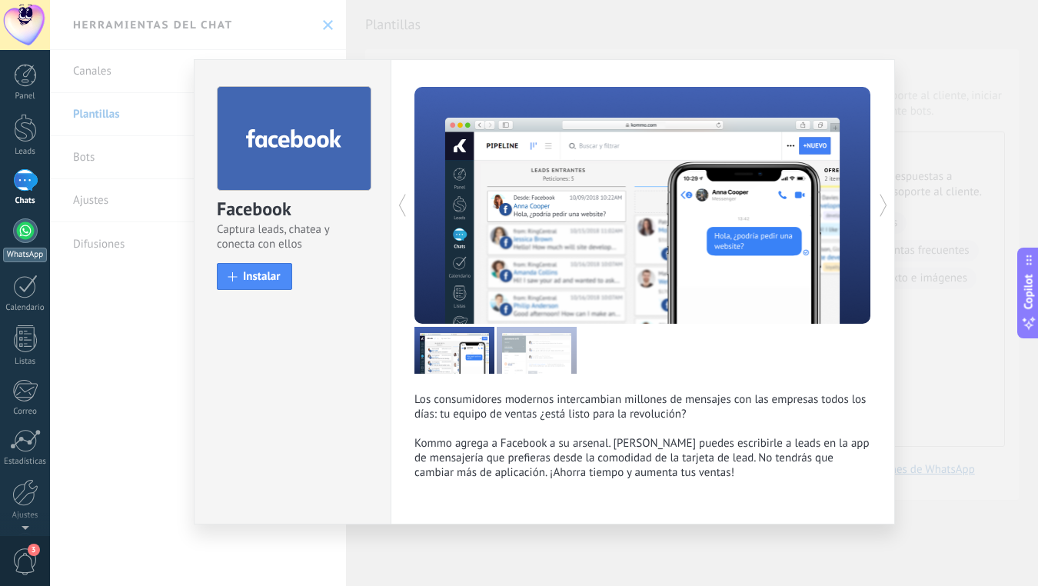
click at [24, 240] on div at bounding box center [25, 230] width 25 height 25
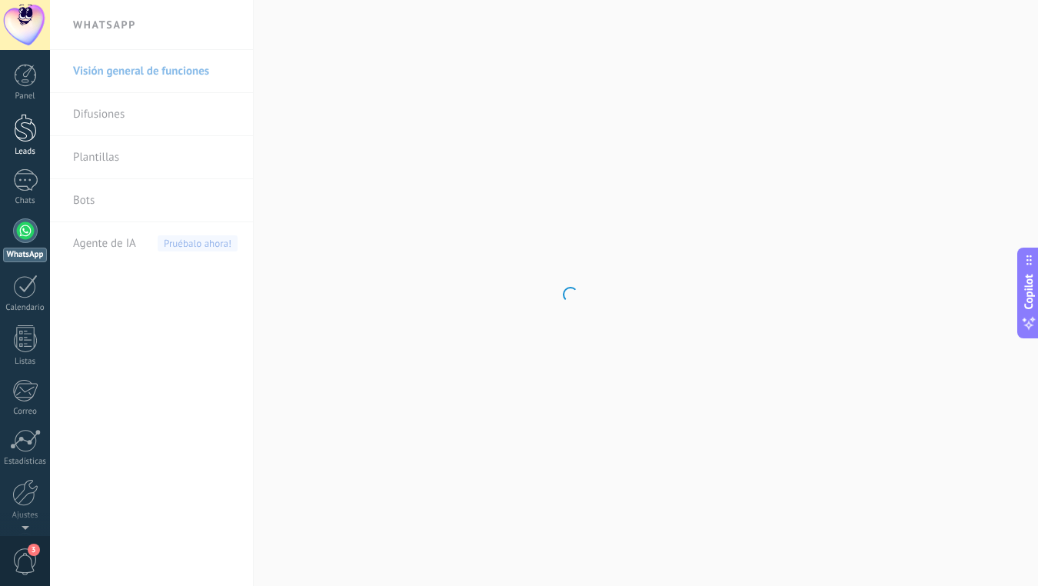
click at [26, 139] on div at bounding box center [25, 128] width 23 height 28
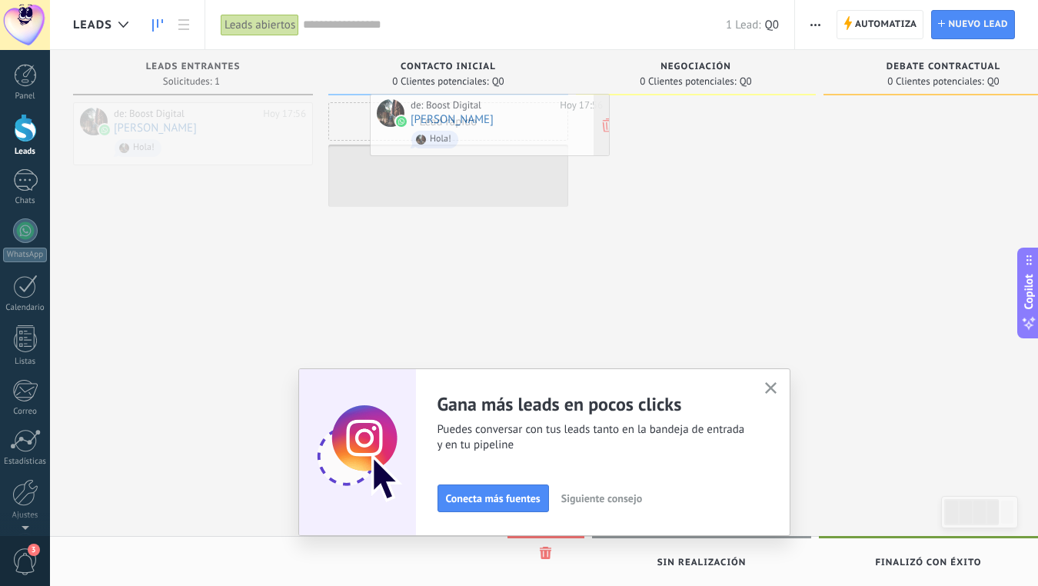
drag, startPoint x: 163, startPoint y: 122, endPoint x: 460, endPoint y: 114, distance: 297.0
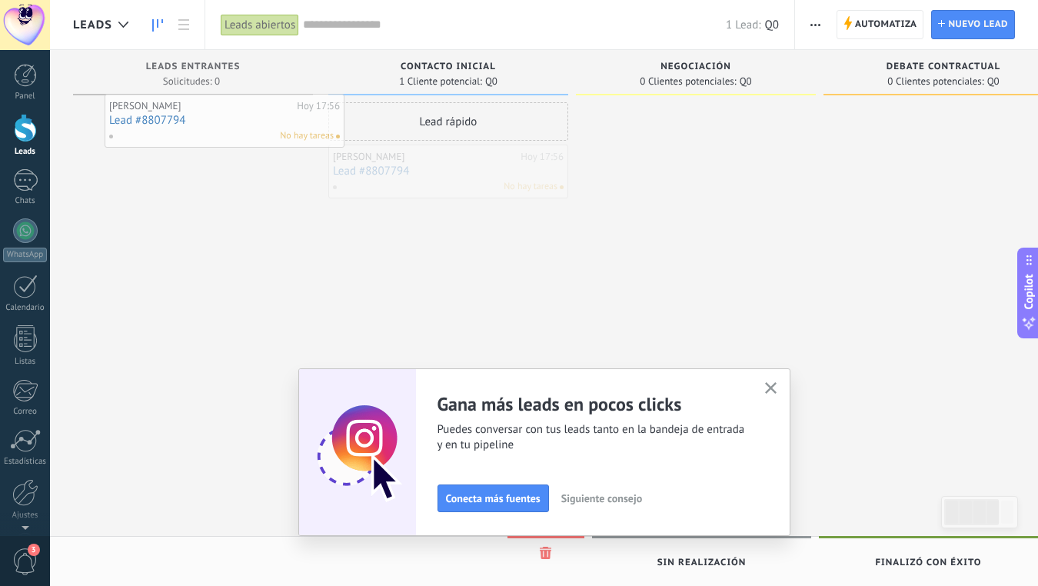
drag, startPoint x: 488, startPoint y: 179, endPoint x: 264, endPoint y: 127, distance: 229.8
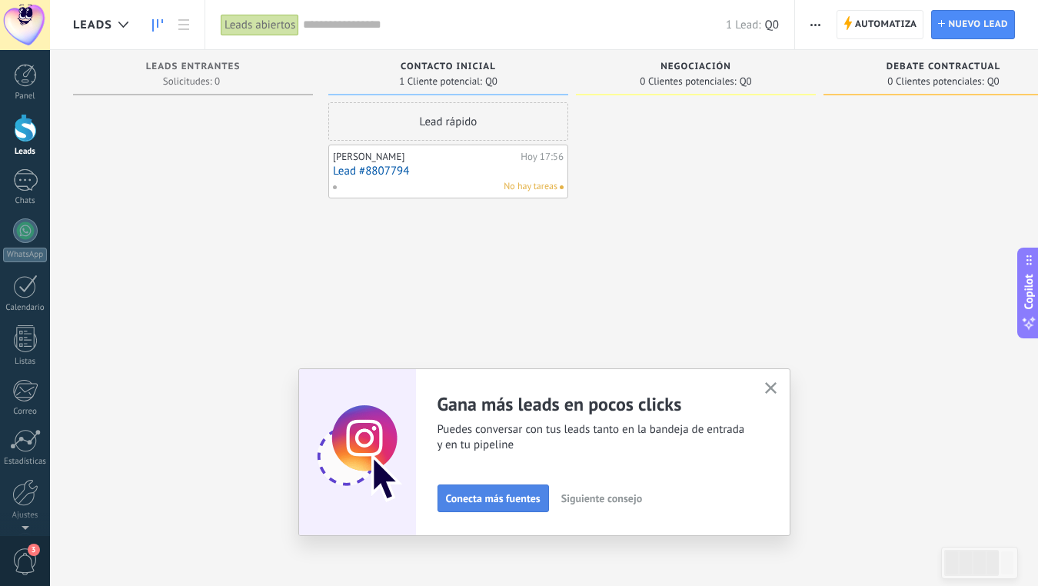
click at [489, 509] on button "Conecta más fuentes" at bounding box center [494, 499] width 112 height 28
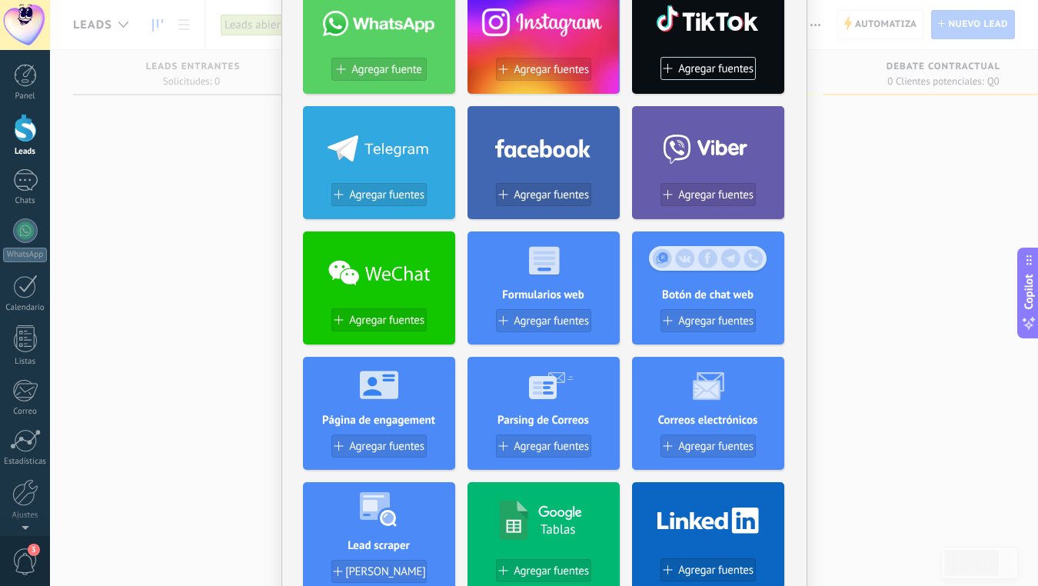
scroll to position [81, 0]
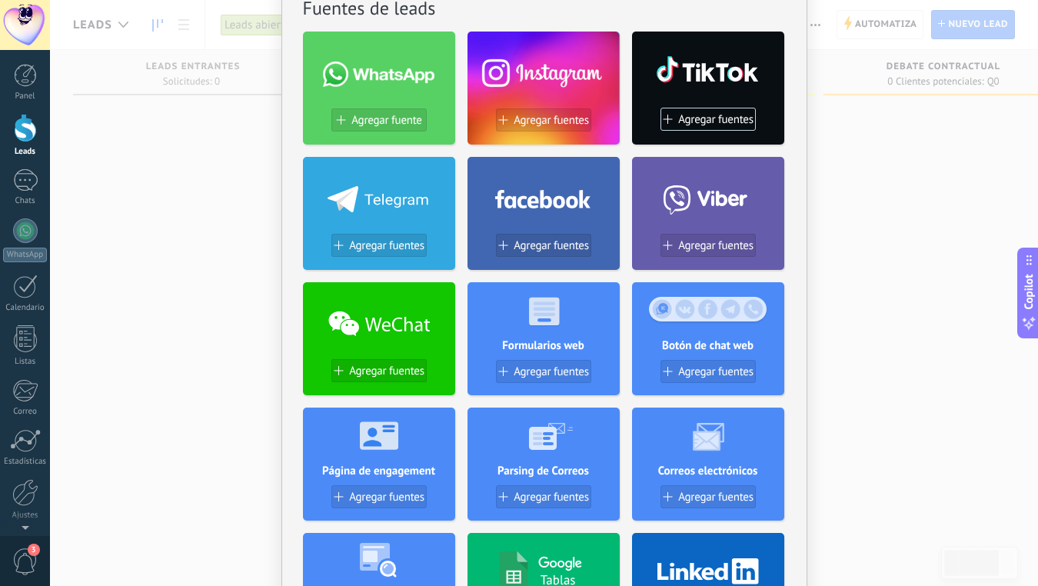
click at [538, 90] on div at bounding box center [544, 71] width 152 height 66
click at [538, 124] on span "Agregar fuentes" at bounding box center [551, 120] width 75 height 13
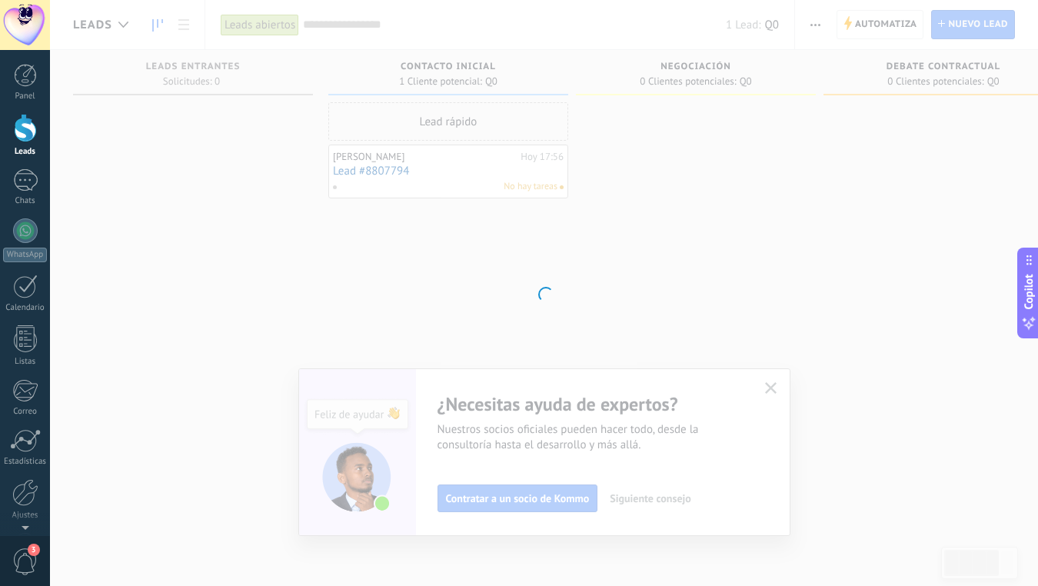
scroll to position [0, 0]
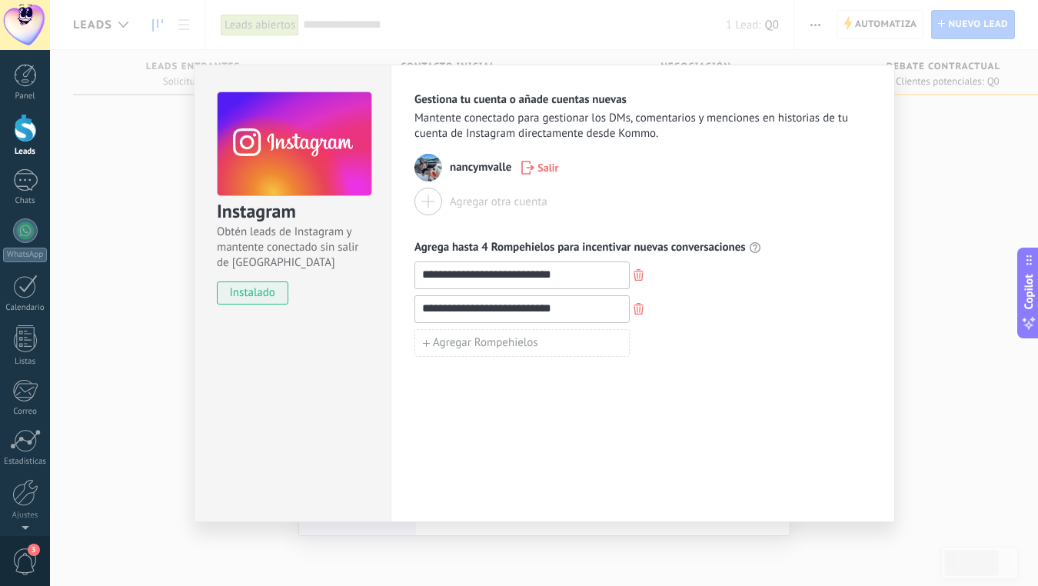
click at [431, 208] on div at bounding box center [429, 202] width 28 height 28
